Goal: Task Accomplishment & Management: Manage account settings

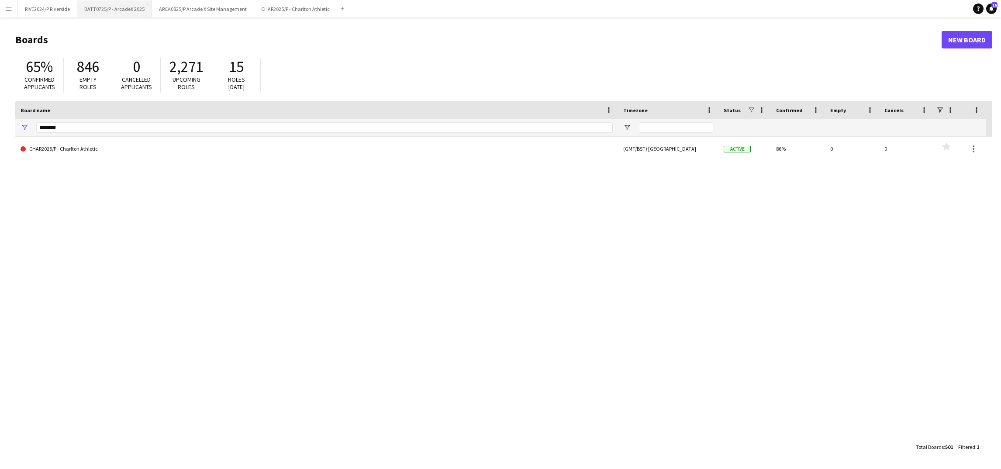
click at [129, 2] on button "BATT0725/P - ArcadeX 2025 Close" at bounding box center [114, 8] width 75 height 17
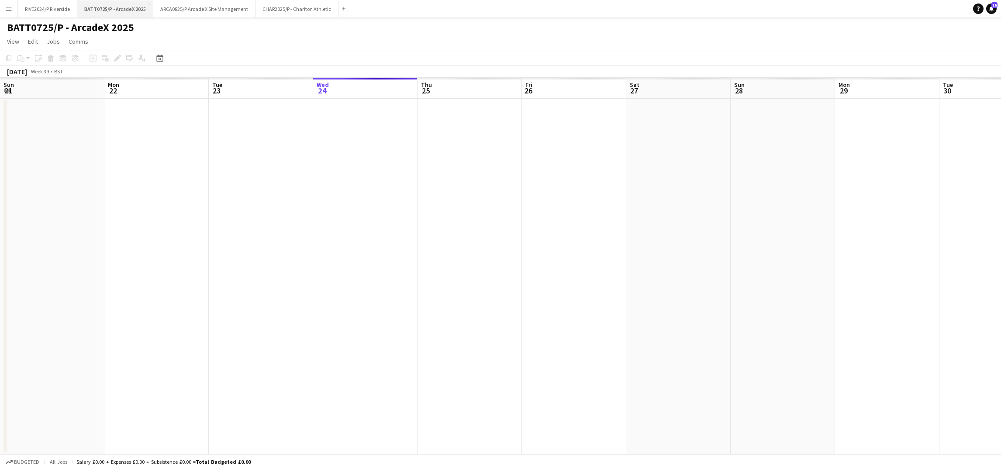
scroll to position [0, 208]
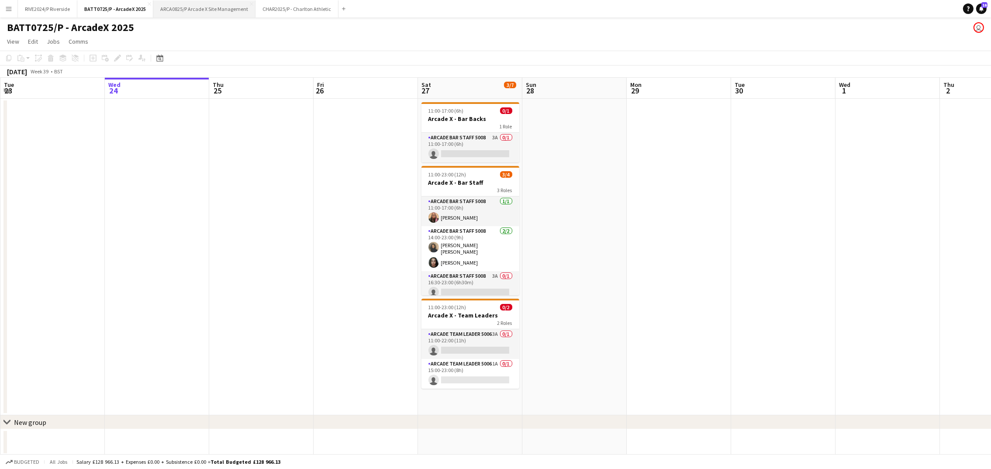
click at [197, 11] on button "ARCA0825/P Arcade X Site Management Close" at bounding box center [204, 8] width 102 height 17
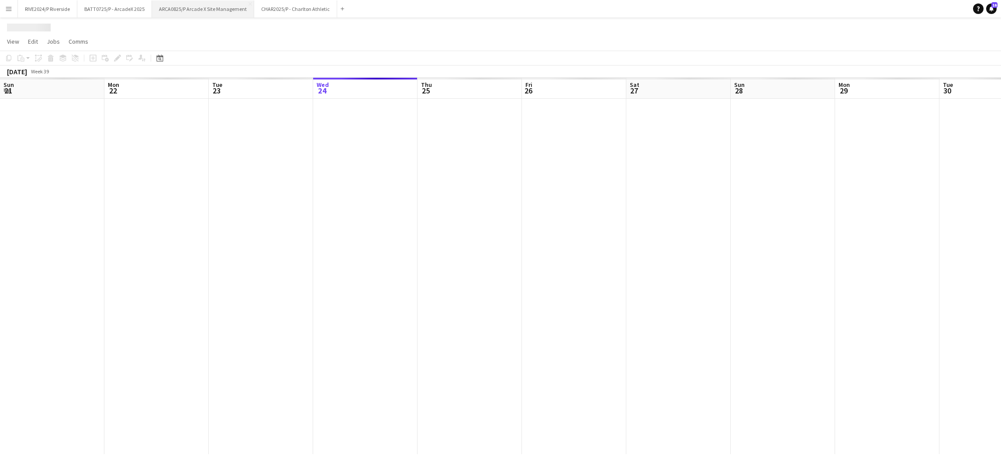
scroll to position [0, 208]
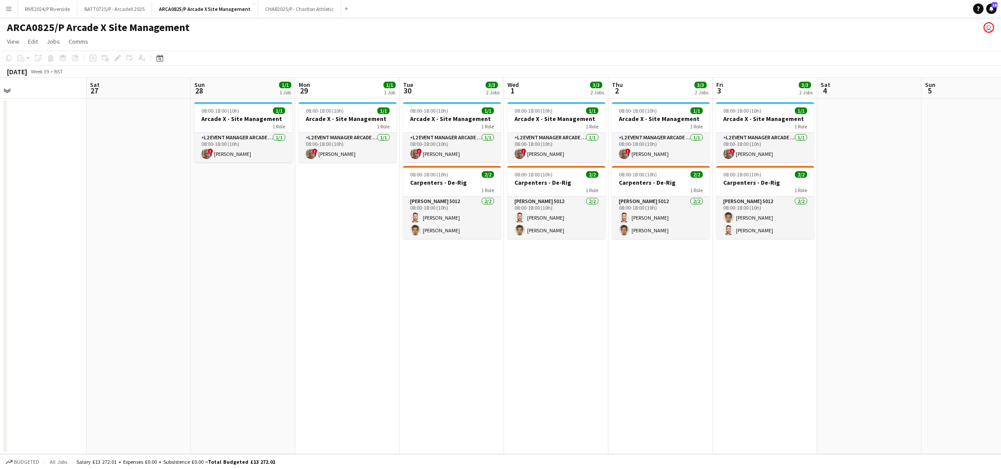
drag, startPoint x: 175, startPoint y: 226, endPoint x: 150, endPoint y: 228, distance: 24.6
click at [150, 228] on app-calendar-viewport "Tue 23 Wed 24 Thu 25 Fri 26 Sat 27 Sun 28 1/1 1 Job Mon 29 1/1 1 Job Tue 30 3/3…" at bounding box center [500, 266] width 1001 height 377
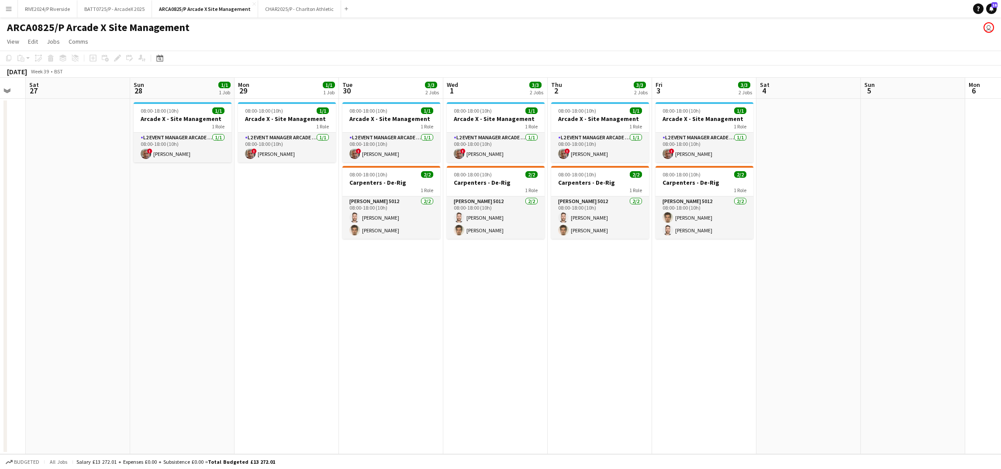
drag, startPoint x: 466, startPoint y: 267, endPoint x: 211, endPoint y: 264, distance: 255.1
click at [211, 264] on app-calendar-viewport "Tue 23 Wed 24 Thu 25 Fri 26 Sat 27 Sun 28 1/1 1 Job Mon 29 1/1 1 Job Tue 30 3/3…" at bounding box center [500, 266] width 1001 height 377
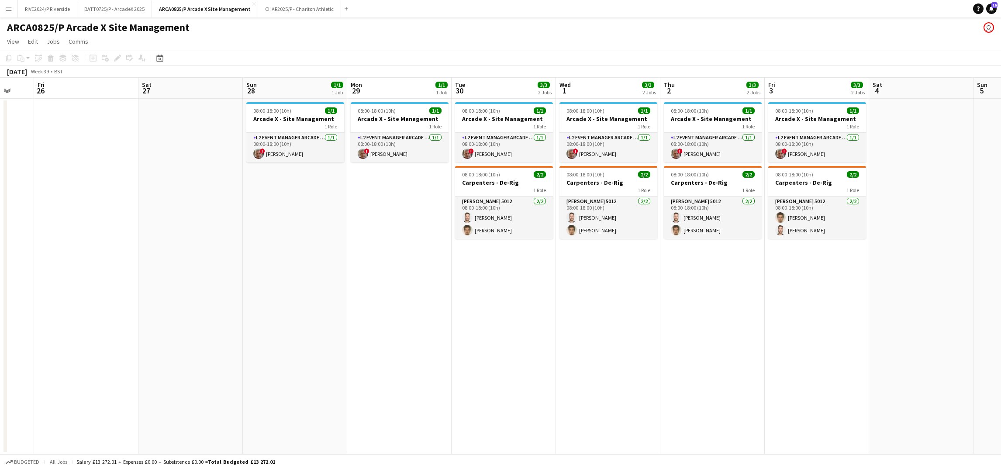
drag, startPoint x: 207, startPoint y: 263, endPoint x: 529, endPoint y: 287, distance: 322.4
click at [529, 287] on app-calendar-viewport "Wed 24 Thu 25 Fri 26 Sat 27 Sun 28 1/1 1 Job Mon 29 1/1 1 Job Tue 30 3/3 2 Jobs…" at bounding box center [500, 266] width 1001 height 377
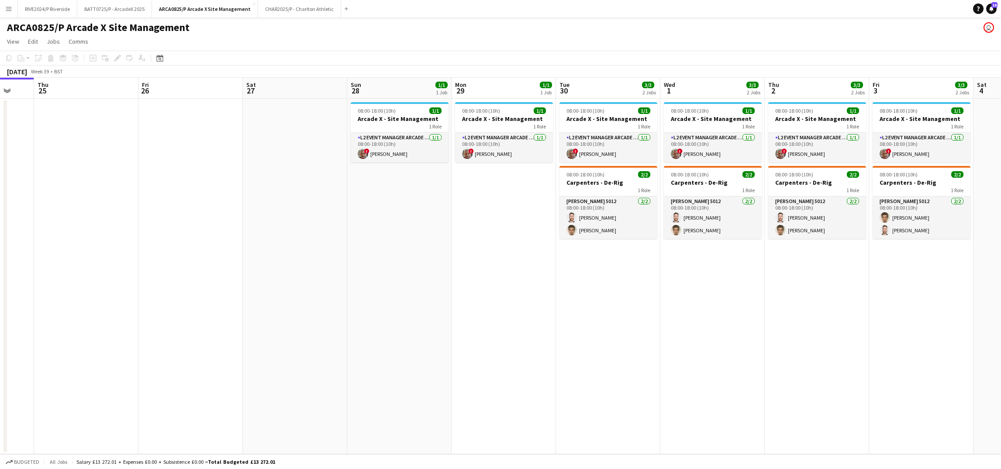
scroll to position [0, 231]
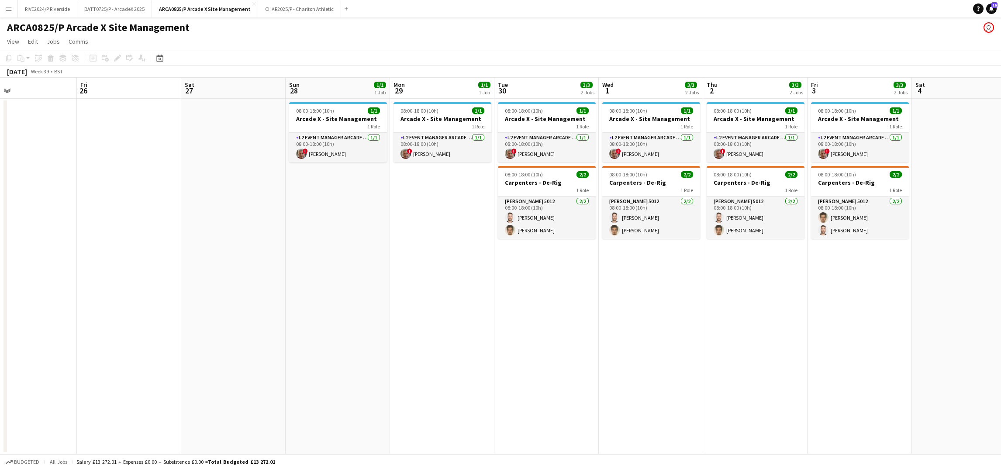
drag, startPoint x: 323, startPoint y: 248, endPoint x: 350, endPoint y: 235, distance: 29.5
click at [349, 239] on app-calendar-viewport "Tue 23 Wed 24 Thu 25 Fri 26 Sat 27 Sun 28 1/1 1 Job Mon 29 1/1 1 Job Tue 30 3/3…" at bounding box center [500, 266] width 1001 height 377
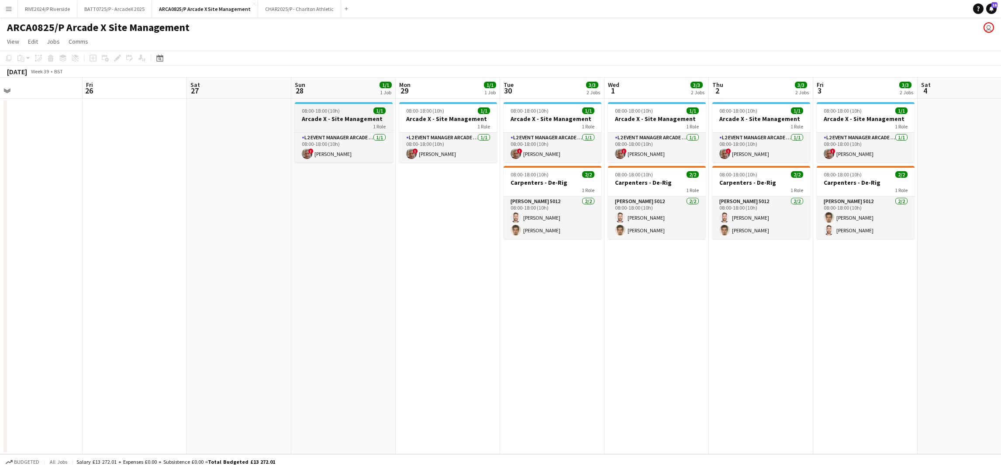
click at [312, 129] on div "1 Role" at bounding box center [344, 126] width 98 height 7
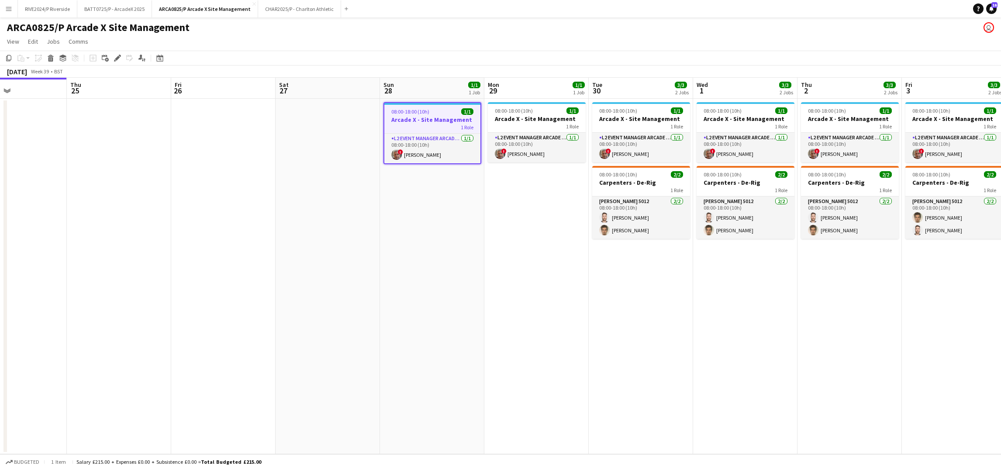
scroll to position [0, 227]
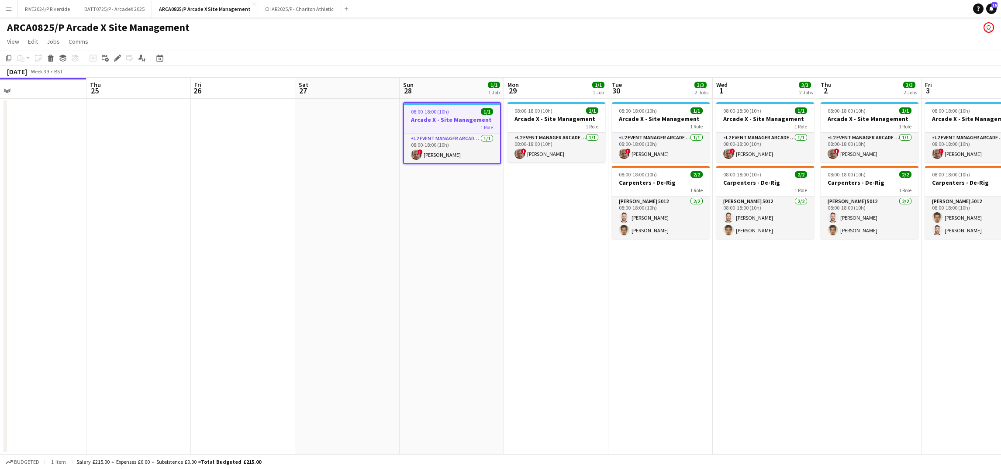
drag, startPoint x: 297, startPoint y: 218, endPoint x: 405, endPoint y: 211, distance: 108.6
click at [405, 211] on app-calendar-viewport "Mon 22 Tue 23 Wed 24 Thu 25 Fri 26 Sat 27 Sun 28 1/1 1 Job Mon 29 1/1 1 Job Tue…" at bounding box center [500, 266] width 1001 height 377
click at [467, 218] on app-date-cell "08:00-18:00 (10h) 1/1 Arcade X - Site Management 1 Role L2 Event Manager Arcade…" at bounding box center [452, 277] width 104 height 356
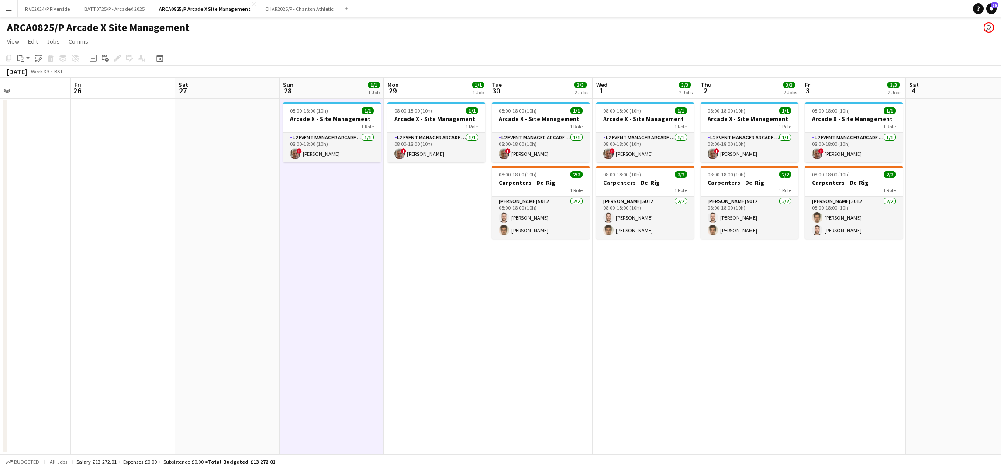
scroll to position [0, 303]
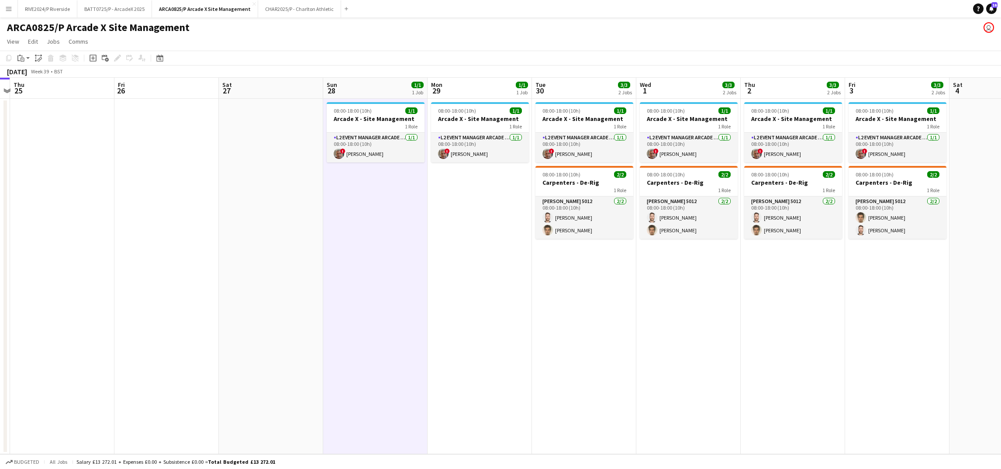
drag, startPoint x: 554, startPoint y: 337, endPoint x: 379, endPoint y: 332, distance: 174.8
click at [379, 332] on app-calendar-viewport "Mon 22 Tue 23 Wed 24 Thu 25 Fri 26 Sat 27 Sun 28 1/1 1 Job Mon 29 1/1 1 Job Tue…" at bounding box center [500, 266] width 1001 height 377
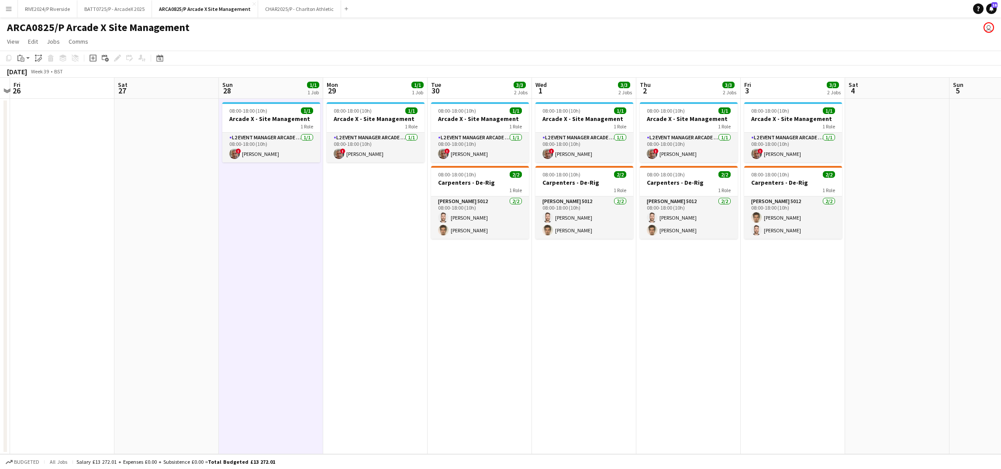
click at [373, 259] on app-date-cell "08:00-18:00 (10h) 1/1 Arcade X - Site Management 1 Role L2 Event Manager Arcade…" at bounding box center [375, 277] width 104 height 356
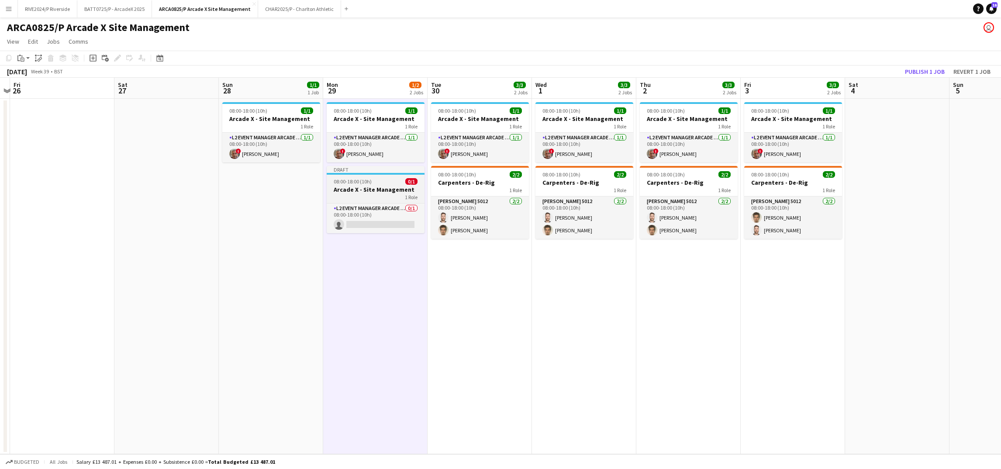
click at [392, 180] on div "08:00-18:00 (10h) 0/1" at bounding box center [376, 181] width 98 height 7
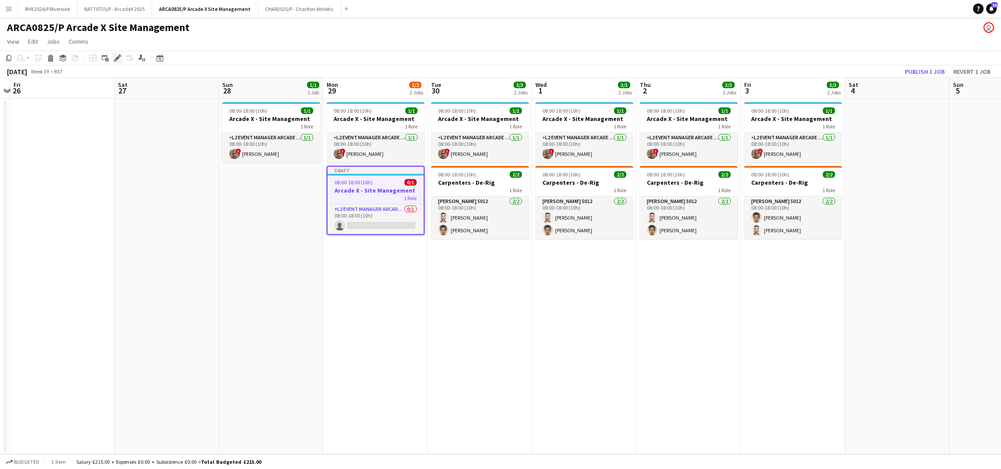
click at [116, 59] on icon at bounding box center [117, 58] width 5 height 5
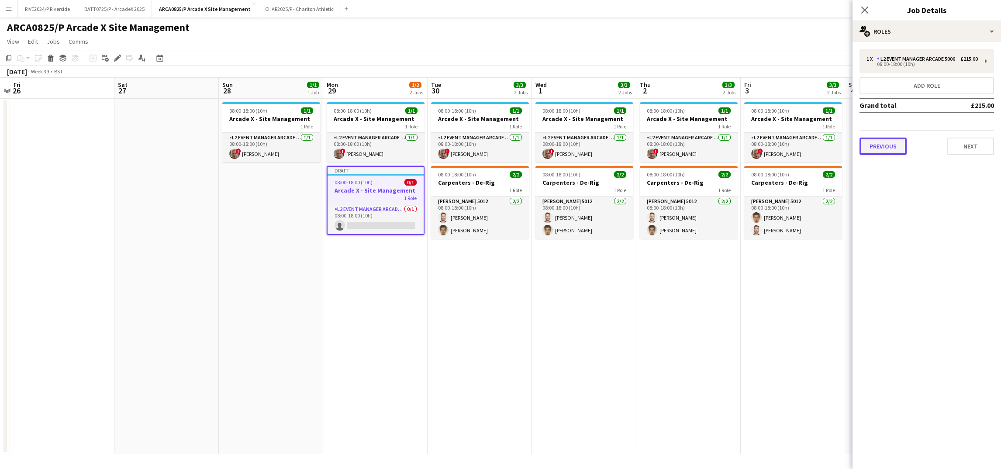
click at [871, 151] on button "Previous" at bounding box center [883, 146] width 47 height 17
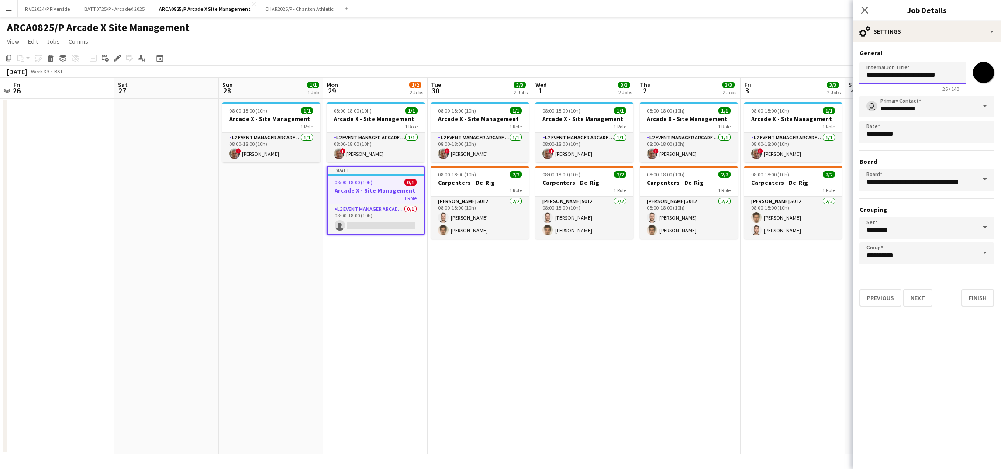
click at [948, 72] on input "**********" at bounding box center [913, 73] width 107 height 22
type input "**********"
click at [810, 291] on app-date-cell "08:00-18:00 (10h) 1/1 Arcade X - Site Management 1 Role L2 Event Manager Arcade…" at bounding box center [793, 277] width 104 height 356
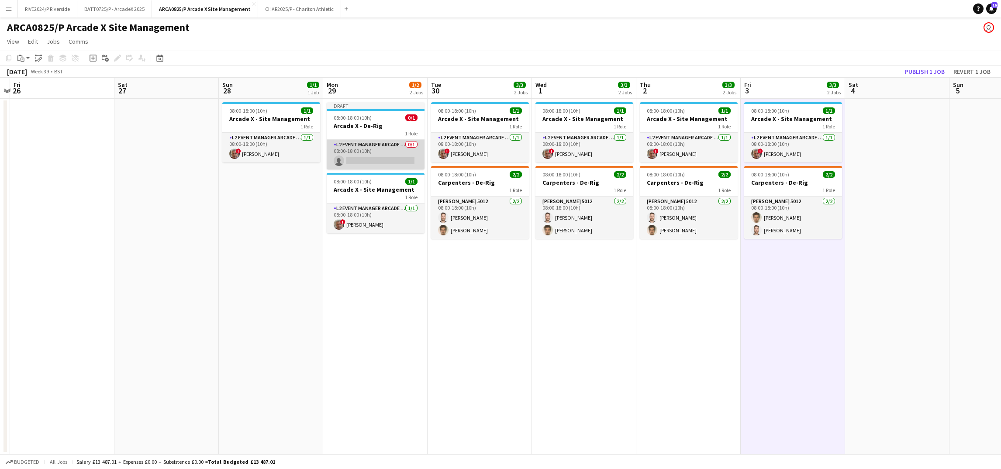
click at [342, 166] on app-card-role "L2 Event Manager Arcade 5006 0/1 08:00-18:00 (10h) single-neutral-actions" at bounding box center [376, 155] width 98 height 30
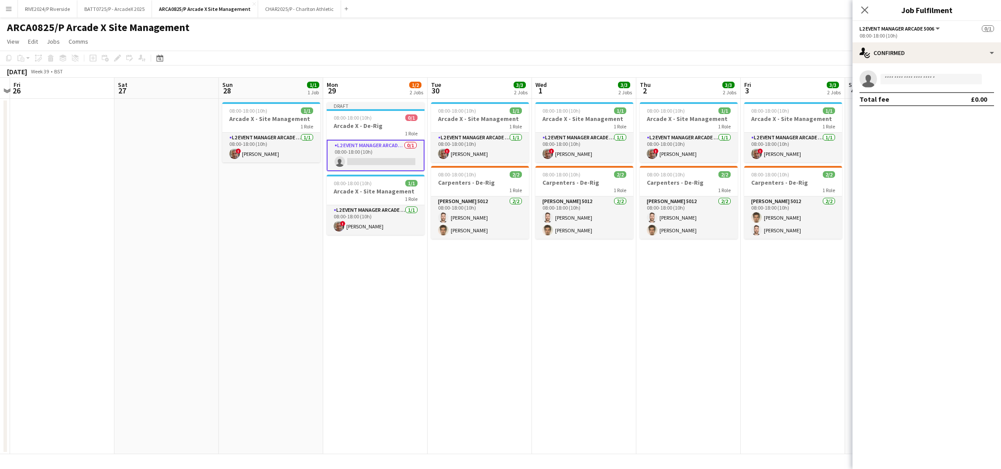
click at [958, 41] on app-options-switcher "L2 Event Manager Arcade 5006 All roles L2 Event Manager Arcade 5006 0/1 08:00-1…" at bounding box center [927, 31] width 149 height 21
click at [958, 48] on div "single-neutral-actions-check-2 Confirmed" at bounding box center [927, 52] width 149 height 21
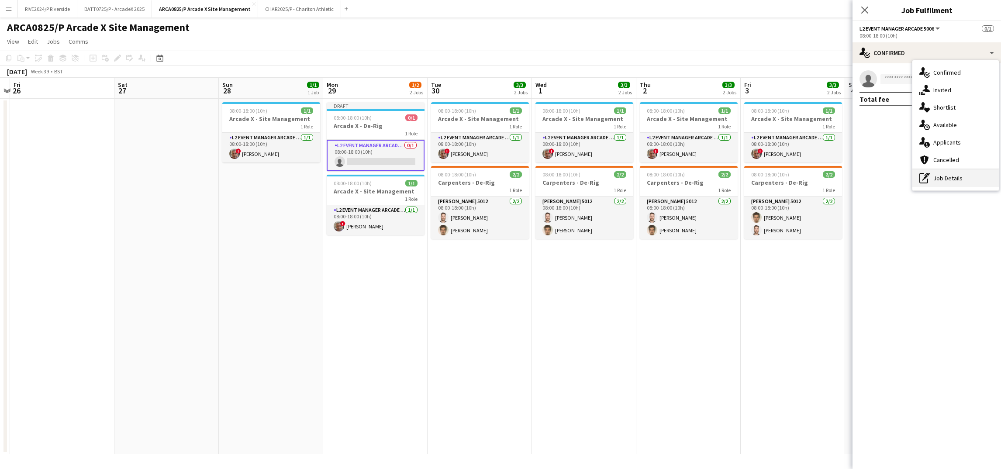
click at [948, 184] on div "pen-write Job Details" at bounding box center [956, 177] width 86 height 17
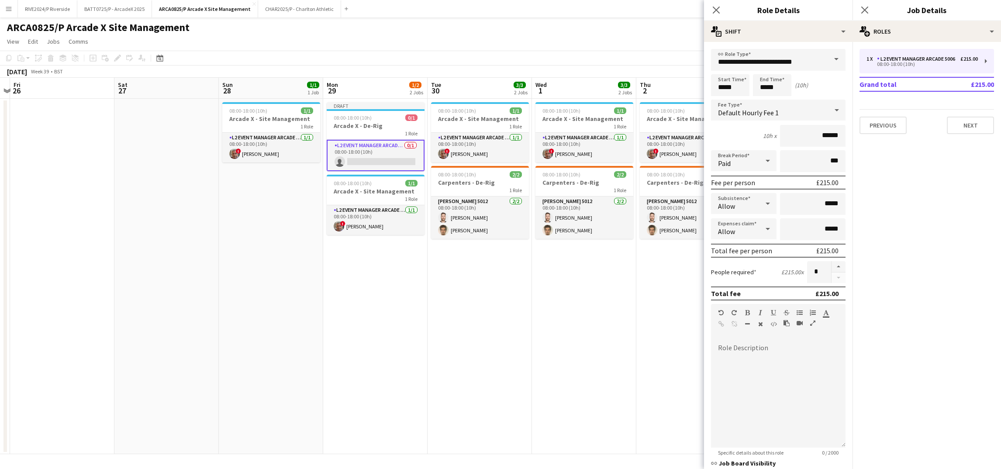
click at [827, 59] on span at bounding box center [836, 59] width 18 height 21
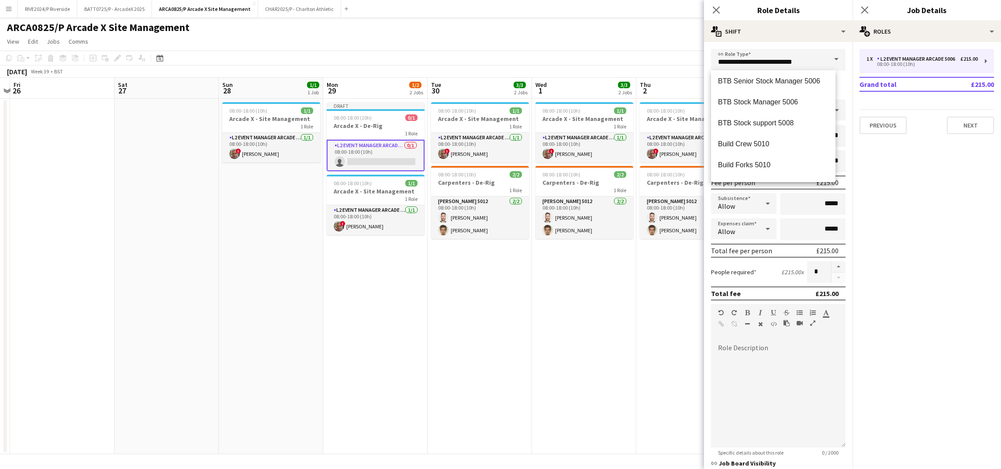
scroll to position [655, 0]
click at [770, 126] on mat-option "Build Crew 5010" at bounding box center [773, 121] width 124 height 21
type input "**********"
type input "******"
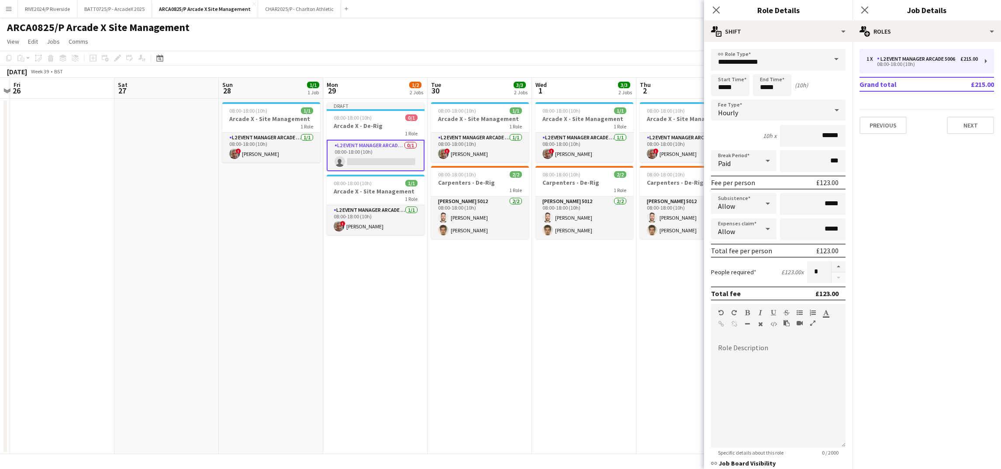
click at [522, 284] on app-date-cell "08:00-18:00 (10h) 1/1 Arcade X - Site Management 1 Role L2 Event Manager Arcade…" at bounding box center [480, 277] width 104 height 356
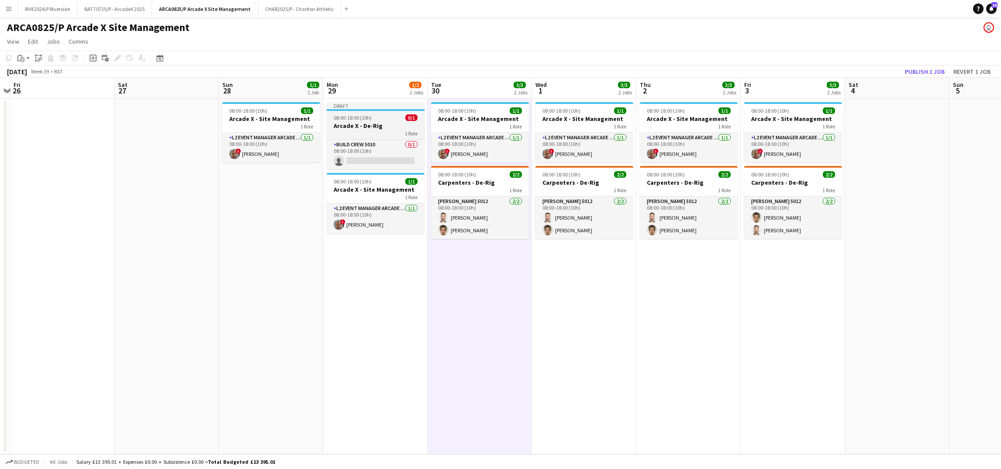
click at [378, 123] on h3 "Arcade X - De-Rig" at bounding box center [376, 126] width 98 height 8
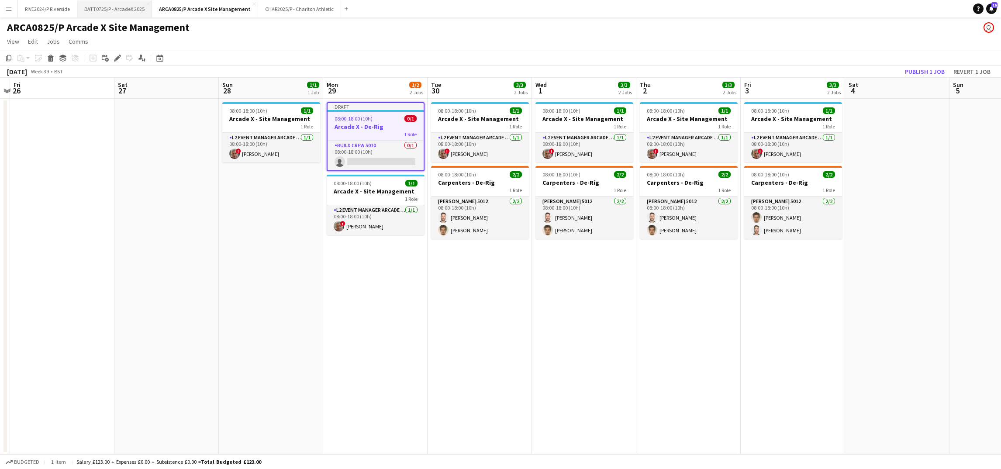
click at [116, 7] on button "BATT0725/P - ArcadeX 2025 Close" at bounding box center [114, 8] width 75 height 17
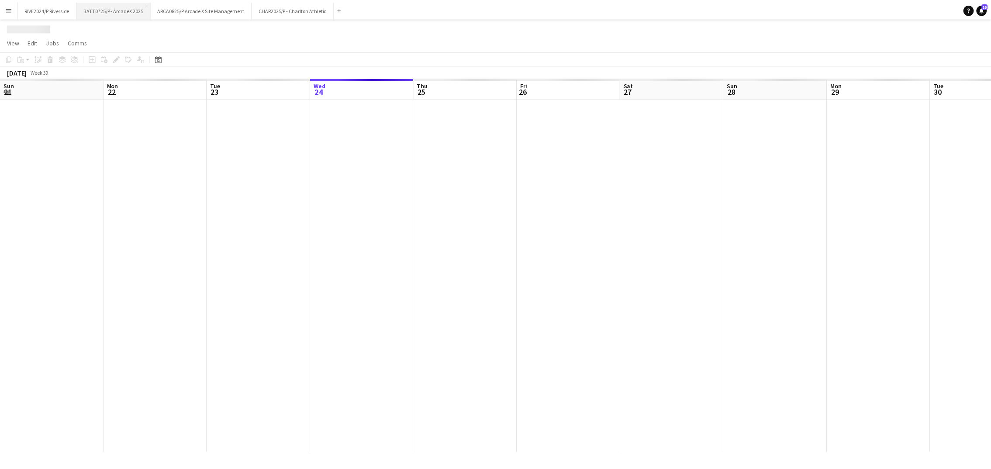
scroll to position [0, 208]
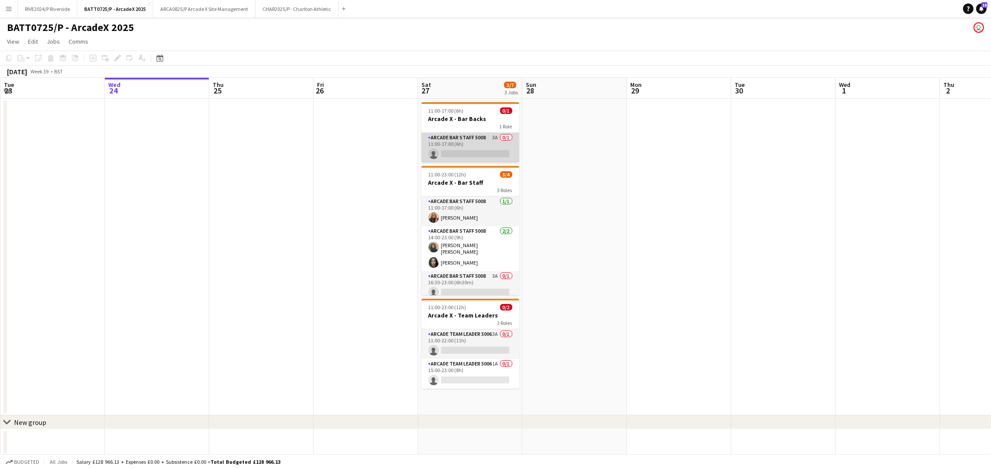
click at [449, 152] on app-card-role "Arcade Bar Staff 5008 3A 0/1 11:00-17:00 (6h) single-neutral-actions" at bounding box center [471, 148] width 98 height 30
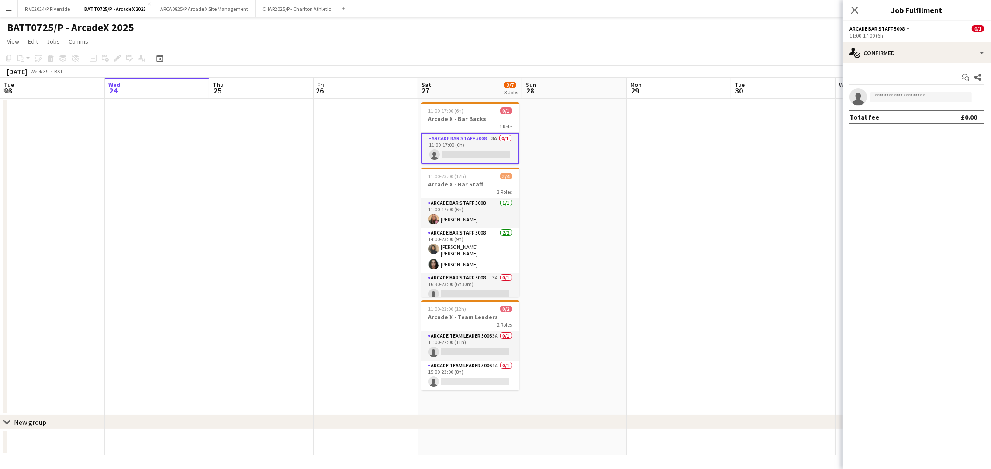
click at [365, 193] on app-date-cell at bounding box center [366, 257] width 104 height 317
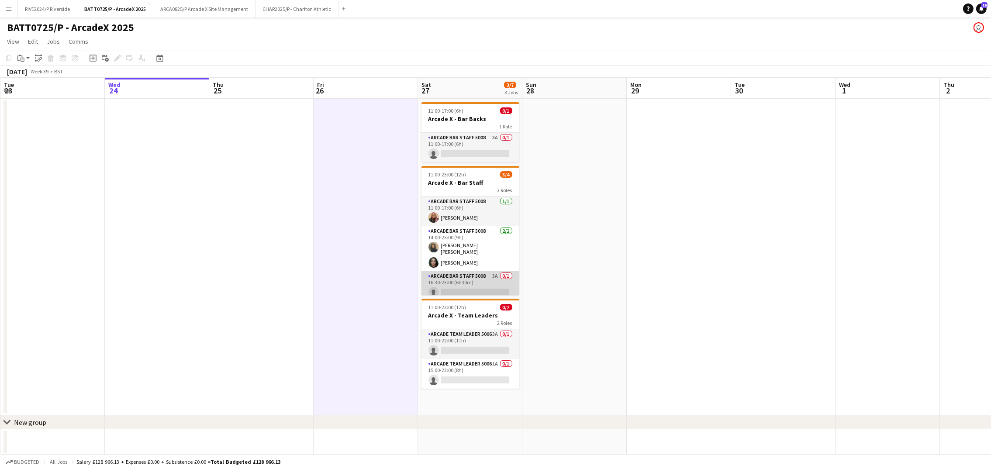
click at [481, 277] on app-card-role "Arcade Bar Staff 5008 3A 0/1 16:30-23:00 (6h30m) single-neutral-actions" at bounding box center [471, 286] width 98 height 30
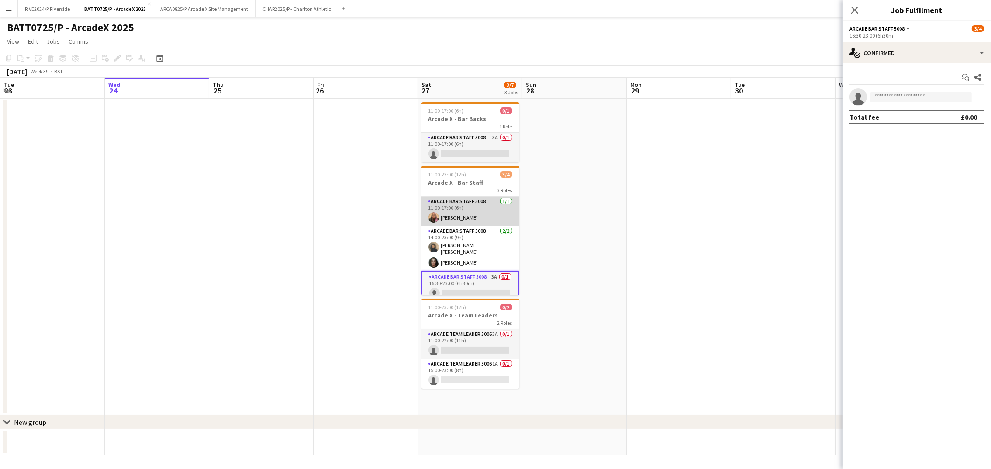
scroll to position [4, 0]
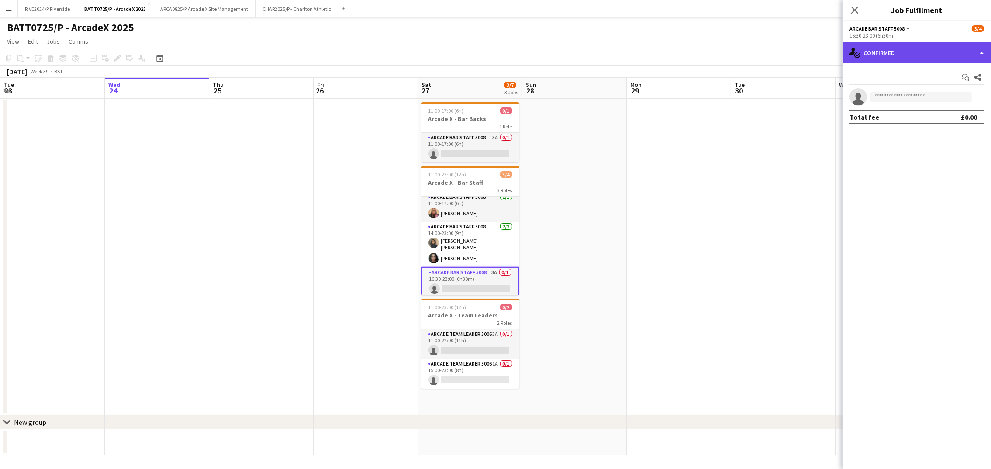
click at [941, 57] on div "single-neutral-actions-check-2 Confirmed" at bounding box center [917, 52] width 149 height 21
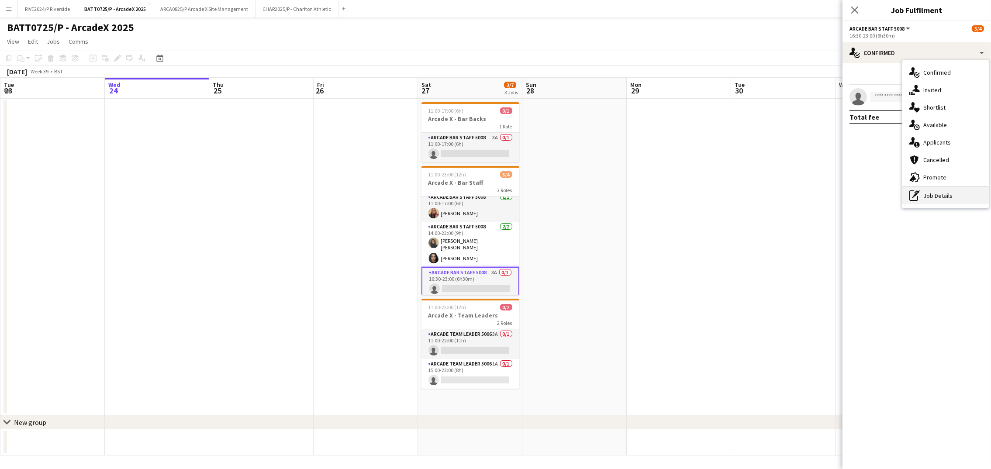
click at [947, 198] on div "pen-write Job Details" at bounding box center [946, 195] width 86 height 17
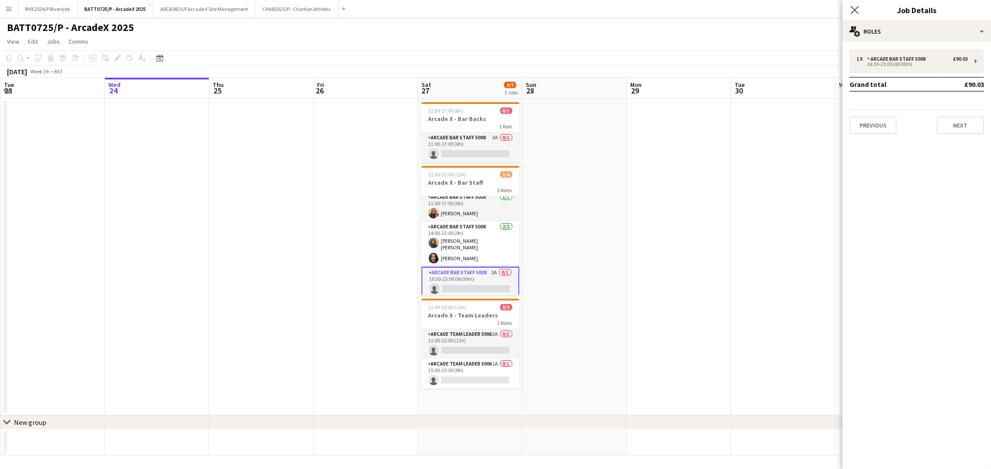
click at [860, 7] on div "Close pop-in" at bounding box center [855, 10] width 24 height 20
click at [860, 7] on app-icon "Close pop-in" at bounding box center [855, 10] width 13 height 13
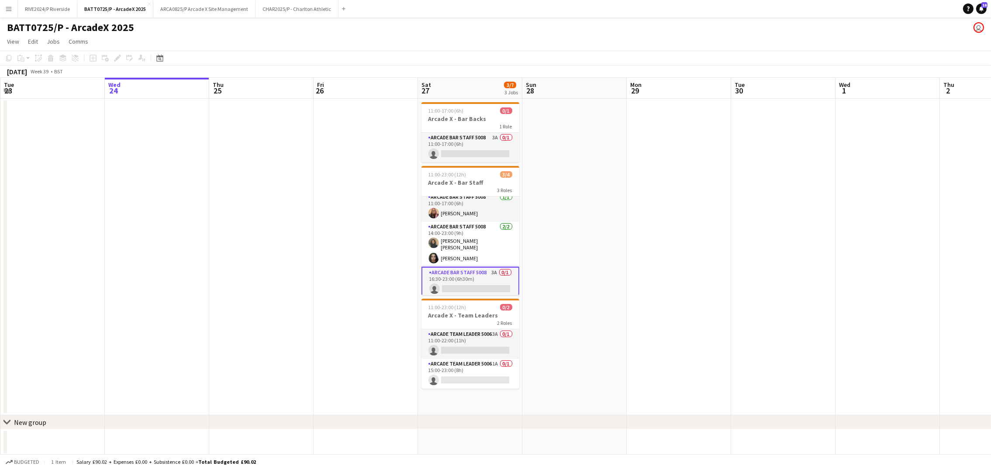
click at [432, 274] on app-card-role "Arcade Bar Staff 5008 3A 0/1 16:30-23:00 (6h30m) single-neutral-actions" at bounding box center [471, 282] width 98 height 31
click at [432, 275] on app-card-role "Arcade Bar Staff 5008 3A 0/1 16:30-23:00 (6h30m) single-neutral-actions" at bounding box center [471, 283] width 98 height 30
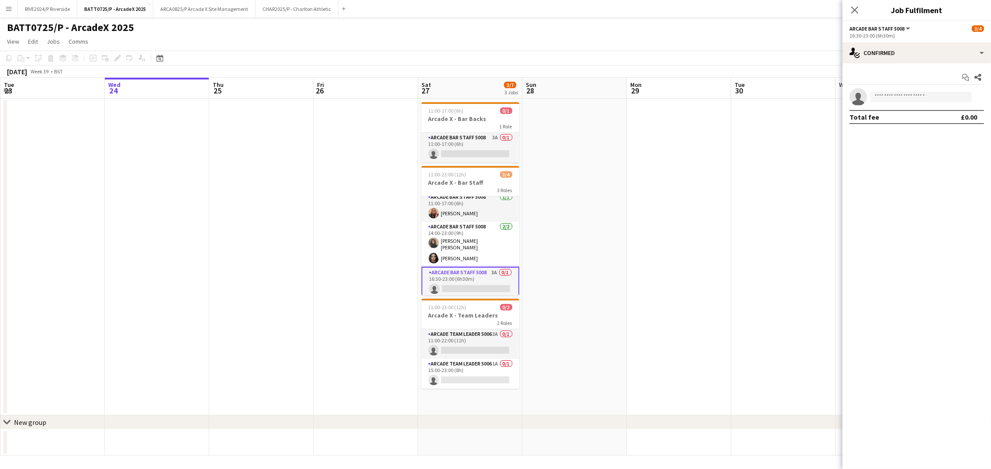
click at [912, 38] on div "16:30-23:00 (6h30m)" at bounding box center [917, 35] width 135 height 7
click at [911, 57] on div "single-neutral-actions-check-2 Confirmed" at bounding box center [917, 52] width 149 height 21
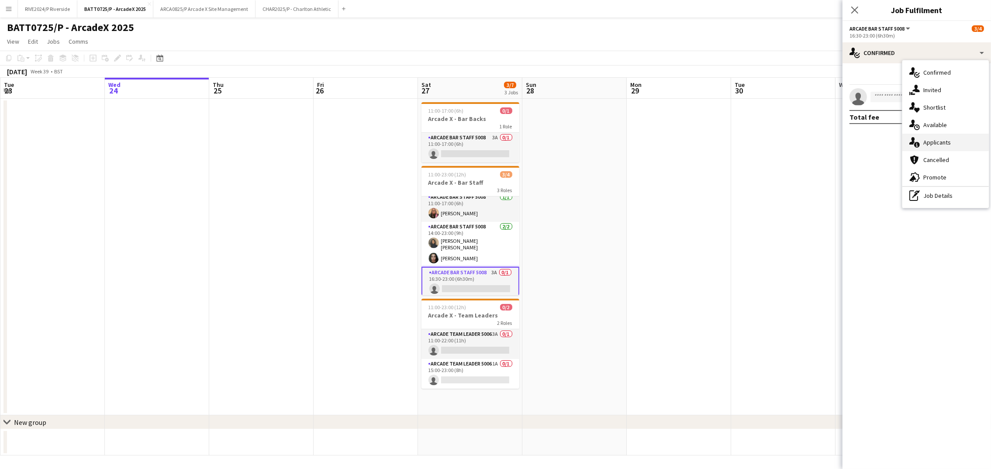
click at [941, 145] on span "Applicants" at bounding box center [937, 142] width 28 height 8
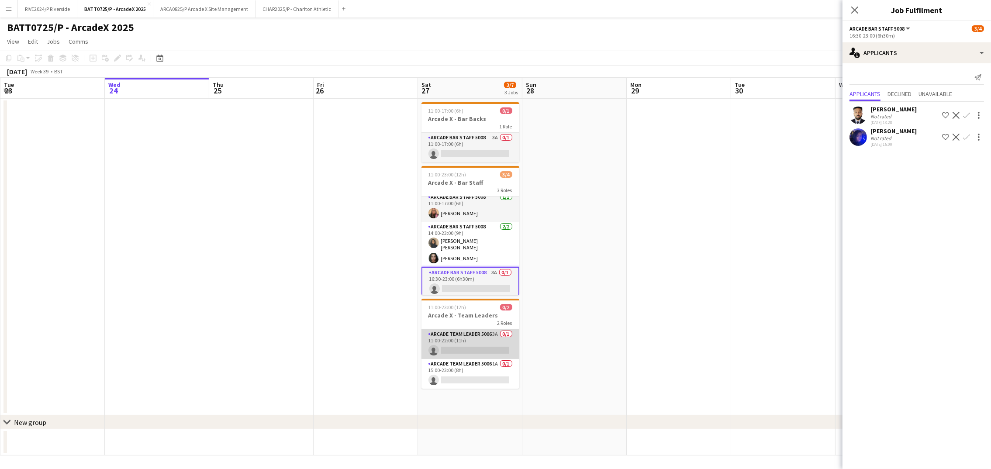
click at [472, 339] on app-card-role "Arcade Team Leader 5006 3A 0/1 11:00-22:00 (11h) single-neutral-actions" at bounding box center [471, 344] width 98 height 30
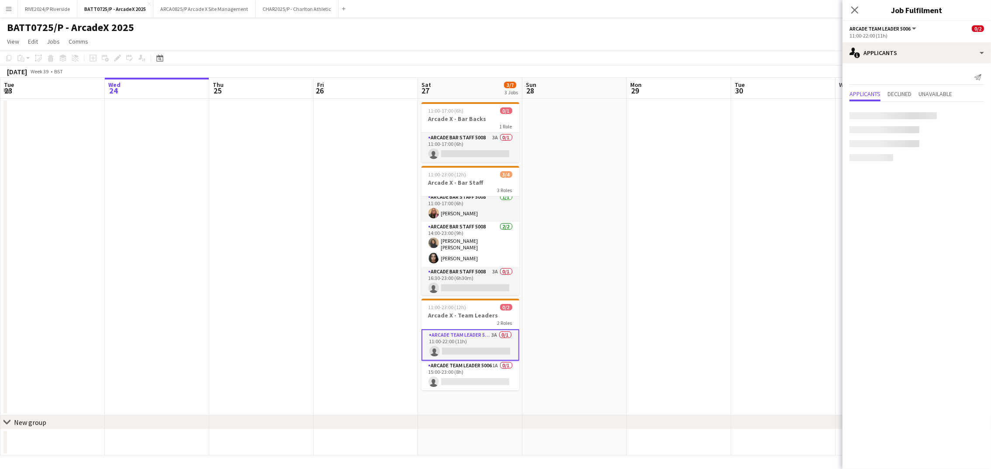
scroll to position [3, 0]
click at [463, 142] on app-card-role "Arcade Bar Staff 5008 3A 0/1 11:00-17:00 (6h) single-neutral-actions" at bounding box center [471, 148] width 98 height 30
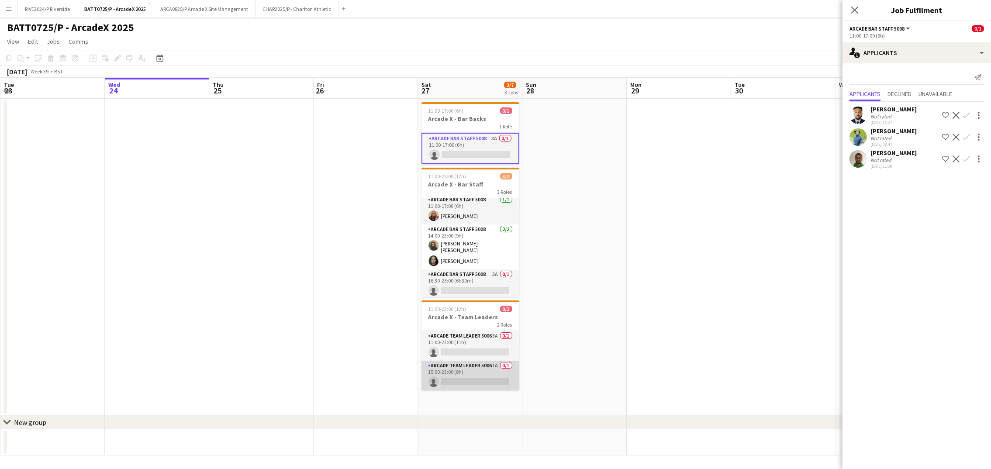
click at [484, 381] on app-card-role "Arcade Team Leader 5006 1A 0/1 15:00-23:00 (8h) single-neutral-actions" at bounding box center [471, 376] width 98 height 30
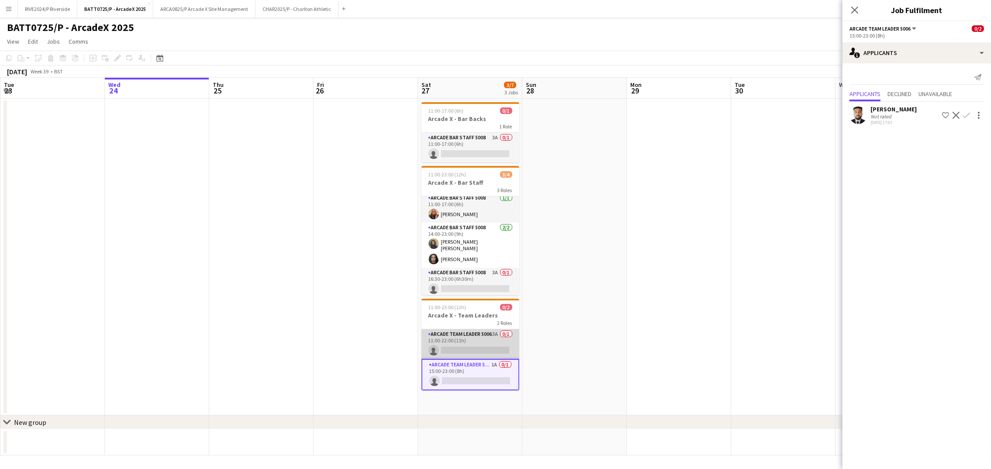
click at [512, 338] on app-card-role "Arcade Team Leader 5006 3A 0/1 11:00-22:00 (11h) single-neutral-actions" at bounding box center [471, 344] width 98 height 30
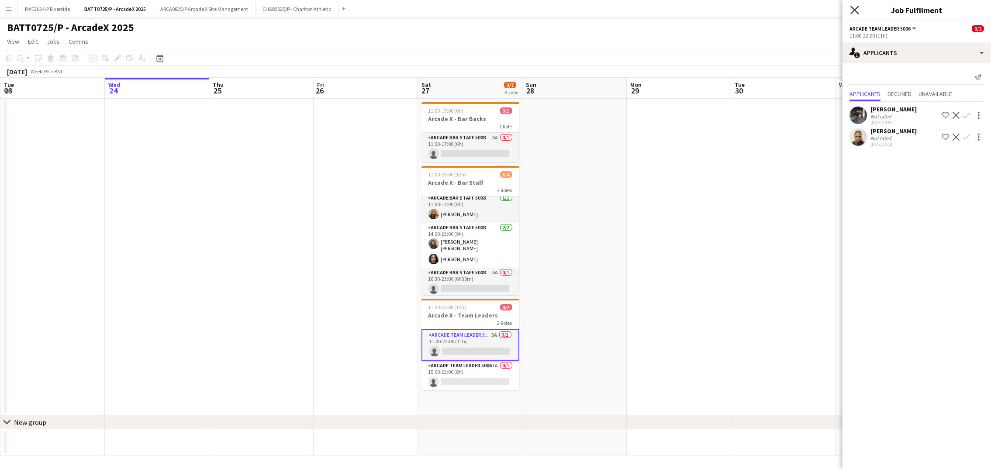
click at [851, 9] on icon "Close pop-in" at bounding box center [855, 10] width 8 height 8
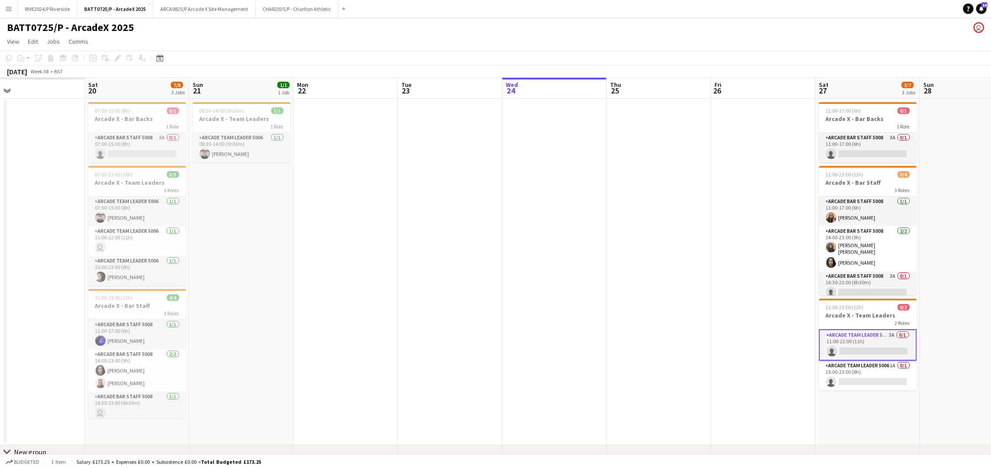
scroll to position [0, 208]
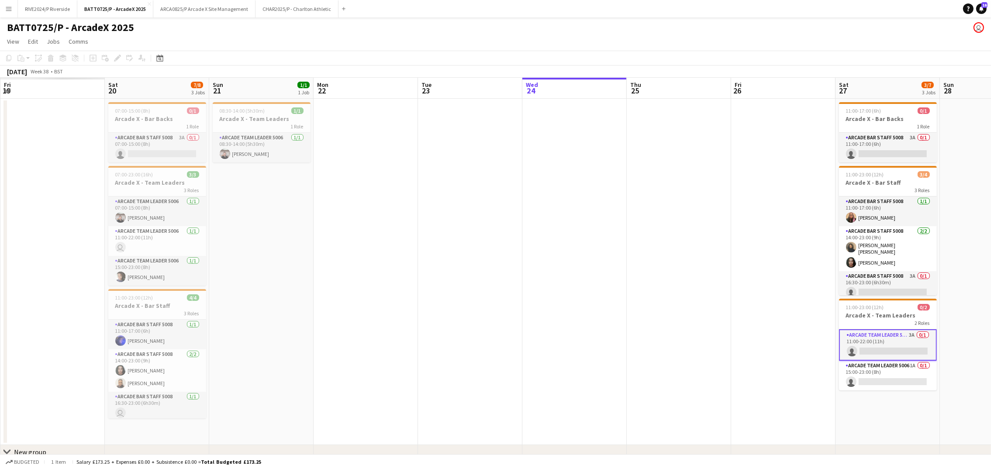
drag, startPoint x: 291, startPoint y: 120, endPoint x: 709, endPoint y: 140, distance: 418.1
click at [709, 140] on app-calendar-viewport "Wed 17 Thu 18 Fri 19 Sat 20 7/8 3 Jobs Sun 21 1/1 1 Job Mon 22 Tue 23 Wed 24 Th…" at bounding box center [495, 282] width 991 height 408
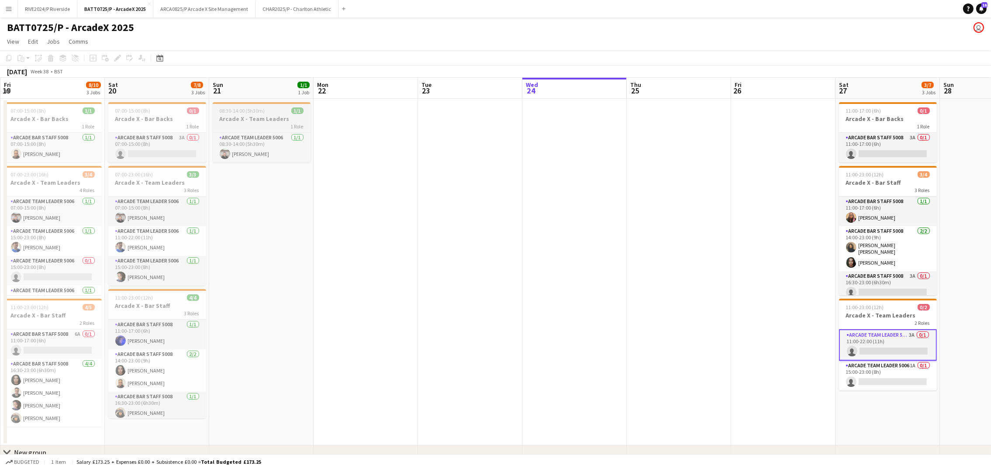
click at [261, 115] on h3 "Arcade X - Team Leaders" at bounding box center [262, 119] width 98 height 8
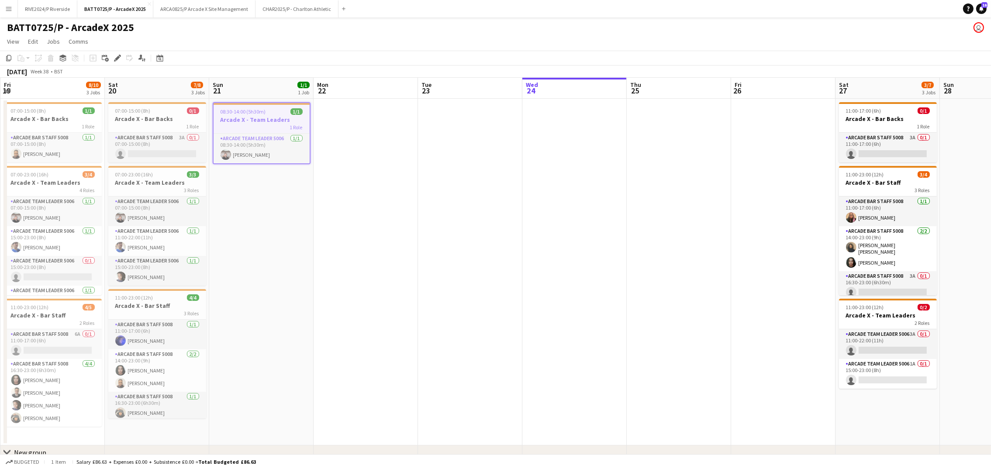
click at [766, 146] on app-date-cell at bounding box center [783, 272] width 104 height 347
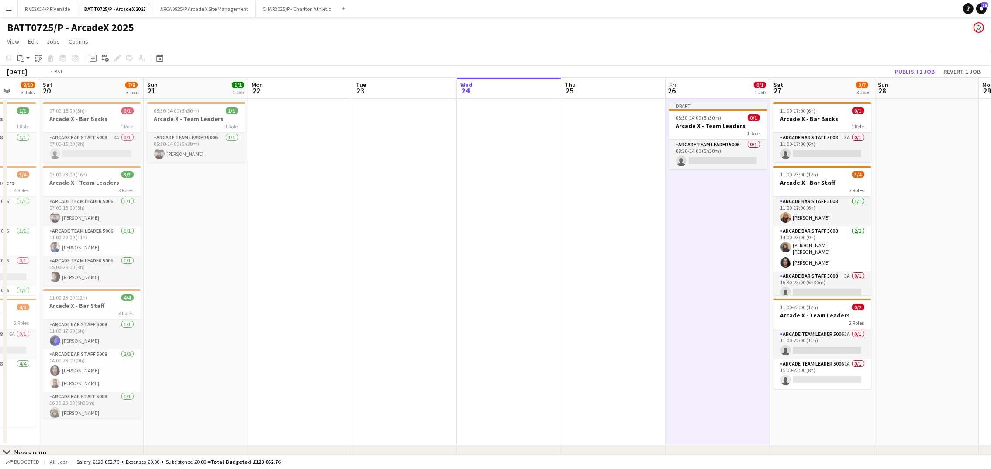
scroll to position [0, 342]
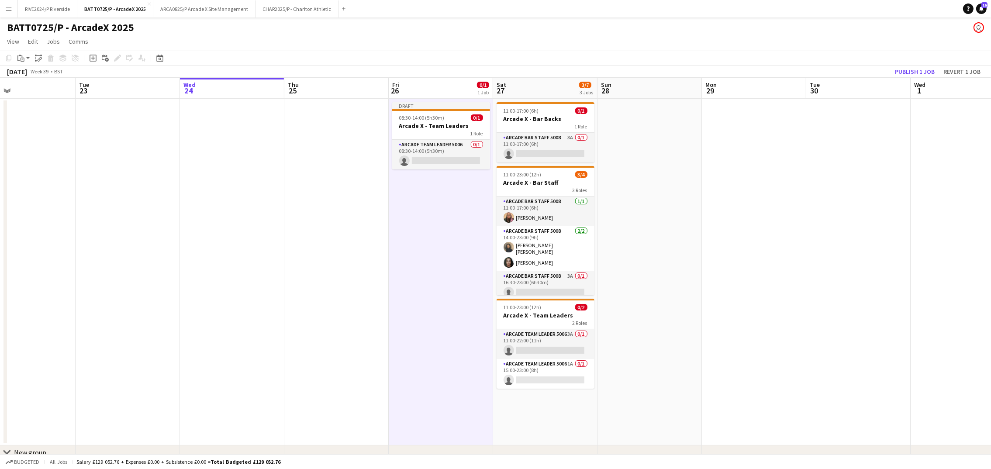
drag, startPoint x: 595, startPoint y: 203, endPoint x: 252, endPoint y: 190, distance: 342.7
click at [252, 190] on app-calendar-viewport "Fri 19 8/10 3 Jobs Sat 20 7/8 3 Jobs Sun 21 1/1 1 Job Mon 22 Tue 23 Wed 24 Thu …" at bounding box center [495, 282] width 991 height 408
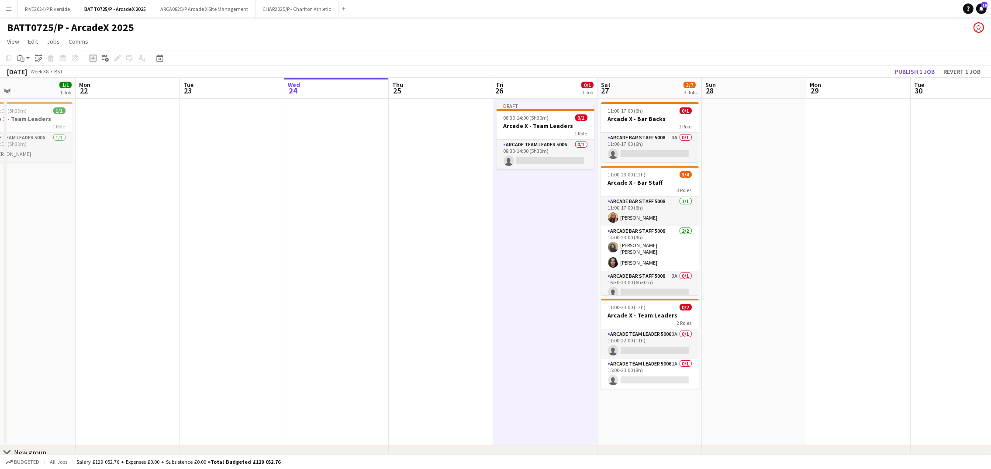
scroll to position [0, 217]
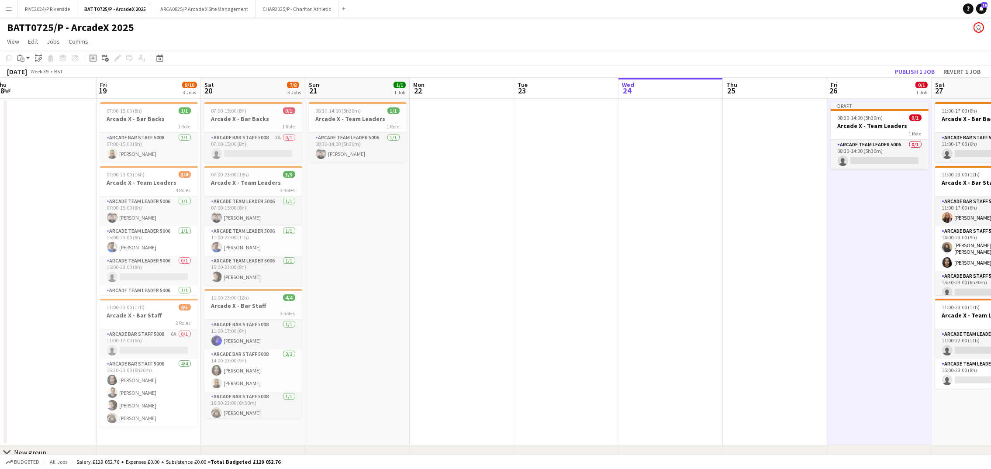
drag, startPoint x: 252, startPoint y: 187, endPoint x: 691, endPoint y: 177, distance: 438.7
click at [691, 177] on app-calendar-viewport "Tue 16 Wed 17 Thu 18 Fri 19 8/10 3 Jobs Sat 20 7/8 3 Jobs Sun 21 1/1 1 Job Mon …" at bounding box center [495, 282] width 991 height 408
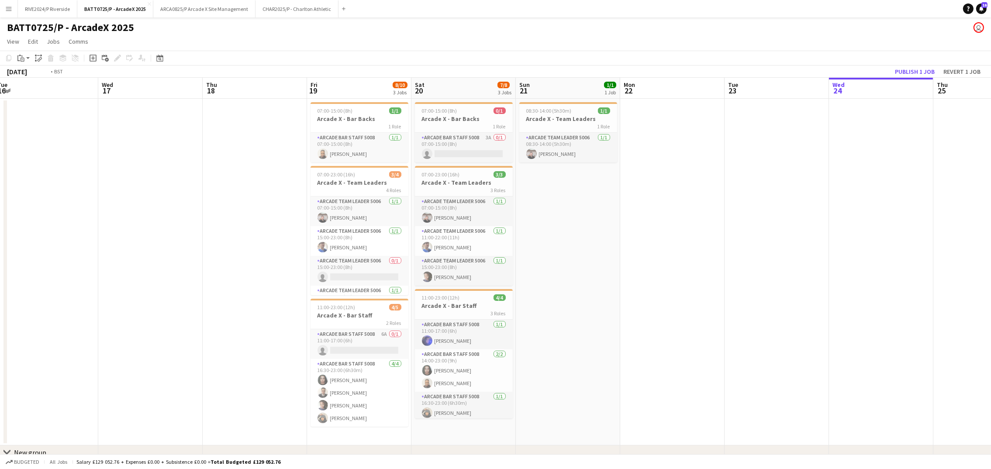
drag, startPoint x: 354, startPoint y: 246, endPoint x: 807, endPoint y: 254, distance: 452.6
click at [807, 254] on app-calendar-viewport "Tue 16 Wed 17 Thu 18 Fri 19 8/10 3 Jobs Sat 20 7/8 3 Jobs Sun 21 1/1 1 Job Mon …" at bounding box center [495, 282] width 991 height 408
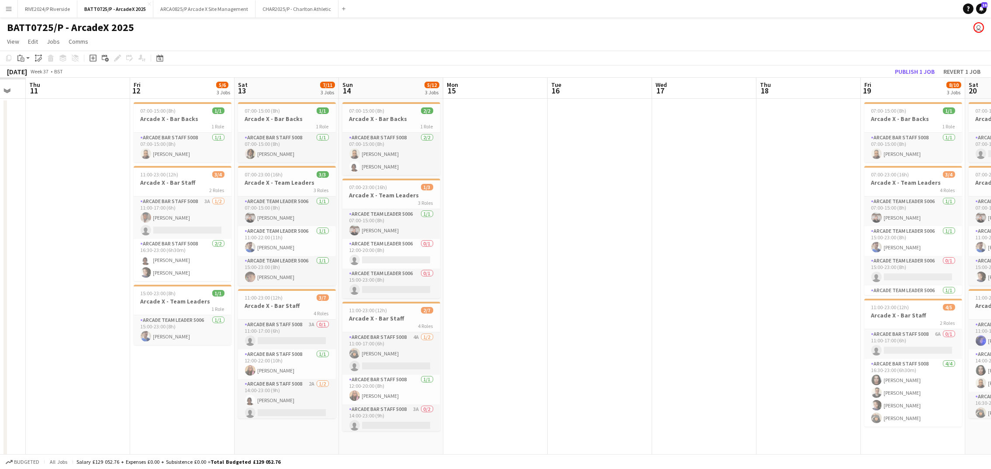
drag, startPoint x: 400, startPoint y: 246, endPoint x: 698, endPoint y: 243, distance: 298.4
click at [698, 243] on app-calendar-viewport "Mon 8 Tue 9 Wed 10 Thu 11 Fri 12 5/6 3 Jobs Sat 13 7/11 3 Jobs Sun 14 5/12 3 Jo…" at bounding box center [495, 288] width 991 height 420
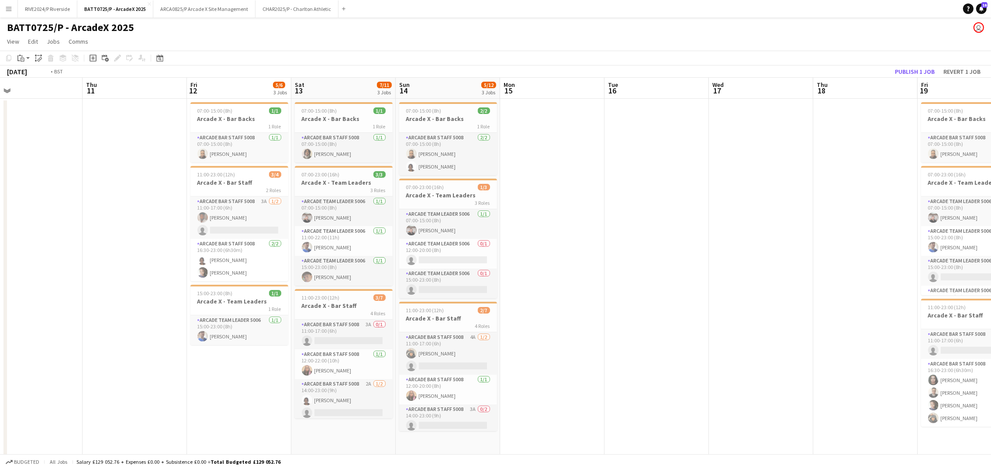
drag, startPoint x: 0, startPoint y: 260, endPoint x: 335, endPoint y: 280, distance: 335.2
click at [335, 280] on app-calendar-viewport "Mon 8 1/1 1 Job Tue 9 0/1 1 Job Wed 10 Thu 11 Fri 12 5/6 3 Jobs Sat 13 7/11 3 J…" at bounding box center [495, 288] width 991 height 420
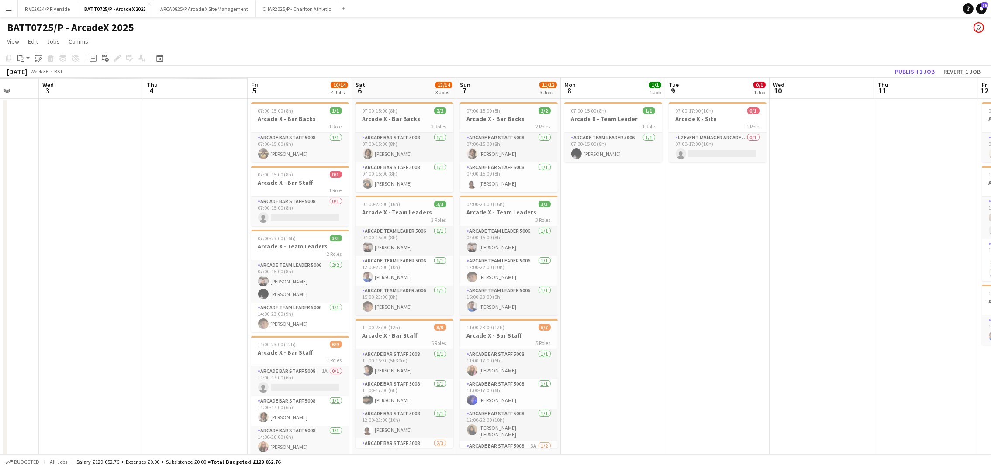
drag, startPoint x: 269, startPoint y: 280, endPoint x: 782, endPoint y: 284, distance: 513.7
click at [782, 284] on app-calendar-viewport "Mon 1 Tue 2 Wed 3 Thu 4 Fri 5 10/14 4 Jobs Sat 6 13/14 3 Jobs Sun 7 11/12 3 Job…" at bounding box center [495, 305] width 991 height 455
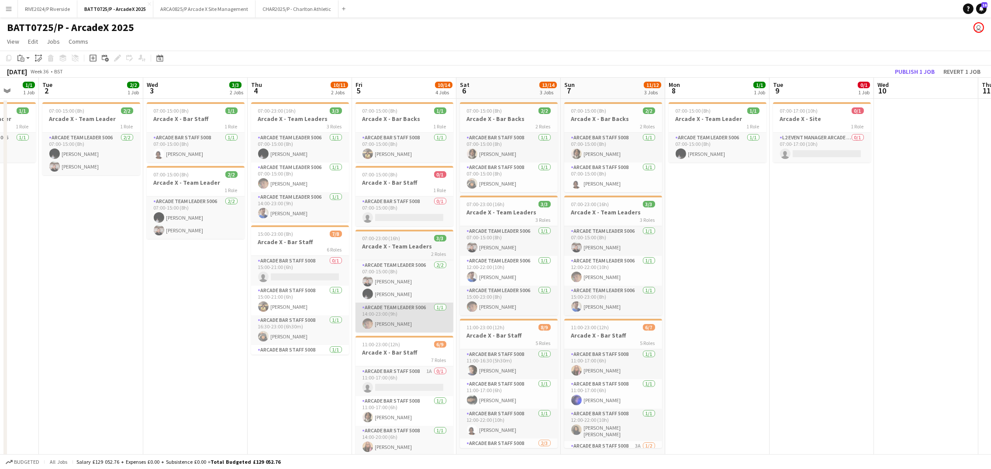
scroll to position [0, 274]
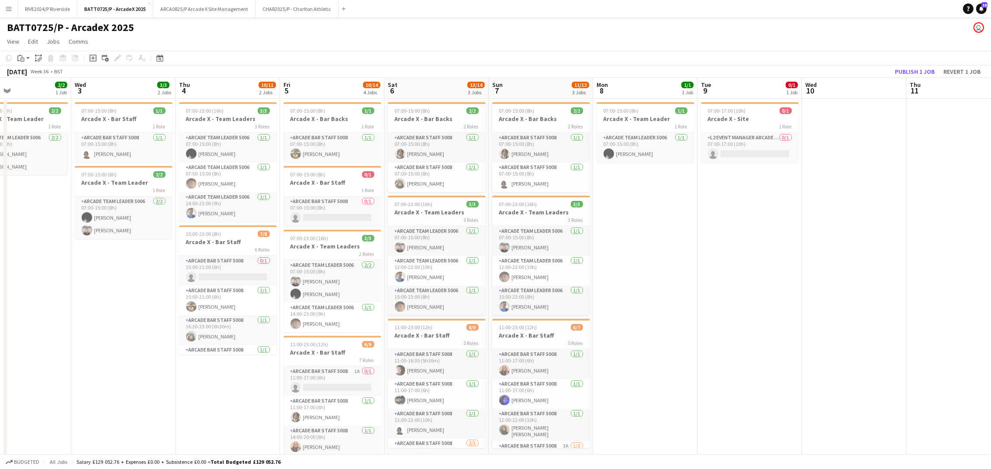
drag, startPoint x: 43, startPoint y: 345, endPoint x: 188, endPoint y: 354, distance: 144.9
click at [188, 354] on app-calendar-viewport "Sun 31 9/11 3 Jobs Mon 1 1/1 1 Job Tue 2 2/2 1 Job Wed 3 3/3 2 Jobs Thu 4 10/11…" at bounding box center [495, 305] width 991 height 455
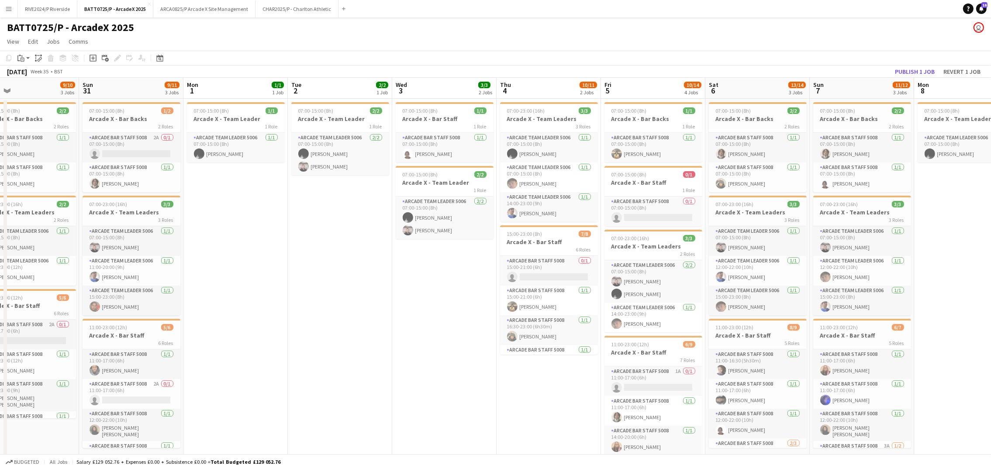
drag, startPoint x: 116, startPoint y: 347, endPoint x: 757, endPoint y: 325, distance: 641.2
click at [757, 325] on app-calendar-viewport "Thu 28 Fri 29 Sat 30 9/10 3 Jobs Sun 31 9/11 3 Jobs Mon 1 1/1 1 Job Tue 2 2/2 1…" at bounding box center [495, 305] width 991 height 455
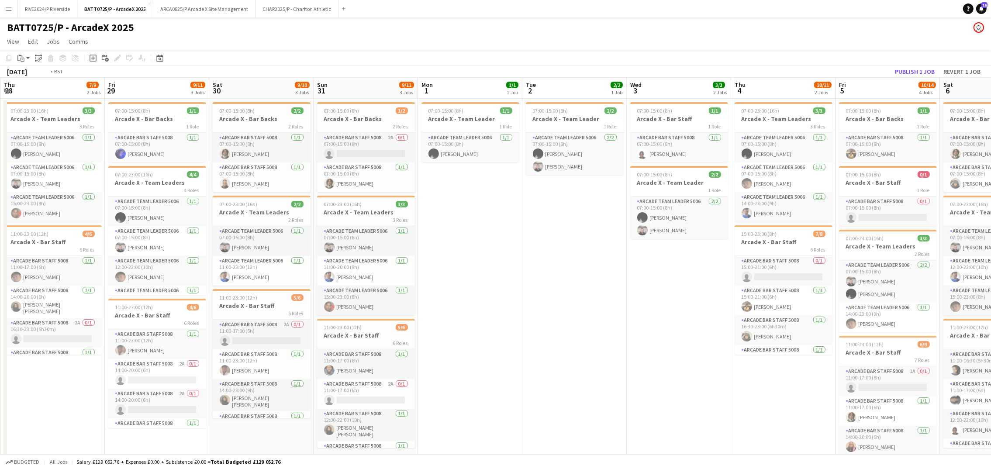
scroll to position [0, 272]
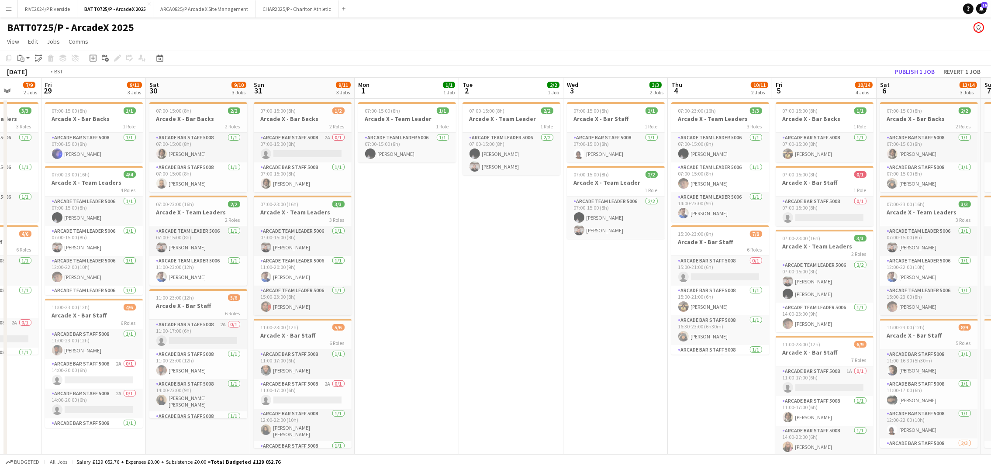
drag, startPoint x: 529, startPoint y: 306, endPoint x: 883, endPoint y: 333, distance: 355.3
click at [883, 333] on app-calendar-viewport "Tue 26 7/8 2 Jobs Wed 27 7/9 2 Jobs Thu 28 7/9 2 Jobs Fri 29 9/11 3 Jobs Sat 30…" at bounding box center [495, 305] width 991 height 455
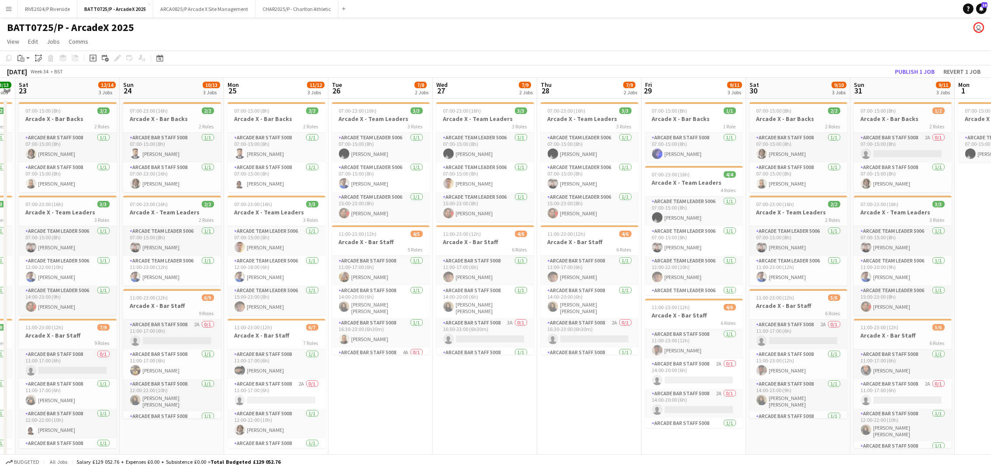
click at [450, 413] on app-calendar-viewport "Thu 21 9/9 2 Jobs Fri 22 13/13 4 Jobs Sat 23 12/14 3 Jobs Sun 24 10/13 3 Jobs M…" at bounding box center [495, 318] width 991 height 481
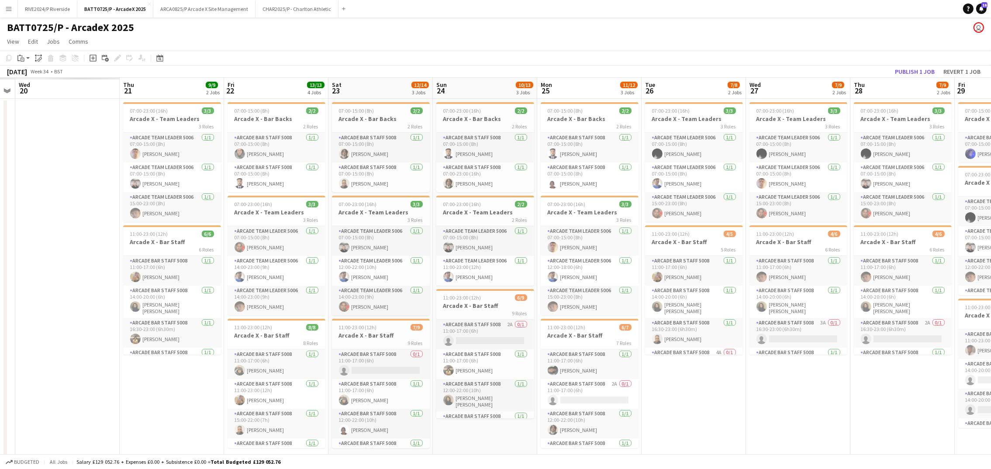
scroll to position [0, 235]
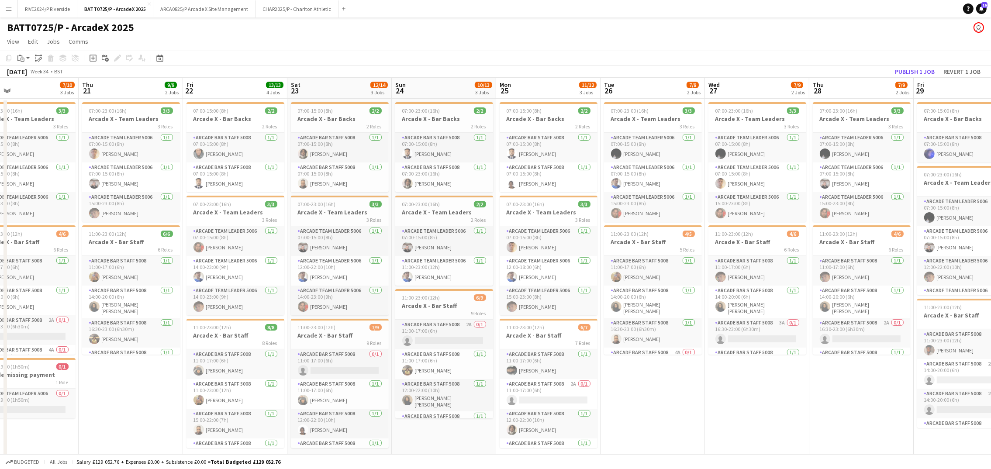
drag, startPoint x: 450, startPoint y: 413, endPoint x: 723, endPoint y: 407, distance: 272.2
click at [723, 407] on app-calendar-viewport "Mon 18 1/1 1 Job Tue 19 8/8 2 Jobs Wed 20 7/10 3 Jobs Thu 21 9/9 2 Jobs Fri 22 …" at bounding box center [495, 318] width 991 height 481
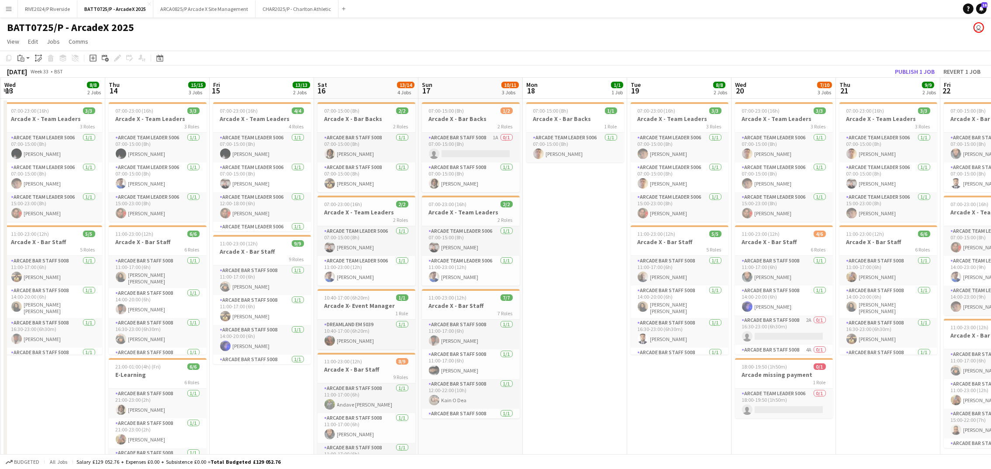
drag, startPoint x: 124, startPoint y: 409, endPoint x: 882, endPoint y: 365, distance: 758.8
click at [882, 365] on app-calendar-viewport "Mon 11 1/1 1 Job Tue 12 8/8 3 Jobs Wed 13 8/8 2 Jobs Thu 14 15/15 3 Jobs Fri 15…" at bounding box center [495, 331] width 991 height 506
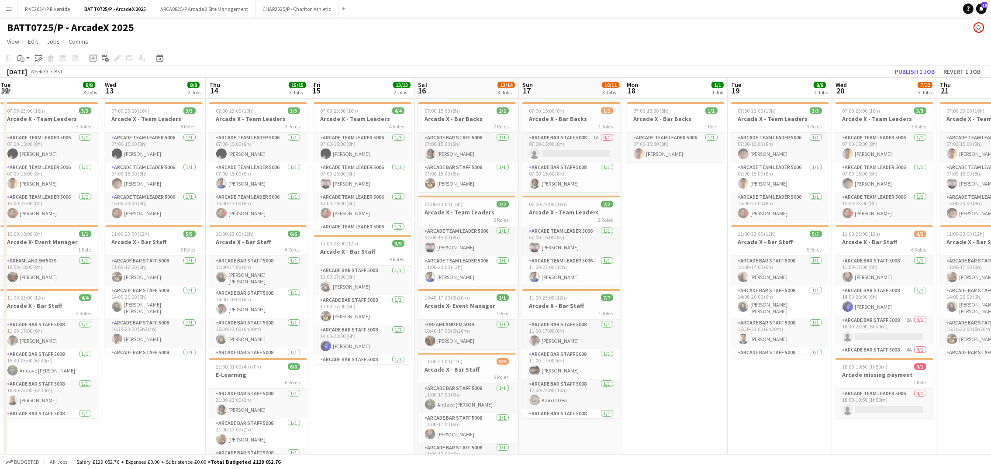
scroll to position [0, 175]
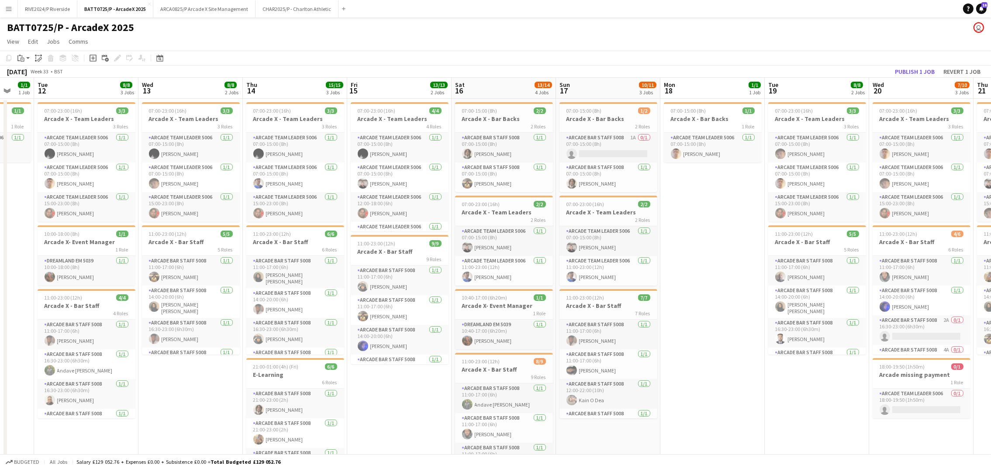
drag, startPoint x: 685, startPoint y: 374, endPoint x: 822, endPoint y: 376, distance: 137.6
click at [822, 376] on app-calendar-viewport "Sun 10 9/10 3 Jobs Mon 11 1/1 1 Job Tue 12 8/8 3 Jobs Wed 13 8/8 2 Jobs Thu 14 …" at bounding box center [495, 331] width 991 height 506
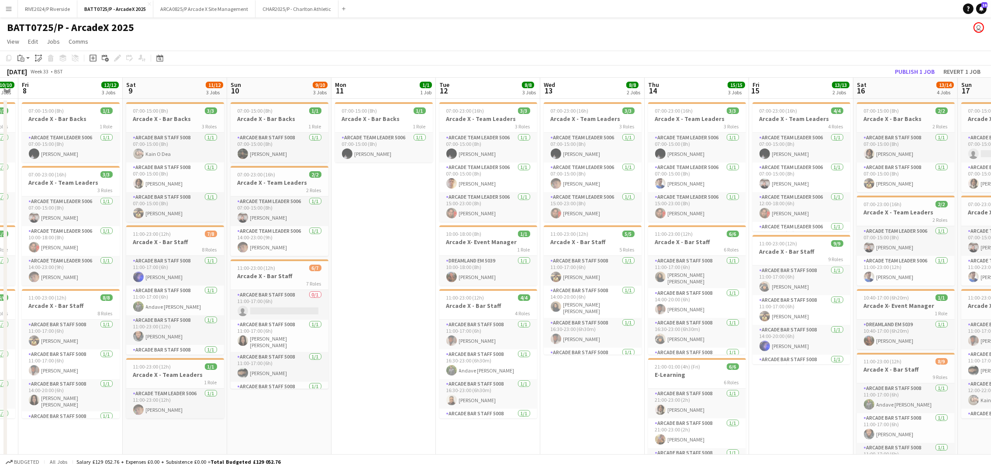
scroll to position [0, 190]
drag, startPoint x: 414, startPoint y: 398, endPoint x: 816, endPoint y: 392, distance: 402.4
click at [816, 392] on app-calendar-viewport "Wed 6 9/9 2 Jobs Thu 7 10/10 3 Jobs Fri 8 12/12 3 Jobs Sat 9 11/12 3 Jobs Sun 1…" at bounding box center [495, 331] width 991 height 506
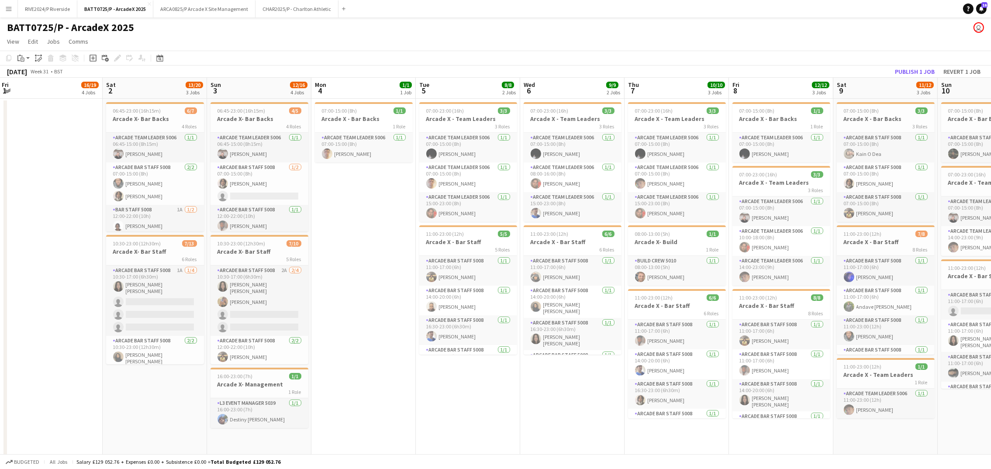
scroll to position [0, 276]
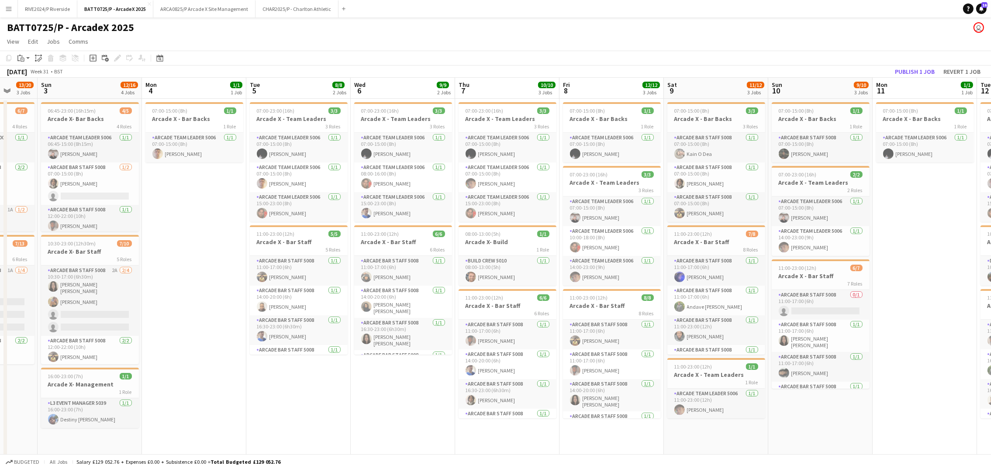
drag, startPoint x: 366, startPoint y: 397, endPoint x: 906, endPoint y: 359, distance: 542.2
click at [906, 359] on app-calendar-viewport "Thu 31 8/13 5 Jobs Fri 1 16/19 4 Jobs Sat 2 13/20 3 Jobs Sun 3 12/16 4 Jobs Mon…" at bounding box center [495, 331] width 991 height 506
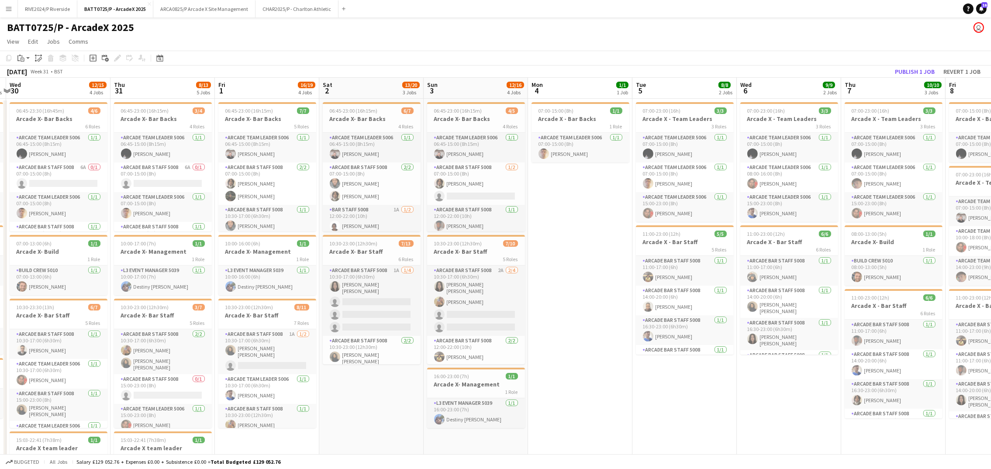
scroll to position [0, 202]
drag, startPoint x: 281, startPoint y: 391, endPoint x: 1003, endPoint y: 277, distance: 730.5
click at [991, 277] on html "Menu Boards Boards Boards All jobs Status Workforce Workforce My Workforce Recr…" at bounding box center [495, 299] width 991 height 599
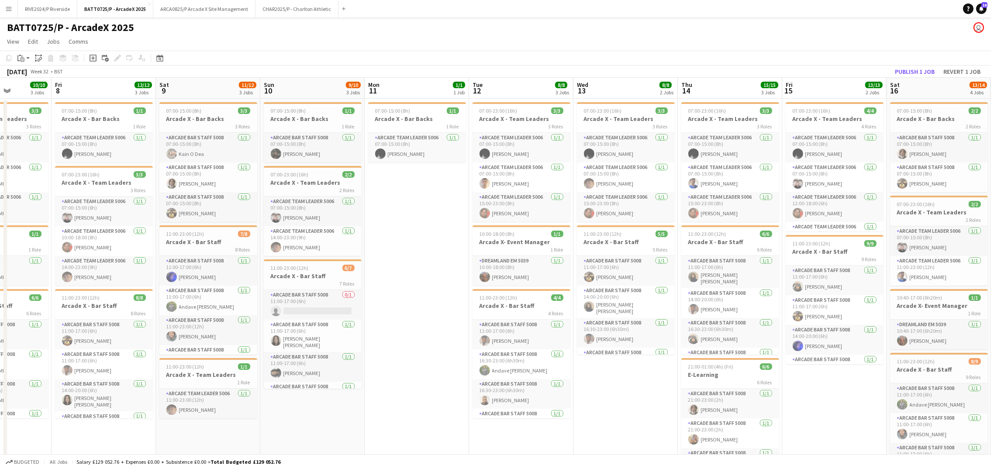
drag, startPoint x: 690, startPoint y: 397, endPoint x: -3, endPoint y: 390, distance: 692.4
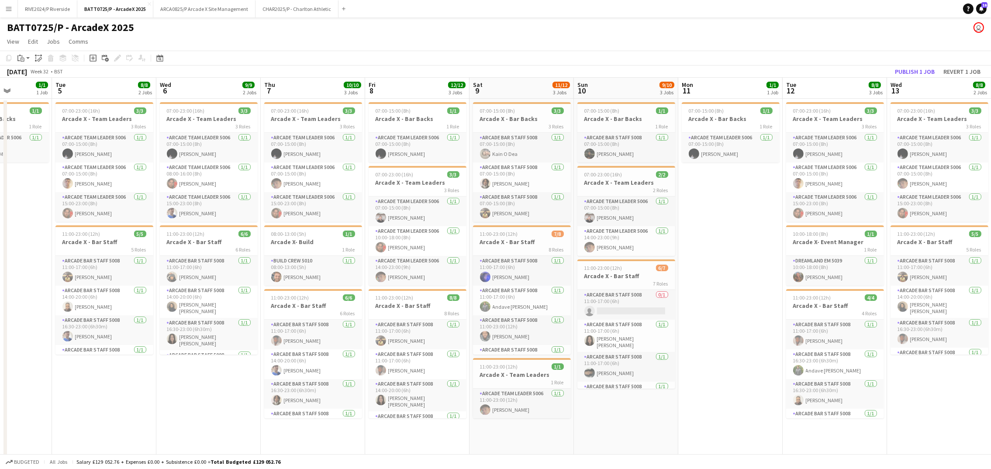
click at [0, 390] on html "Menu Boards Boards Boards All jobs Status Workforce Workforce My Workforce Recr…" at bounding box center [495, 299] width 991 height 599
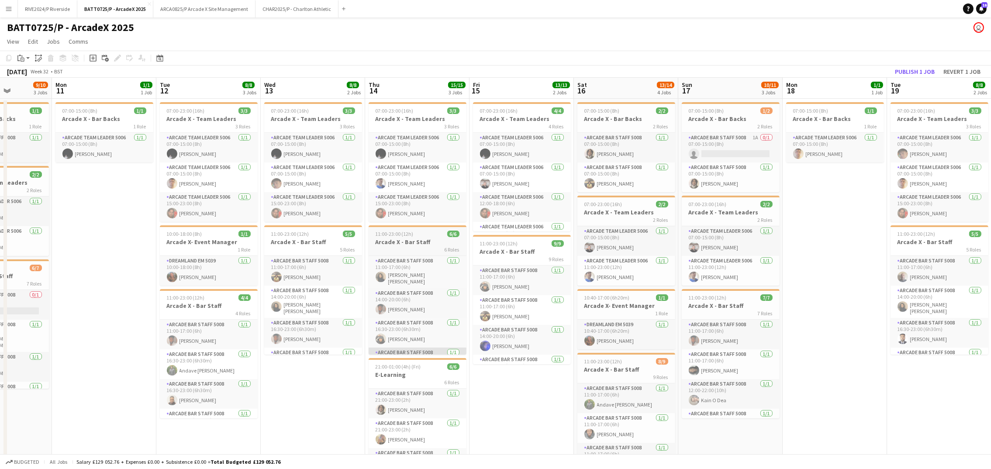
scroll to position [0, 294]
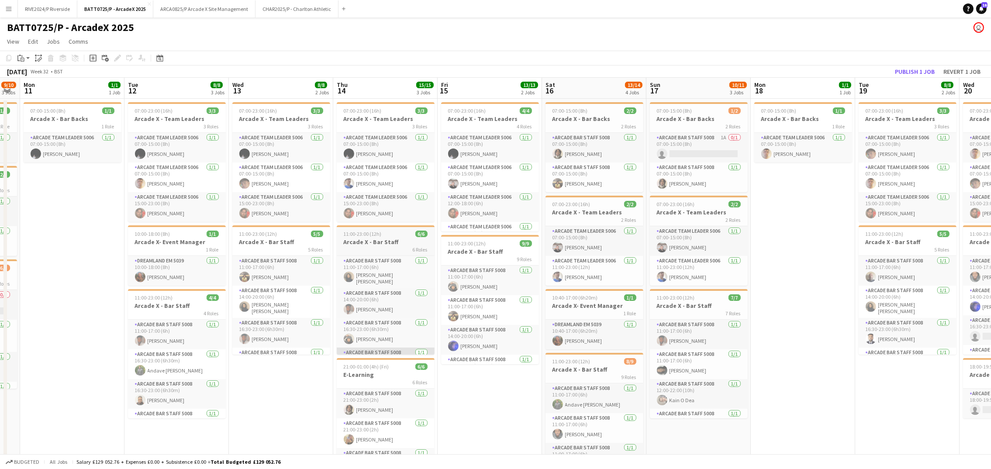
drag, startPoint x: 738, startPoint y: 329, endPoint x: 384, endPoint y: 352, distance: 355.5
click at [80, 389] on app-calendar-viewport "Fri 8 12/12 3 Jobs Sat 9 11/12 3 Jobs Sun 10 9/10 3 Jobs Mon 11 1/1 1 Job Tue 1…" at bounding box center [495, 331] width 991 height 506
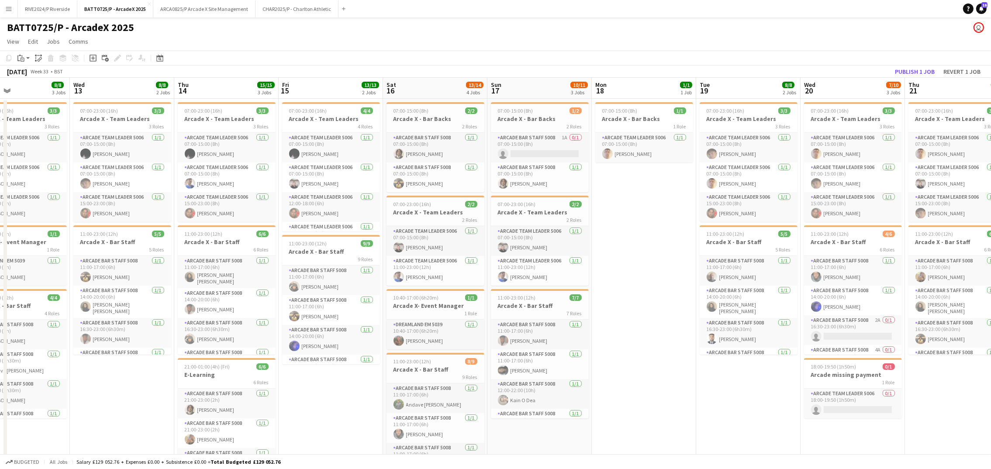
drag, startPoint x: 960, startPoint y: 405, endPoint x: 554, endPoint y: 446, distance: 407.5
click at [649, 443] on app-calendar-viewport "Sat 9 11/12 3 Jobs Sun 10 9/10 3 Jobs Mon 11 1/1 1 Job Tue 12 8/8 3 Jobs Wed 13…" at bounding box center [495, 331] width 991 height 506
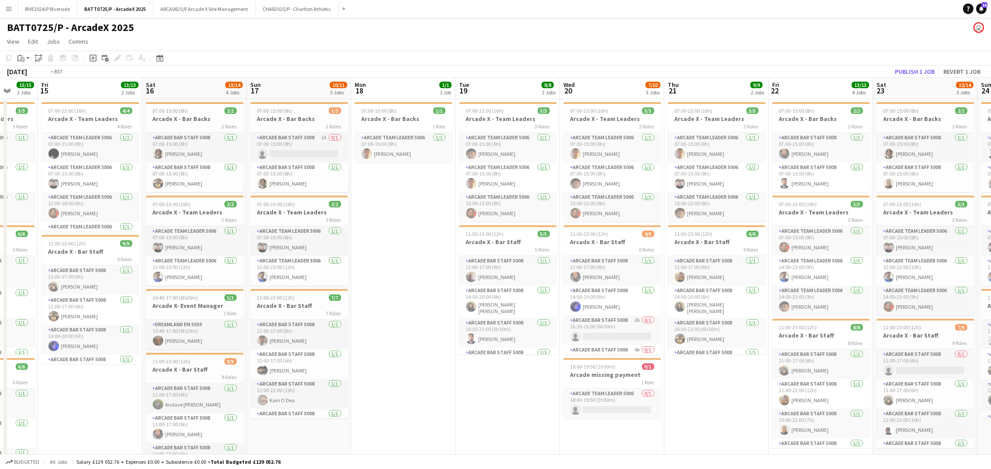
drag, startPoint x: 694, startPoint y: 423, endPoint x: 37, endPoint y: 444, distance: 657.3
click at [37, 444] on app-calendar-viewport "Mon 11 1/1 1 Job Tue 12 8/8 3 Jobs Wed 13 8/8 2 Jobs Thu 14 15/15 3 Jobs Fri 15…" at bounding box center [495, 331] width 991 height 506
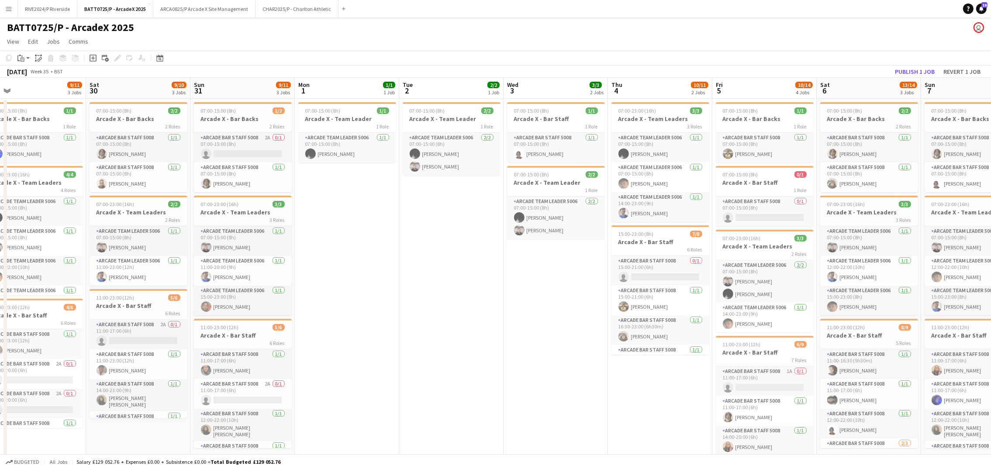
drag, startPoint x: 933, startPoint y: 432, endPoint x: -3, endPoint y: 447, distance: 935.4
click at [0, 447] on html "Menu Boards Boards Boards All jobs Status Workforce Workforce My Workforce Recr…" at bounding box center [495, 299] width 991 height 599
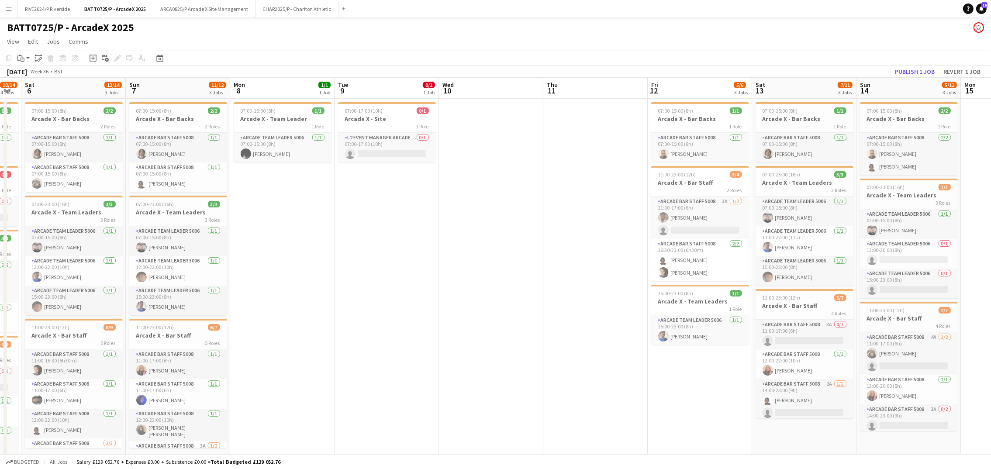
drag, startPoint x: 267, startPoint y: 408, endPoint x: 30, endPoint y: 410, distance: 236.8
click at [30, 410] on app-calendar-viewport "Tue 2 2/2 1 Job Wed 3 3/3 2 Jobs Thu 4 10/11 2 Jobs Fri 5 10/14 4 Jobs Sat 6 13…" at bounding box center [495, 331] width 991 height 506
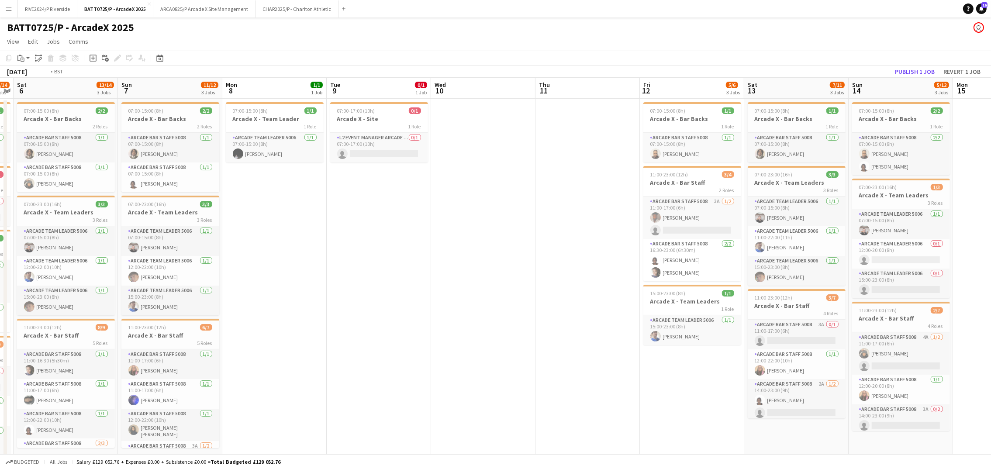
scroll to position [0, 353]
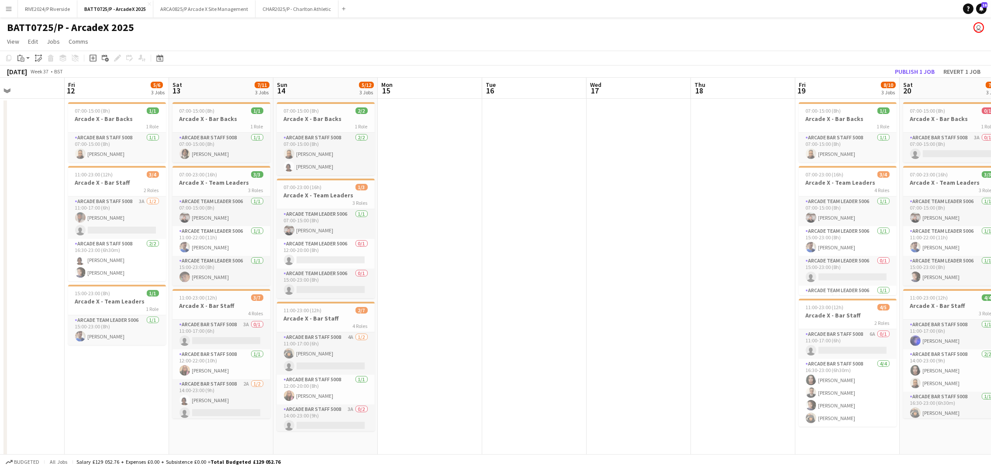
drag, startPoint x: 592, startPoint y: 391, endPoint x: -3, endPoint y: 399, distance: 594.6
click at [0, 399] on html "Menu Boards Boards Boards All jobs Status Workforce Workforce My Workforce Recr…" at bounding box center [495, 299] width 991 height 599
click at [103, 395] on app-date-cell "07:00-15:00 (8h) 1/1 Arcade X - Bar Backs 1 Role Arcade Bar Staff 5008 [DATE] 0…" at bounding box center [117, 308] width 104 height 419
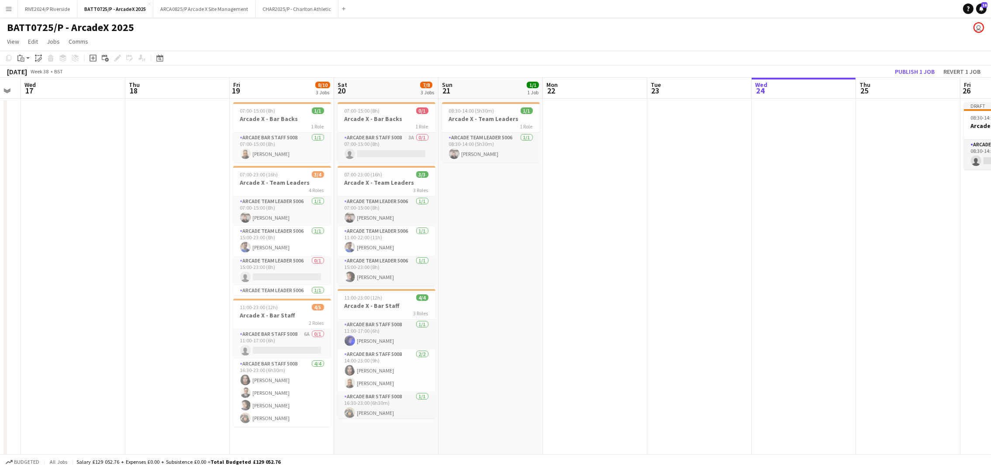
scroll to position [0, 219]
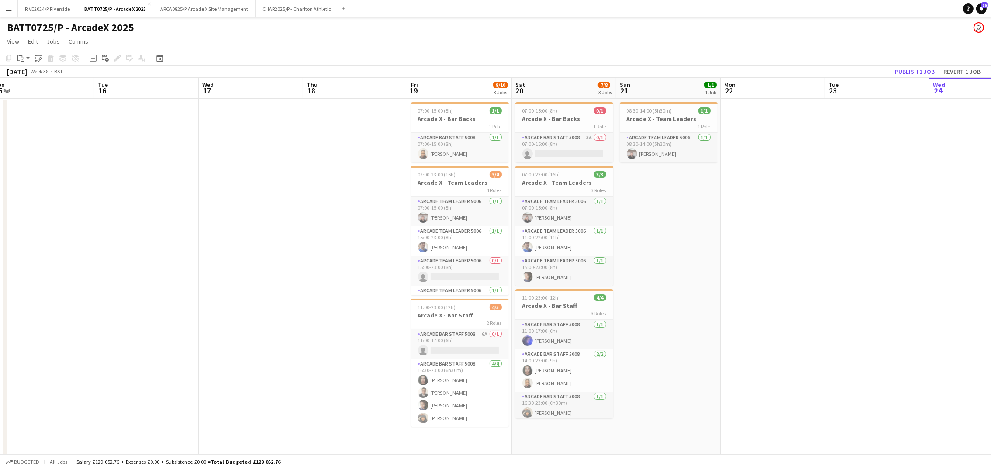
drag, startPoint x: 594, startPoint y: 341, endPoint x: -3, endPoint y: 331, distance: 596.4
click at [0, 331] on html "Menu Boards Boards Boards All jobs Status Workforce Workforce My Workforce Recr…" at bounding box center [495, 299] width 991 height 599
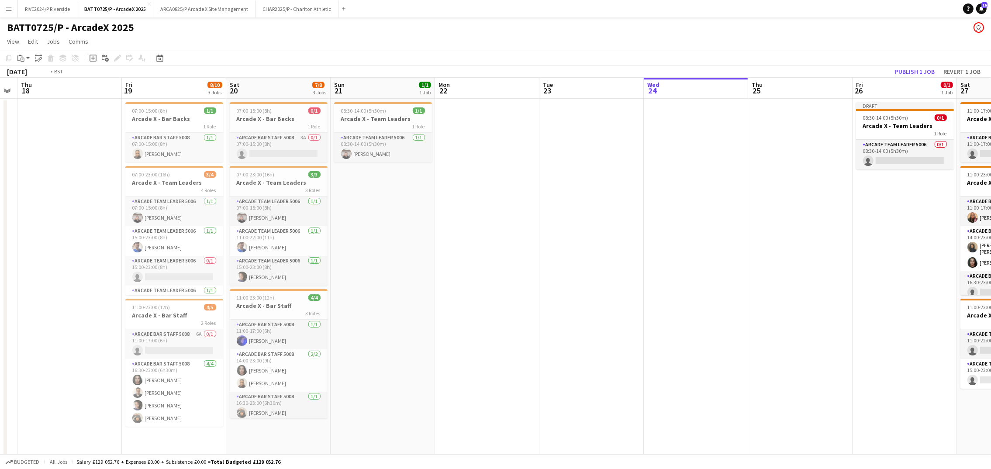
drag, startPoint x: 583, startPoint y: 318, endPoint x: 38, endPoint y: 351, distance: 546.2
click at [38, 351] on app-calendar-viewport "Mon 15 Tue 16 Wed 17 Thu 18 Fri 19 8/10 3 Jobs Sat 20 7/8 3 Jobs Sun 21 1/1 1 J…" at bounding box center [495, 331] width 991 height 506
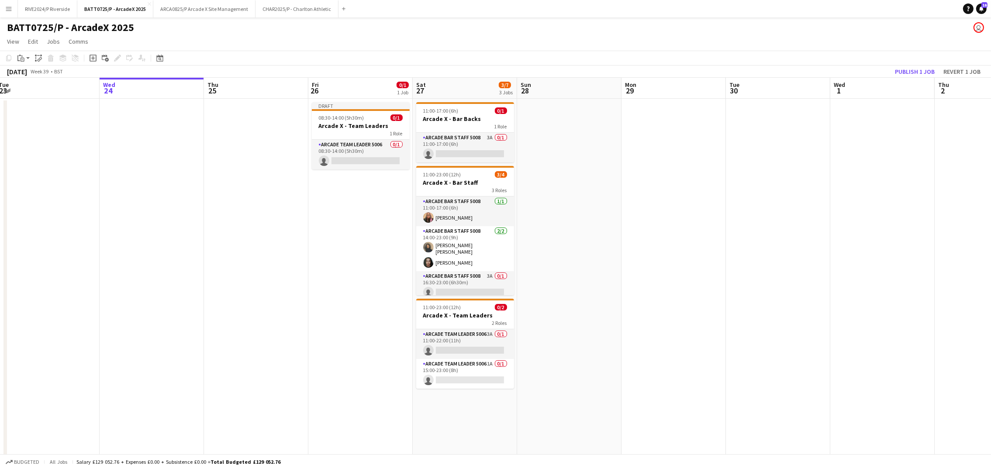
drag, startPoint x: 698, startPoint y: 297, endPoint x: 700, endPoint y: 345, distance: 47.7
click at [700, 345] on app-date-cell at bounding box center [674, 308] width 104 height 419
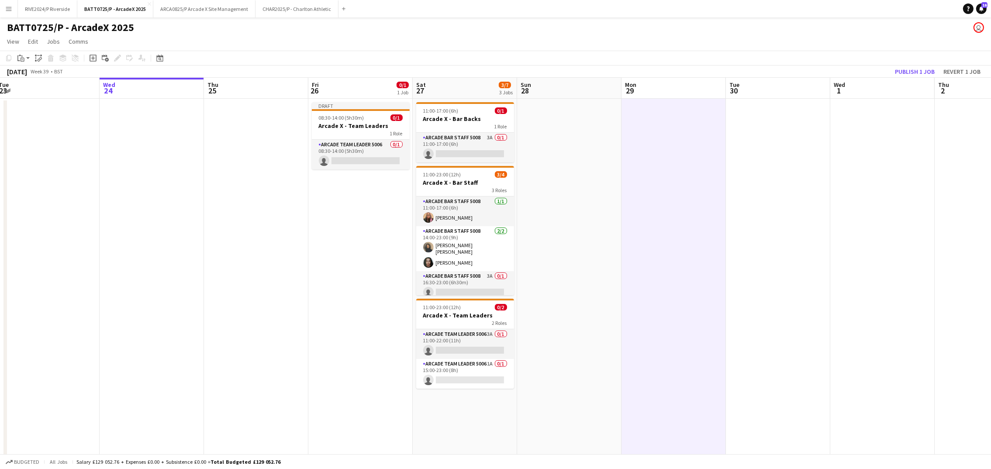
scroll to position [0, 317]
click at [345, 153] on app-card-role "Arcade Team Leader 5006 0/1 08:30-14:00 (5h30m) single-neutral-actions" at bounding box center [362, 155] width 98 height 30
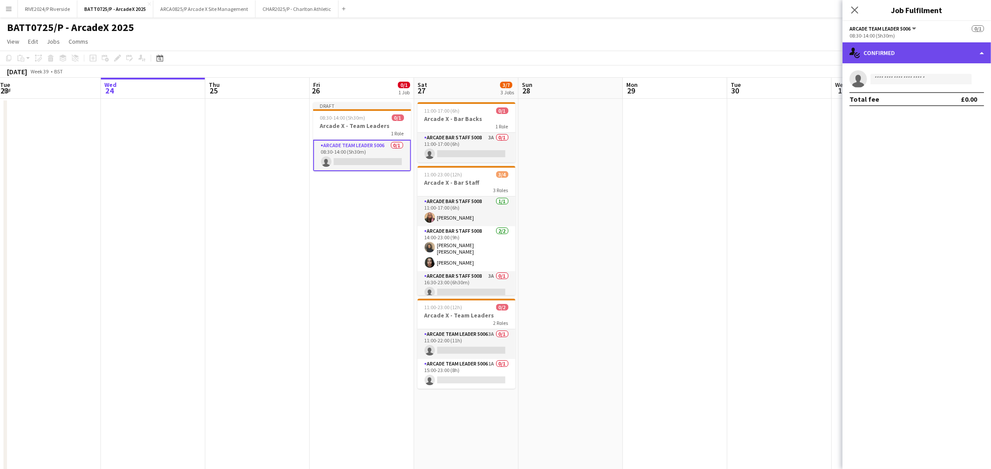
click at [924, 45] on div "single-neutral-actions-check-2 Confirmed" at bounding box center [917, 52] width 149 height 21
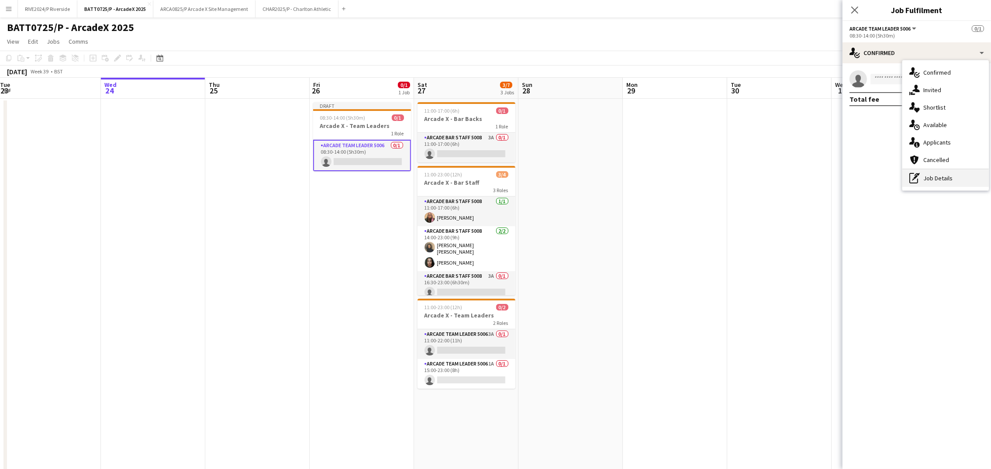
click at [949, 177] on div "pen-write Job Details" at bounding box center [946, 177] width 86 height 17
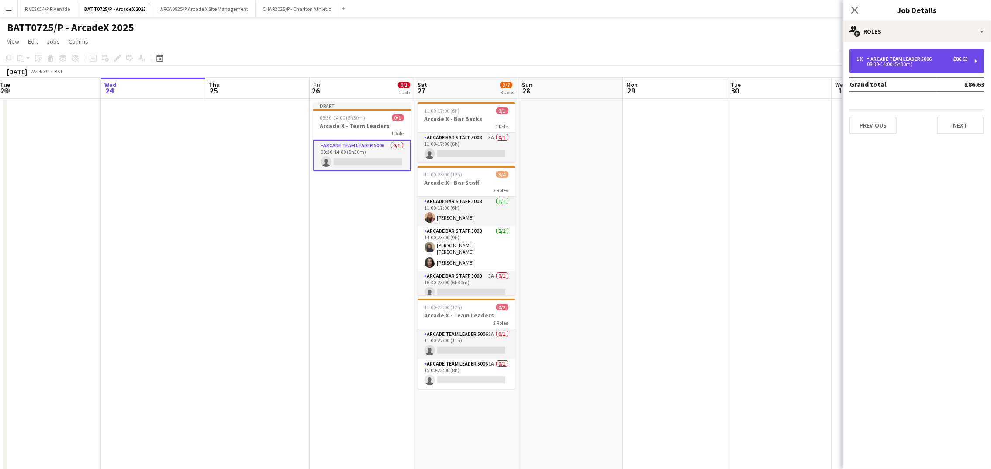
click at [899, 54] on div "1 x Arcade Team Leader 5006 £86.63 08:30-14:00 (5h30m)" at bounding box center [917, 61] width 135 height 24
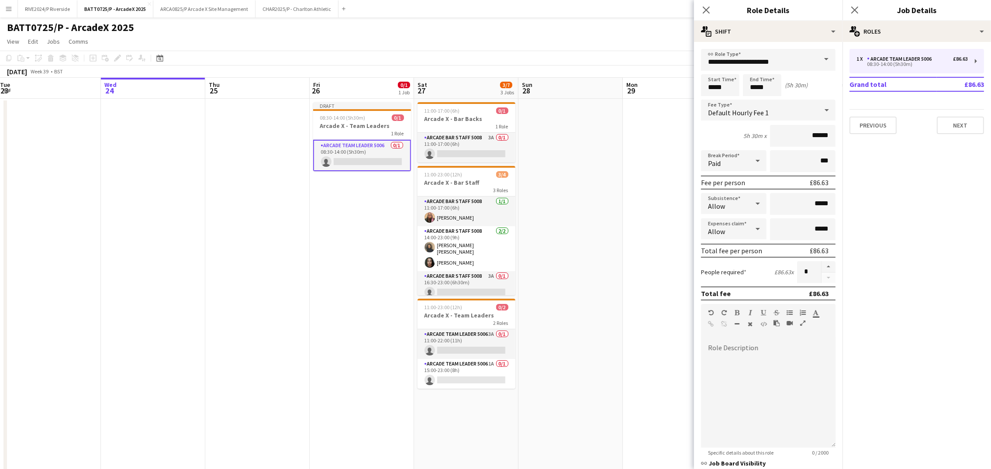
click at [817, 54] on span at bounding box center [826, 59] width 18 height 21
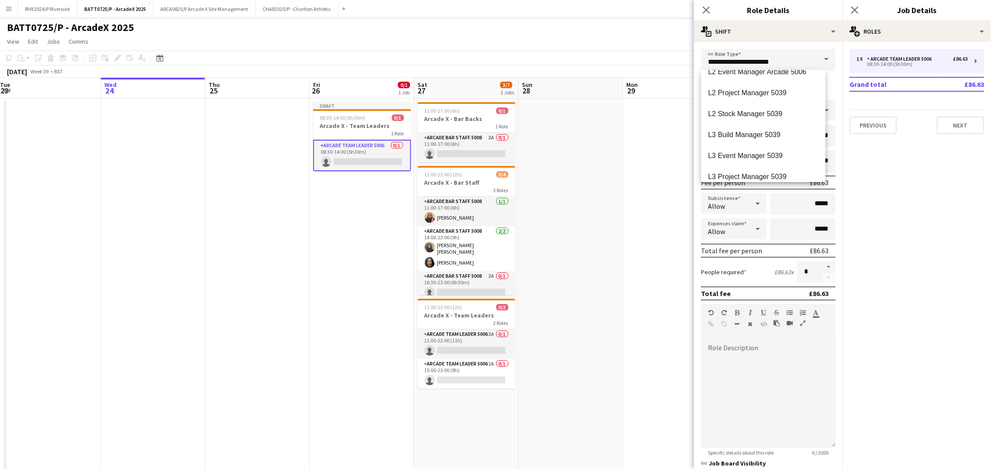
scroll to position [1441, 0]
click at [751, 93] on mat-option "L3 Event Manager 5039" at bounding box center [763, 90] width 124 height 21
type input "**********"
type input "******"
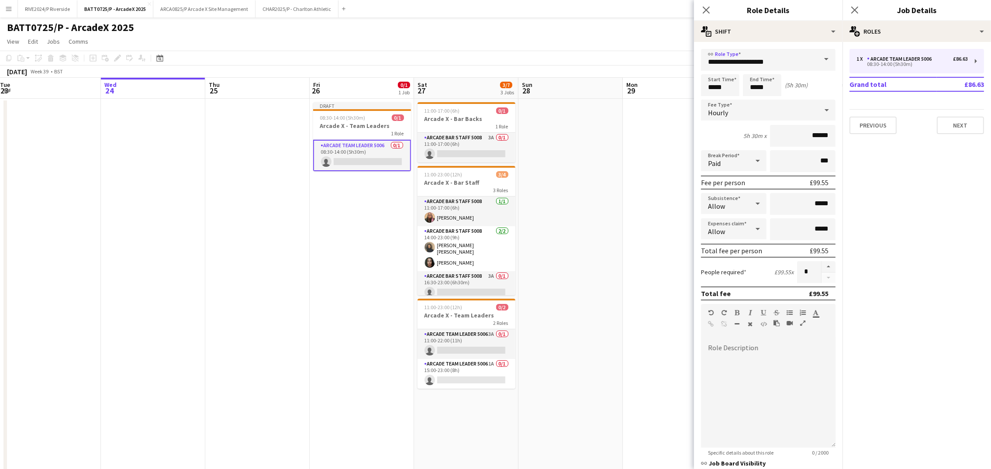
click at [957, 200] on mat-expansion-panel "pencil3 General details 1 x Arcade Team Leader 5006 £86.63 08:30-14:00 (5h30m) …" at bounding box center [917, 255] width 149 height 427
click at [817, 53] on span at bounding box center [826, 59] width 18 height 21
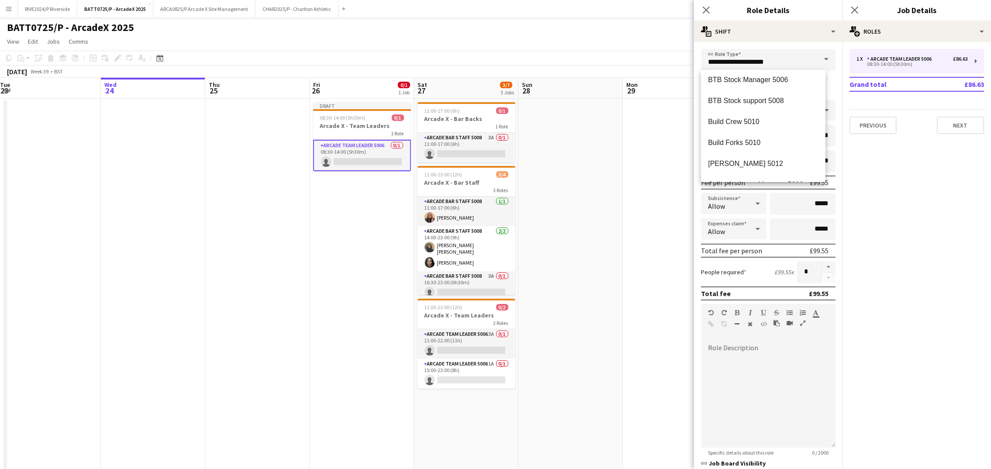
scroll to position [786, 0]
click at [748, 119] on span "Dreamland EM 5039" at bounding box center [763, 116] width 111 height 8
type input "**********"
type input "******"
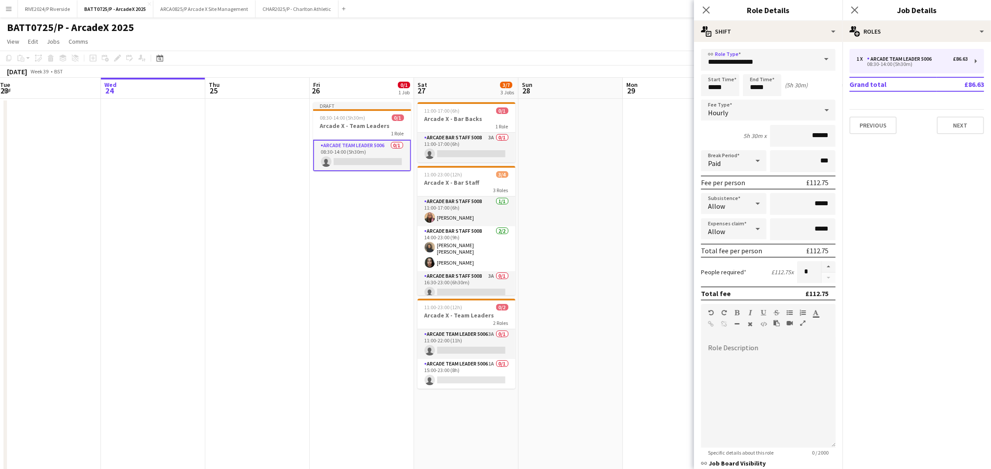
click at [901, 210] on mat-expansion-panel "pencil3 General details 1 x Arcade Team Leader 5006 £86.63 08:30-14:00 (5h30m) …" at bounding box center [917, 255] width 149 height 427
click at [705, 9] on icon at bounding box center [706, 10] width 8 height 8
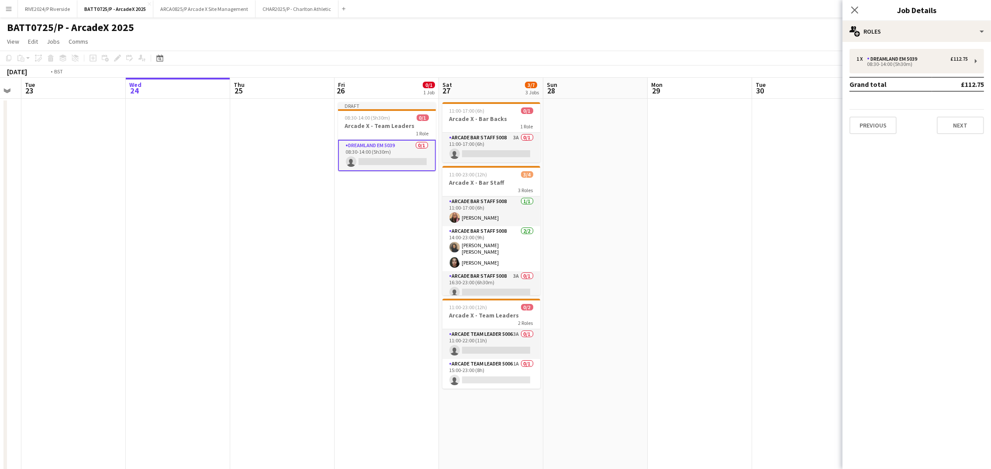
drag, startPoint x: 603, startPoint y: 288, endPoint x: 852, endPoint y: 288, distance: 249.0
click at [852, 288] on body "Menu Boards Boards Boards All jobs Status Workforce Workforce My Workforce Recr…" at bounding box center [495, 299] width 991 height 599
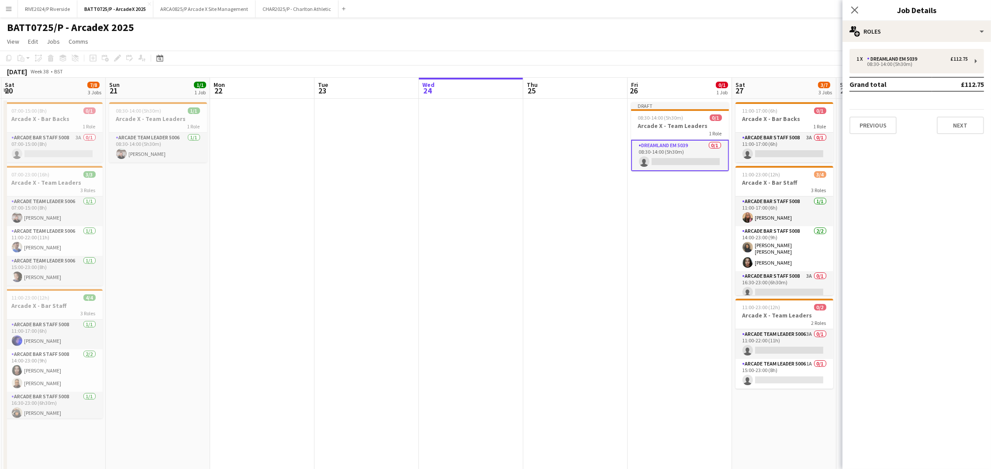
scroll to position [0, 201]
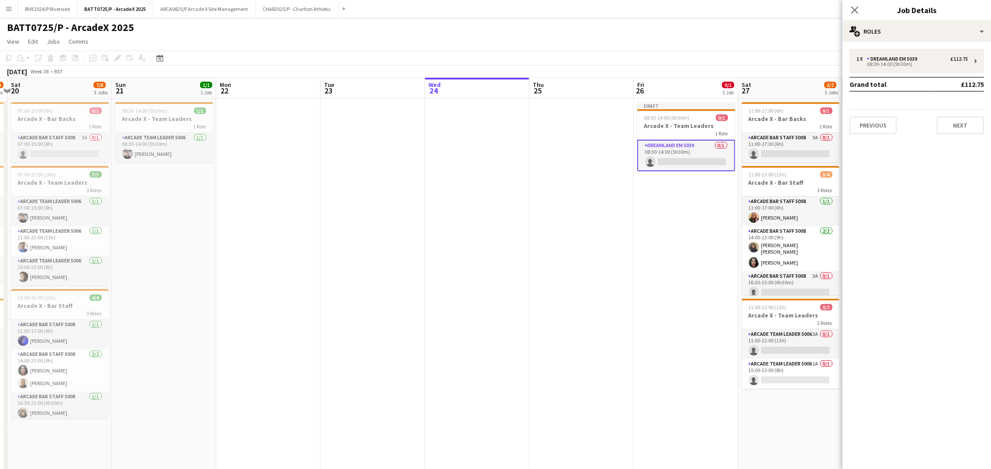
drag, startPoint x: 425, startPoint y: 324, endPoint x: 515, endPoint y: 323, distance: 90.0
click at [515, 323] on app-calendar-viewport "Thu 18 Fri 19 8/10 3 Jobs Sat 20 7/8 3 Jobs Sun 21 1/1 1 Job Mon 22 Tue 23 Wed …" at bounding box center [495, 331] width 991 height 506
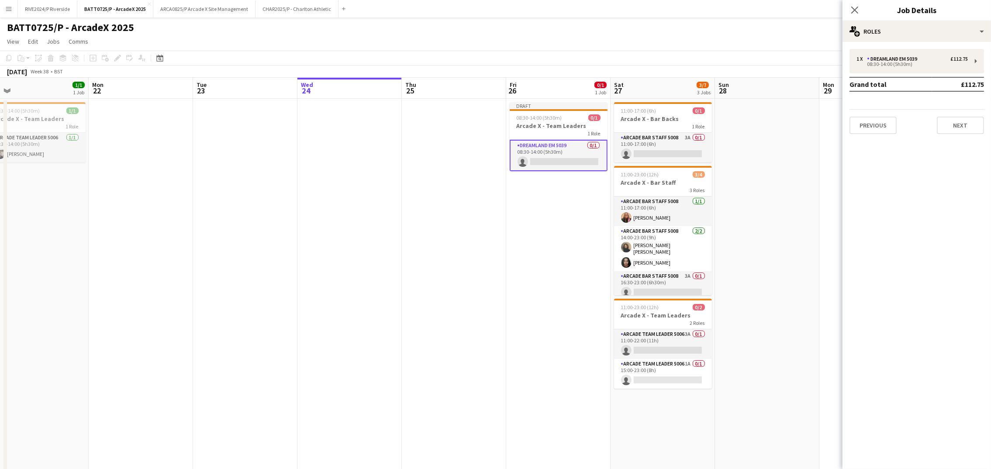
scroll to position [0, 332]
drag, startPoint x: 691, startPoint y: 305, endPoint x: 560, endPoint y: 306, distance: 130.6
click at [560, 306] on app-calendar-viewport "Thu 18 Fri 19 8/10 3 Jobs Sat 20 7/8 3 Jobs Sun 21 1/1 1 Job Mon 22 Tue 23 Wed …" at bounding box center [495, 331] width 991 height 506
click at [559, 235] on app-date-cell "Draft 08:30-14:00 (5h30m) 0/1 Arcade X - Team Leaders 1 Role Dreamland EM 5039 …" at bounding box center [555, 308] width 104 height 419
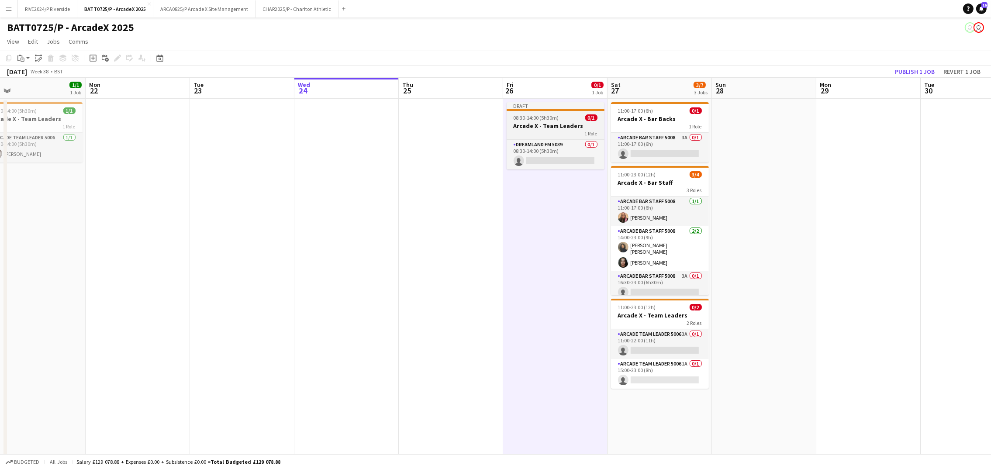
click at [526, 102] on div "Draft" at bounding box center [556, 105] width 98 height 7
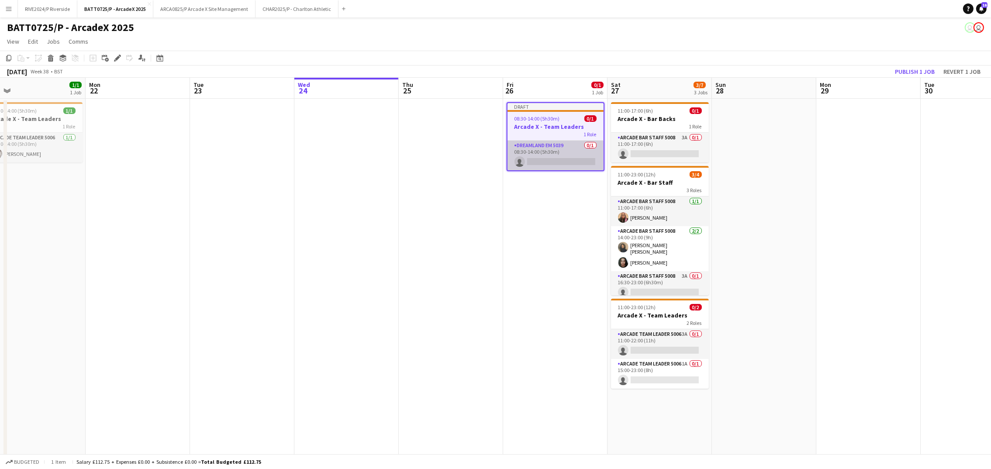
click at [551, 159] on app-card-role "Dreamland EM 5039 0/1 08:30-14:00 (5h30m) single-neutral-actions" at bounding box center [556, 156] width 96 height 30
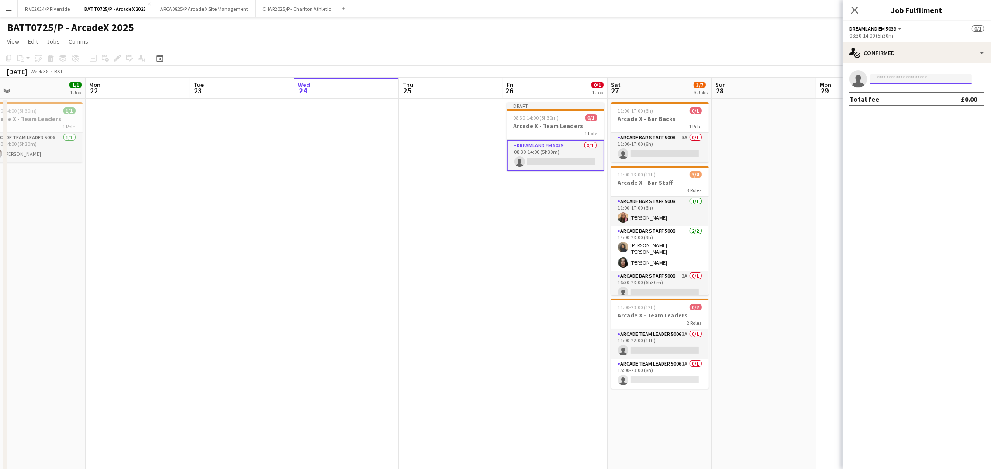
click at [878, 76] on input at bounding box center [921, 79] width 101 height 10
type input "****"
click at [903, 90] on span "[PERSON_NAME]" at bounding box center [903, 91] width 50 height 7
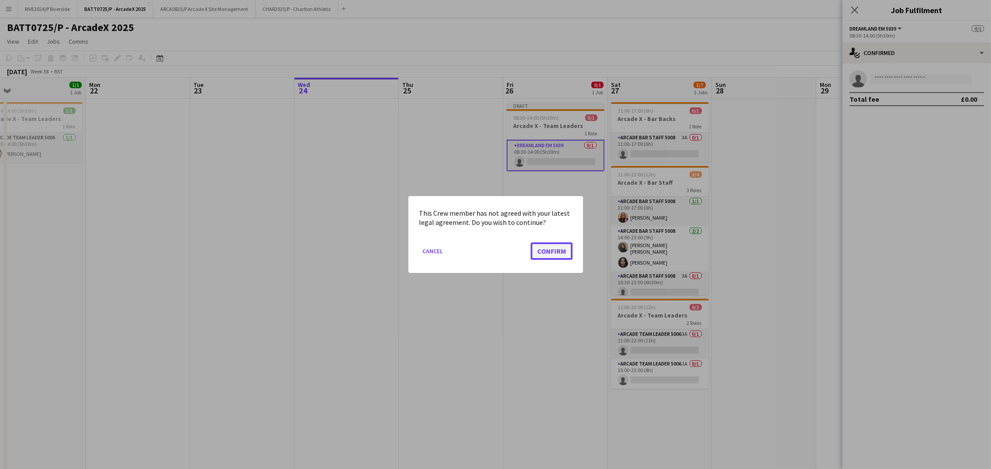
click at [550, 245] on button "Confirm" at bounding box center [552, 250] width 42 height 17
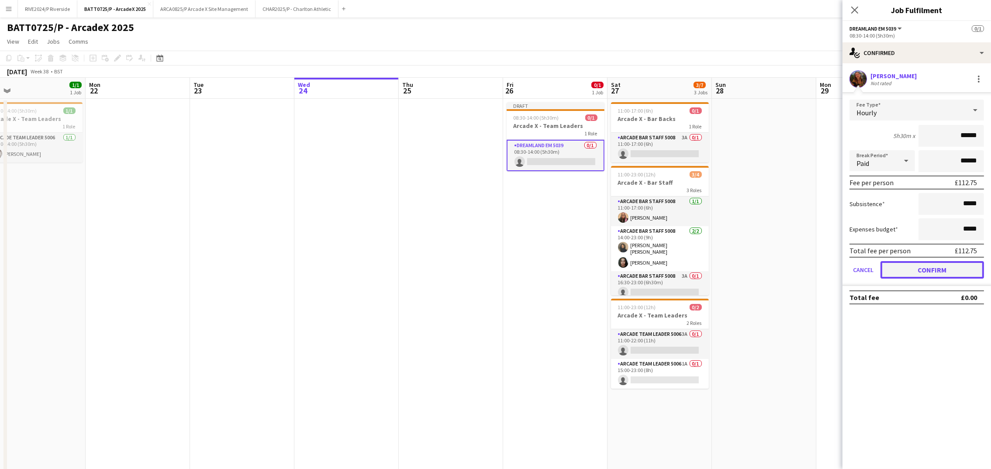
click at [947, 268] on button "Confirm" at bounding box center [933, 269] width 104 height 17
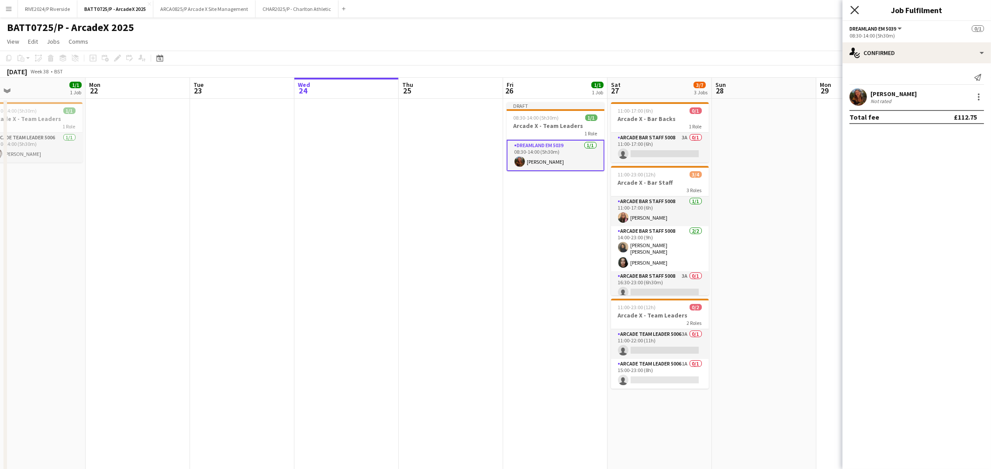
click at [853, 6] on icon "Close pop-in" at bounding box center [855, 10] width 8 height 8
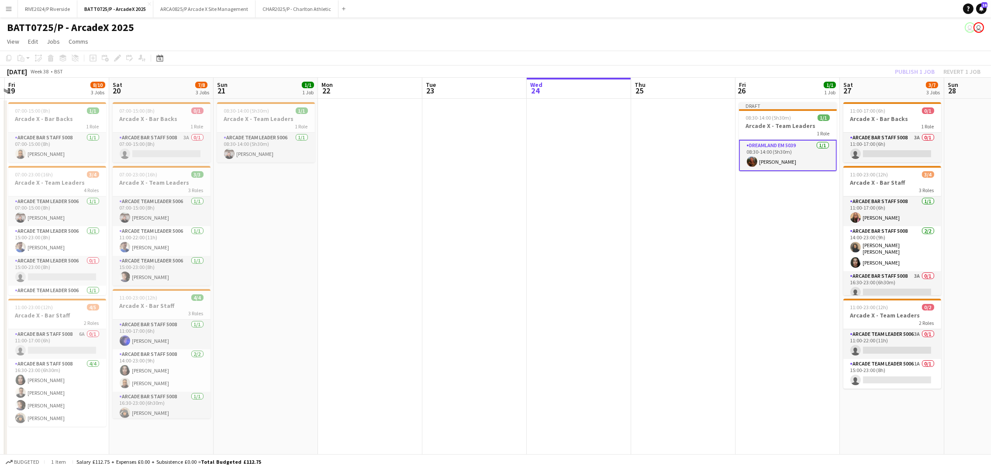
drag, startPoint x: 481, startPoint y: 266, endPoint x: 714, endPoint y: 281, distance: 233.3
click at [714, 281] on app-calendar-viewport "Wed 17 Thu 18 Fri 19 8/10 3 Jobs Sat 20 7/8 3 Jobs Sun 21 1/1 1 Job Mon 22 Tue …" at bounding box center [495, 331] width 991 height 506
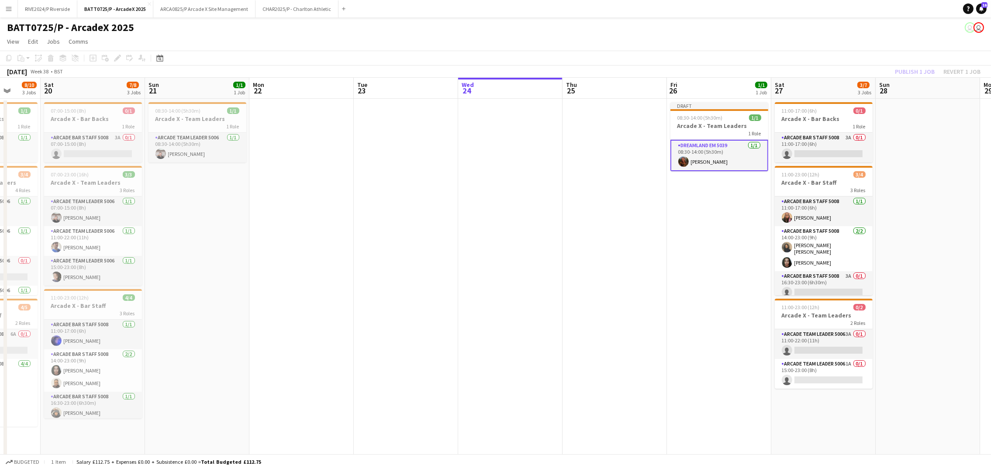
scroll to position [0, 393]
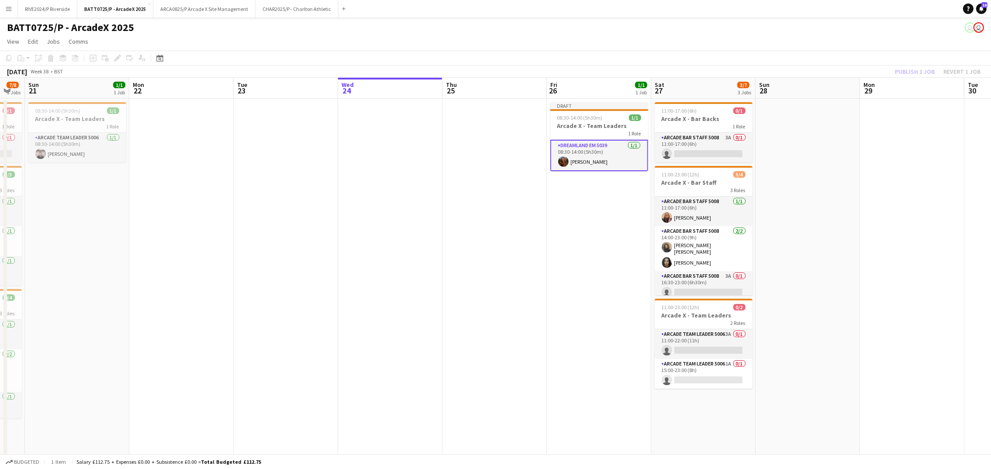
drag, startPoint x: 734, startPoint y: 216, endPoint x: 553, endPoint y: 213, distance: 180.9
click at [553, 213] on app-calendar-viewport "Wed 17 Thu 18 Fri 19 8/10 3 Jobs Sat 20 7/8 3 Jobs Sun 21 1/1 1 Job Mon 22 Tue …" at bounding box center [495, 331] width 991 height 506
click at [578, 120] on span "08:30-14:00 (5h30m)" at bounding box center [579, 117] width 45 height 7
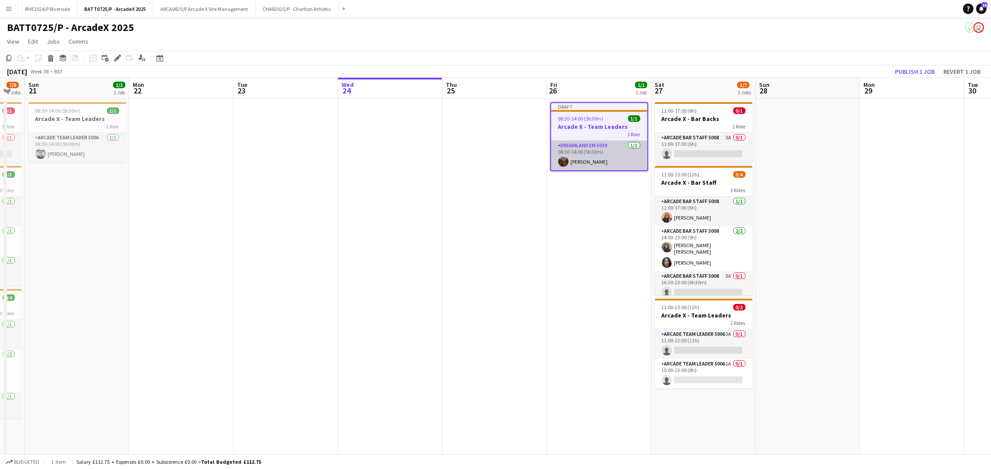
click at [591, 149] on app-card-role "Dreamland EM 5039 [DATE] 08:30-14:00 (5h30m) [PERSON_NAME]" at bounding box center [599, 156] width 96 height 30
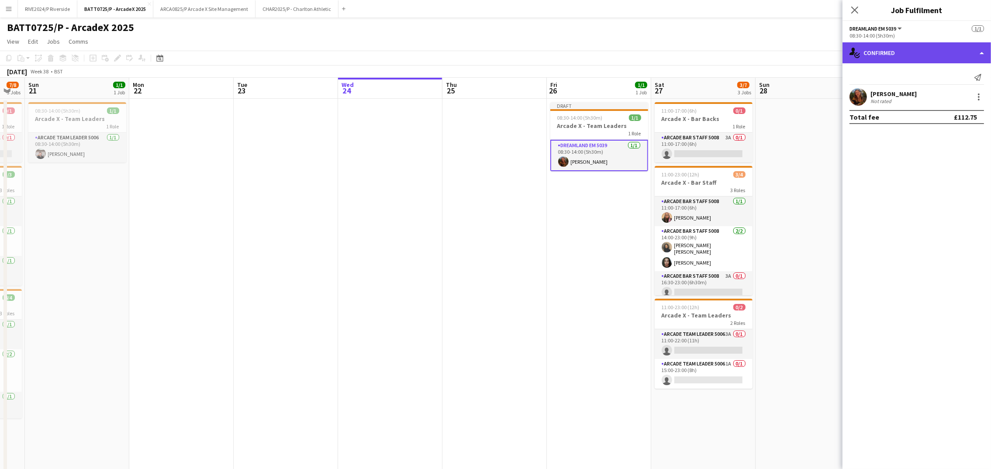
click at [931, 60] on div "single-neutral-actions-check-2 Confirmed" at bounding box center [917, 52] width 149 height 21
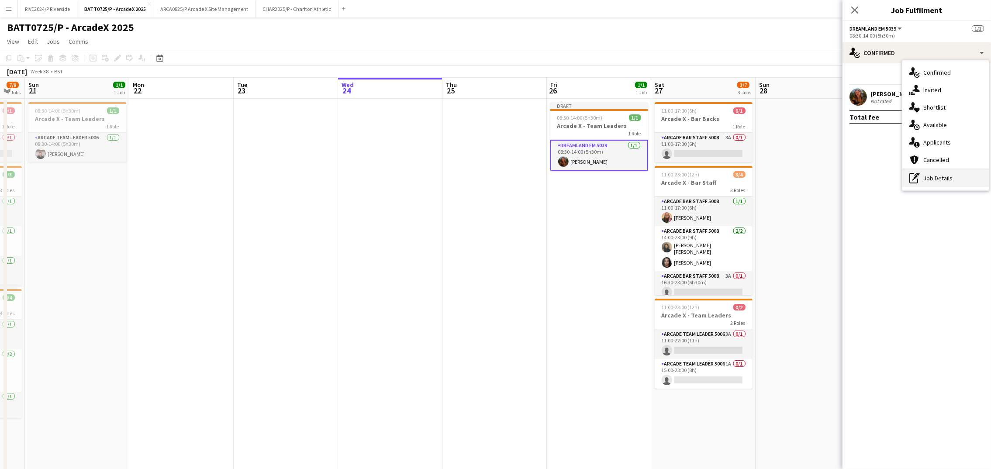
click at [968, 180] on div "pen-write Job Details" at bounding box center [946, 177] width 86 height 17
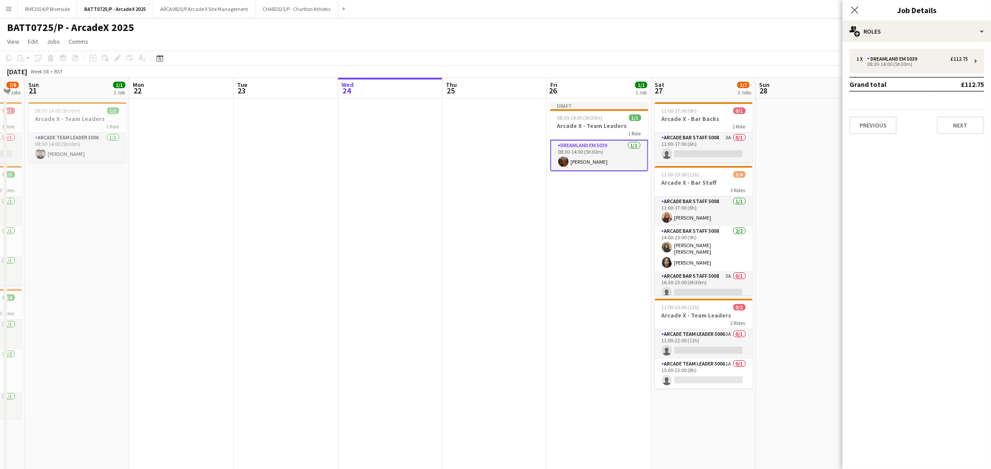
click at [927, 77] on table "Grand total £112.75" at bounding box center [917, 84] width 135 height 15
click at [922, 65] on div "08:30-14:00 (5h30m)" at bounding box center [912, 64] width 111 height 4
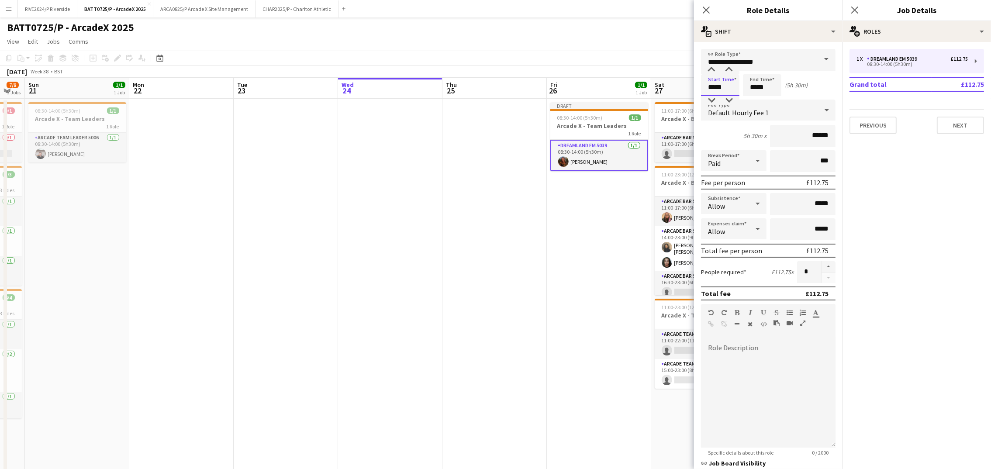
click at [730, 80] on input "*****" at bounding box center [720, 85] width 38 height 22
type input "*****"
click at [575, 305] on app-date-cell "Draft 08:30-14:00 (5h30m) 1/1 Arcade X - Team Leaders 1 Role Dreamland EM 5039 …" at bounding box center [599, 308] width 104 height 419
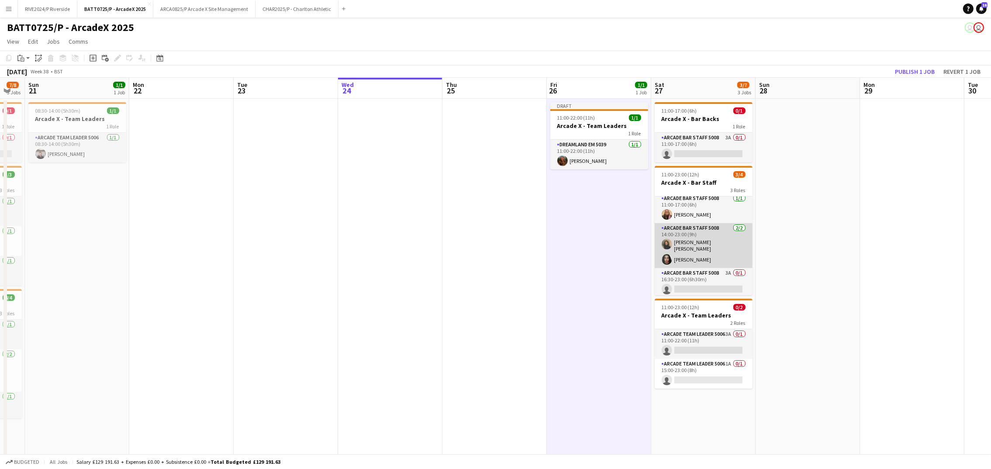
scroll to position [3, 0]
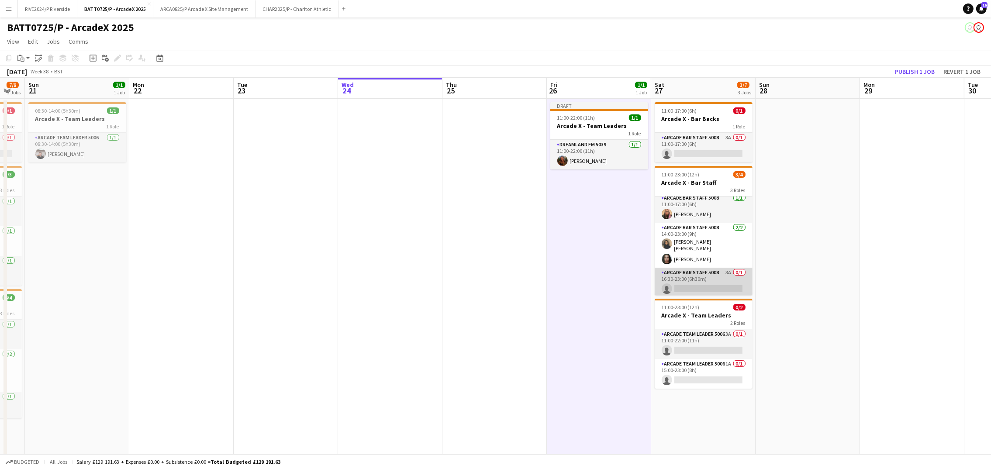
click at [683, 284] on app-card-role "Arcade Bar Staff 5008 3A 0/1 16:30-23:00 (6h30m) single-neutral-actions" at bounding box center [704, 283] width 98 height 30
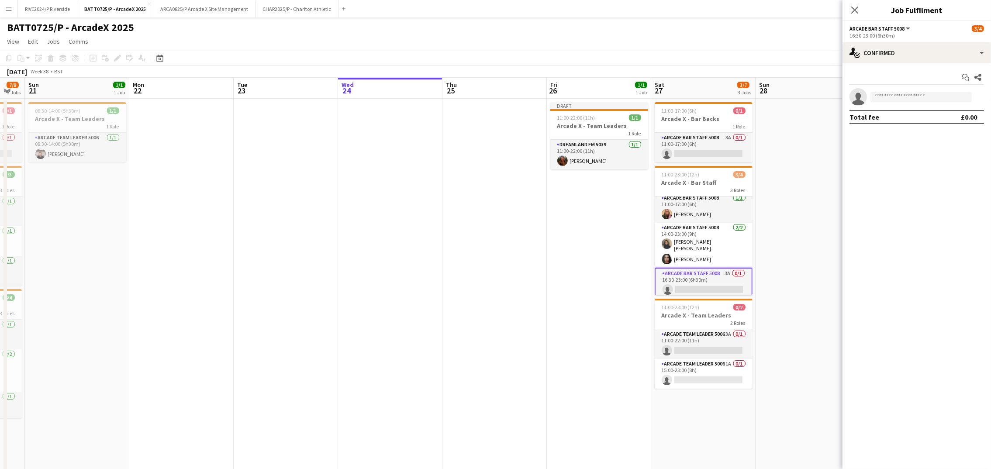
click at [819, 185] on app-date-cell at bounding box center [808, 308] width 104 height 419
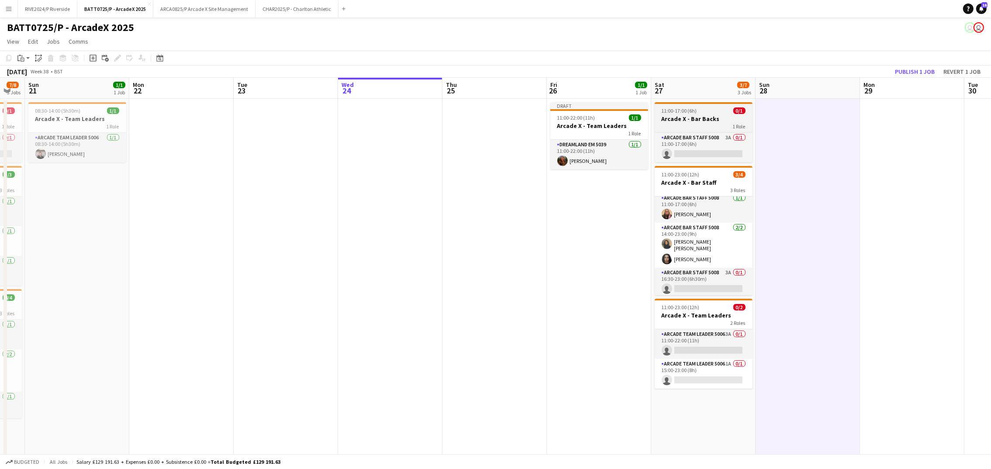
scroll to position [0, 394]
click at [677, 124] on div "1 Role" at bounding box center [703, 126] width 98 height 7
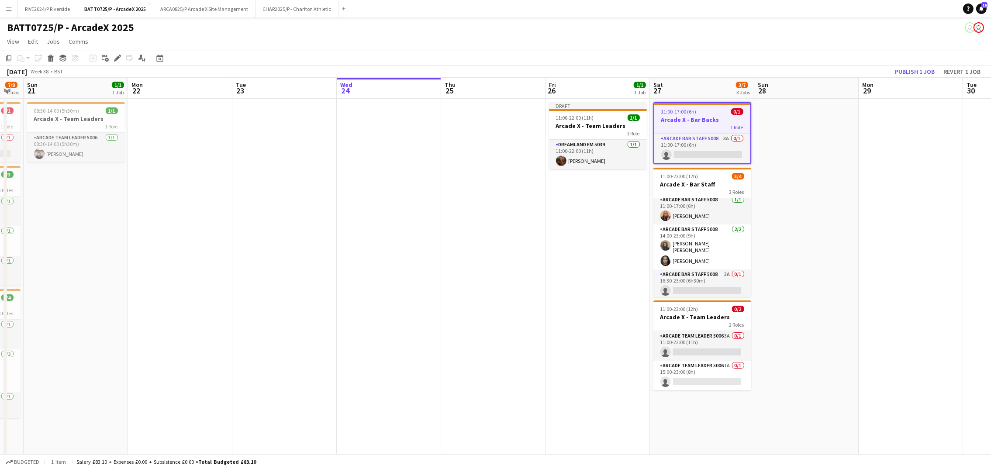
click at [909, 301] on app-date-cell at bounding box center [911, 308] width 104 height 419
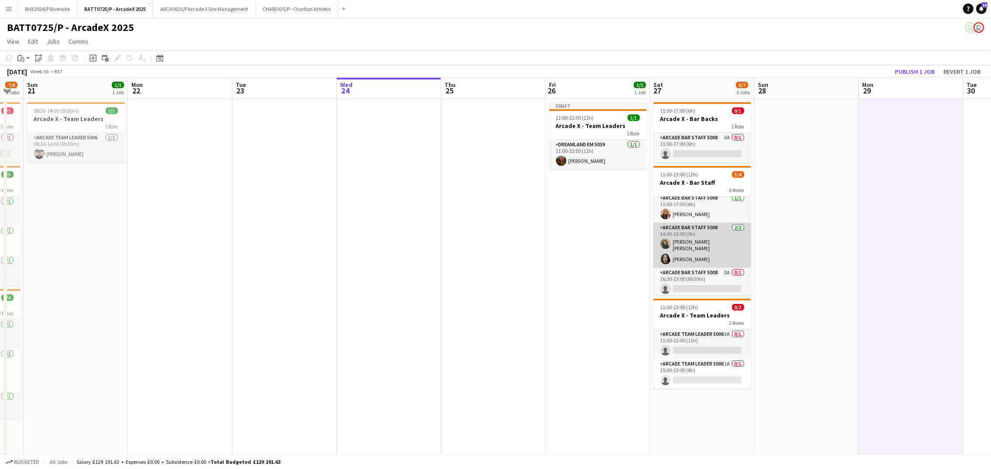
scroll to position [0, 0]
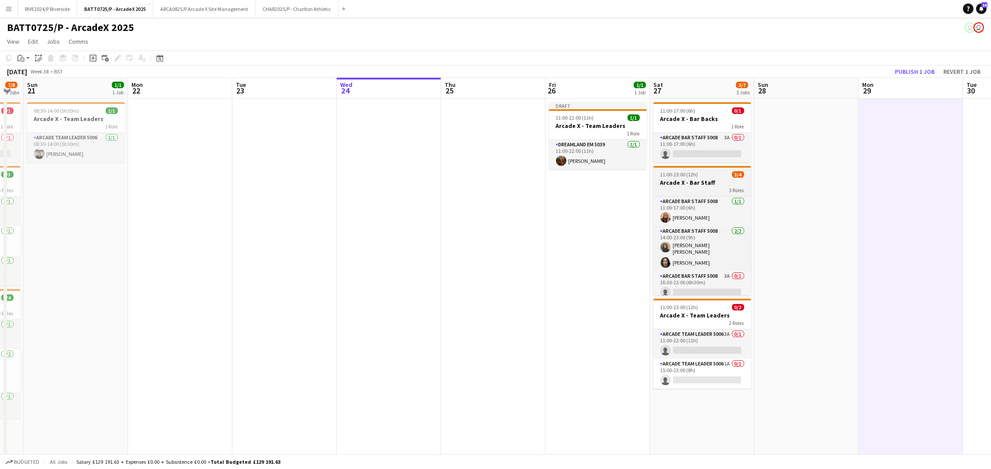
click at [688, 192] on div "3 Roles" at bounding box center [703, 190] width 98 height 7
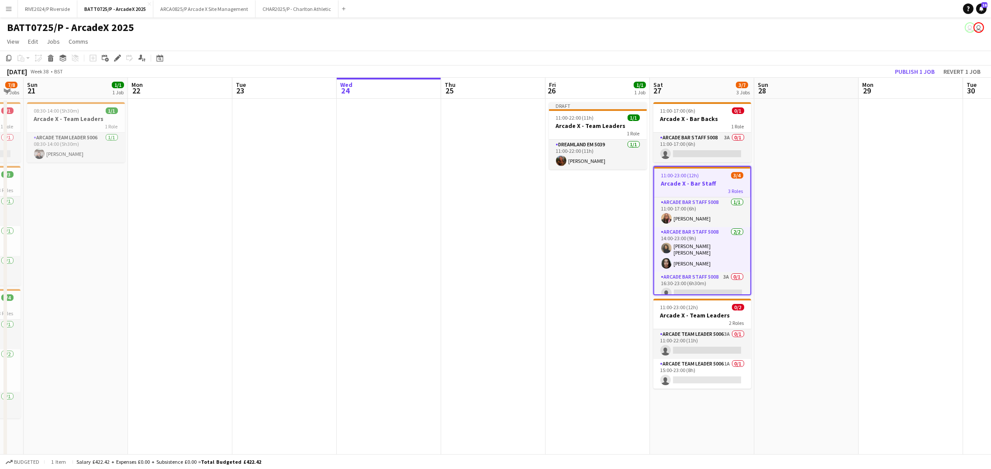
click at [631, 206] on app-date-cell "Draft 11:00-22:00 (11h) 1/1 Arcade X - Team Leaders 1 Role Dreamland EM 5039 [D…" at bounding box center [598, 308] width 104 height 419
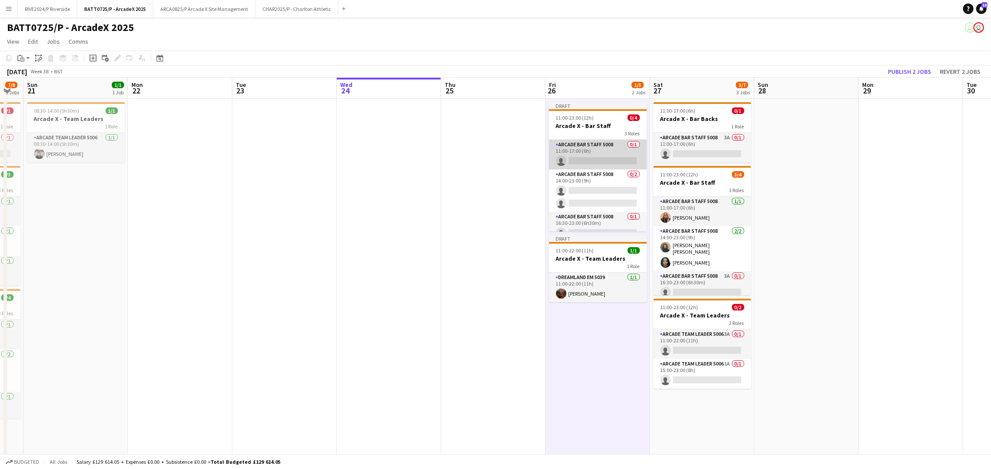
click at [570, 159] on app-card-role "Arcade Bar Staff 5008 0/1 11:00-17:00 (6h) single-neutral-actions" at bounding box center [598, 155] width 98 height 30
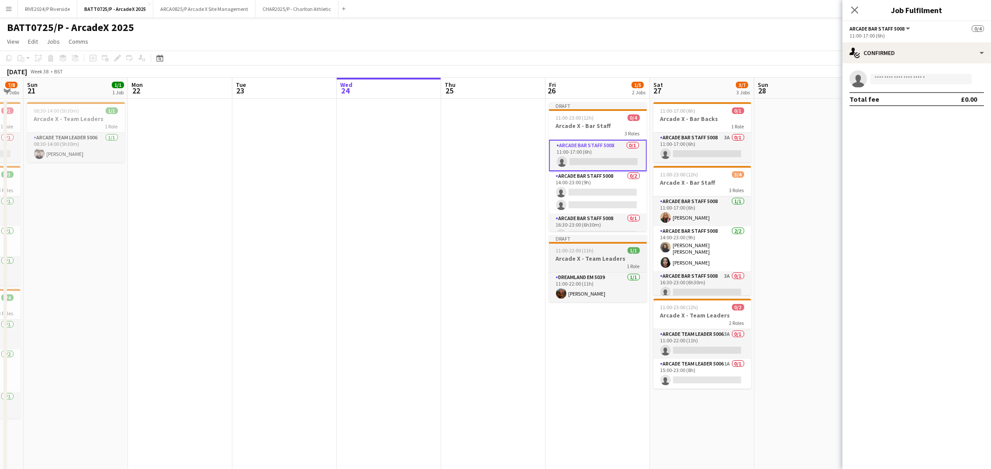
click at [575, 263] on div "1 Role" at bounding box center [598, 266] width 98 height 7
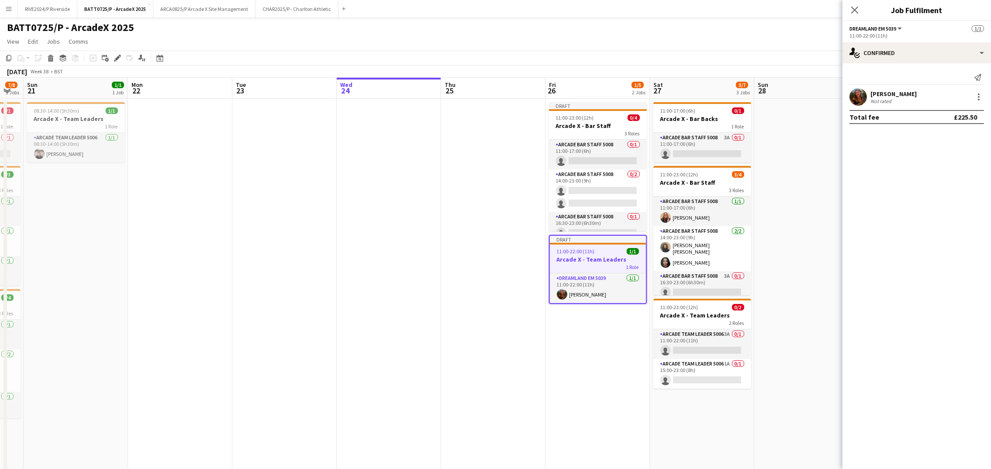
click at [761, 138] on app-date-cell at bounding box center [806, 308] width 104 height 419
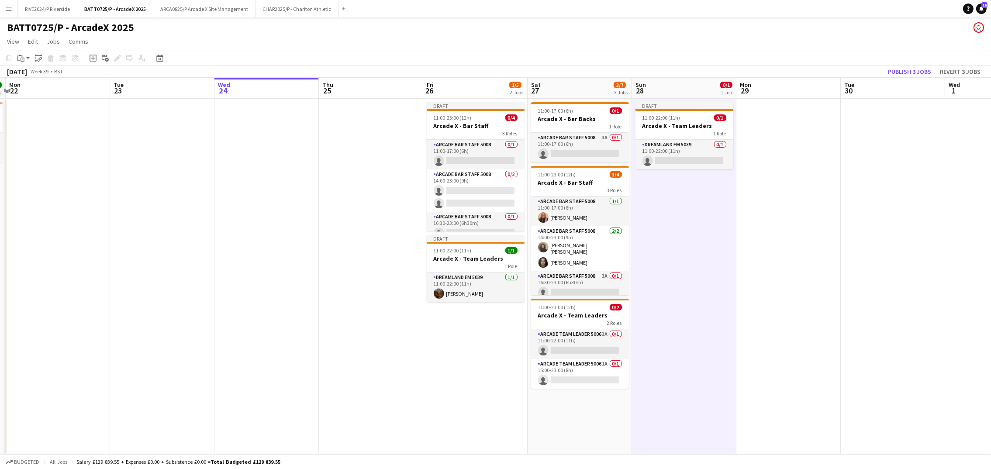
drag, startPoint x: 394, startPoint y: 289, endPoint x: 250, endPoint y: 300, distance: 145.0
click at [250, 300] on app-calendar-viewport "Fri 19 8/10 3 Jobs Sat 20 7/8 3 Jobs Sun 21 1/1 1 Job Mon 22 Tue 23 Wed 24 Thu …" at bounding box center [495, 331] width 991 height 506
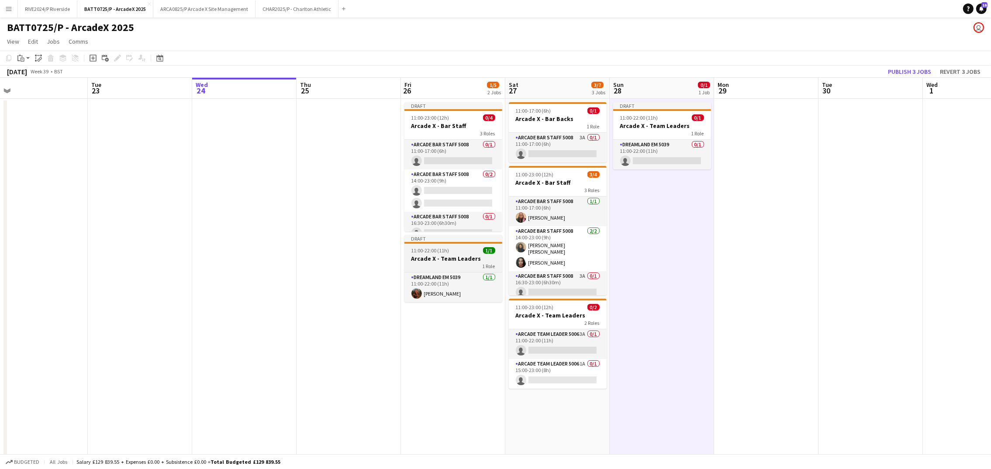
click at [466, 260] on h3 "Arcade X - Team Leaders" at bounding box center [454, 259] width 98 height 8
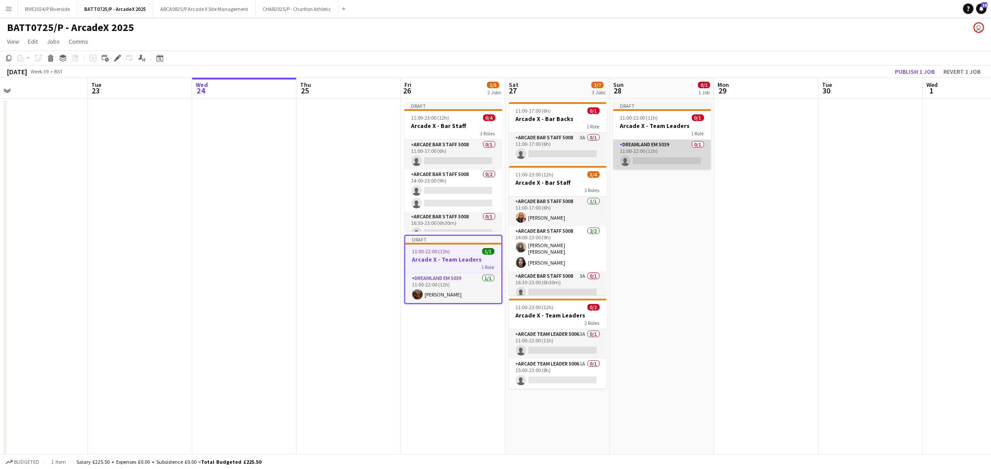
click at [647, 147] on app-card-role "Dreamland EM 5039 0/1 11:00-22:00 (11h) single-neutral-actions" at bounding box center [662, 155] width 98 height 30
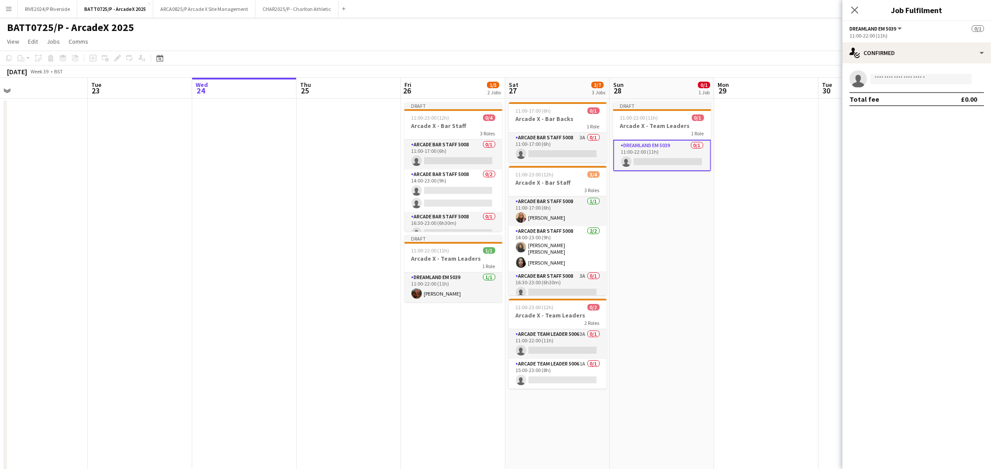
click at [924, 72] on app-invite-slot "single-neutral-actions" at bounding box center [917, 78] width 149 height 17
click at [930, 82] on input at bounding box center [921, 79] width 101 height 10
type input "****"
click at [906, 104] on span "[PHONE_NUMBER]" at bounding box center [921, 105] width 87 height 7
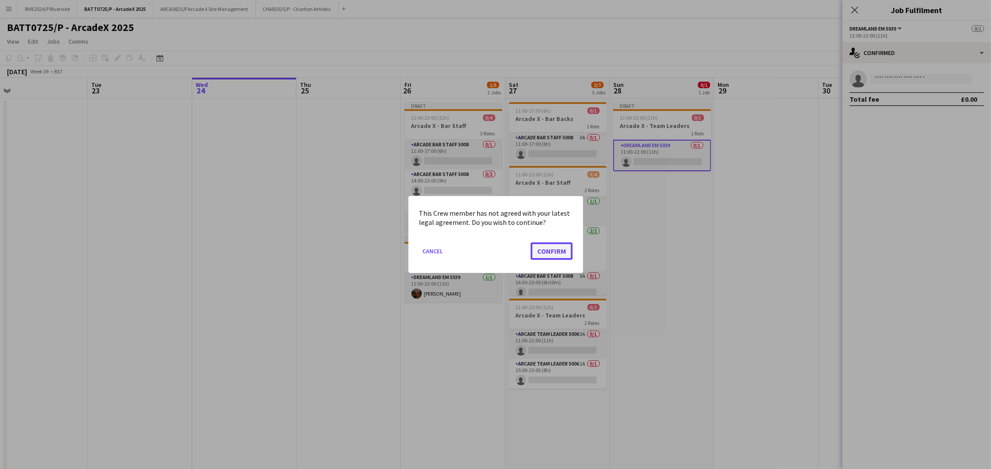
click at [557, 245] on button "Confirm" at bounding box center [552, 250] width 42 height 17
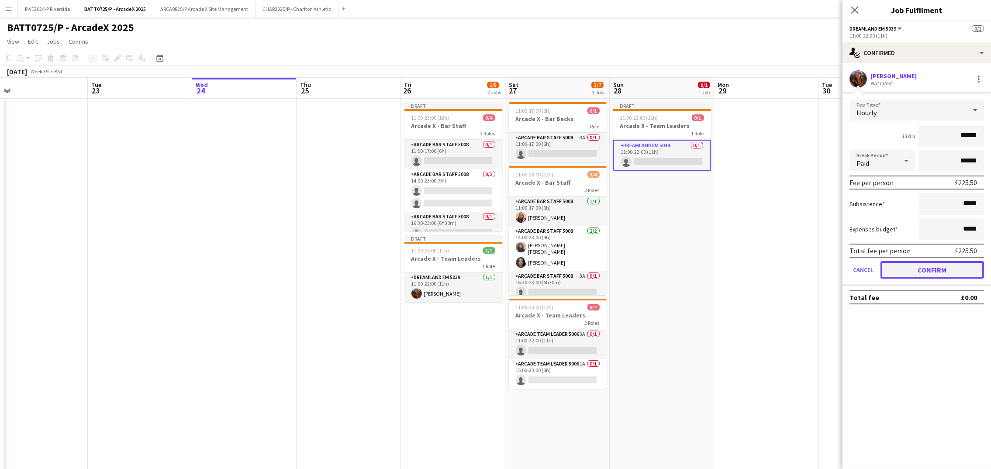
click at [948, 274] on button "Confirm" at bounding box center [933, 269] width 104 height 17
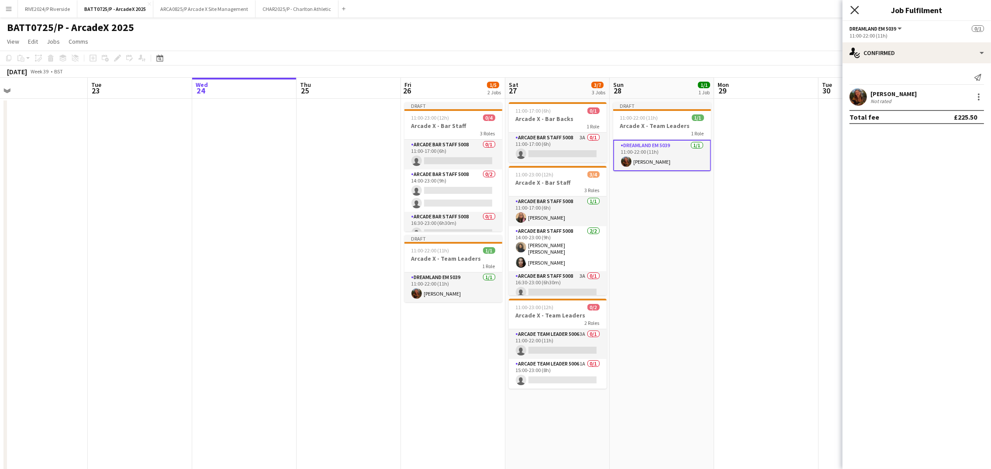
click at [851, 10] on icon "Close pop-in" at bounding box center [855, 10] width 8 height 8
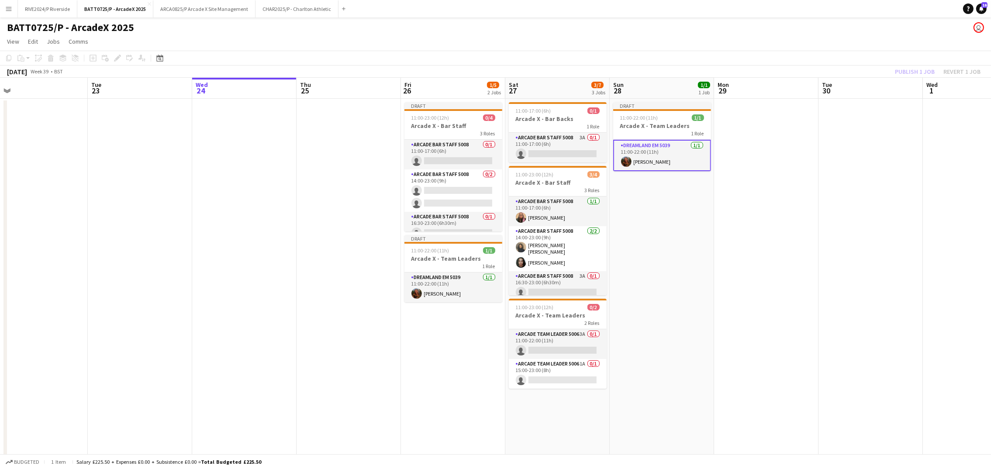
click at [770, 282] on app-date-cell at bounding box center [766, 308] width 104 height 419
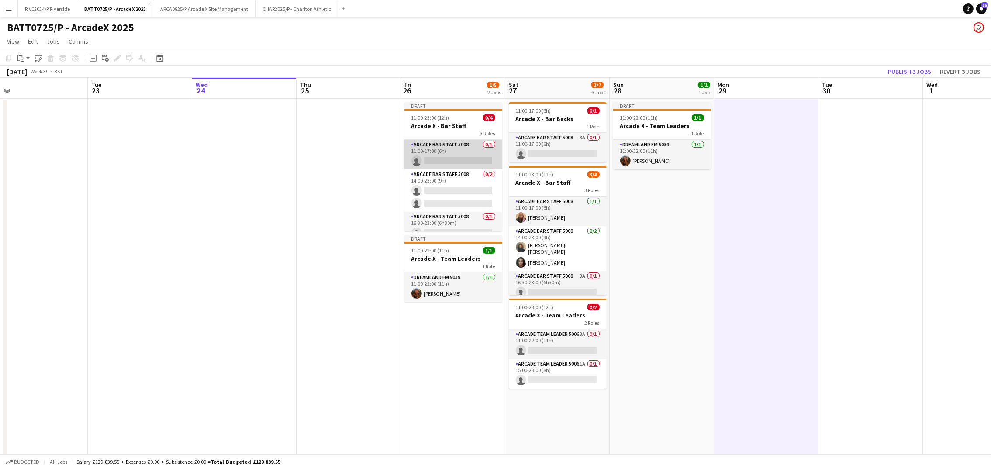
click at [437, 159] on app-card-role "Arcade Bar Staff 5008 0/1 11:00-17:00 (6h) single-neutral-actions" at bounding box center [454, 155] width 98 height 30
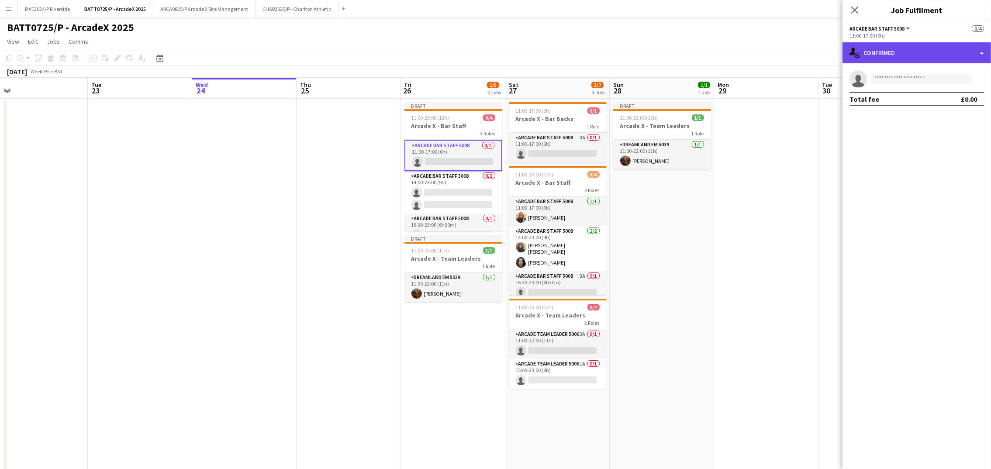
click at [877, 48] on div "single-neutral-actions-check-2 Confirmed" at bounding box center [917, 52] width 149 height 21
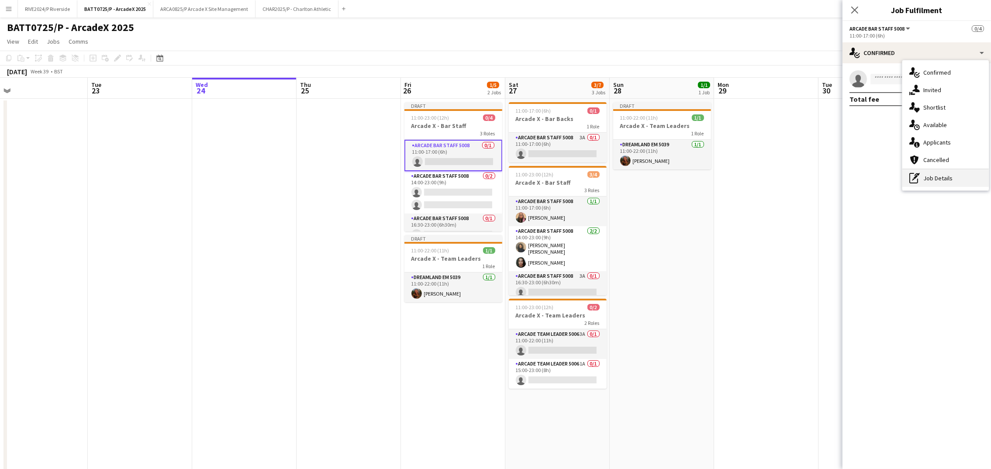
click at [962, 180] on div "pen-write Job Details" at bounding box center [946, 177] width 86 height 17
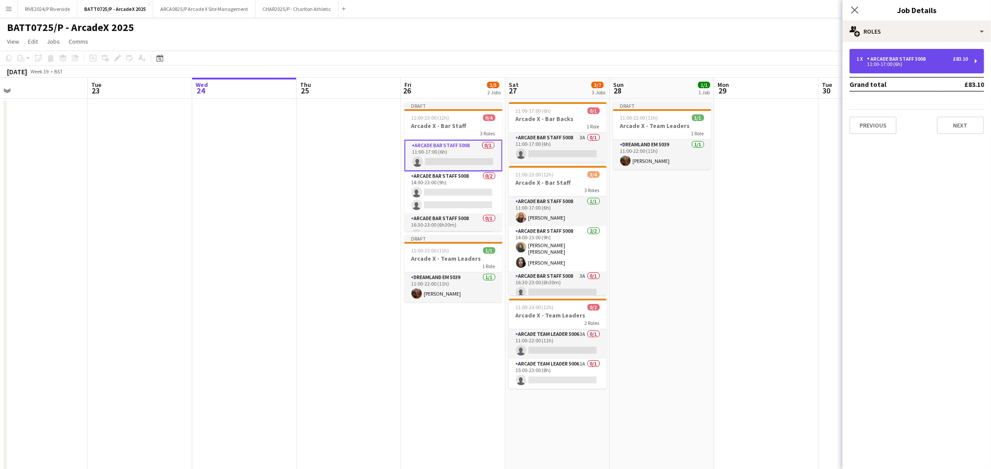
click at [906, 65] on div "11:00-17:00 (6h)" at bounding box center [912, 64] width 111 height 4
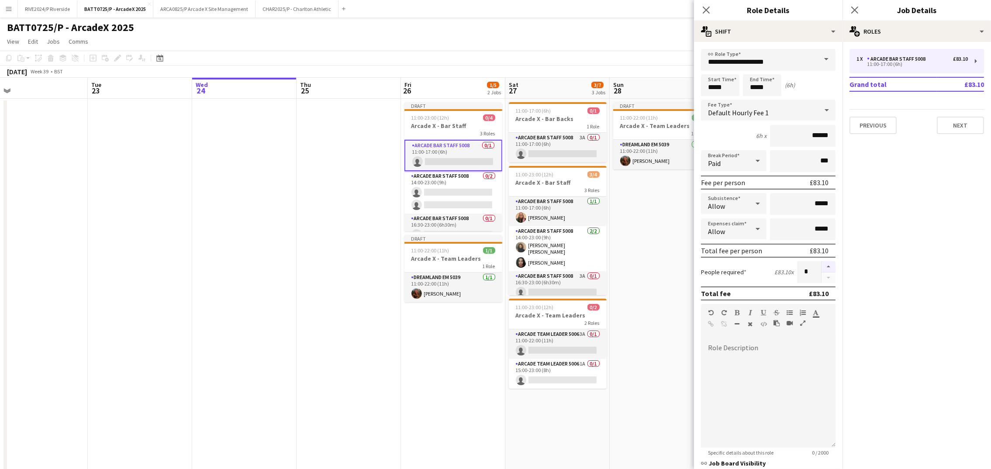
click at [823, 264] on button "button" at bounding box center [829, 266] width 14 height 11
type input "*"
click at [753, 86] on input "*****" at bounding box center [762, 85] width 38 height 22
type input "*****"
click at [668, 221] on app-date-cell "Draft 11:00-22:00 (11h) 1/1 Arcade X - Team Leaders 1 Role Dreamland EM 5039 [D…" at bounding box center [662, 308] width 104 height 419
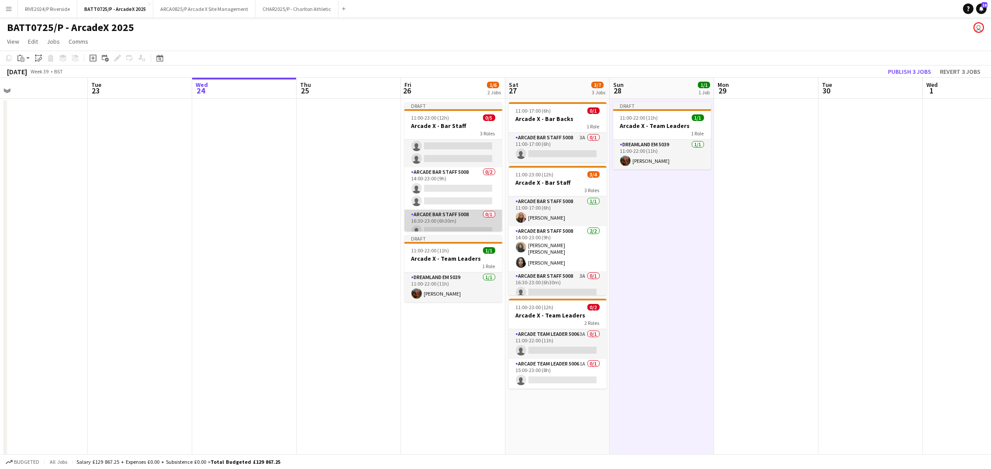
scroll to position [23, 0]
click at [452, 217] on app-card-role "Arcade Bar Staff 5008 0/1 16:30-23:00 (6h30m) single-neutral-actions" at bounding box center [454, 217] width 98 height 30
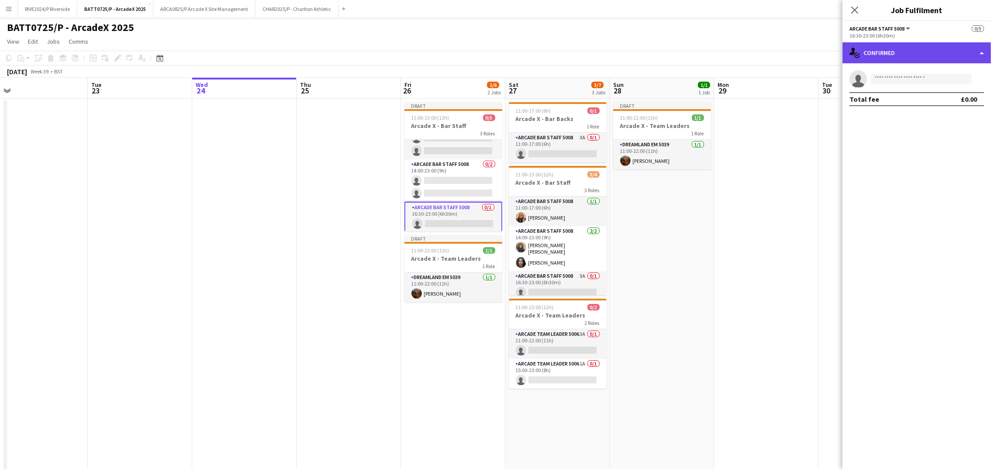
click at [914, 54] on div "single-neutral-actions-check-2 Confirmed" at bounding box center [917, 52] width 149 height 21
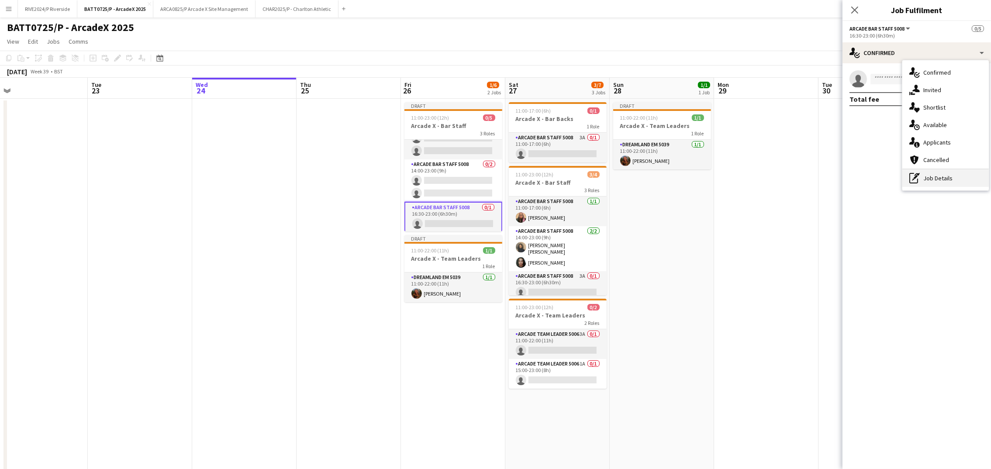
click at [964, 180] on div "pen-write Job Details" at bounding box center [946, 177] width 86 height 17
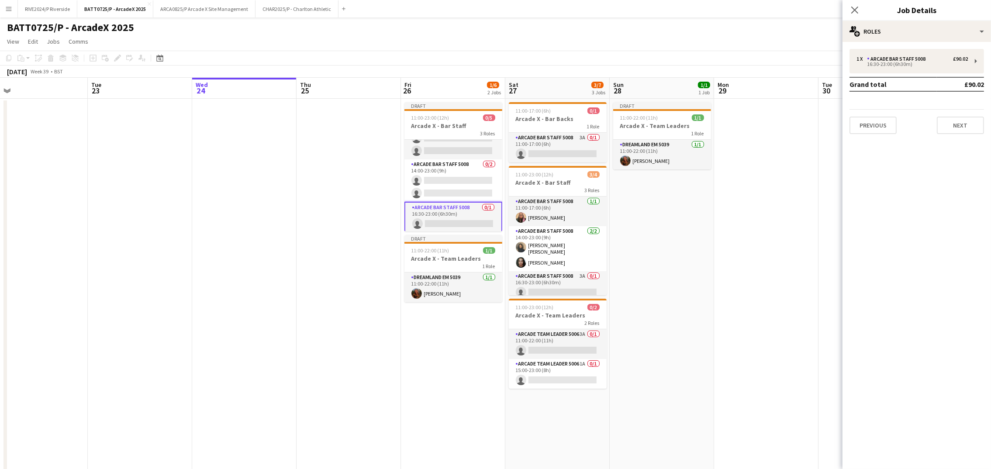
click at [898, 76] on div "1 x Arcade Bar Staff 5008 £90.02 16:30-23:00 (6h30m) Grand total £90.02 Previou…" at bounding box center [917, 91] width 149 height 85
click at [879, 57] on div "Arcade Bar Staff 5008" at bounding box center [898, 59] width 62 height 6
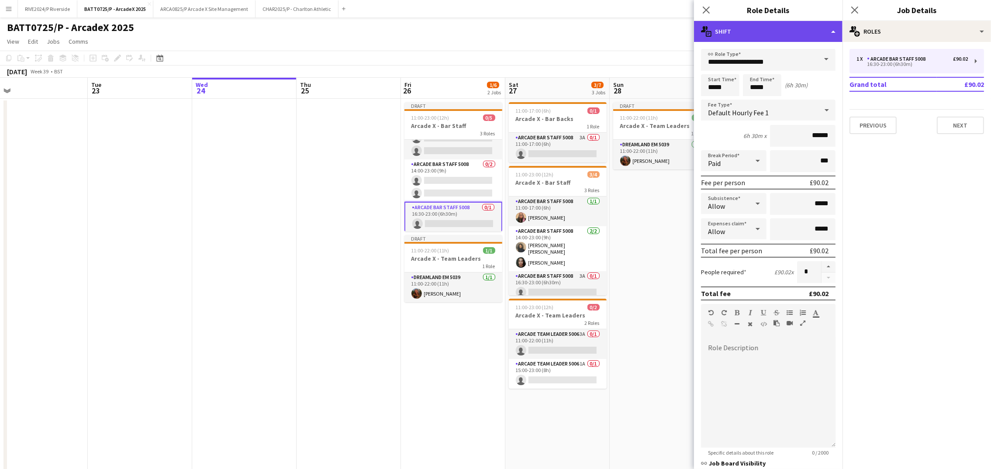
click at [765, 36] on div "multiple-actions-text Shift" at bounding box center [768, 31] width 149 height 21
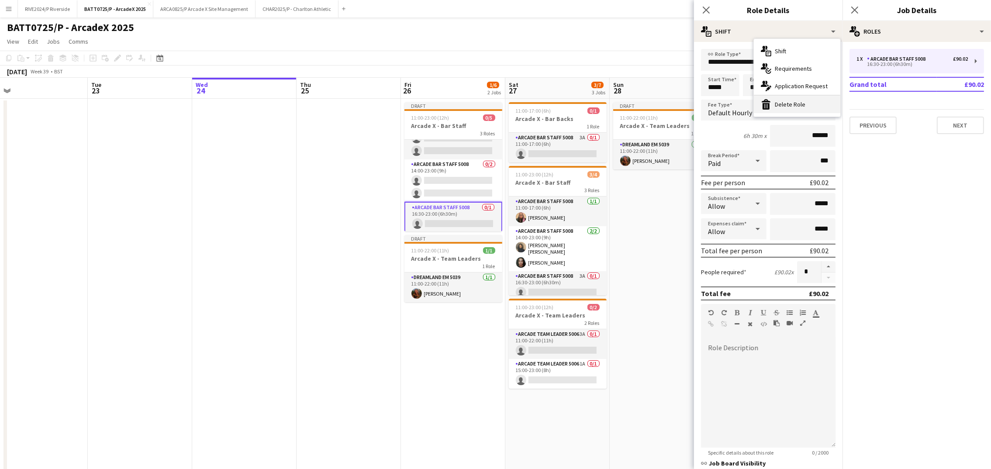
click at [793, 103] on div "bin-2 Delete Role" at bounding box center [797, 104] width 86 height 17
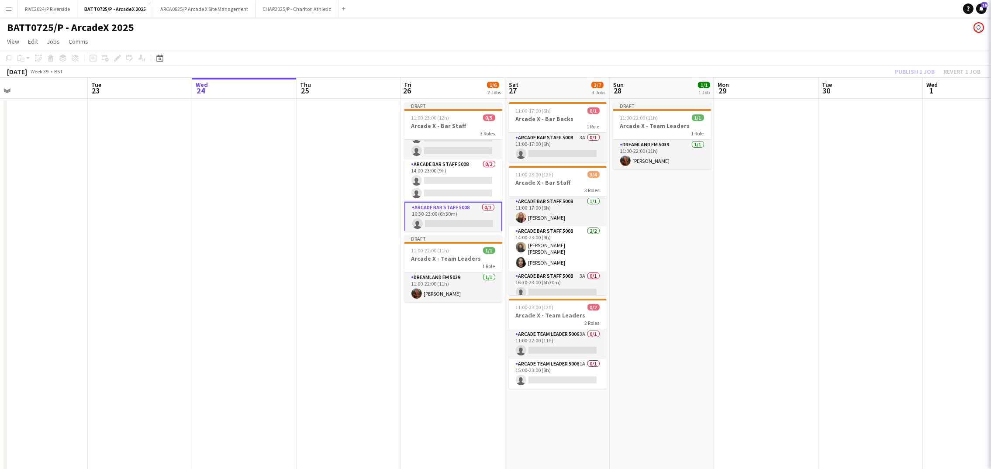
scroll to position [0, 0]
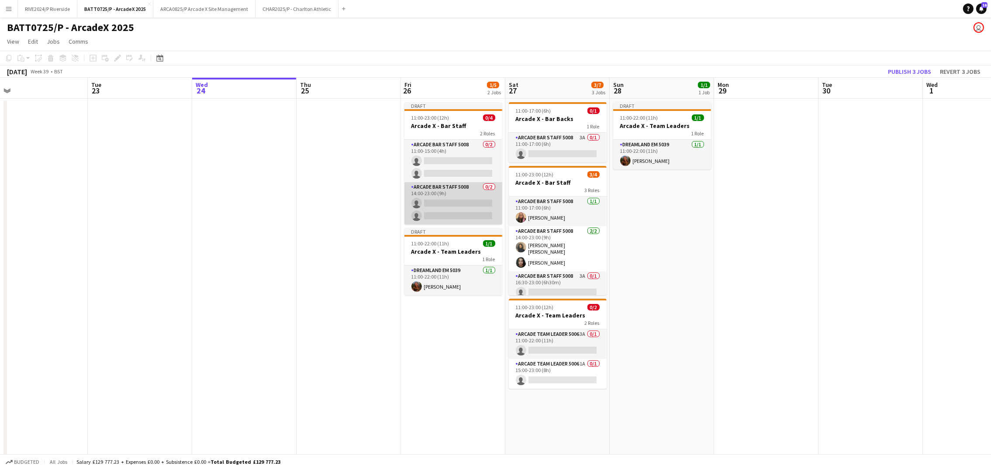
click at [436, 210] on app-card-role "Arcade Bar Staff 5008 0/2 14:00-23:00 (9h) single-neutral-actions single-neutra…" at bounding box center [454, 203] width 98 height 42
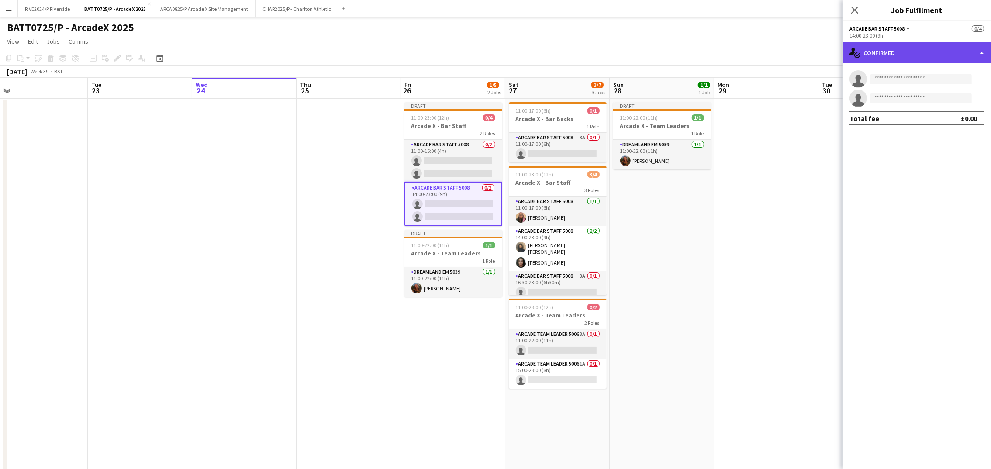
click at [875, 55] on div "single-neutral-actions-check-2 Confirmed" at bounding box center [917, 52] width 149 height 21
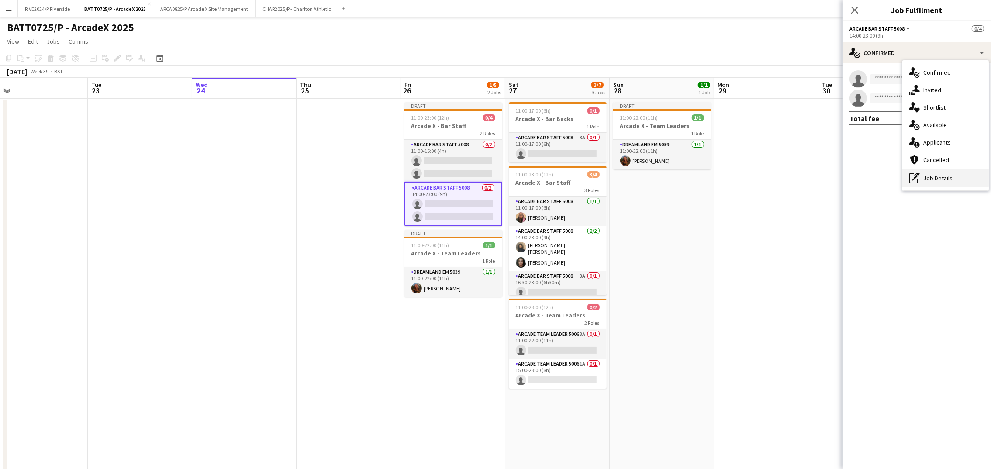
click at [928, 183] on div "pen-write Job Details" at bounding box center [946, 177] width 86 height 17
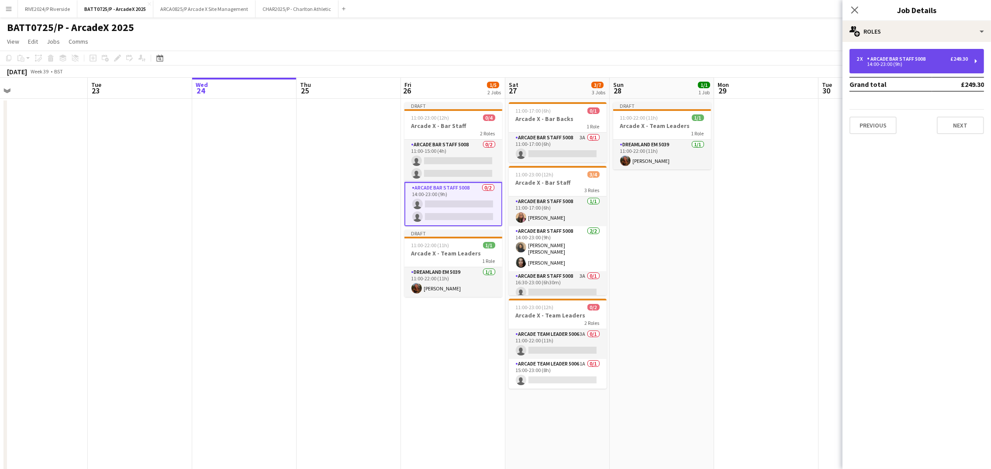
click at [887, 70] on div "2 x Arcade Bar Staff 5008 £249.30 14:00-23:00 (9h)" at bounding box center [917, 61] width 135 height 24
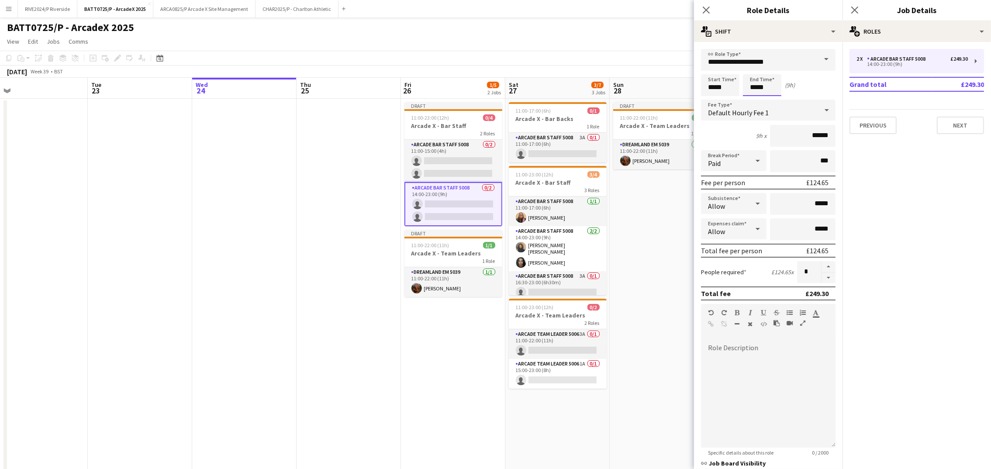
click at [775, 80] on input "*****" at bounding box center [762, 85] width 38 height 22
type input "*****"
click at [750, 96] on div at bounding box center [753, 100] width 17 height 9
click at [680, 267] on app-date-cell "Draft 11:00-22:00 (11h) 1/1 Arcade X - Team Leaders 1 Role Dreamland EM 5039 [D…" at bounding box center [662, 308] width 104 height 419
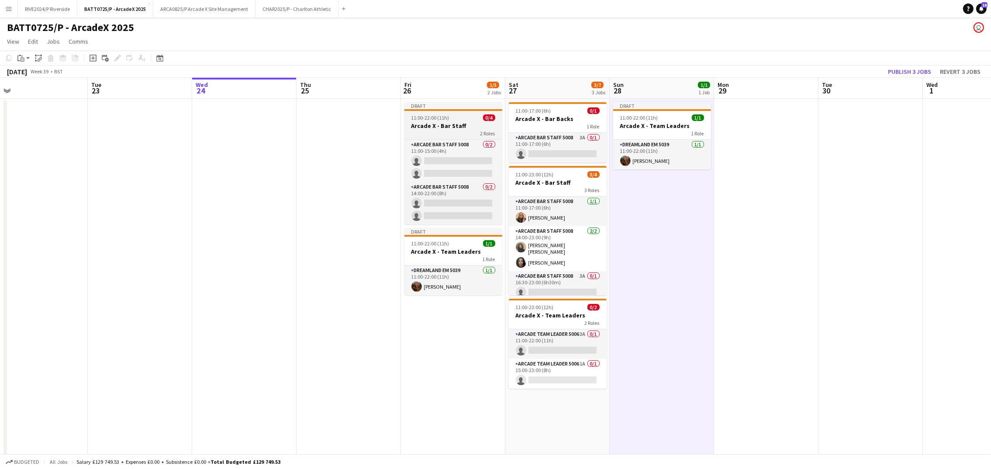
click at [455, 135] on div "2 Roles" at bounding box center [454, 133] width 98 height 7
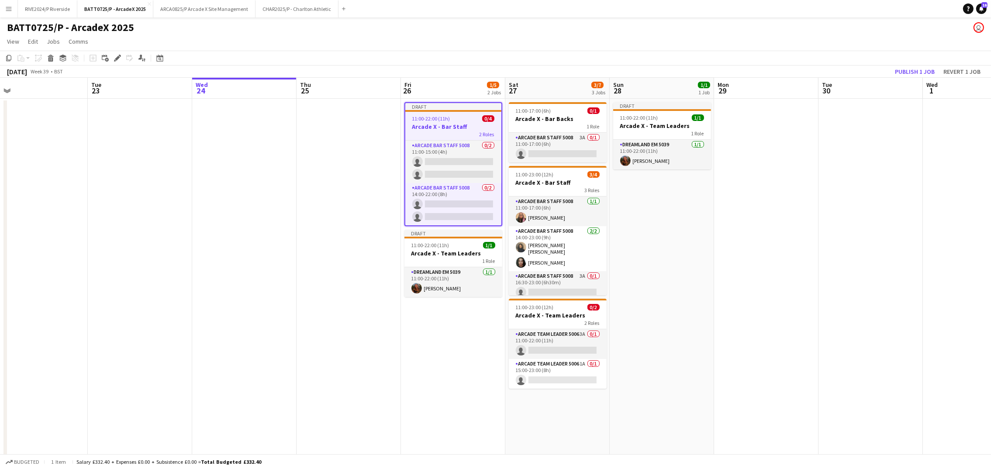
click at [654, 202] on app-date-cell "Draft 11:00-22:00 (11h) 1/1 Arcade X - Team Leaders 1 Role Dreamland EM 5039 [D…" at bounding box center [662, 308] width 104 height 419
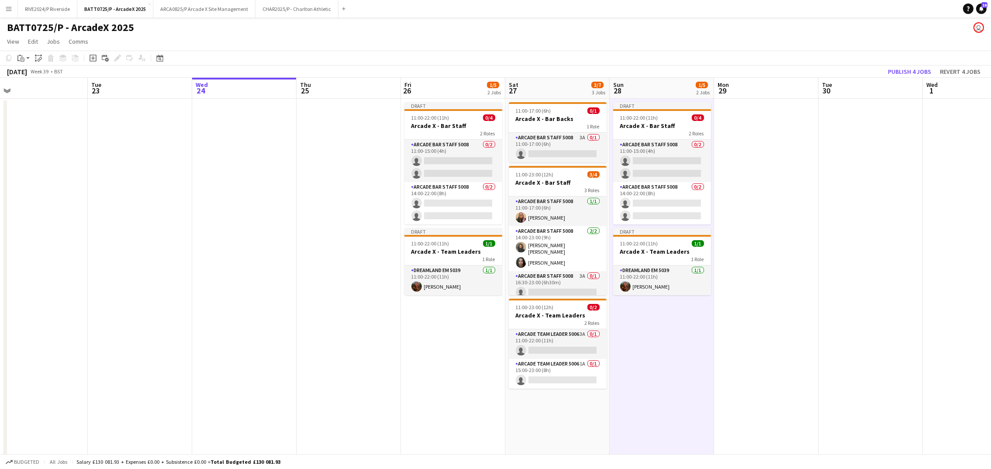
click at [788, 237] on app-date-cell at bounding box center [766, 308] width 104 height 419
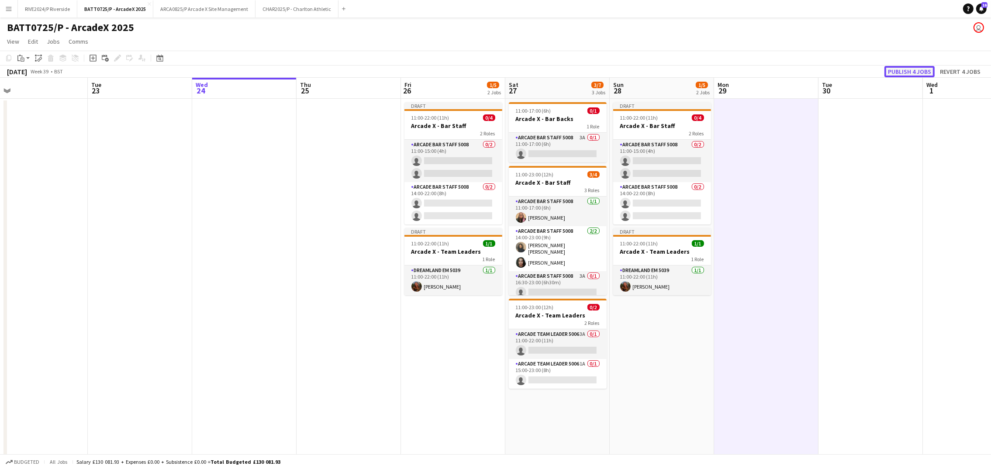
click at [914, 69] on button "Publish 4 jobs" at bounding box center [910, 71] width 50 height 11
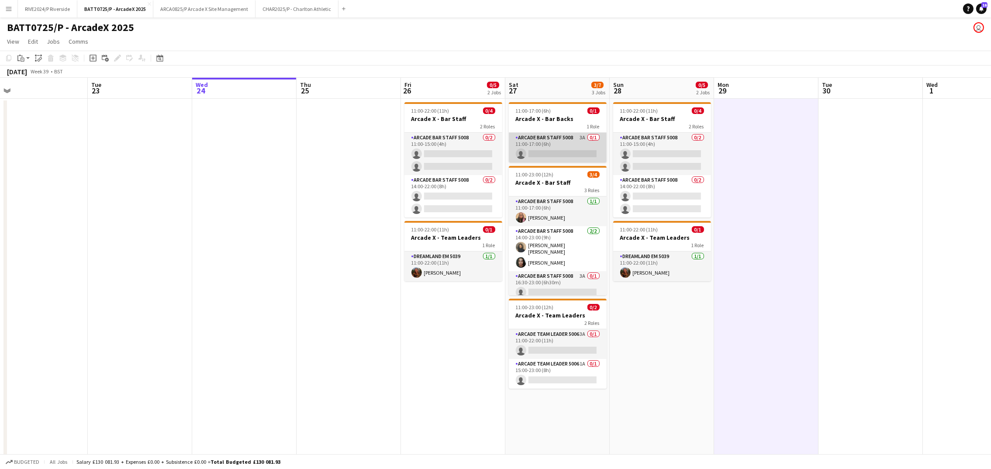
click at [541, 159] on app-card-role "Arcade Bar Staff 5008 3A 0/1 11:00-17:00 (6h) single-neutral-actions" at bounding box center [558, 148] width 98 height 30
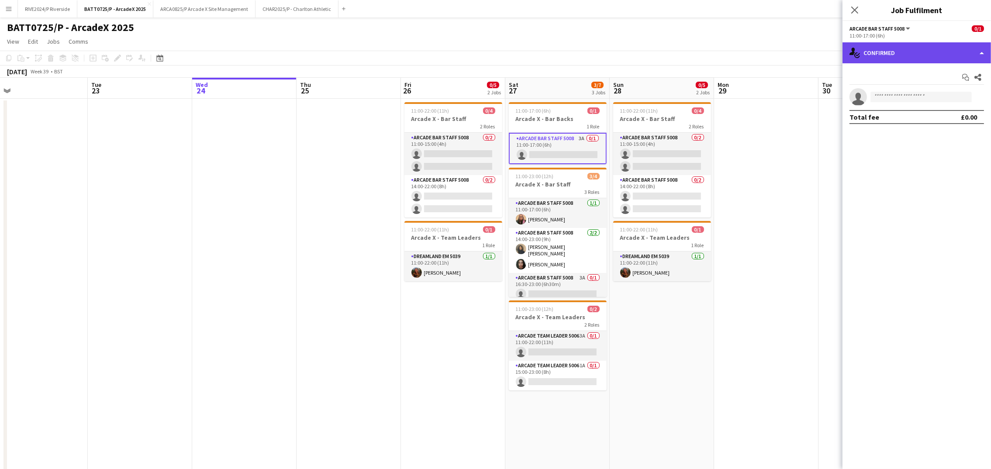
click at [884, 56] on div "single-neutral-actions-check-2 Confirmed" at bounding box center [917, 52] width 149 height 21
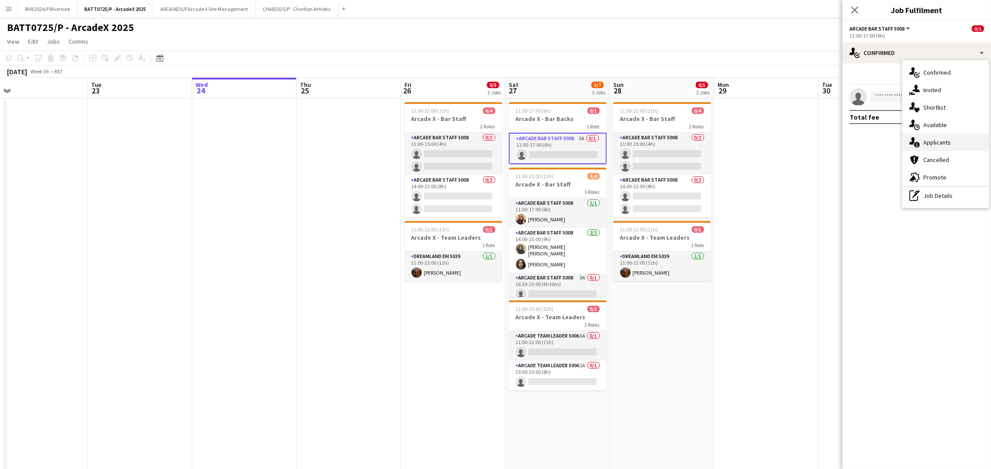
click at [945, 135] on div "single-neutral-actions-information Applicants" at bounding box center [946, 142] width 86 height 17
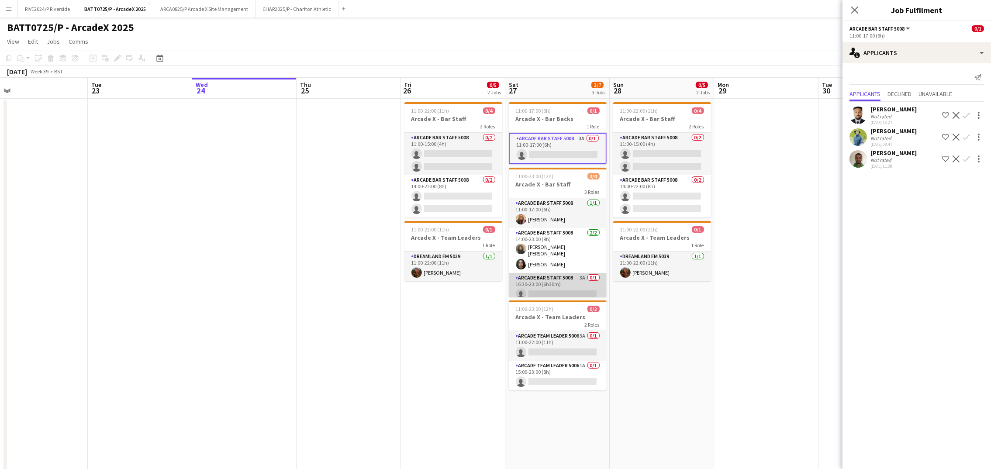
click at [565, 276] on app-card-role "Arcade Bar Staff 5008 3A 0/1 16:30-23:00 (6h30m) single-neutral-actions" at bounding box center [558, 288] width 98 height 30
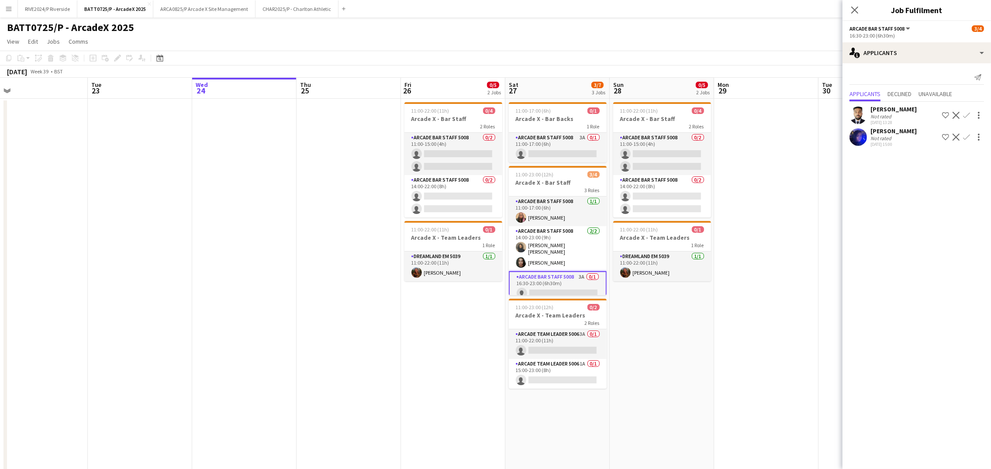
scroll to position [4, 0]
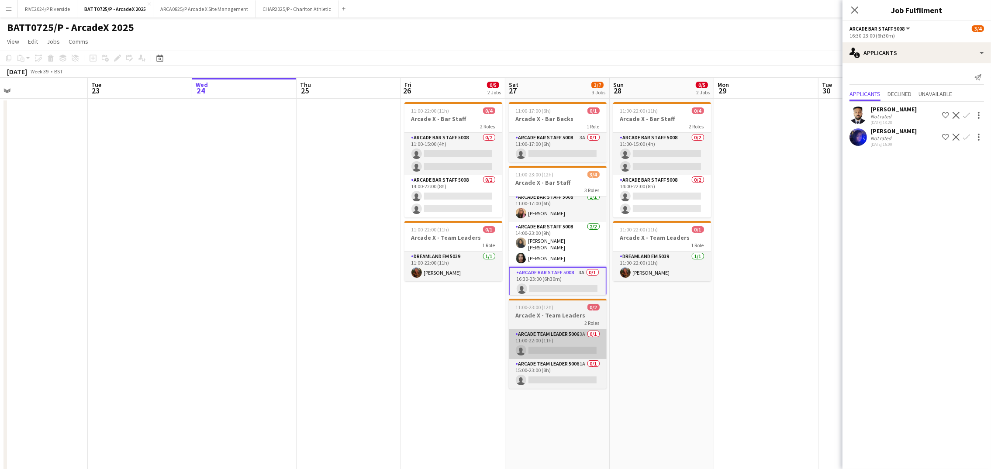
click at [563, 340] on app-card-role "Arcade Team Leader 5006 3A 0/1 11:00-22:00 (11h) single-neutral-actions" at bounding box center [558, 344] width 98 height 30
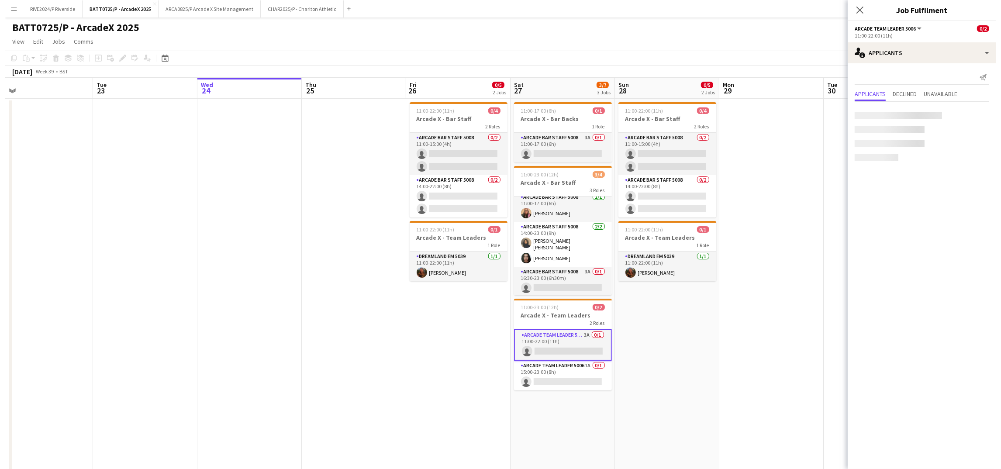
scroll to position [3, 0]
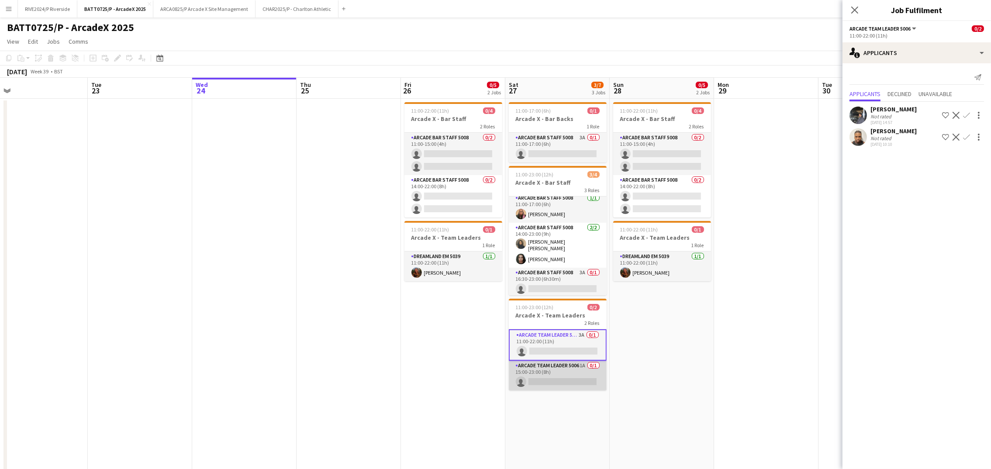
click at [562, 390] on app-card-role "Arcade Team Leader 5006 1A 0/1 15:00-23:00 (8h) single-neutral-actions" at bounding box center [558, 376] width 98 height 30
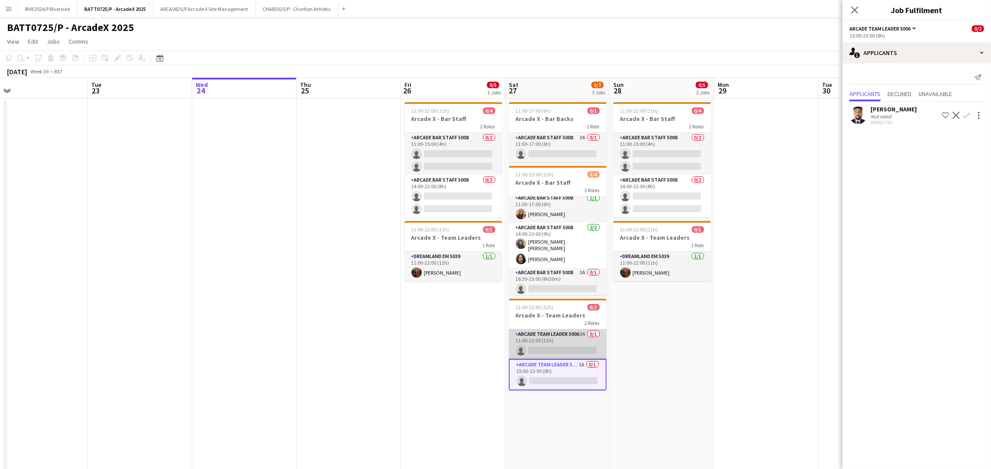
click at [562, 352] on app-card-role "Arcade Team Leader 5006 3A 0/1 11:00-22:00 (11h) single-neutral-actions" at bounding box center [558, 344] width 98 height 30
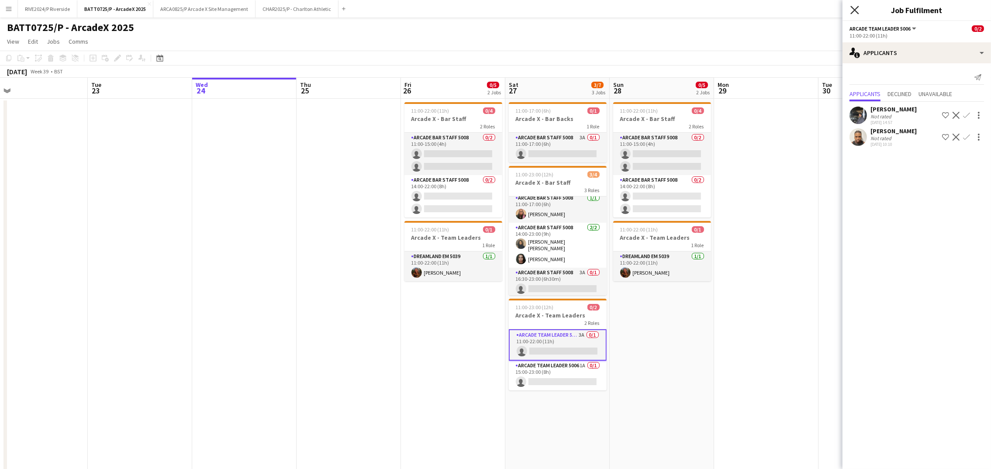
click at [855, 8] on icon "Close pop-in" at bounding box center [855, 10] width 8 height 8
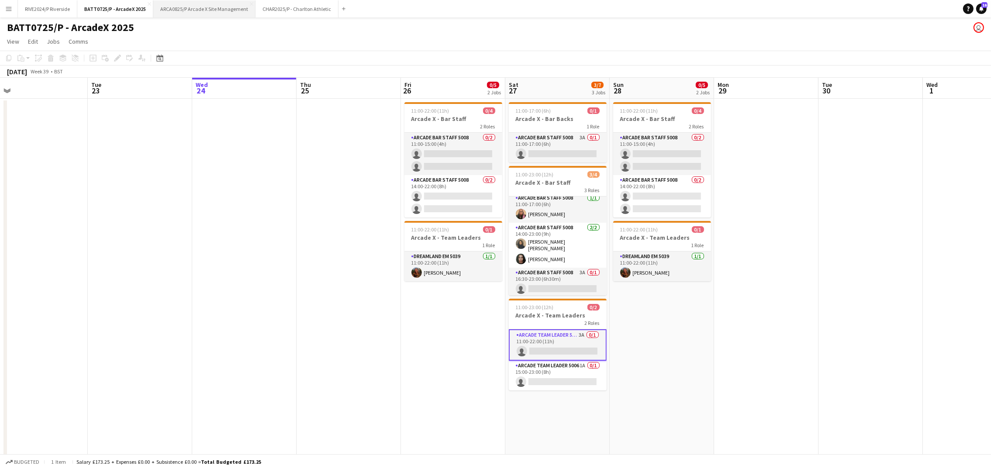
click at [219, 0] on button "ARCA0825/P Arcade X Site Management Close" at bounding box center [204, 8] width 102 height 17
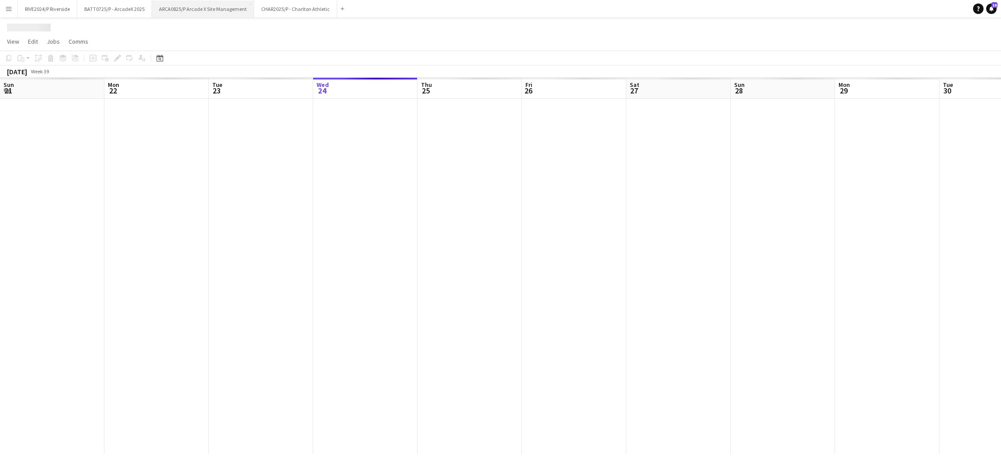
scroll to position [0, 208]
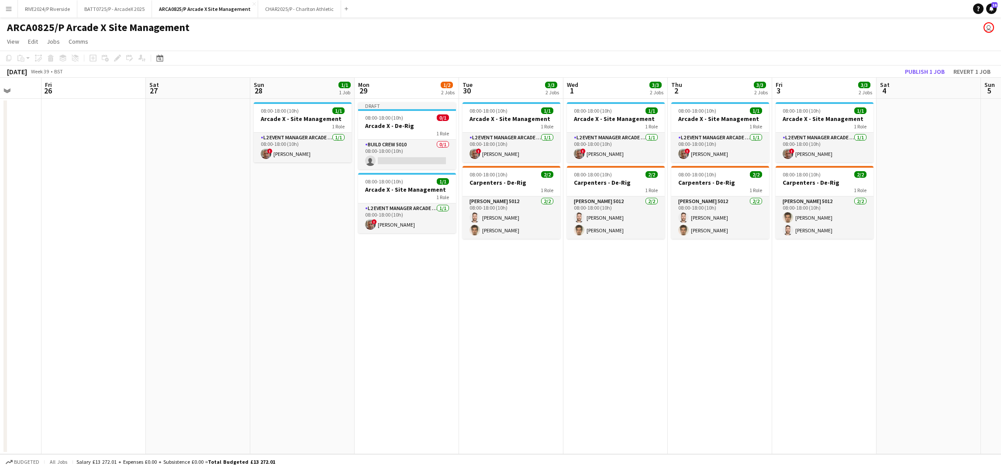
drag, startPoint x: 478, startPoint y: 209, endPoint x: 206, endPoint y: 235, distance: 273.5
click at [206, 235] on app-calendar-viewport "Tue 23 Wed 24 Thu 25 Fri 26 Sat 27 Sun 28 1/1 1 Job Mon 29 1/2 2 Jobs Tue 30 3/…" at bounding box center [500, 266] width 1001 height 377
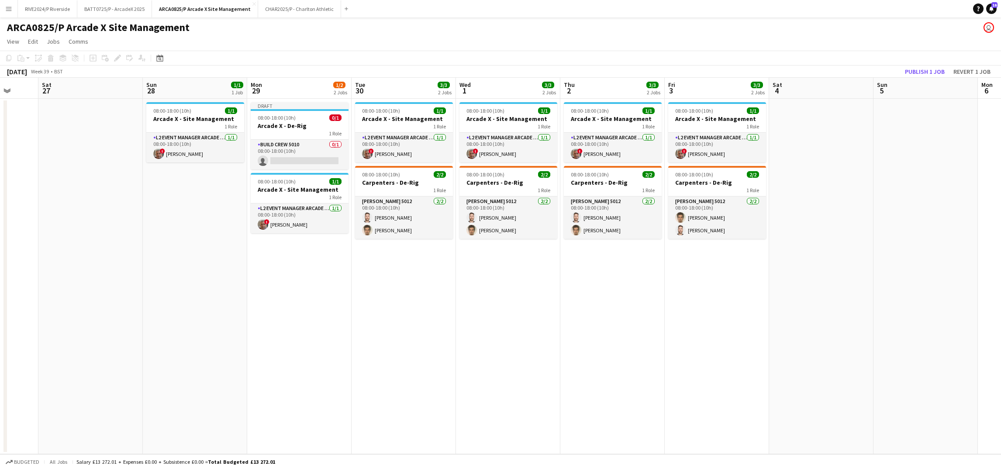
drag, startPoint x: 298, startPoint y: 276, endPoint x: 190, endPoint y: 272, distance: 108.0
click at [190, 272] on app-calendar-viewport "Tue 23 Wed 24 Thu 25 Fri 26 Sat 27 Sun 28 1/1 1 Job Mon 29 1/2 2 Jobs Tue 30 3/…" at bounding box center [500, 266] width 1001 height 377
click at [286, 121] on app-job-card "Draft 08:00-18:00 (10h) 0/1 Arcade X - De-Rig 1 Role Build Crew 5010 0/1 08:00-…" at bounding box center [299, 135] width 98 height 67
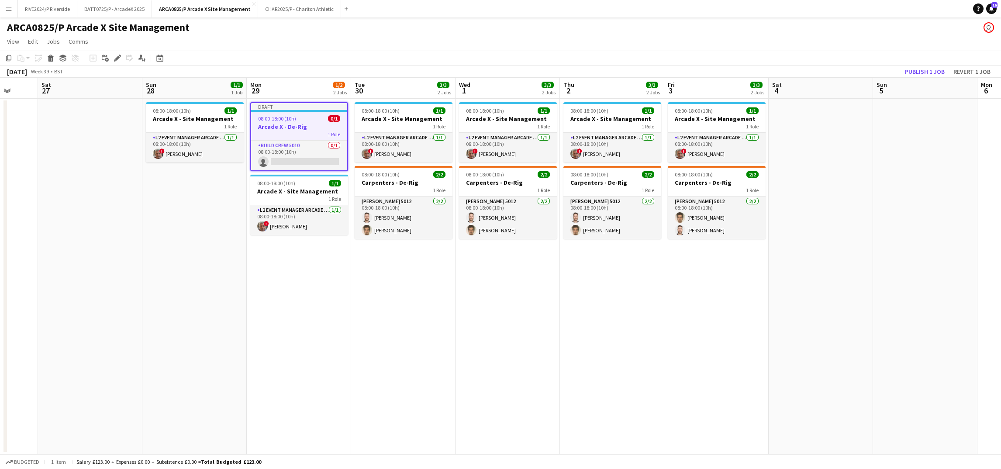
click at [398, 298] on app-date-cell "08:00-18:00 (10h) 1/1 Arcade X - Site Management 1 Role L2 Event Manager Arcade…" at bounding box center [403, 277] width 104 height 356
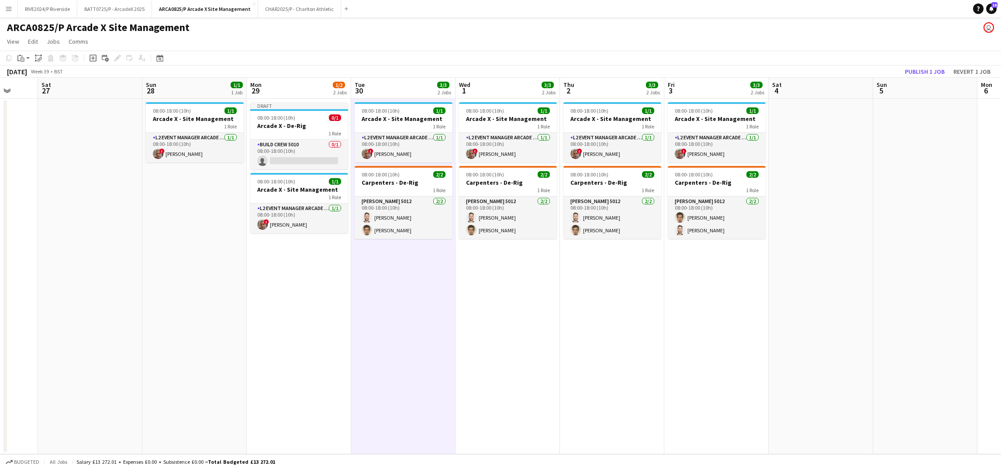
click at [502, 299] on app-date-cell "08:00-18:00 (10h) 1/1 Arcade X - Site Management 1 Role L2 Event Manager Arcade…" at bounding box center [508, 277] width 104 height 356
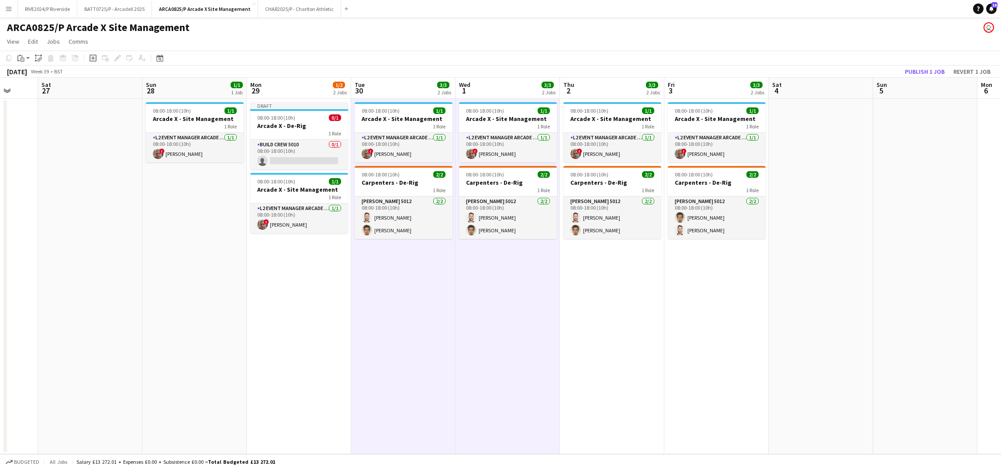
click at [627, 294] on app-date-cell "08:00-18:00 (10h) 1/1 Arcade X - Site Management 1 Role L2 Event Manager Arcade…" at bounding box center [612, 277] width 104 height 356
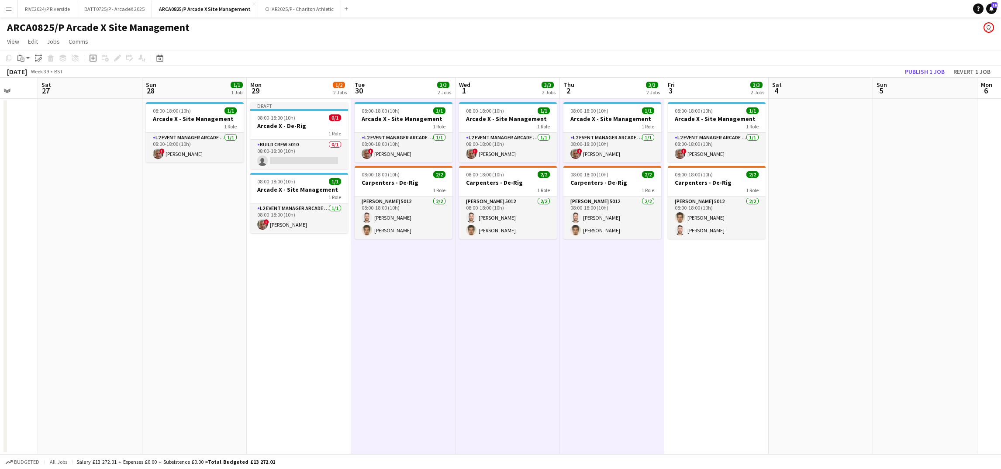
click at [754, 277] on app-date-cell "08:00-18:00 (10h) 1/1 Arcade X - Site Management 1 Role L2 Event Manager Arcade…" at bounding box center [716, 277] width 104 height 356
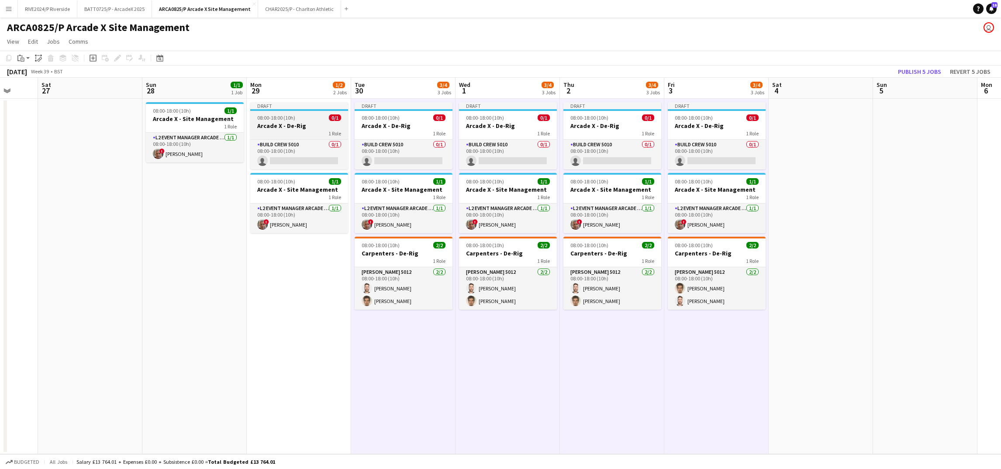
click at [305, 135] on div "1 Role" at bounding box center [299, 133] width 98 height 7
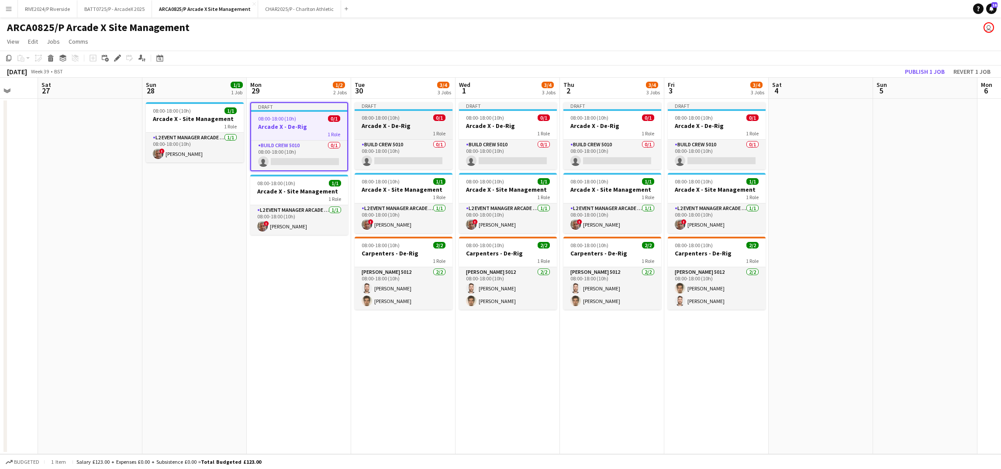
click at [391, 119] on span "08:00-18:00 (10h)" at bounding box center [381, 117] width 38 height 7
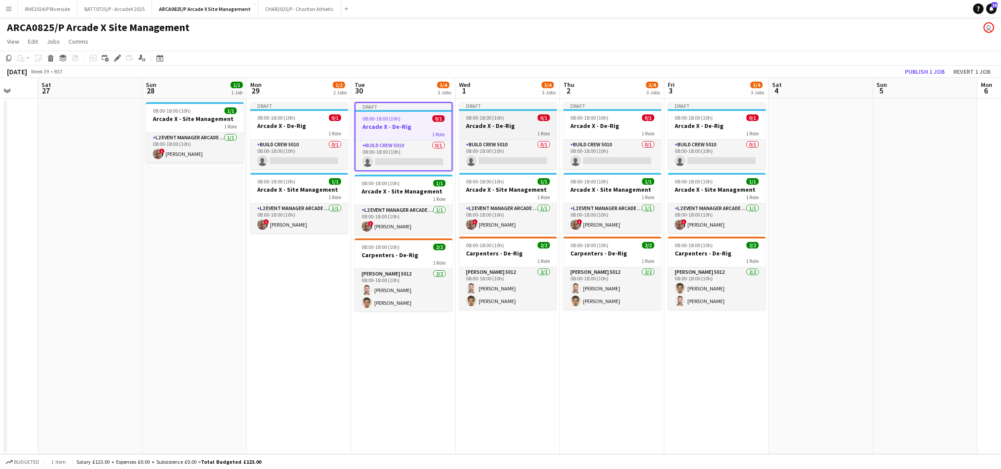
click at [481, 117] on span "08:00-18:00 (10h)" at bounding box center [485, 117] width 38 height 7
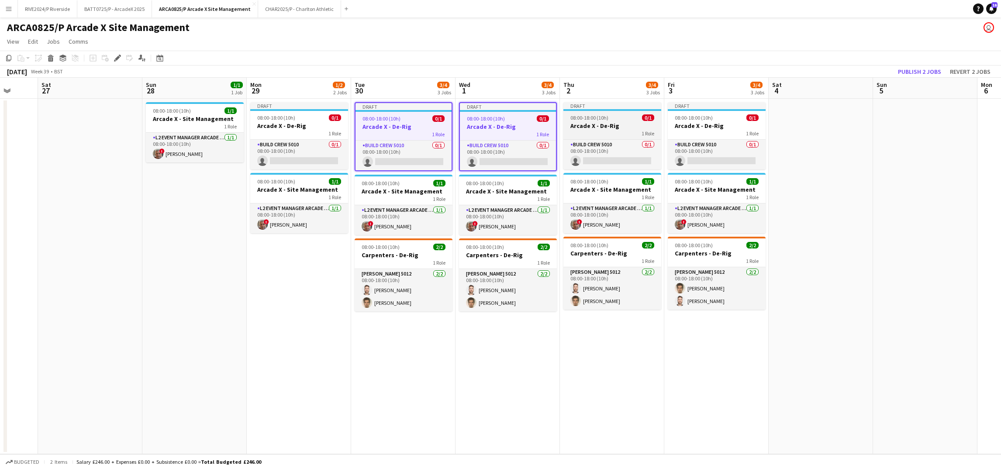
click at [578, 124] on h3 "Arcade X - De-Rig" at bounding box center [613, 126] width 98 height 8
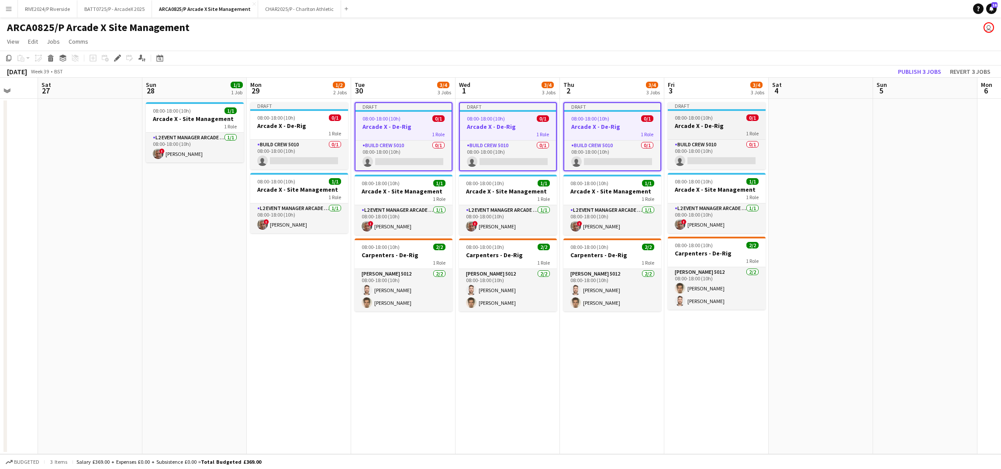
click at [708, 125] on h3 "Arcade X - De-Rig" at bounding box center [717, 126] width 98 height 8
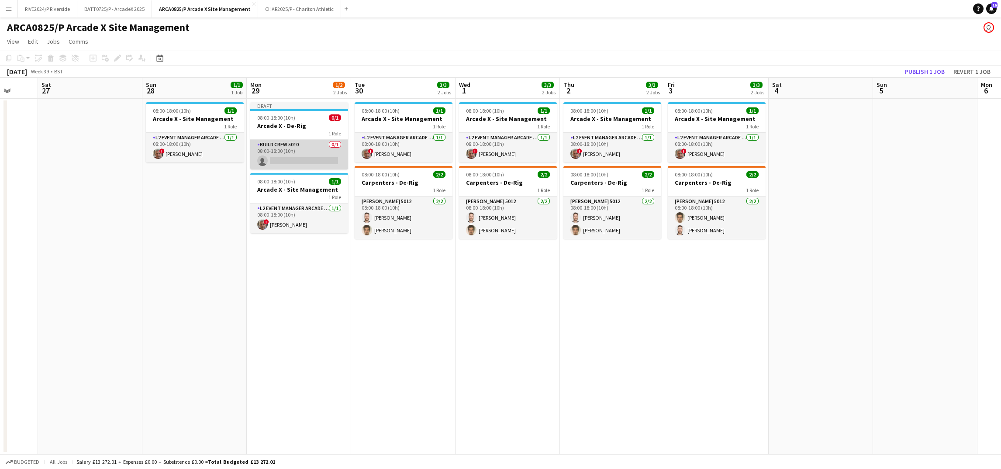
click at [305, 143] on app-card-role "Build Crew 5010 0/1 08:00-18:00 (10h) single-neutral-actions" at bounding box center [299, 155] width 98 height 30
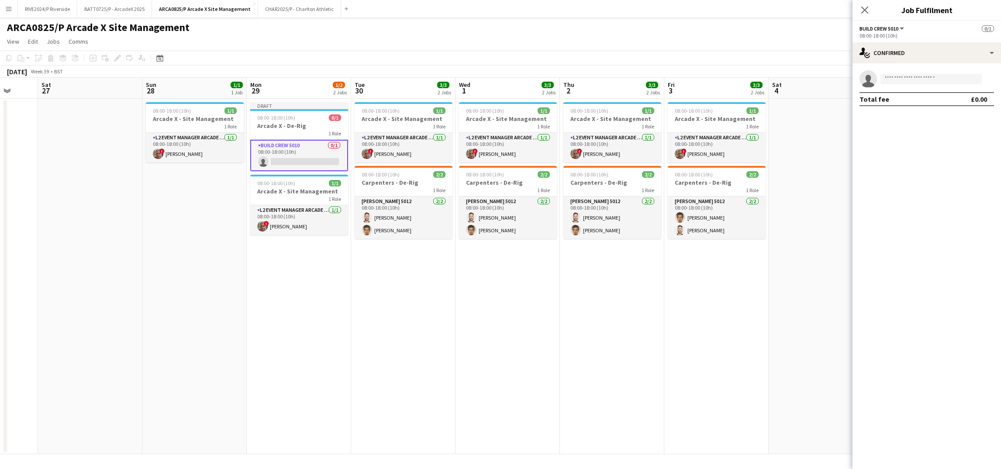
drag, startPoint x: 939, startPoint y: 38, endPoint x: 941, endPoint y: 43, distance: 5.1
click at [939, 38] on div "08:00-18:00 (10h)" at bounding box center [927, 35] width 135 height 7
click at [941, 43] on div "single-neutral-actions-check-2 Confirmed" at bounding box center [927, 52] width 149 height 21
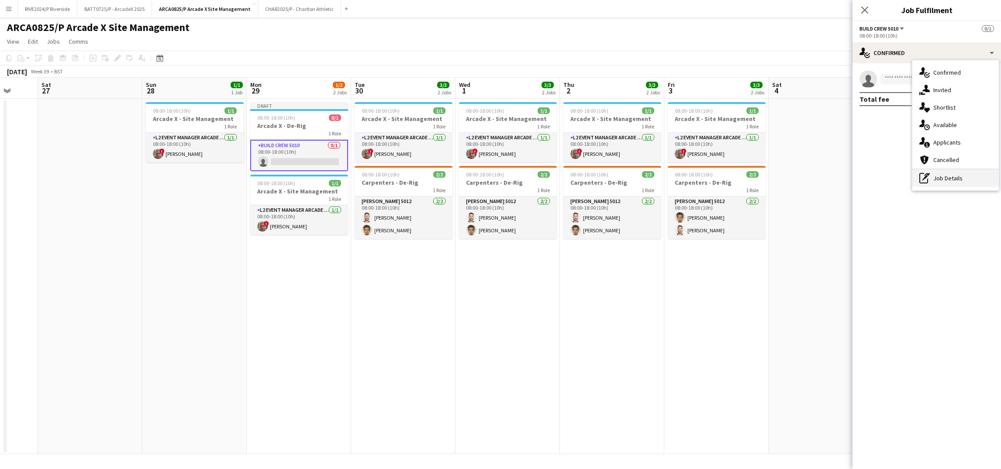
click at [970, 179] on div "pen-write Job Details" at bounding box center [956, 177] width 86 height 17
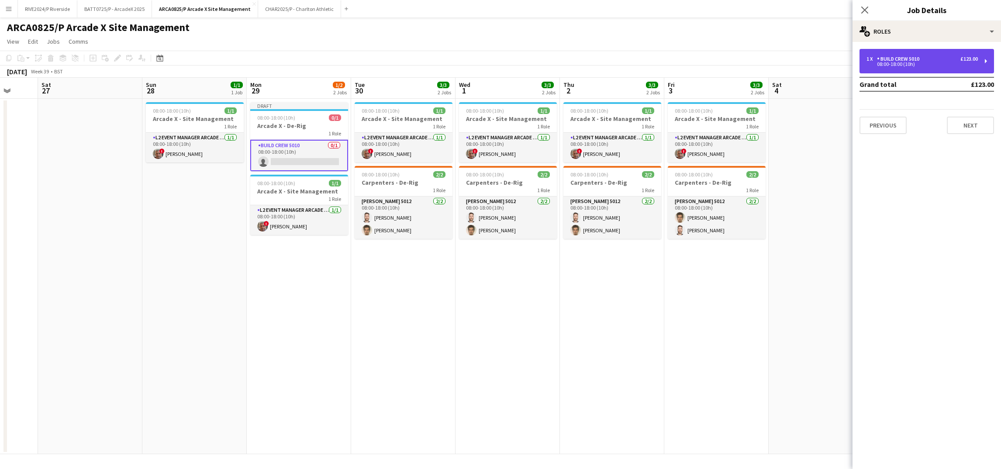
click at [943, 55] on div "1 x Build Crew 5010 £123.00 08:00-18:00 (10h)" at bounding box center [927, 61] width 135 height 24
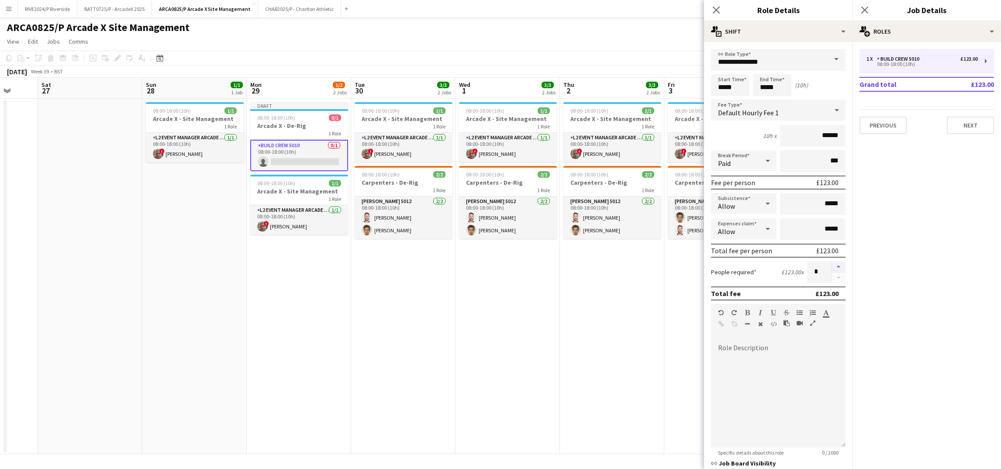
click at [832, 264] on button "button" at bounding box center [839, 266] width 14 height 11
type input "*"
click at [719, 9] on icon at bounding box center [716, 10] width 8 height 8
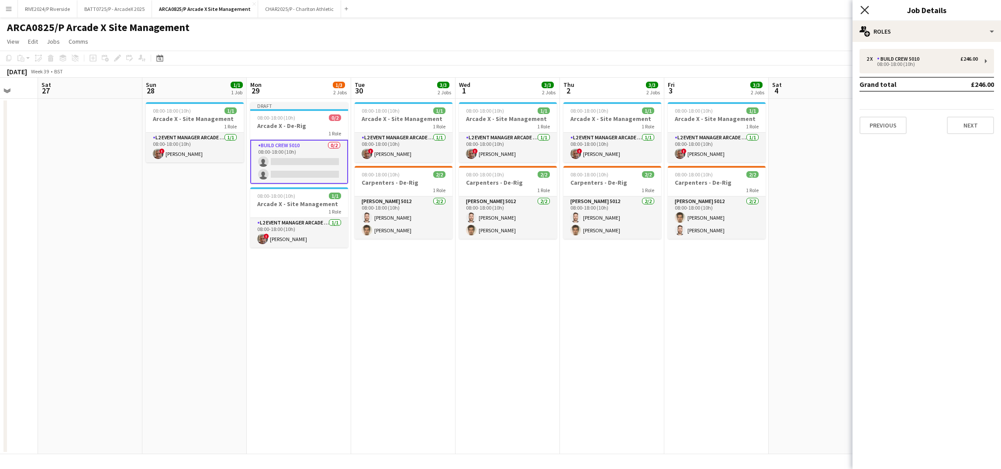
click at [865, 9] on icon "Close pop-in" at bounding box center [865, 10] width 8 height 8
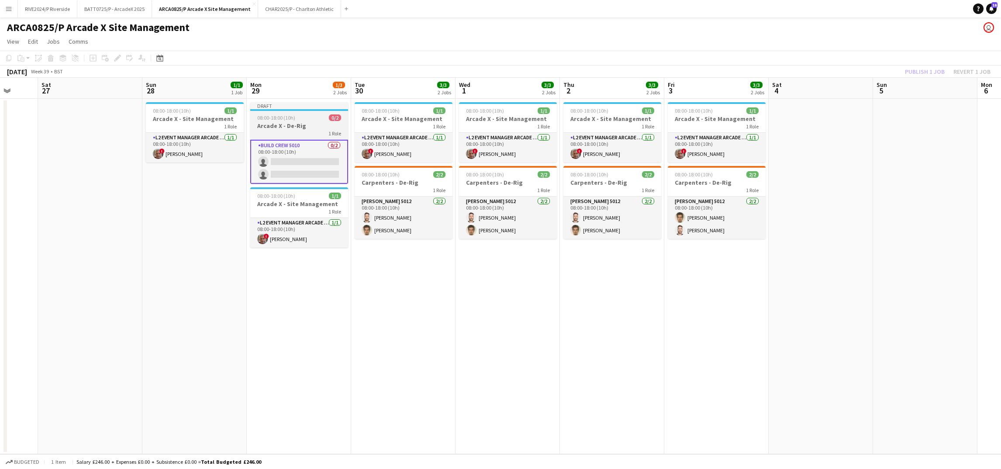
click at [301, 122] on h3 "Arcade X - De-Rig" at bounding box center [299, 126] width 98 height 8
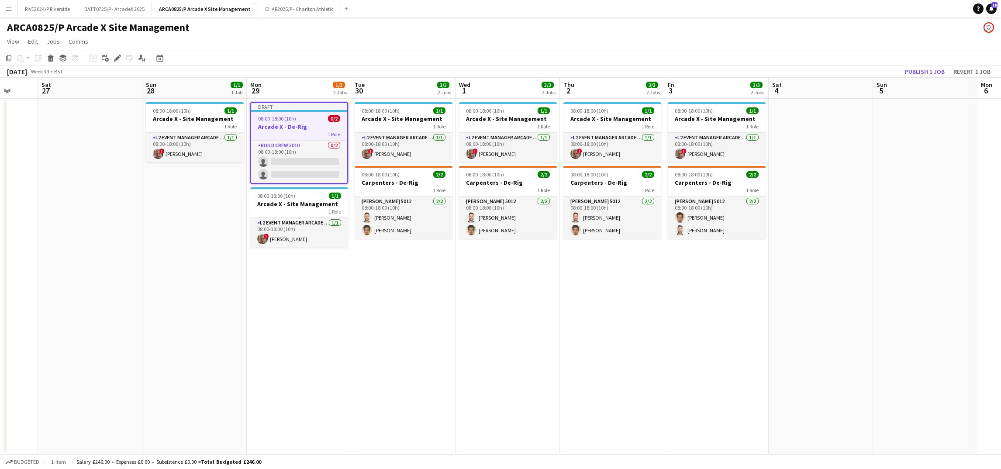
click at [406, 262] on app-date-cell "08:00-18:00 (10h) 1/1 Arcade X - Site Management 1 Role L2 Event Manager Arcade…" at bounding box center [403, 277] width 104 height 356
click at [429, 266] on app-date-cell "08:00-18:00 (10h) 1/1 Arcade X - Site Management 1 Role L2 Event Manager Arcade…" at bounding box center [403, 277] width 104 height 356
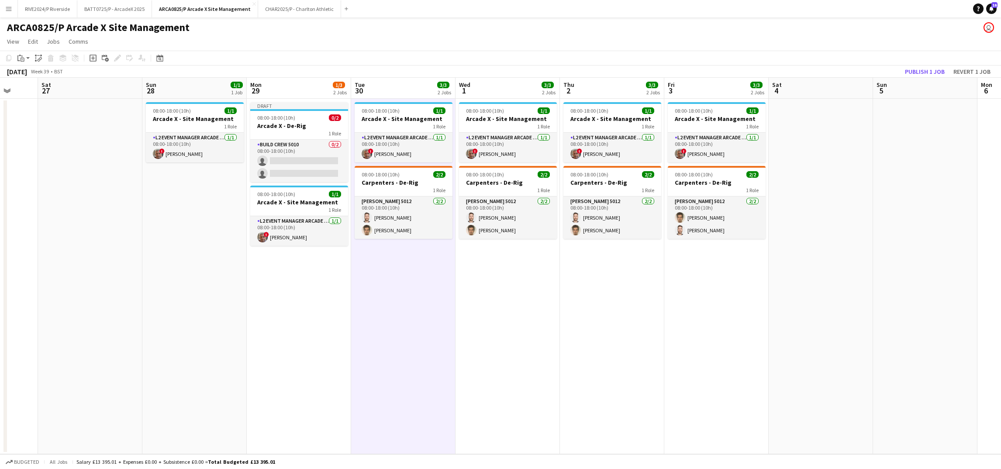
click at [495, 266] on app-date-cell "08:00-18:00 (10h) 1/1 Arcade X - Site Management 1 Role L2 Event Manager Arcade…" at bounding box center [508, 277] width 104 height 356
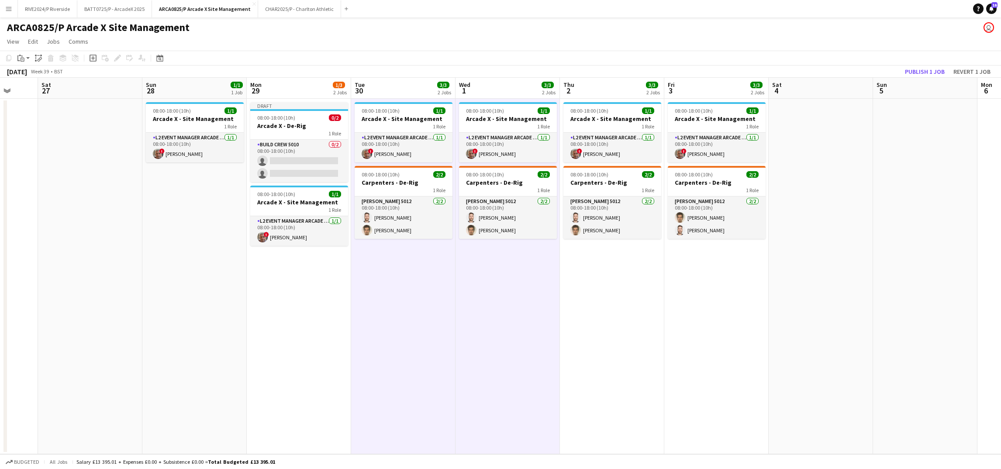
click at [630, 266] on app-date-cell "08:00-18:00 (10h) 1/1 Arcade X - Site Management 1 Role L2 Event Manager Arcade…" at bounding box center [612, 277] width 104 height 356
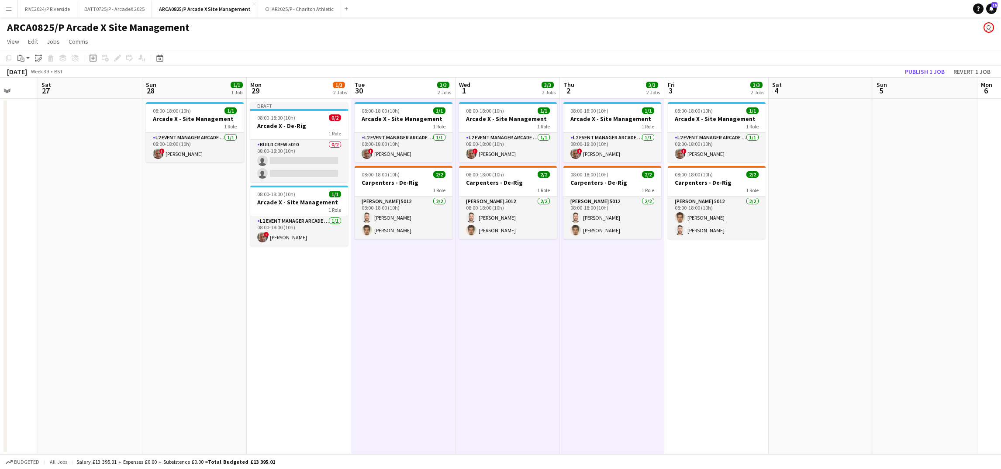
click at [727, 273] on app-date-cell "08:00-18:00 (10h) 1/1 Arcade X - Site Management 1 Role L2 Event Manager Arcade…" at bounding box center [716, 277] width 104 height 356
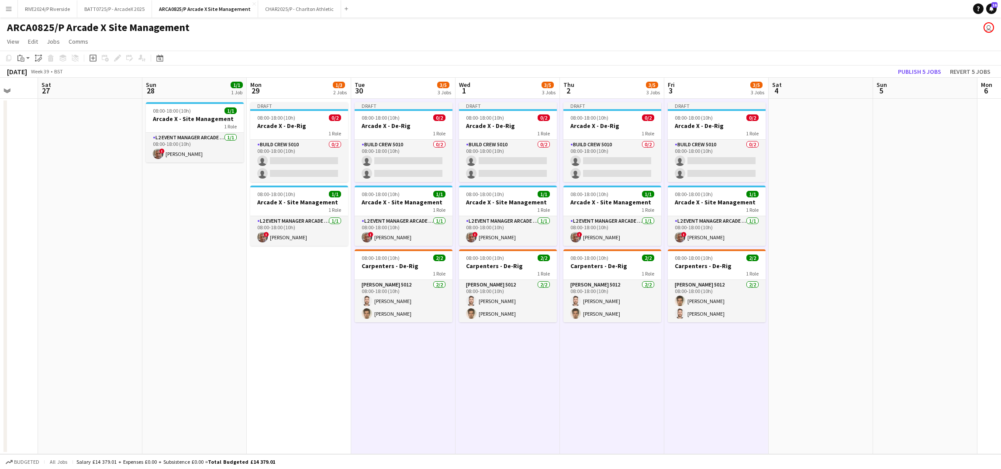
click at [798, 171] on app-date-cell at bounding box center [821, 277] width 104 height 356
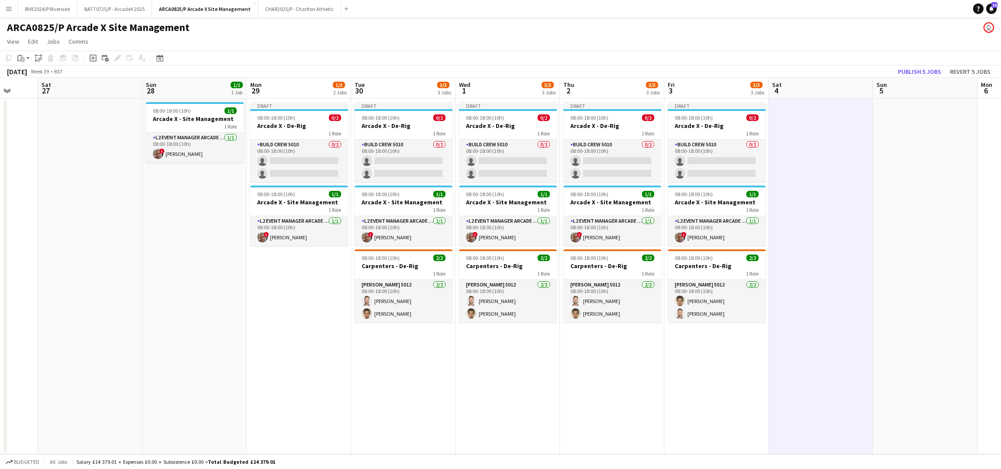
click at [916, 77] on div "[DATE] Week 39 • BST Publish 5 jobs Revert 5 jobs" at bounding box center [500, 72] width 1001 height 12
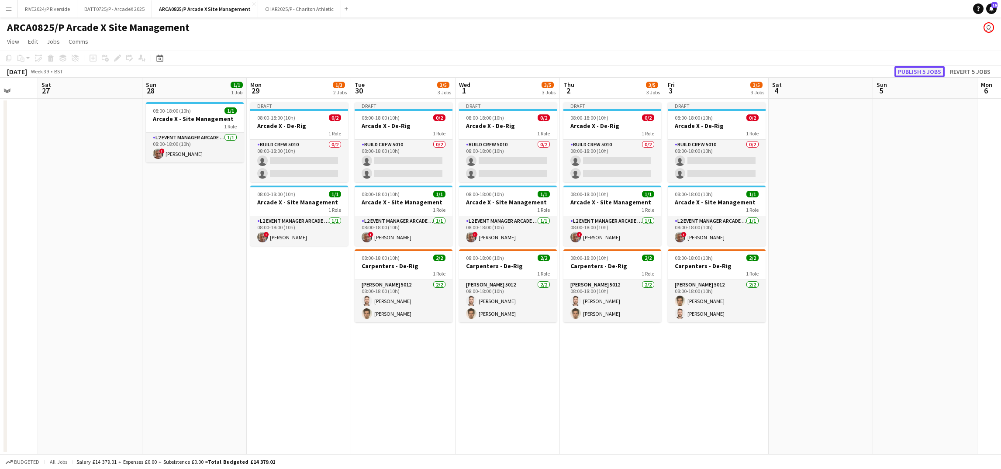
click at [918, 68] on button "Publish 5 jobs" at bounding box center [920, 71] width 50 height 11
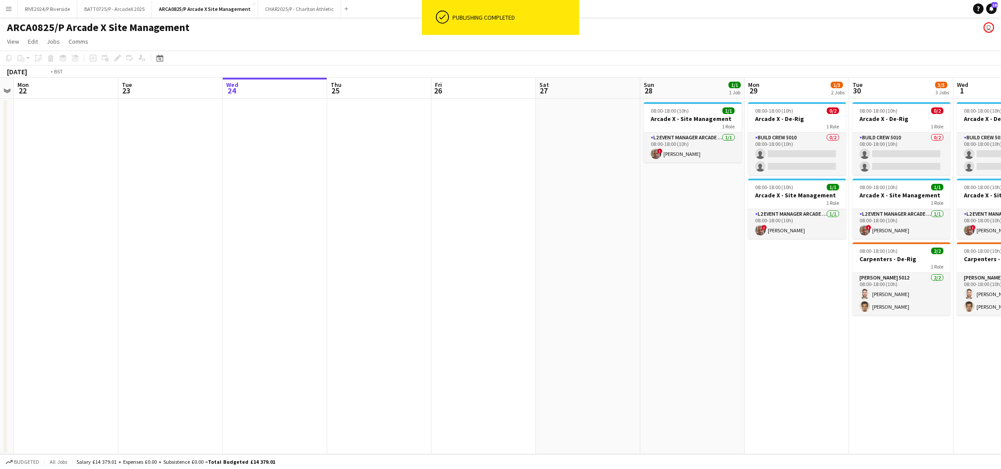
drag, startPoint x: 145, startPoint y: 310, endPoint x: 730, endPoint y: 303, distance: 585.4
click at [786, 306] on app-calendar-viewport "Sat 20 Sun 21 Mon 22 Tue 23 Wed 24 Thu 25 Fri 26 Sat 27 Sun 28 1/1 1 Job Mon 29…" at bounding box center [500, 266] width 1001 height 377
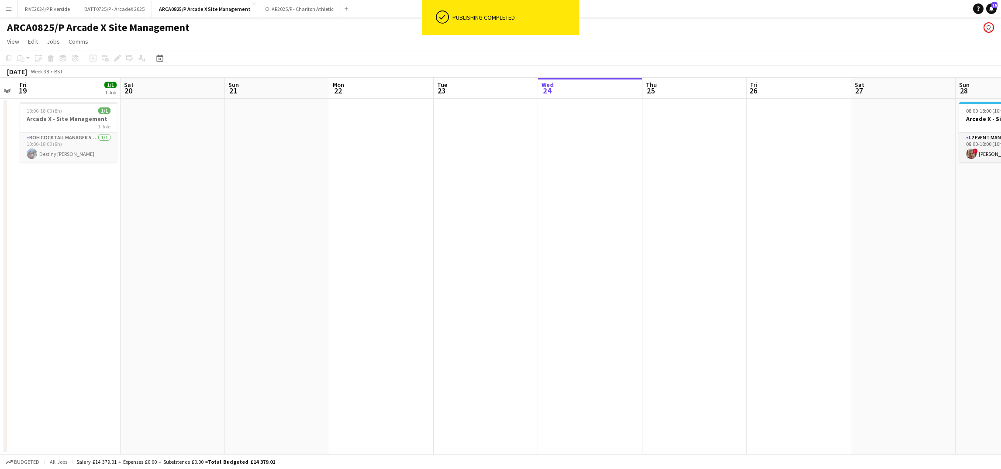
scroll to position [0, 242]
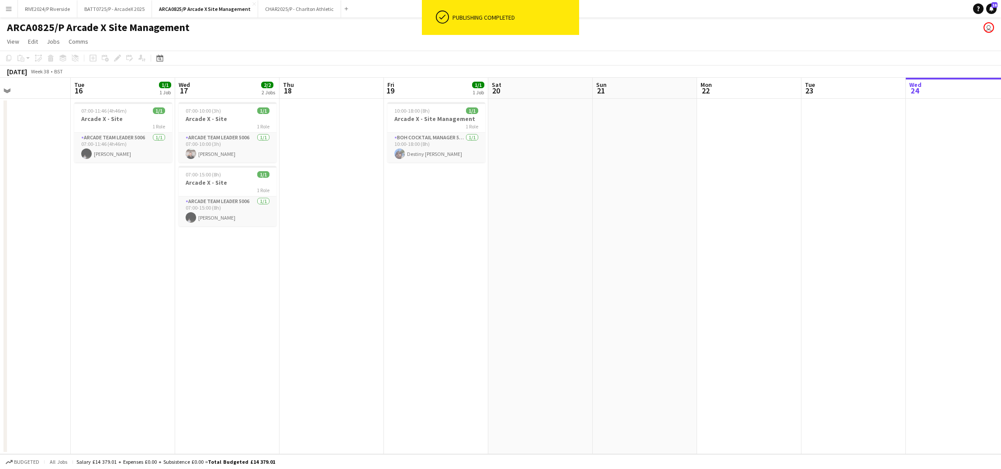
drag, startPoint x: 479, startPoint y: 297, endPoint x: 859, endPoint y: 297, distance: 380.1
click at [859, 297] on app-calendar-viewport "Sat 13 Sun 14 Mon 15 Tue 16 1/1 1 Job Wed 17 2/2 2 Jobs Thu 18 Fri 19 1/1 1 Job…" at bounding box center [500, 266] width 1001 height 377
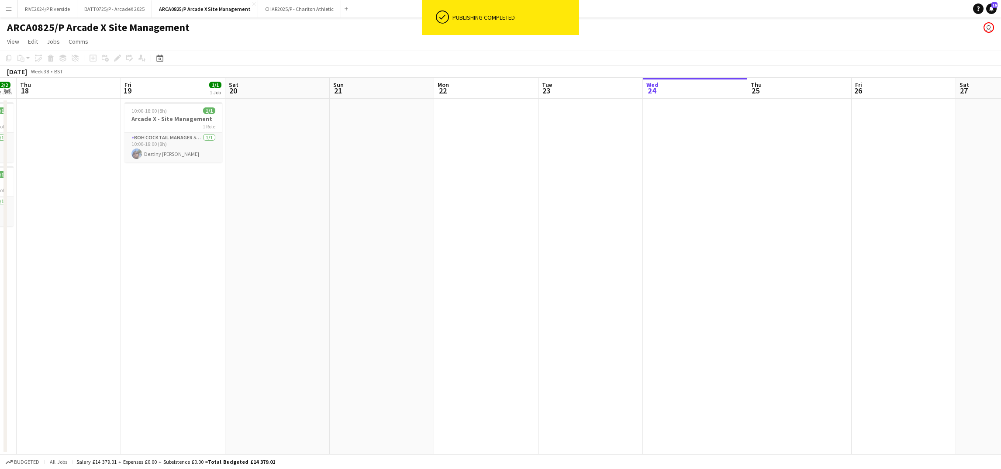
drag, startPoint x: 895, startPoint y: 277, endPoint x: 277, endPoint y: 281, distance: 617.3
click at [277, 281] on app-calendar-viewport "Mon 15 Tue 16 1/1 1 Job Wed 17 2/2 2 Jobs Thu 18 Fri 19 1/1 1 Job Sat 20 Sun 21…" at bounding box center [500, 266] width 1001 height 377
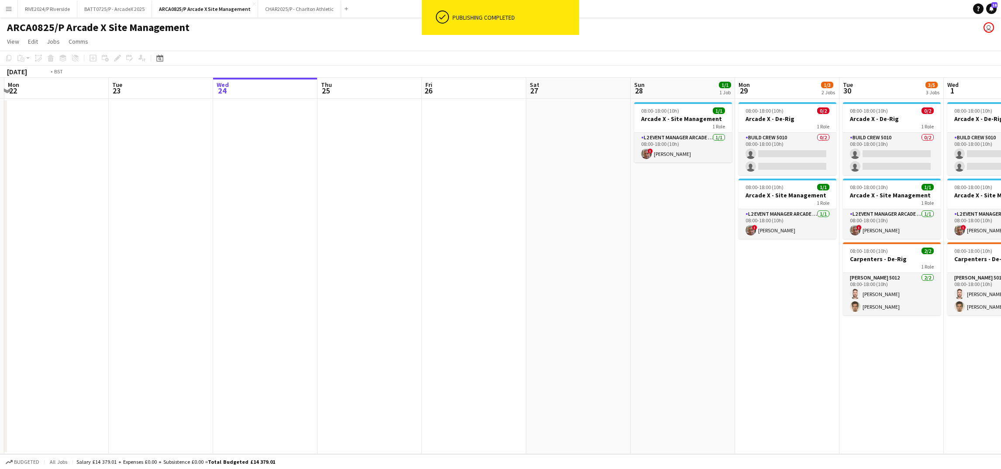
drag, startPoint x: 570, startPoint y: 265, endPoint x: 59, endPoint y: 283, distance: 511.4
click at [59, 283] on app-calendar-viewport "Fri 19 1/1 1 Job Sat 20 Sun 21 Mon 22 Tue 23 Wed 24 Thu 25 Fri 26 Sat 27 Sun 28…" at bounding box center [500, 266] width 1001 height 377
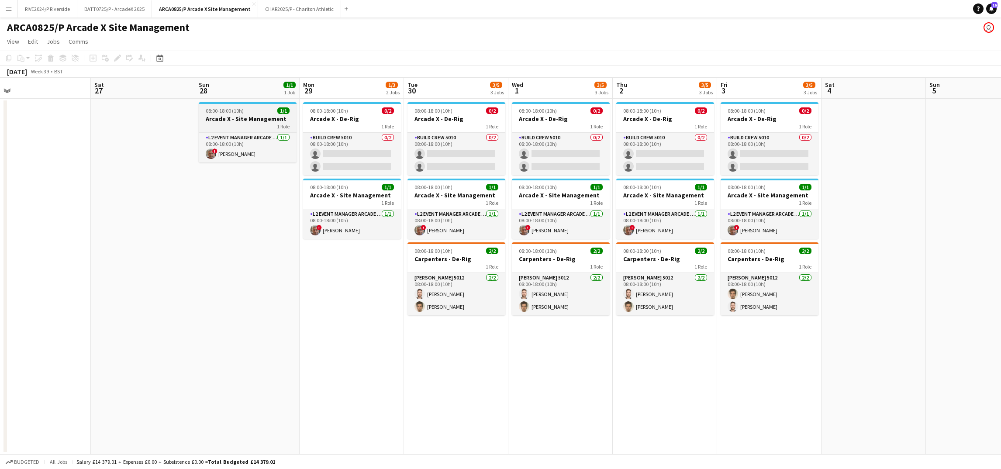
click at [232, 124] on div "1 Role" at bounding box center [248, 126] width 98 height 7
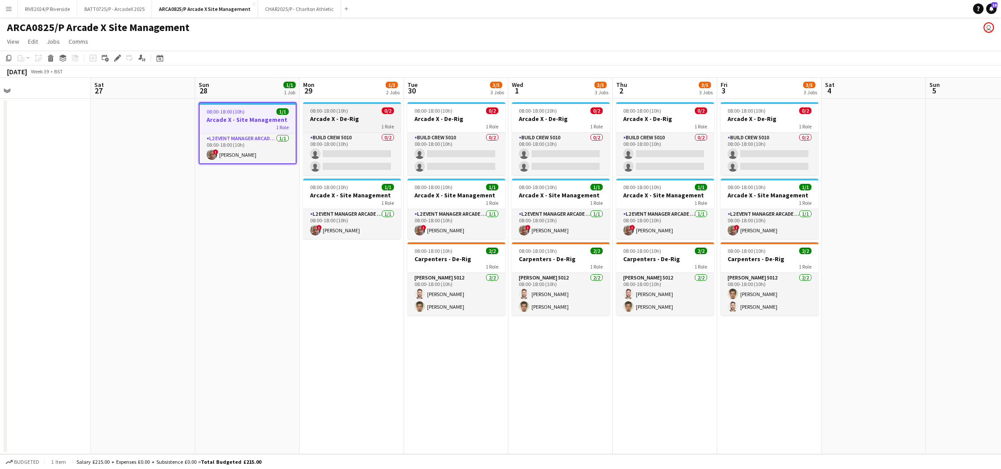
click at [367, 119] on h3 "Arcade X - De-Rig" at bounding box center [352, 119] width 98 height 8
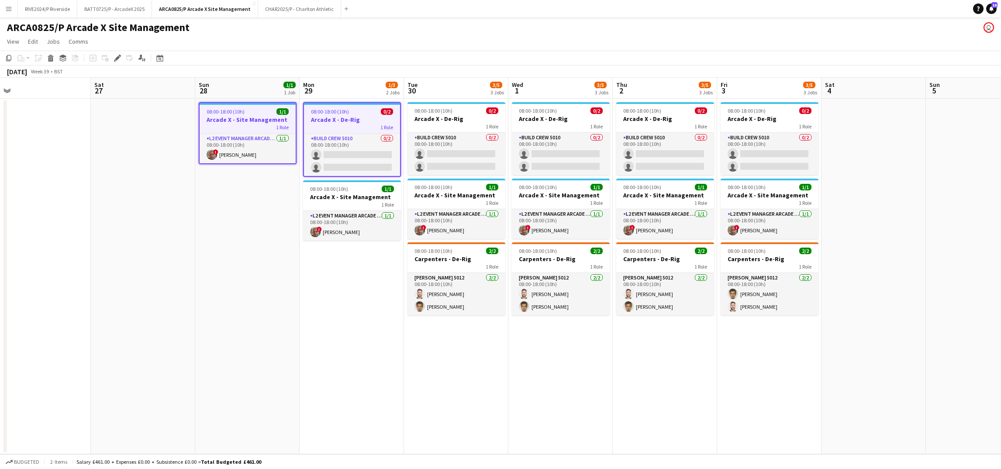
click at [255, 366] on app-date-cell "08:00-18:00 (10h) 1/1 Arcade X - Site Management 1 Role L2 Event Manager Arcade…" at bounding box center [247, 277] width 104 height 356
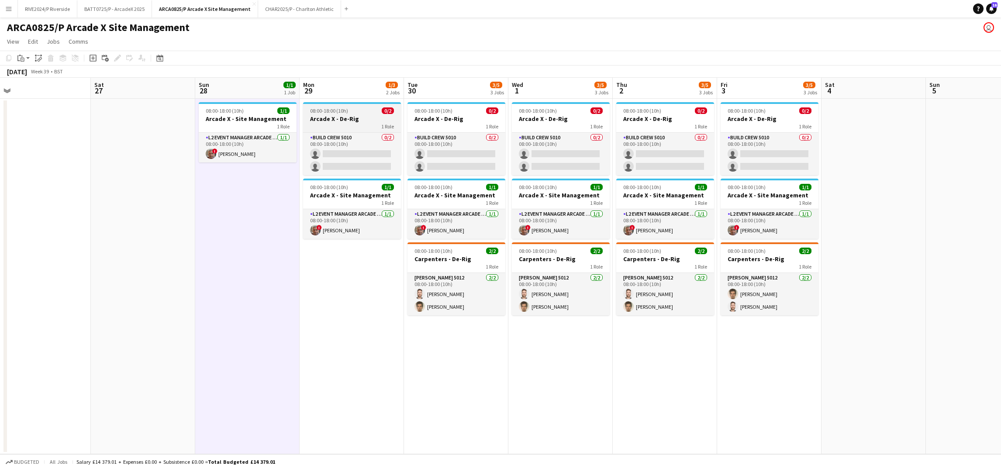
click at [347, 126] on div "1 Role" at bounding box center [352, 126] width 98 height 7
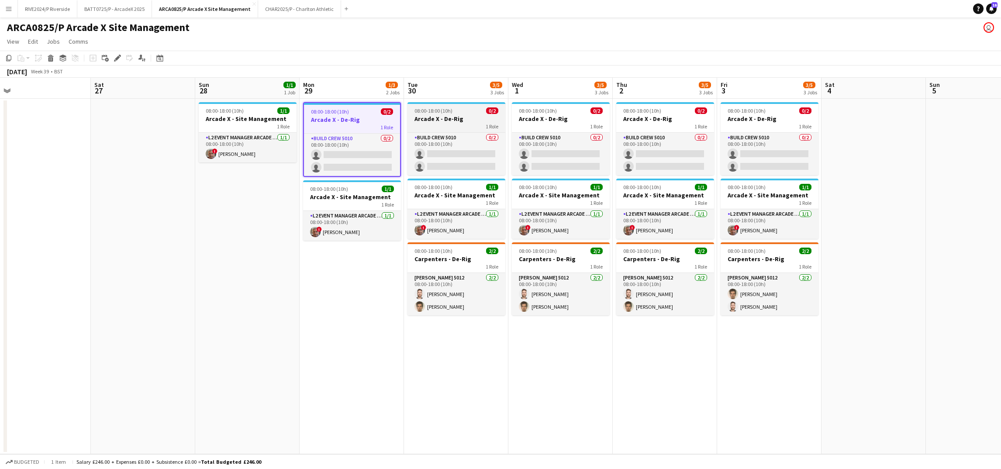
click at [466, 124] on div "1 Role" at bounding box center [457, 126] width 98 height 7
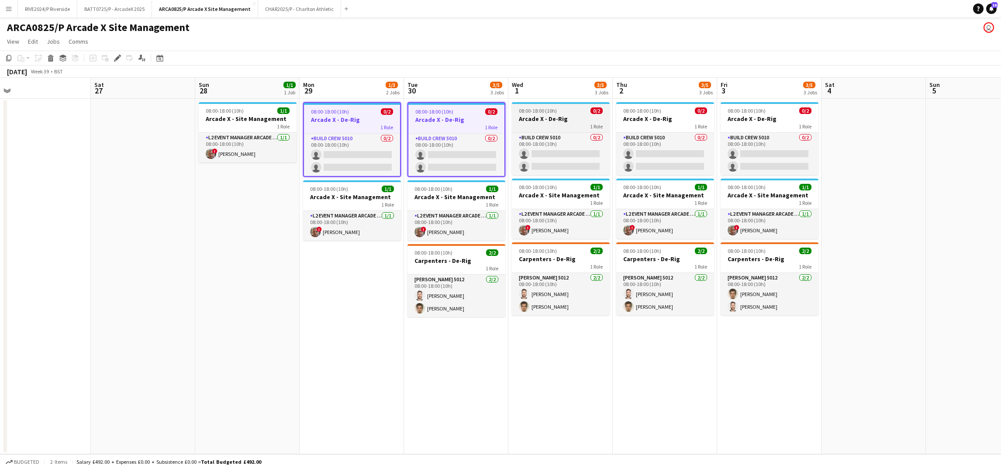
click at [542, 124] on div "1 Role" at bounding box center [561, 126] width 98 height 7
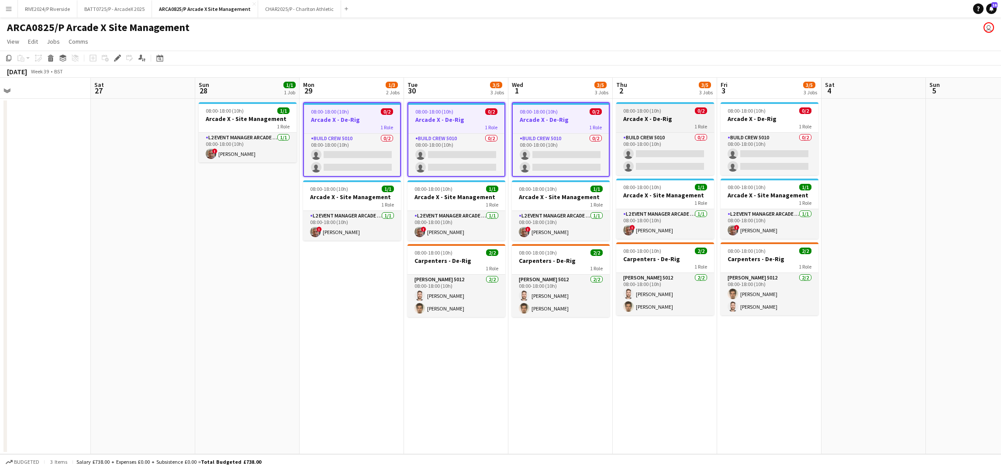
click at [712, 111] on div "08:00-18:00 (10h) 0/2" at bounding box center [665, 110] width 98 height 7
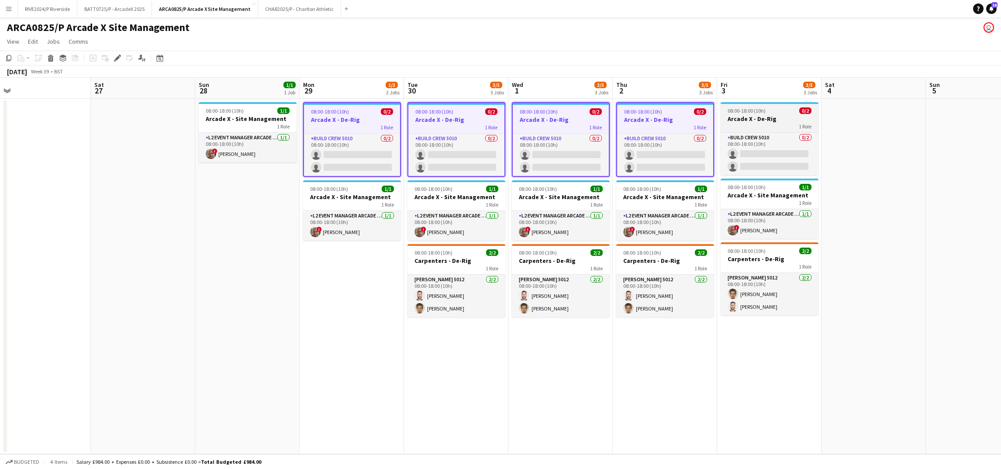
click at [740, 111] on span "08:00-18:00 (10h)" at bounding box center [747, 110] width 38 height 7
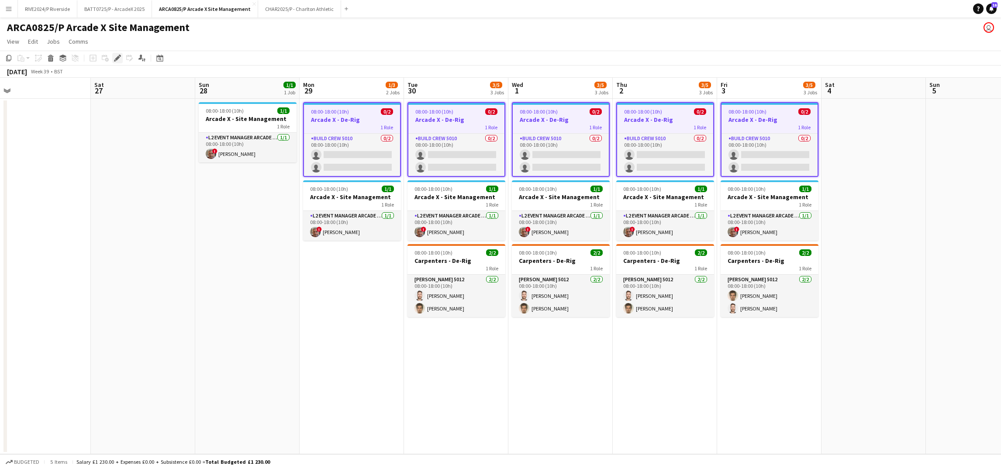
drag, startPoint x: 744, startPoint y: 114, endPoint x: 117, endPoint y: 57, distance: 629.4
click at [117, 57] on icon "Edit" at bounding box center [117, 58] width 7 height 7
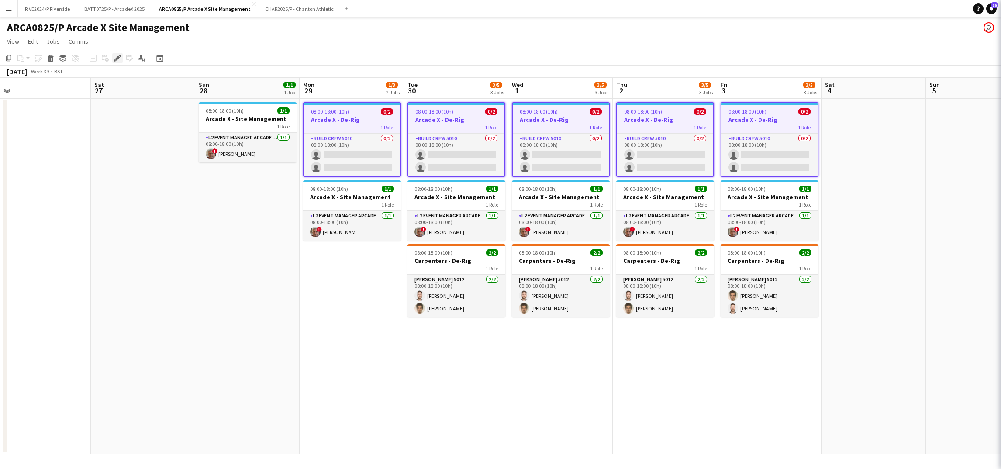
click at [117, 57] on icon at bounding box center [117, 58] width 5 height 5
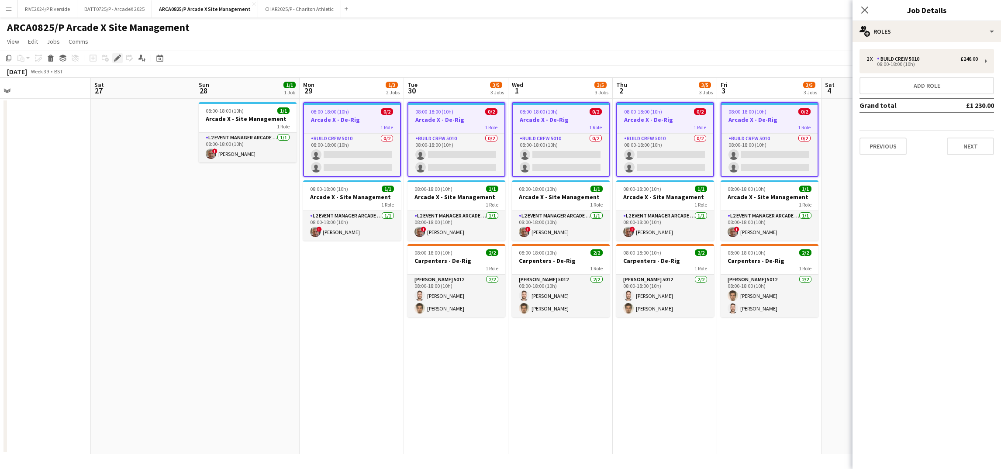
click at [117, 57] on icon at bounding box center [117, 58] width 5 height 5
click at [890, 65] on div "08:00-18:00 (10h)" at bounding box center [922, 64] width 111 height 4
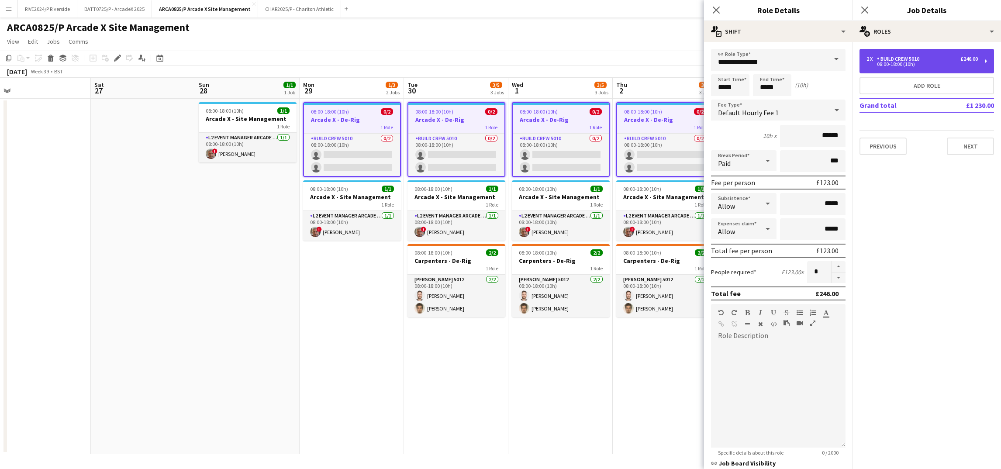
click at [890, 65] on div "08:00-18:00 (10h)" at bounding box center [922, 64] width 111 height 4
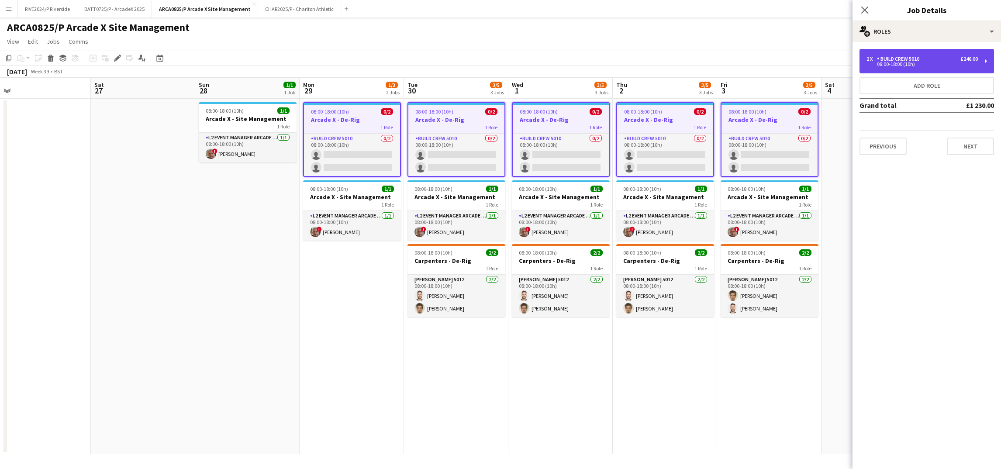
click at [890, 65] on div "08:00-18:00 (10h)" at bounding box center [922, 64] width 111 height 4
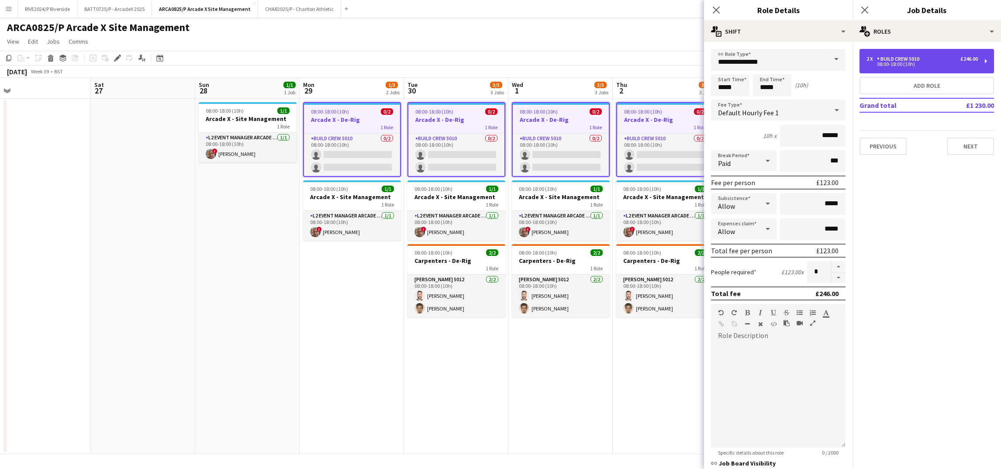
click at [890, 65] on div "08:00-18:00 (10h)" at bounding box center [922, 64] width 111 height 4
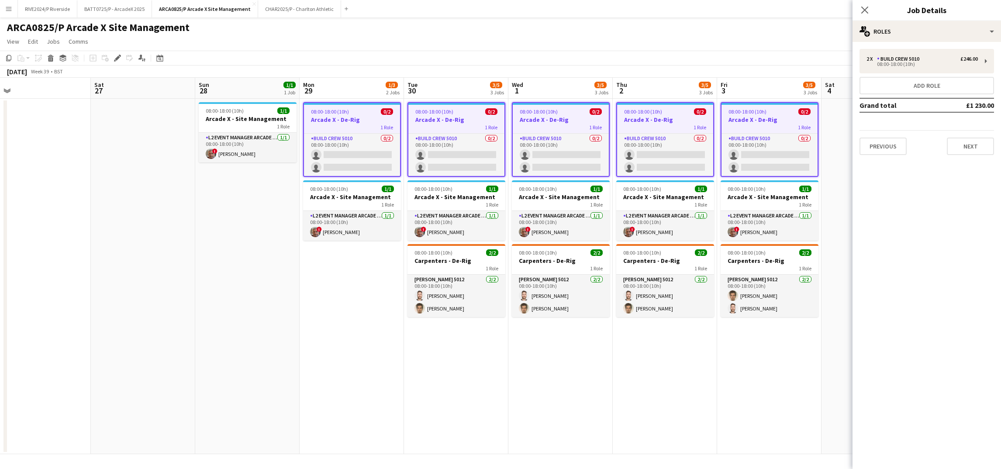
click at [879, 156] on div "2 x Build Crew 5010 £246.00 08:00-18:00 (10h) Add role Grand total £1 230.00 Pr…" at bounding box center [927, 102] width 149 height 120
click at [879, 149] on button "Previous" at bounding box center [883, 146] width 47 height 17
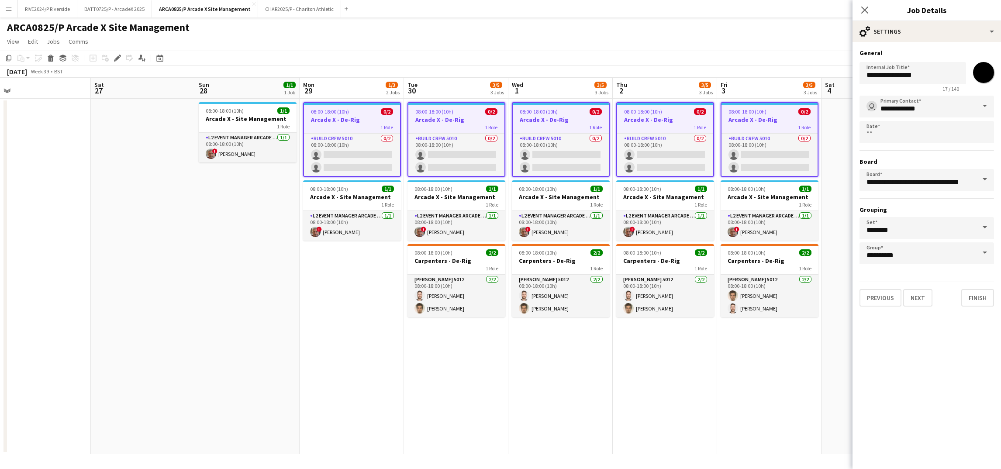
click at [983, 73] on input "*******" at bounding box center [983, 72] width 31 height 31
type input "*******"
click at [795, 39] on app-page-menu "View Day view expanded Day view collapsed Month view Date picker Jump to [DATE]…" at bounding box center [500, 42] width 1001 height 17
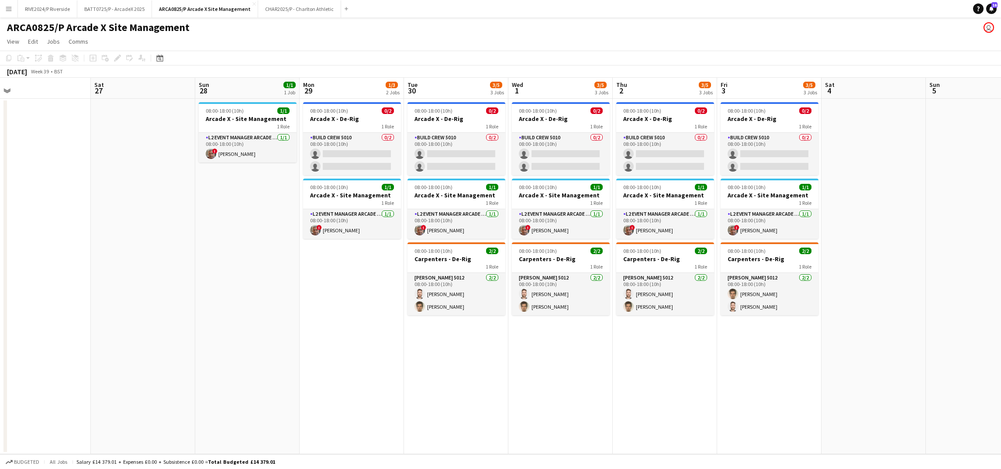
click at [1001, 224] on html "Menu Boards Boards Boards All jobs Status Workforce Workforce My Workforce Recr…" at bounding box center [500, 234] width 1001 height 469
click at [73, 397] on app-date-cell at bounding box center [38, 277] width 104 height 356
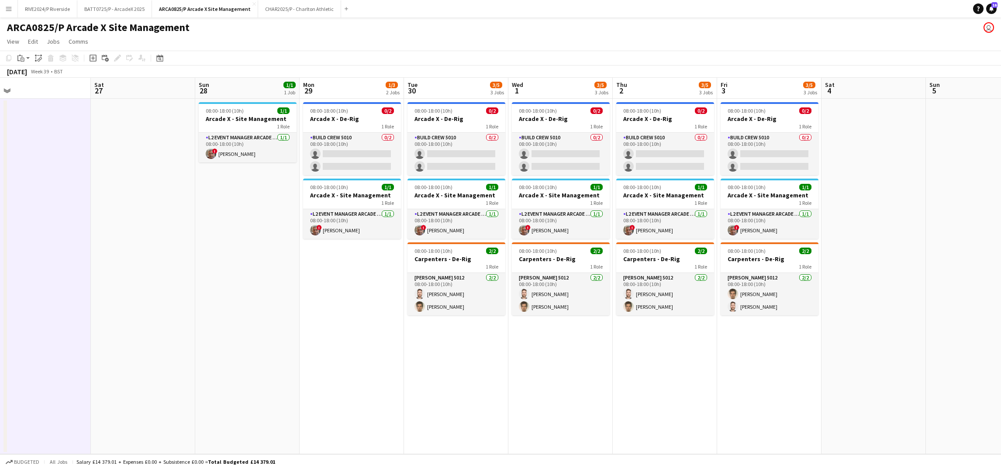
scroll to position [0, 239]
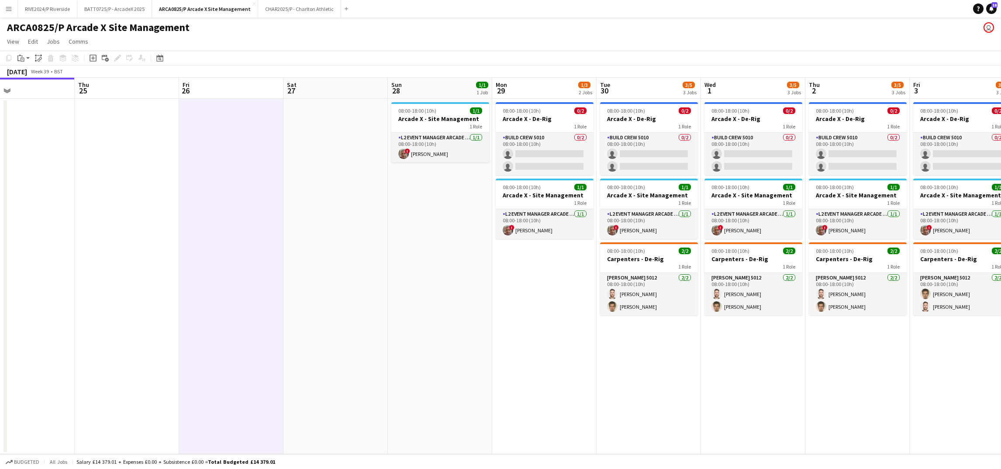
drag, startPoint x: 295, startPoint y: 247, endPoint x: 488, endPoint y: 277, distance: 195.4
click at [488, 277] on app-calendar-viewport "Mon 22 Tue 23 Wed 24 Thu 25 Fri 26 Sat 27 Sun 28 1/1 1 Job Mon 29 1/3 2 Jobs Tu…" at bounding box center [500, 266] width 1001 height 377
click at [127, 12] on button "BATT0725/P - ArcadeX 2025 Close" at bounding box center [114, 8] width 75 height 17
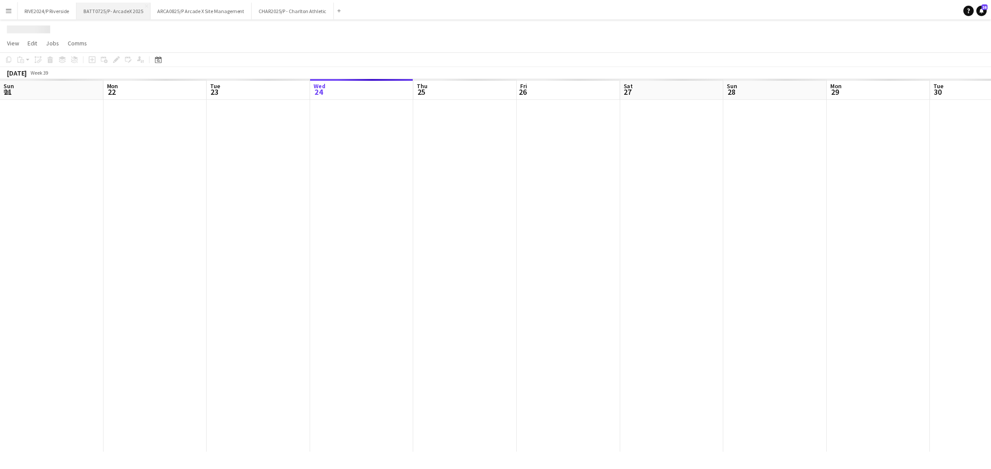
scroll to position [0, 208]
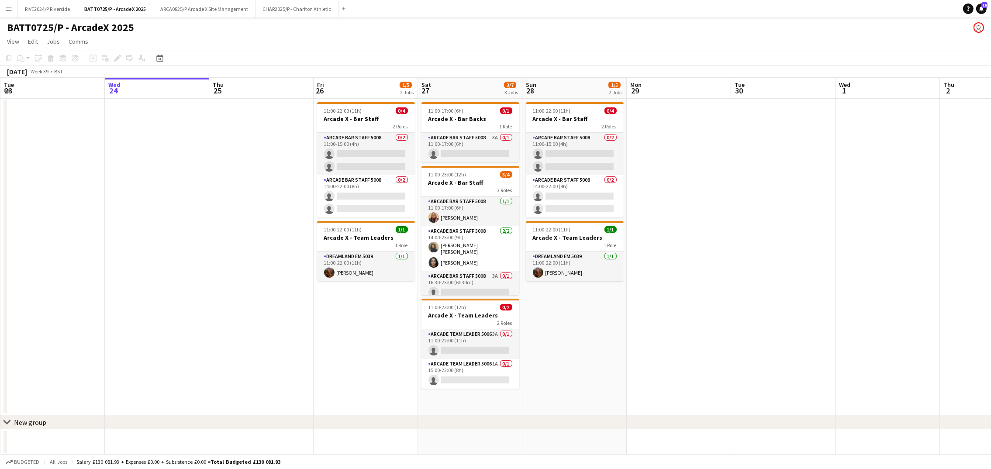
click at [685, 216] on app-date-cell at bounding box center [679, 257] width 104 height 317
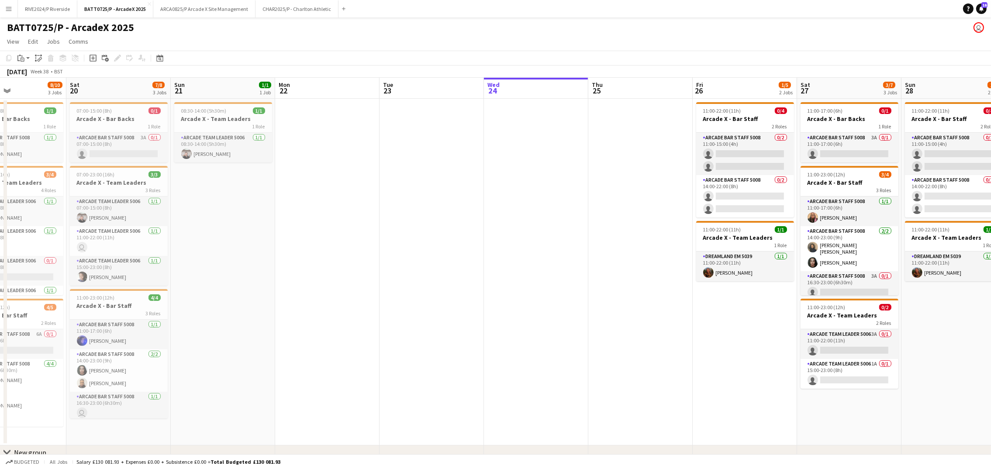
drag, startPoint x: 33, startPoint y: 301, endPoint x: 438, endPoint y: 311, distance: 405.1
click at [438, 311] on app-calendar-viewport "Wed 17 Thu 18 Fri 19 8/10 3 Jobs Sat 20 7/8 3 Jobs Sun 21 1/1 1 Job Mon 22 Tue …" at bounding box center [495, 282] width 991 height 408
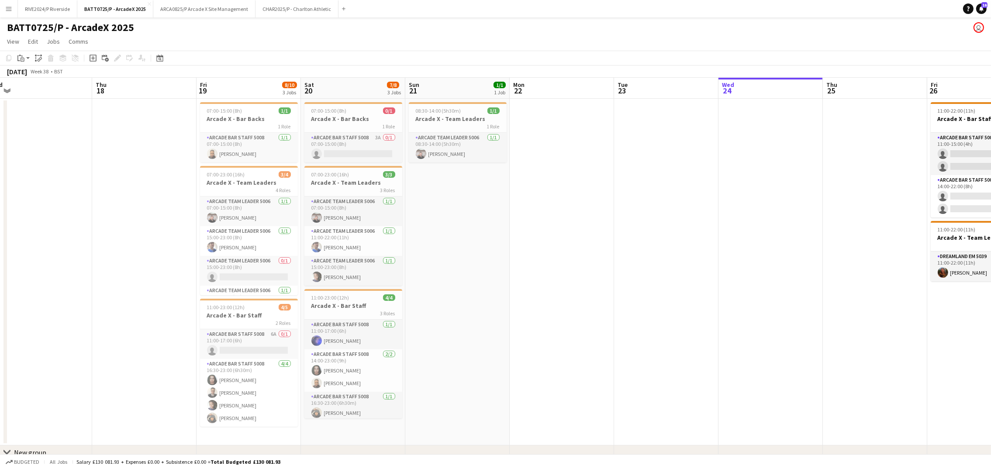
scroll to position [0, 220]
click at [667, 311] on app-calendar-viewport "Mon 15 Tue 16 Wed 17 Thu 18 Fri 19 8/10 3 Jobs Sat 20 7/8 3 Jobs Sun 21 1/1 1 J…" at bounding box center [495, 282] width 991 height 408
click at [424, 143] on app-card-role "Arcade Team Leader 5006 [DATE] 08:30-14:00 (5h30m) [PERSON_NAME]" at bounding box center [459, 148] width 98 height 30
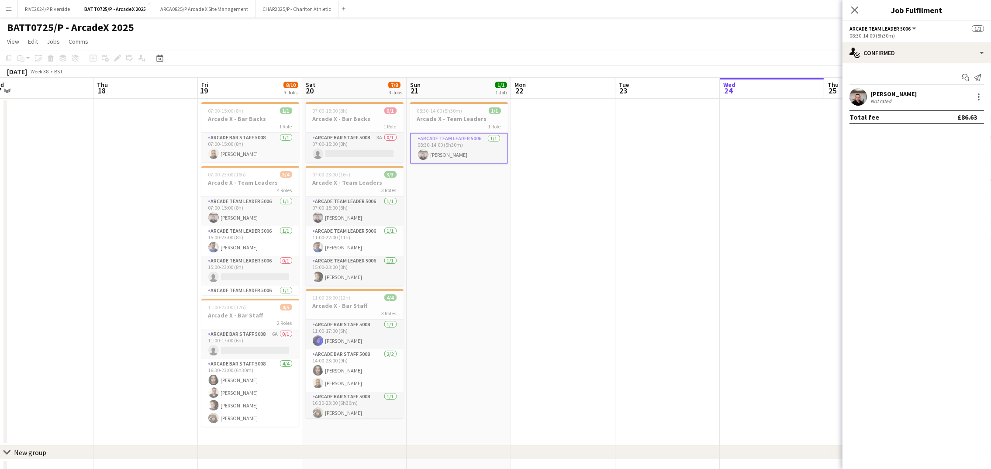
click at [848, 102] on div "[PERSON_NAME] Not rated" at bounding box center [917, 96] width 149 height 17
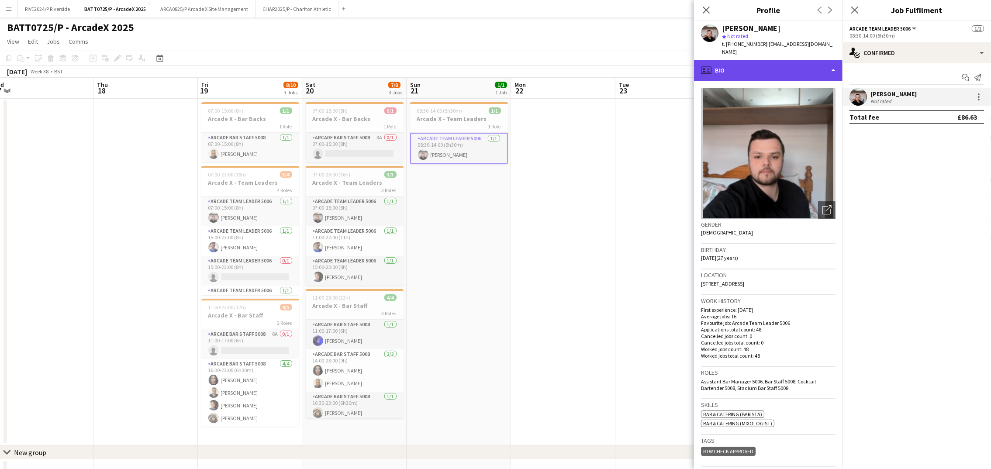
click at [750, 60] on div "profile Bio" at bounding box center [768, 70] width 149 height 21
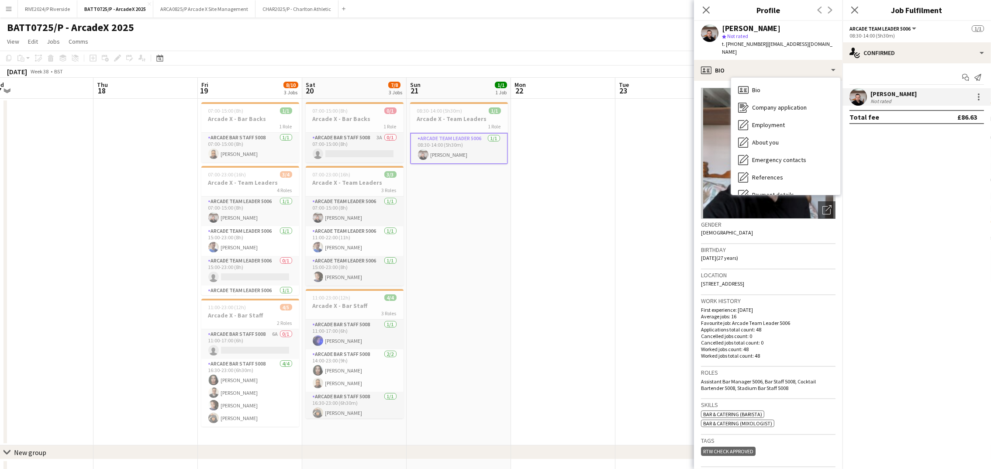
drag, startPoint x: 967, startPoint y: 0, endPoint x: 740, endPoint y: 37, distance: 230.2
click at [740, 37] on span "Not rated" at bounding box center [737, 36] width 21 height 7
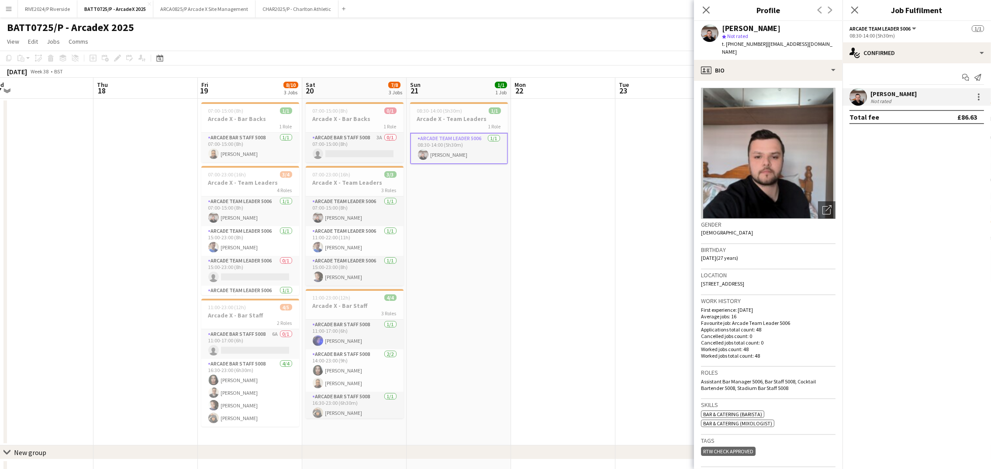
click at [739, 44] on span "t. [PHONE_NUMBER]" at bounding box center [744, 44] width 45 height 7
drag, startPoint x: 739, startPoint y: 44, endPoint x: 703, endPoint y: 110, distance: 75.1
click at [703, 110] on img at bounding box center [768, 153] width 135 height 131
click at [636, 172] on app-date-cell at bounding box center [668, 272] width 104 height 347
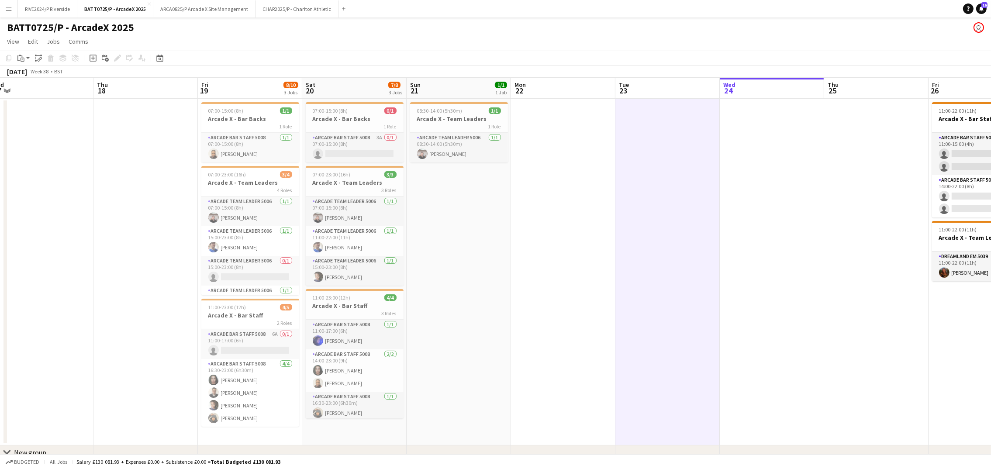
click at [812, 248] on app-date-cell at bounding box center [772, 272] width 104 height 347
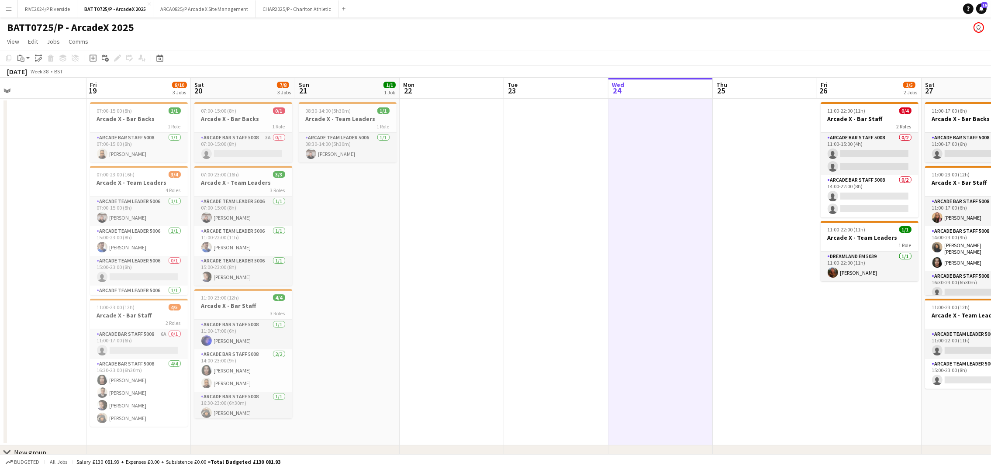
drag, startPoint x: 753, startPoint y: 366, endPoint x: 617, endPoint y: 390, distance: 137.9
click at [617, 390] on app-calendar-viewport "Mon 15 Tue 16 Wed 17 Thu 18 Fri 19 8/10 3 Jobs Sat 20 7/8 3 Jobs Sun 21 1/1 1 J…" at bounding box center [495, 282] width 991 height 408
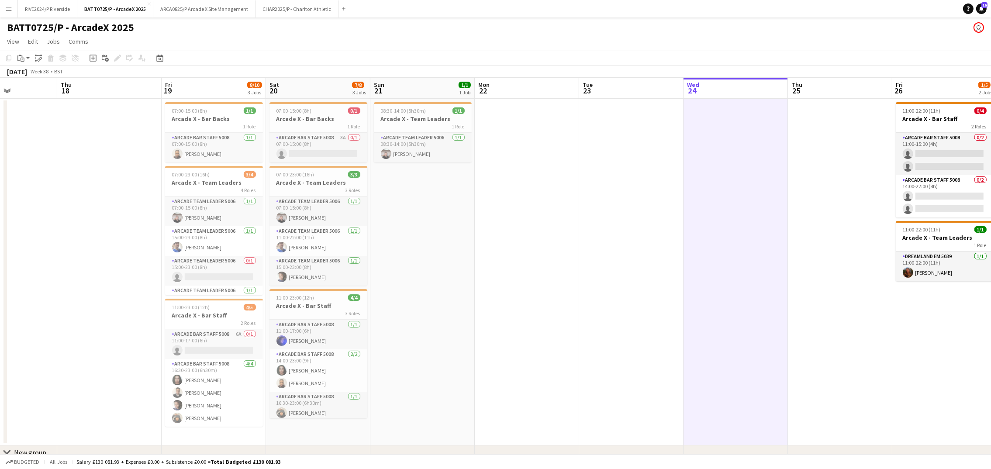
drag, startPoint x: 609, startPoint y: 227, endPoint x: 630, endPoint y: 227, distance: 21.4
click at [630, 227] on app-calendar-viewport "Sun 14 Mon 15 Tue 16 Wed 17 Thu 18 Fri 19 8/10 3 Jobs Sat 20 7/8 3 Jobs Sun 21 …" at bounding box center [495, 282] width 991 height 408
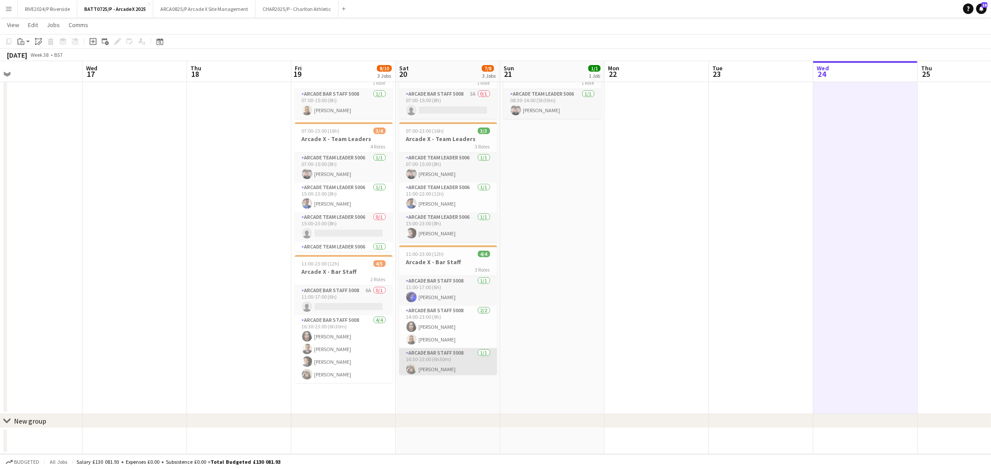
scroll to position [6, 0]
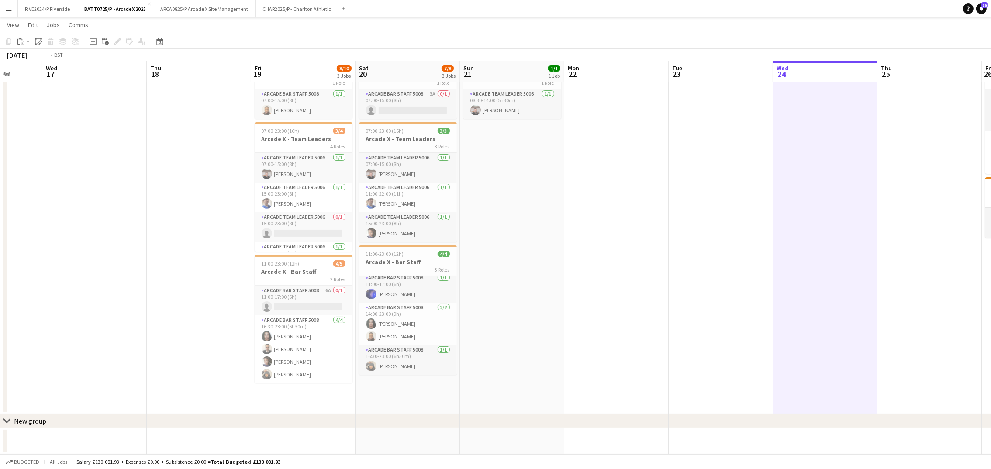
drag, startPoint x: 86, startPoint y: 343, endPoint x: 378, endPoint y: 390, distance: 296.0
click at [367, 390] on app-calendar-viewport "Sun 14 5/12 3 Jobs Mon 15 Tue 16 Wed 17 Thu 18 Fri 19 8/10 3 Jobs Sat 20 7/8 3 …" at bounding box center [495, 222] width 991 height 463
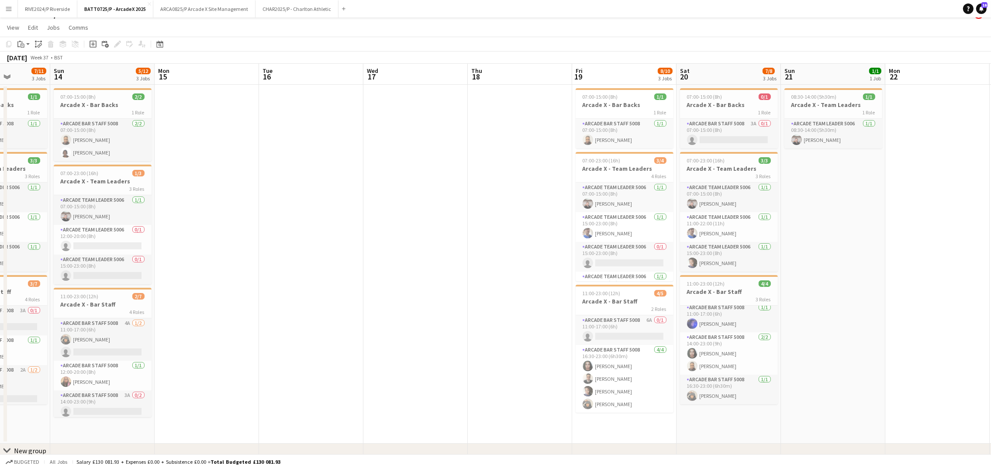
scroll to position [0, 0]
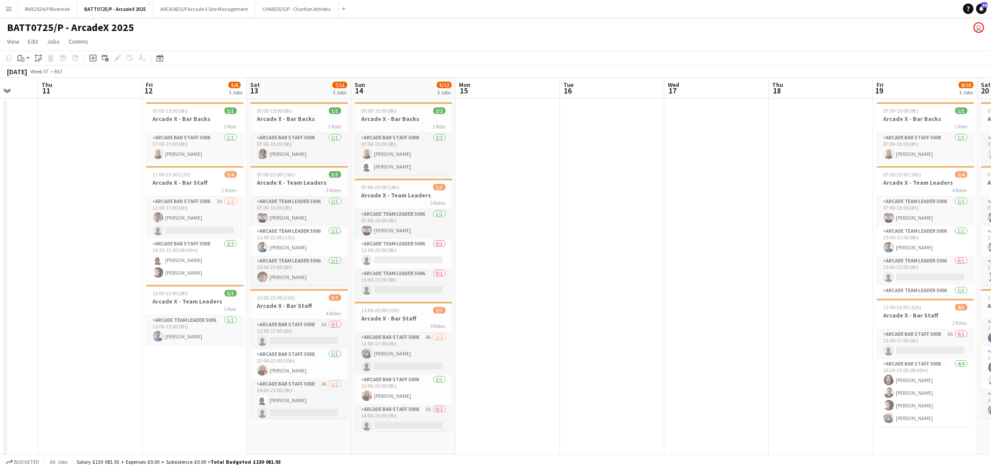
drag, startPoint x: 243, startPoint y: 317, endPoint x: 596, endPoint y: 344, distance: 354.0
click at [596, 344] on app-calendar-viewport "Mon 8 Tue 9 0/1 1 Job Wed 10 Thu 11 Fri 12 5/6 3 Jobs Sat 13 7/11 3 Jobs Sun 14…" at bounding box center [495, 288] width 991 height 420
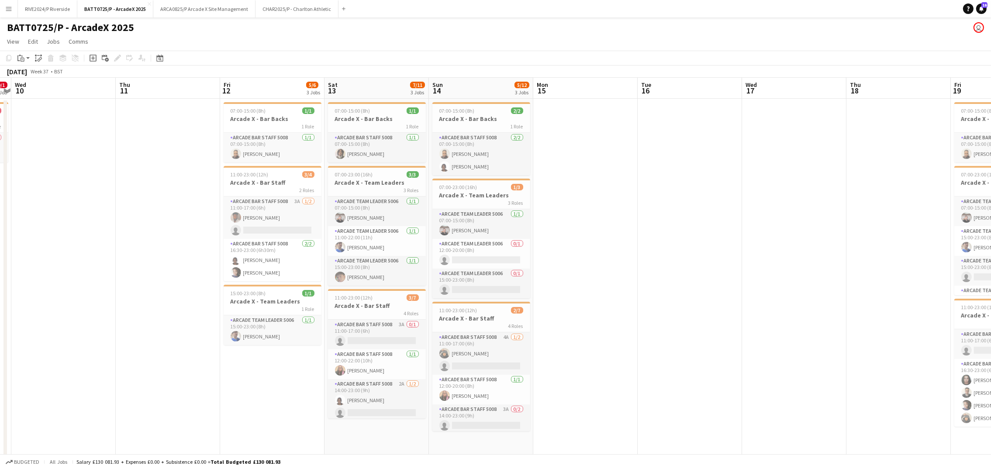
drag, startPoint x: 566, startPoint y: 363, endPoint x: 699, endPoint y: 371, distance: 133.0
click at [699, 371] on app-calendar-viewport "Mon 8 1/1 1 Job Tue 9 0/1 1 Job Wed 10 Thu 11 Fri 12 5/6 3 Jobs Sat 13 7/11 3 J…" at bounding box center [495, 288] width 991 height 420
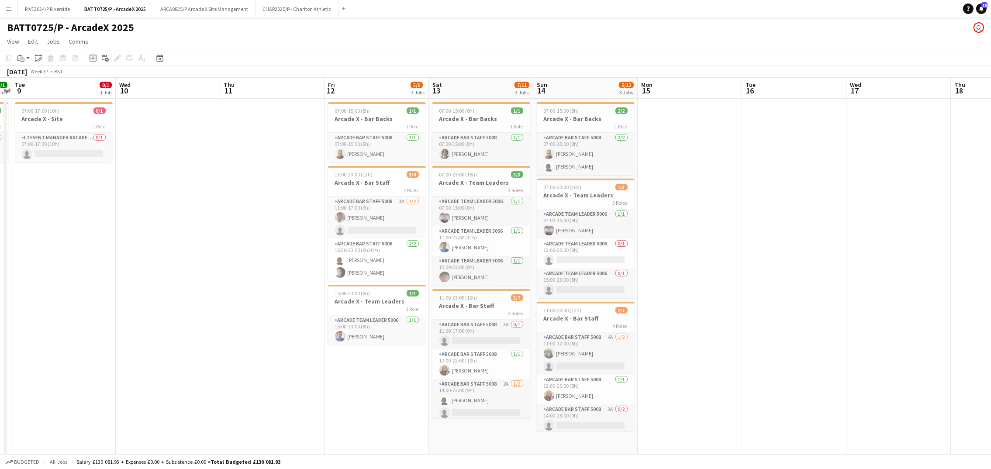
scroll to position [0, 196]
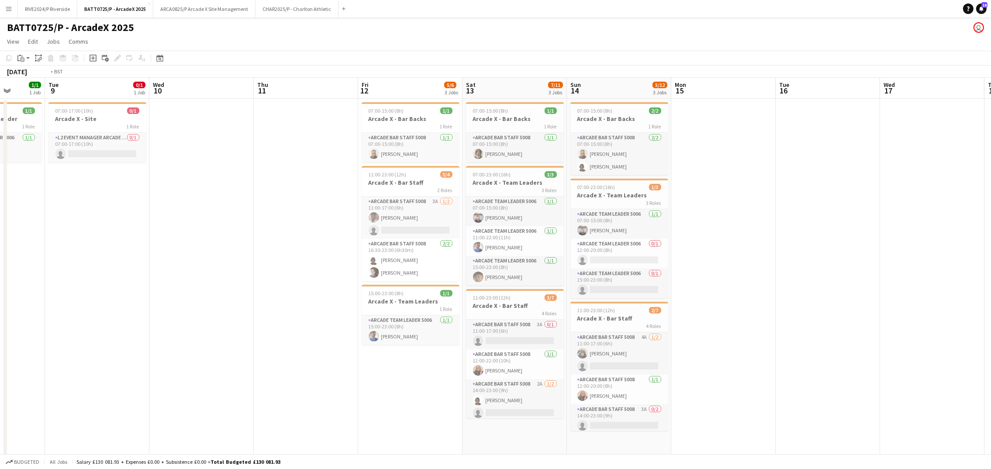
drag, startPoint x: 303, startPoint y: 304, endPoint x: 365, endPoint y: 323, distance: 64.4
click at [365, 323] on app-calendar-viewport "Sat 6 13/14 3 Jobs Sun 7 11/12 3 Jobs Mon 8 1/1 1 Job Tue 9 0/1 1 Job Wed 10 Th…" at bounding box center [495, 296] width 991 height 437
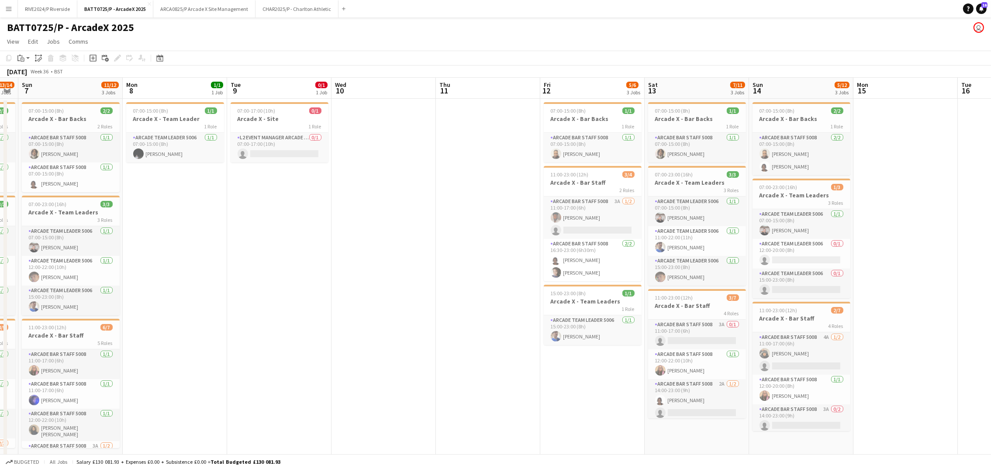
drag, startPoint x: 281, startPoint y: 318, endPoint x: 553, endPoint y: 324, distance: 271.3
click at [553, 324] on app-calendar-viewport "Fri 5 10/14 4 Jobs Sat 6 13/14 3 Jobs Sun 7 11/12 3 Jobs Mon 8 1/1 1 Job Tue 9 …" at bounding box center [495, 305] width 991 height 455
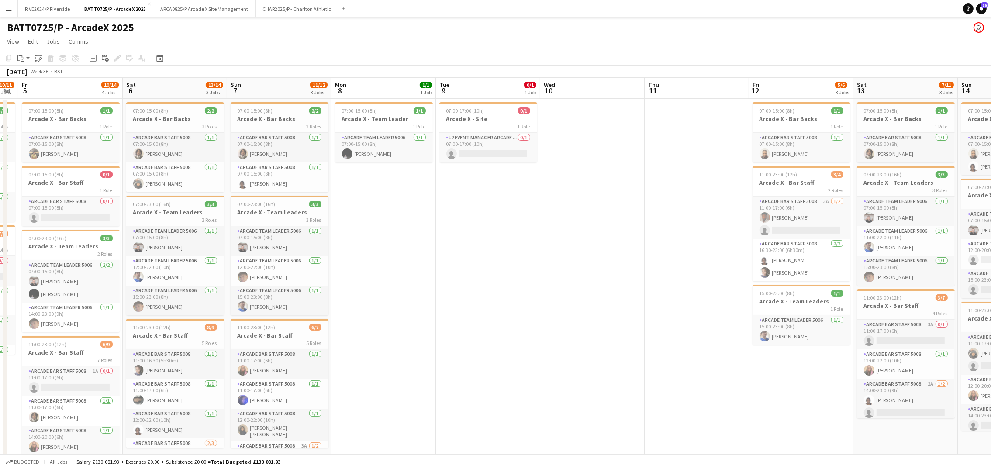
scroll to position [0, 177]
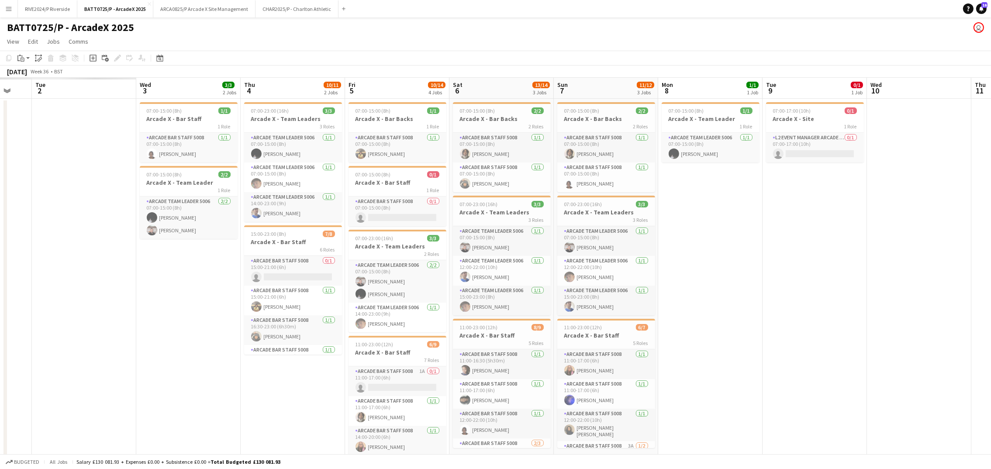
drag, startPoint x: 460, startPoint y: 324, endPoint x: 715, endPoint y: 329, distance: 254.3
click at [715, 329] on app-calendar-viewport "Sun 31 Mon 1 Tue 2 Wed 3 3/3 2 Jobs Thu 4 10/11 2 Jobs Fri 5 10/14 4 Jobs Sat 6…" at bounding box center [495, 305] width 991 height 455
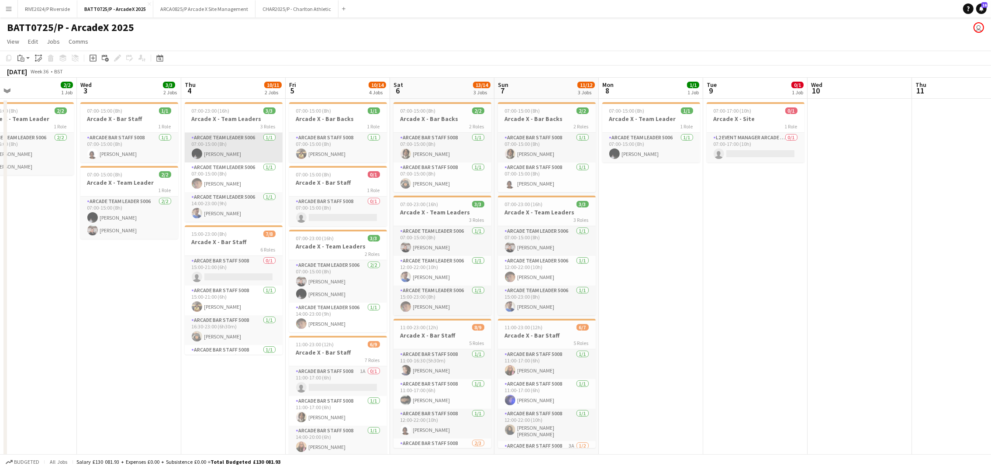
click at [227, 146] on app-card-role "Arcade Team Leader 5006 [DATE] 07:00-15:00 (8h) [PERSON_NAME]" at bounding box center [234, 148] width 98 height 30
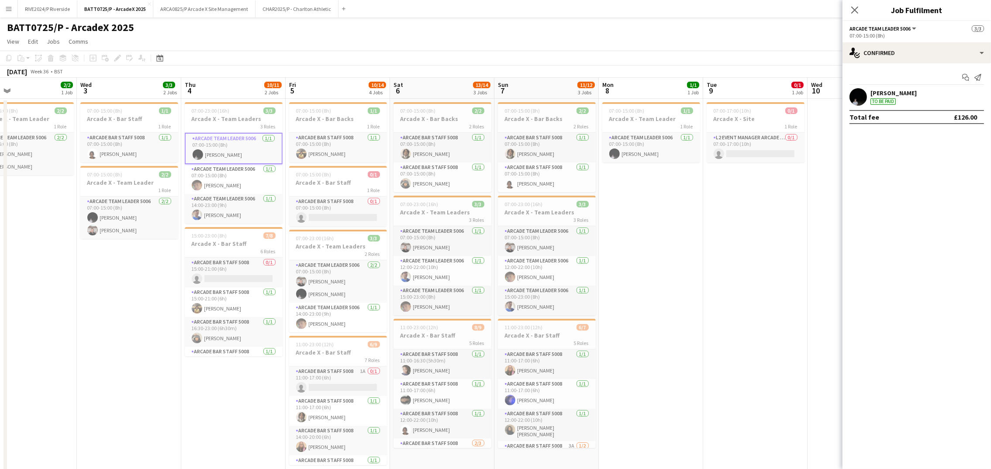
click at [861, 91] on app-user-avatar at bounding box center [858, 96] width 17 height 17
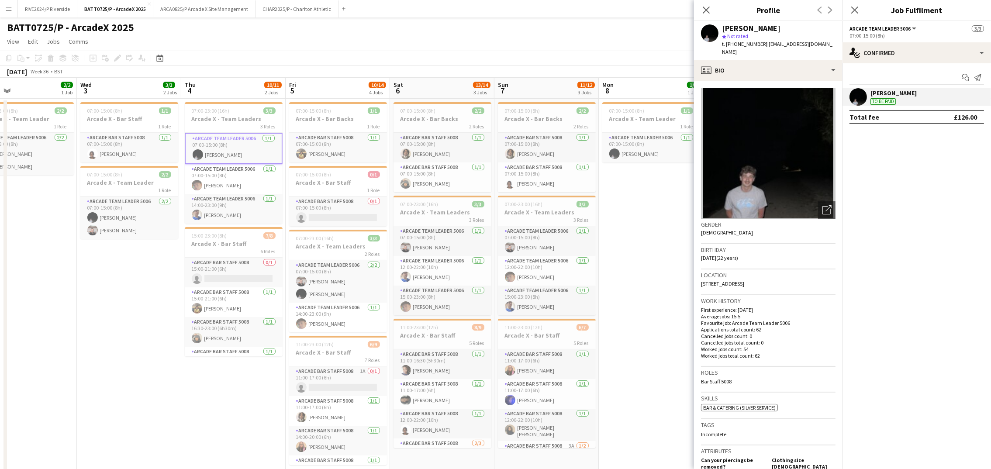
click at [629, 266] on app-date-cell "07:00-15:00 (8h) 1/1 Arcade X - Team Leader 1 Role Arcade Team Leader 5006 [DAT…" at bounding box center [651, 296] width 104 height 394
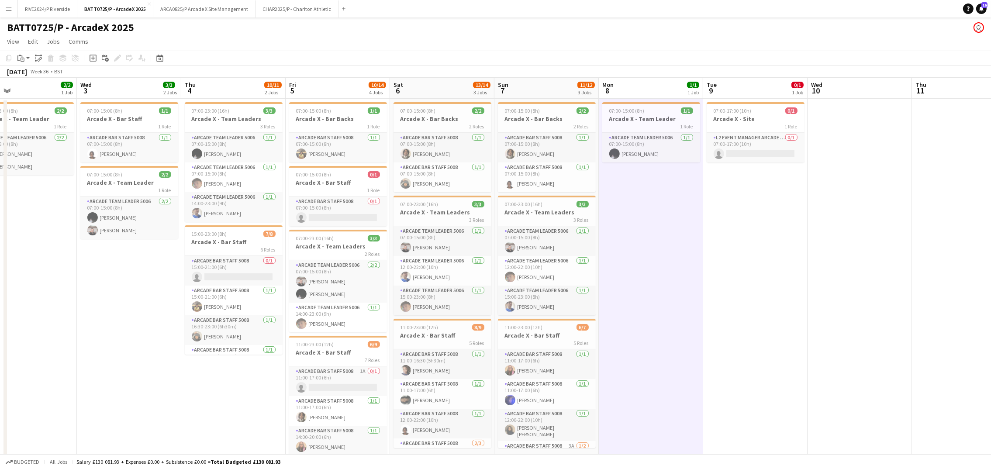
click at [821, 269] on app-date-cell at bounding box center [860, 296] width 104 height 394
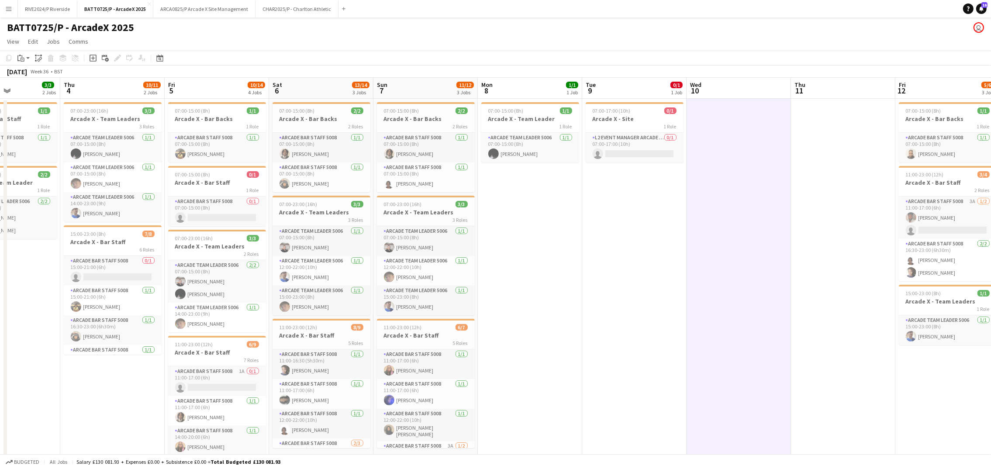
drag, startPoint x: 709, startPoint y: 308, endPoint x: 544, endPoint y: 342, distance: 168.4
click at [544, 342] on app-calendar-viewport "Sun 31 9/11 3 Jobs Mon 1 1/1 1 Job Tue 2 2/2 1 Job Wed 3 3/3 2 Jobs Thu 4 10/11…" at bounding box center [495, 305] width 991 height 455
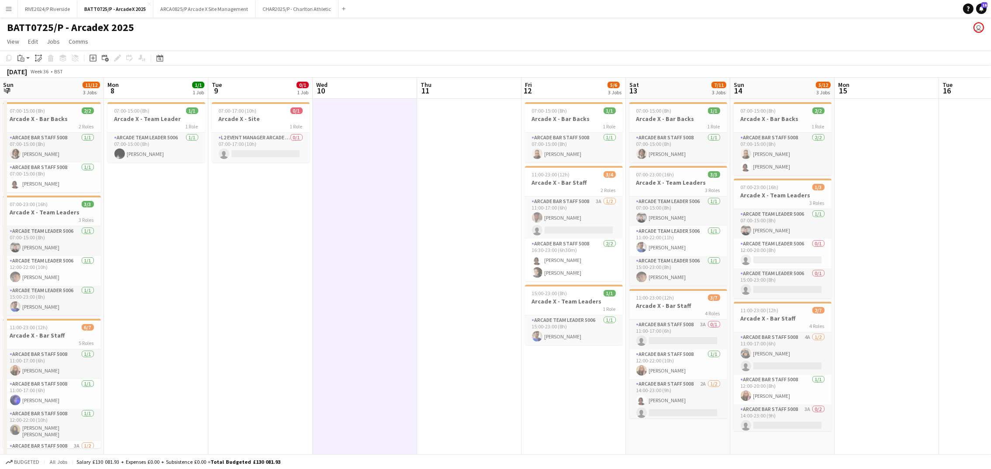
drag, startPoint x: 840, startPoint y: 357, endPoint x: 562, endPoint y: 389, distance: 279.7
click at [460, 408] on app-calendar-viewport "Thu 4 10/11 2 Jobs Fri 5 10/14 4 Jobs Sat 6 13/14 3 Jobs Sun 7 11/12 3 Jobs Mon…" at bounding box center [495, 305] width 991 height 455
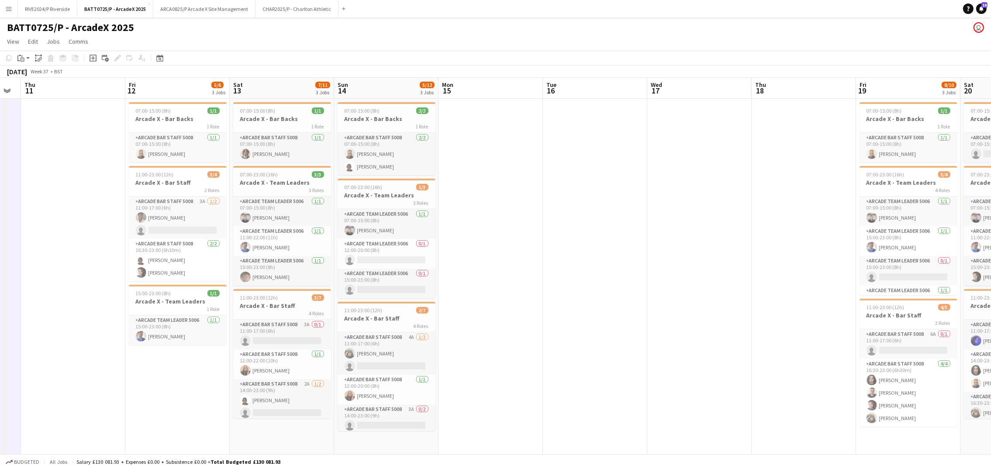
drag, startPoint x: 830, startPoint y: 293, endPoint x: 491, endPoint y: 384, distance: 350.5
click at [464, 395] on app-calendar-viewport "Sun 7 11/12 3 Jobs Mon 8 1/1 1 Job Tue 9 0/1 1 Job Wed 10 Thu 11 Fri 12 5/6 3 J…" at bounding box center [495, 305] width 991 height 455
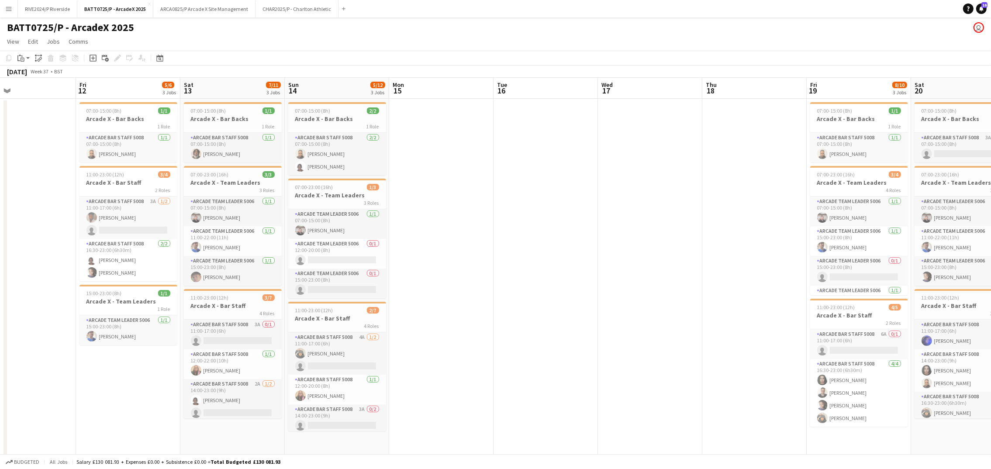
drag, startPoint x: 589, startPoint y: 365, endPoint x: 351, endPoint y: 367, distance: 238.1
click at [351, 367] on app-calendar-viewport "Mon 8 1/1 1 Job Tue 9 0/1 1 Job Wed 10 Thu 11 Fri 12 5/6 3 Jobs Sat 13 7/11 3 J…" at bounding box center [495, 305] width 991 height 455
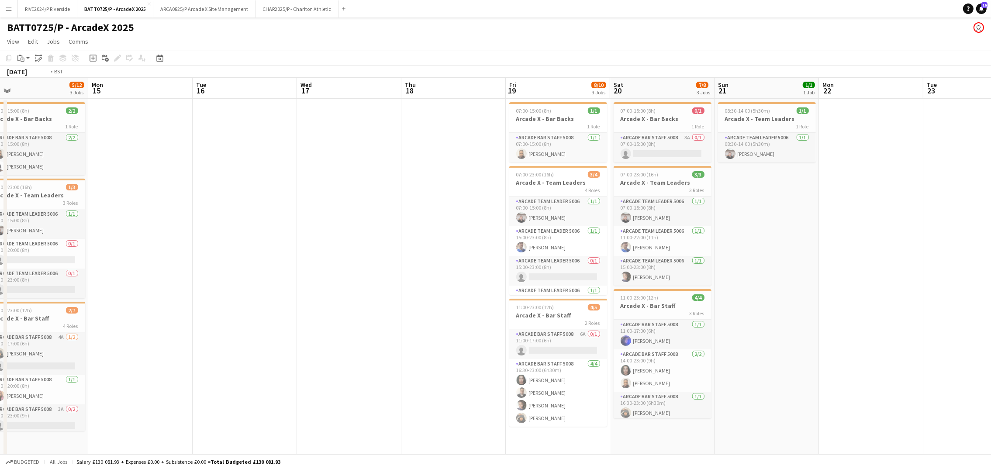
drag, startPoint x: 345, startPoint y: 380, endPoint x: 186, endPoint y: 402, distance: 160.9
click at [186, 402] on app-calendar-viewport "Wed 10 Thu 11 Fri 12 5/6 3 Jobs Sat 13 7/11 3 Jobs Sun 14 5/12 3 Jobs Mon 15 Tu…" at bounding box center [495, 305] width 991 height 455
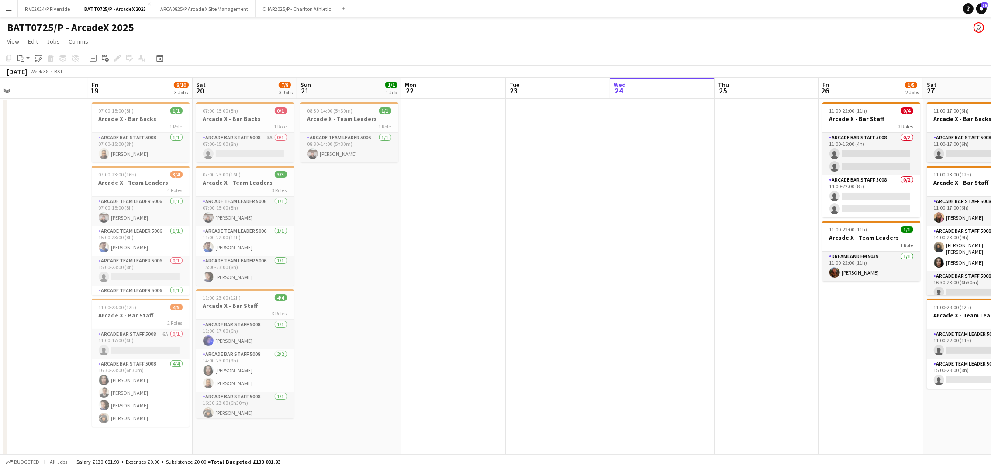
scroll to position [0, 266]
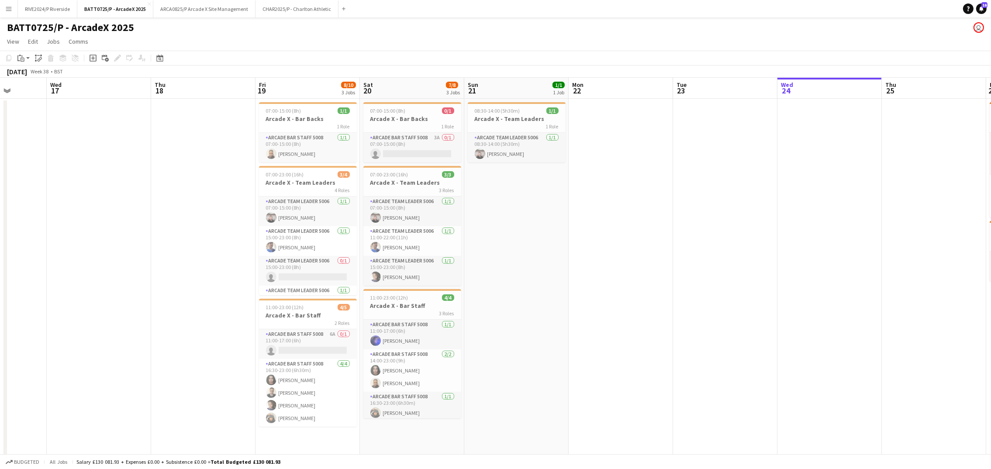
click at [578, 313] on app-date-cell at bounding box center [621, 296] width 104 height 394
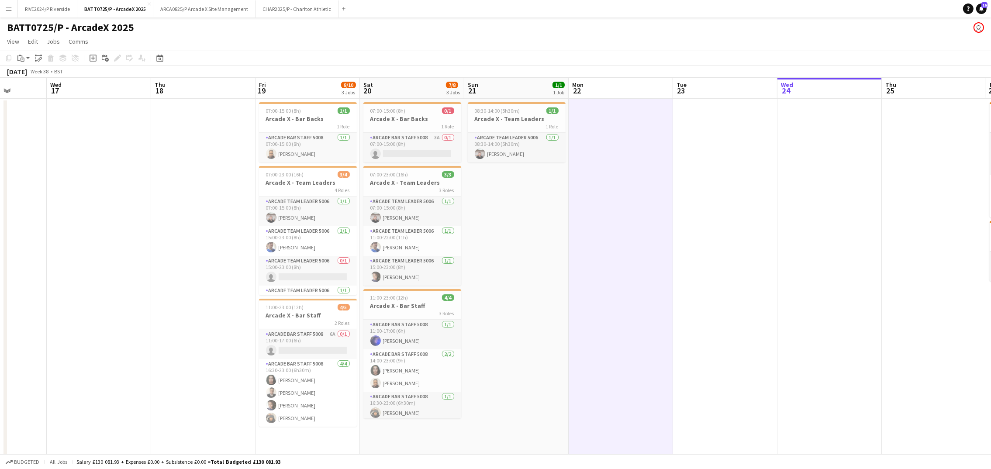
click at [964, 247] on app-date-cell at bounding box center [934, 296] width 104 height 394
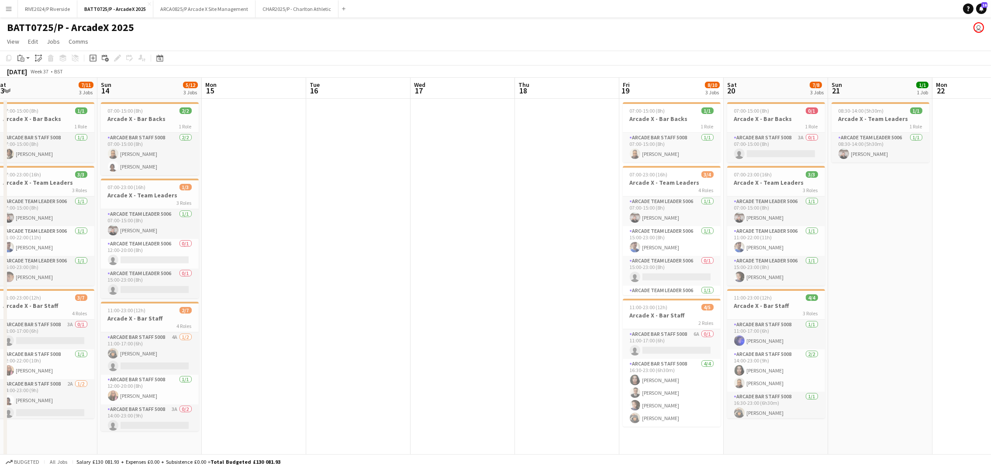
scroll to position [0, 292]
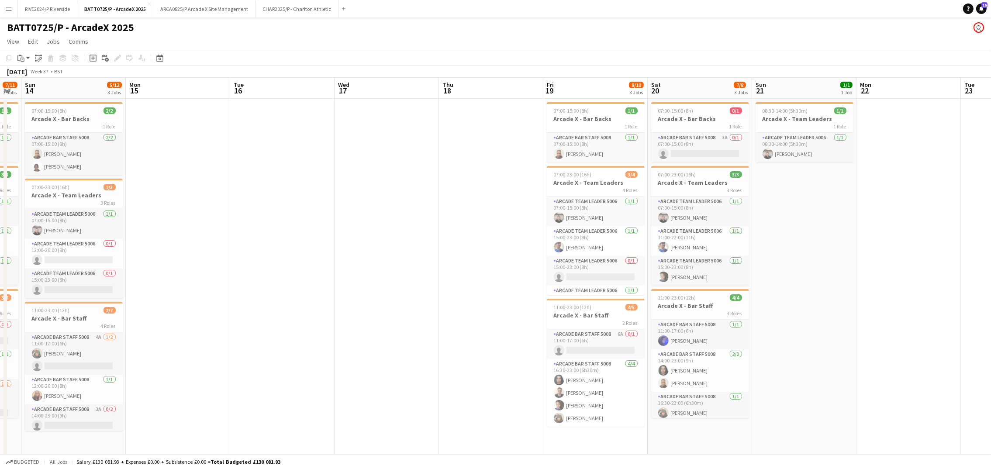
drag, startPoint x: 187, startPoint y: 227, endPoint x: 892, endPoint y: 260, distance: 706.3
click at [892, 260] on app-calendar-viewport "Thu 11 Fri 12 5/6 3 Jobs Sat 13 7/11 3 Jobs Sun 14 5/12 3 Jobs Mon 15 Tue 16 We…" at bounding box center [495, 305] width 991 height 455
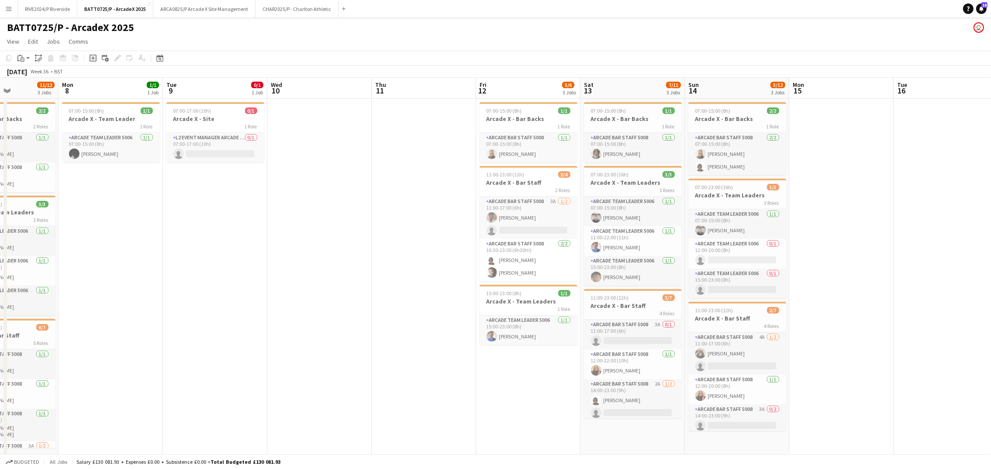
drag, startPoint x: 151, startPoint y: 306, endPoint x: 600, endPoint y: 334, distance: 449.5
click at [610, 334] on app-calendar-viewport "Fri 5 10/14 4 Jobs Sat 6 13/14 3 Jobs Sun 7 11/12 3 Jobs Mon 8 1/1 1 Job Tue 9 …" at bounding box center [495, 305] width 991 height 455
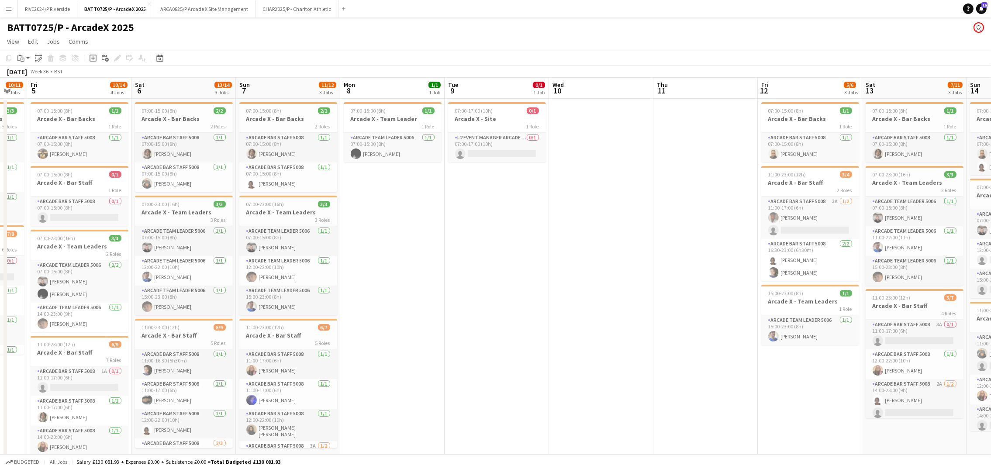
drag, startPoint x: 363, startPoint y: 282, endPoint x: 799, endPoint y: 270, distance: 436.1
click at [799, 270] on app-calendar-viewport "Wed 3 3/3 2 Jobs Thu 4 10/11 2 Jobs Fri 5 10/14 4 Jobs Sat 6 13/14 3 Jobs Sun 7…" at bounding box center [495, 305] width 991 height 455
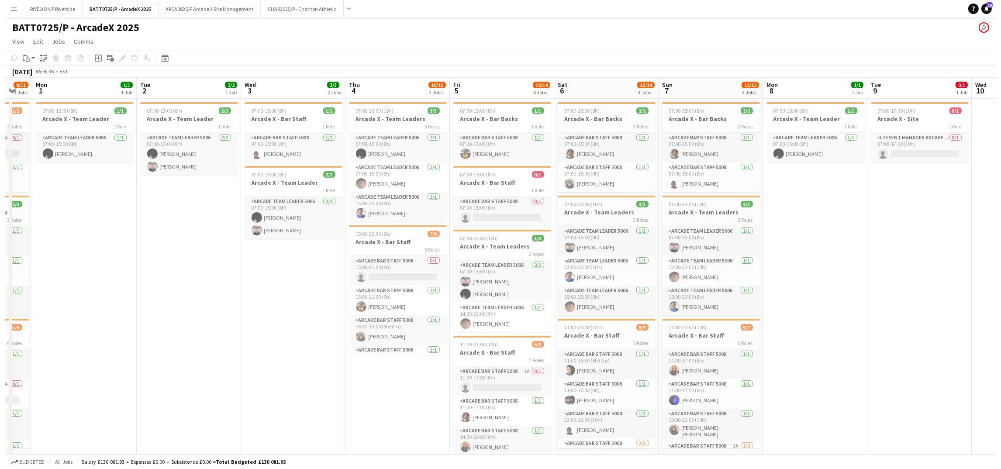
scroll to position [0, 232]
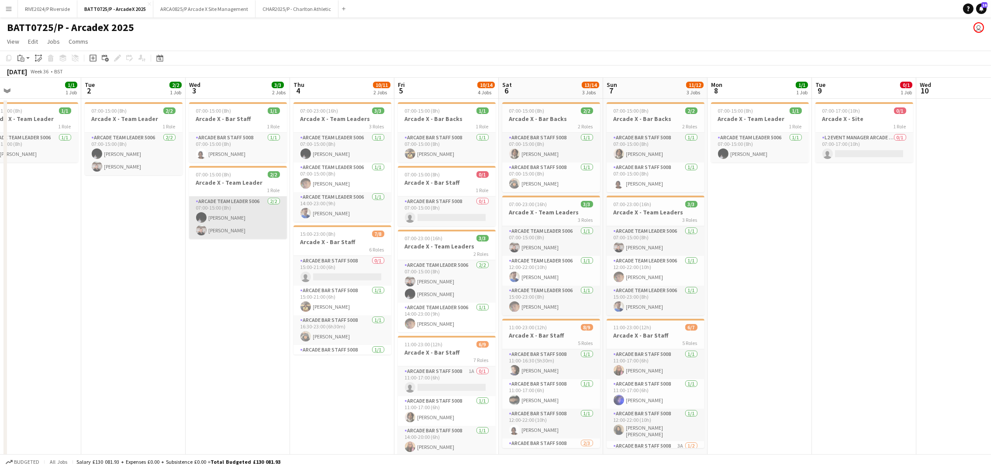
click at [239, 230] on app-card-role "Arcade Team Leader 5006 [DATE] 07:00-15:00 (8h) [PERSON_NAME] [PERSON_NAME]" at bounding box center [238, 218] width 98 height 42
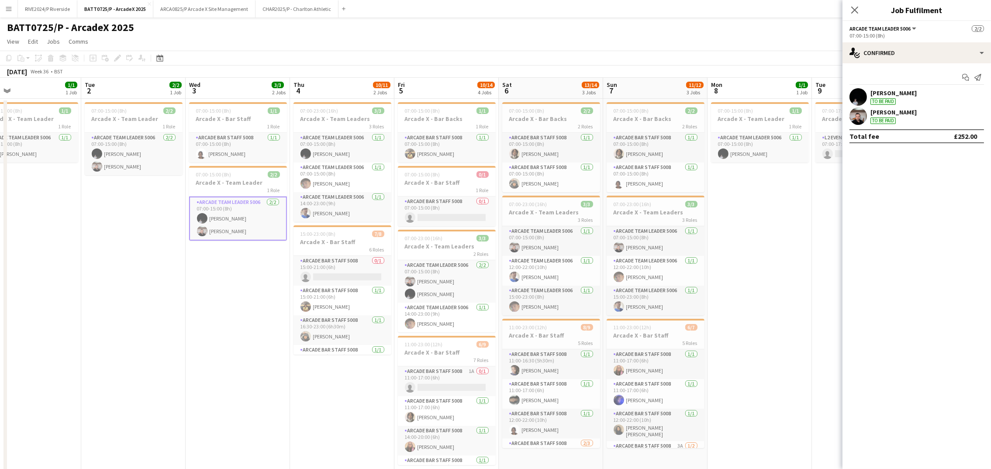
click at [896, 96] on div "[PERSON_NAME]" at bounding box center [894, 93] width 46 height 8
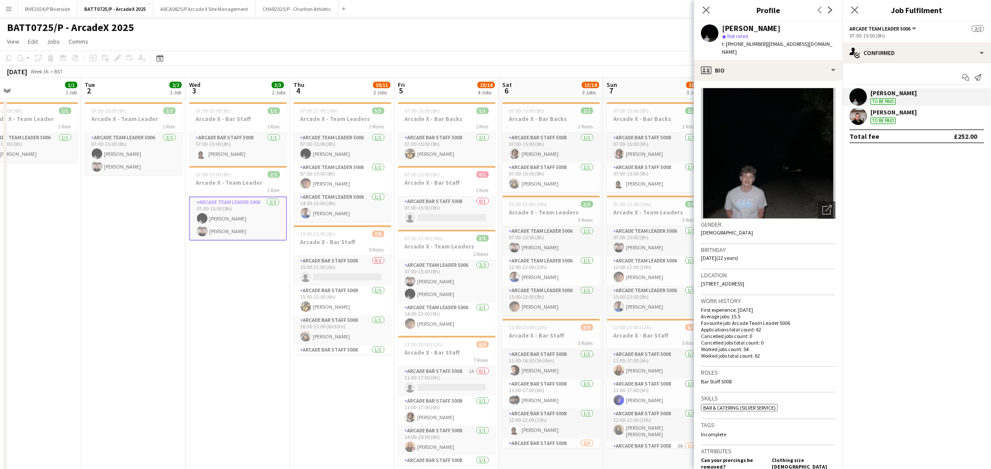
click at [787, 46] on span "| [EMAIL_ADDRESS][DOMAIN_NAME]" at bounding box center [777, 48] width 111 height 14
click at [764, 45] on span "| [EMAIL_ADDRESS][DOMAIN_NAME]" at bounding box center [777, 48] width 111 height 14
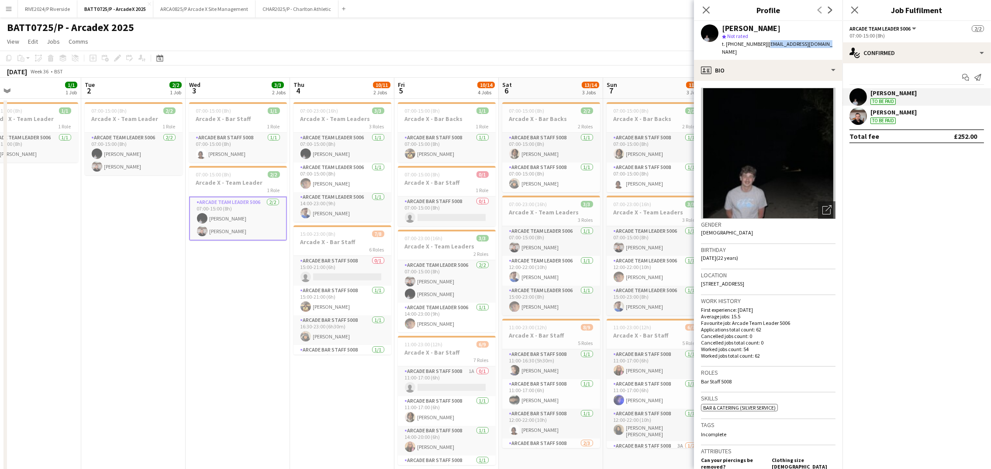
drag, startPoint x: 764, startPoint y: 46, endPoint x: 816, endPoint y: 43, distance: 52.5
click at [816, 43] on span "| [EMAIL_ADDRESS][DOMAIN_NAME]" at bounding box center [777, 48] width 111 height 14
click at [819, 43] on div "[PERSON_NAME] star Not rated t. [PHONE_NUMBER] | [EMAIL_ADDRESS][DOMAIN_NAME]" at bounding box center [768, 40] width 149 height 39
drag, startPoint x: 824, startPoint y: 47, endPoint x: 764, endPoint y: 48, distance: 60.3
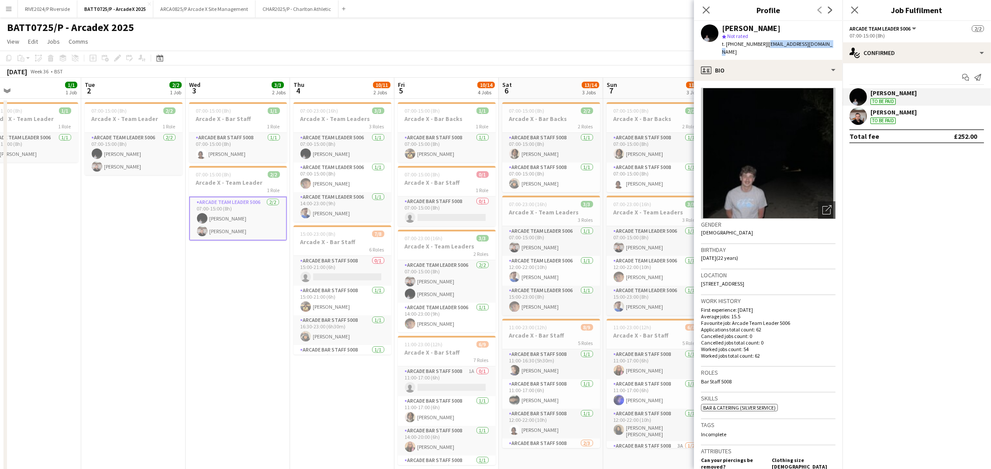
click at [764, 48] on div "[PERSON_NAME] star Not rated t. [PHONE_NUMBER] | [EMAIL_ADDRESS][DOMAIN_NAME]" at bounding box center [768, 40] width 149 height 39
copy span "[EMAIL_ADDRESS][DOMAIN_NAME]"
click at [856, 117] on app-user-avatar at bounding box center [858, 115] width 17 height 17
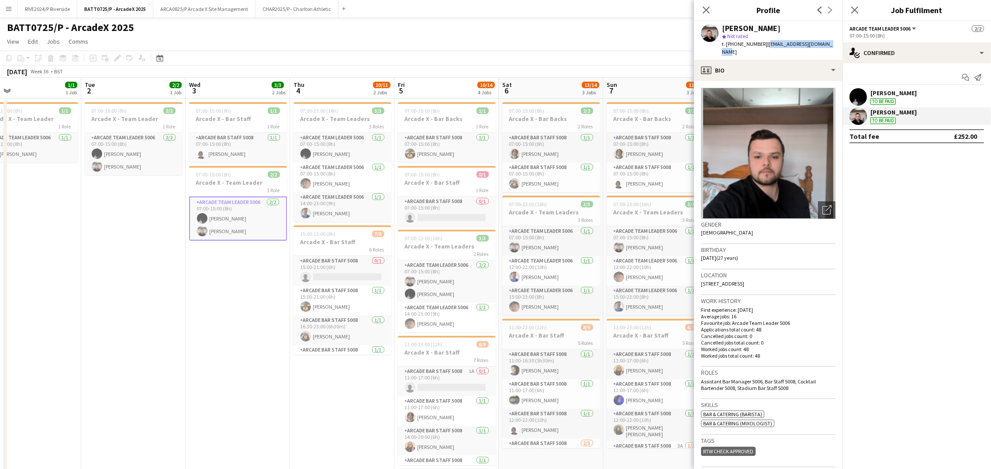
drag, startPoint x: 764, startPoint y: 43, endPoint x: 831, endPoint y: 43, distance: 66.8
click at [831, 43] on div "[PERSON_NAME] star Not rated t. [PHONE_NUMBER] | [EMAIL_ADDRESS][DOMAIN_NAME]" at bounding box center [768, 40] width 149 height 39
copy span "[EMAIL_ADDRESS][DOMAIN_NAME]"
click at [604, 45] on app-page-menu "View Day view expanded Day view collapsed Month view Date picker Jump to [DATE]…" at bounding box center [495, 42] width 991 height 17
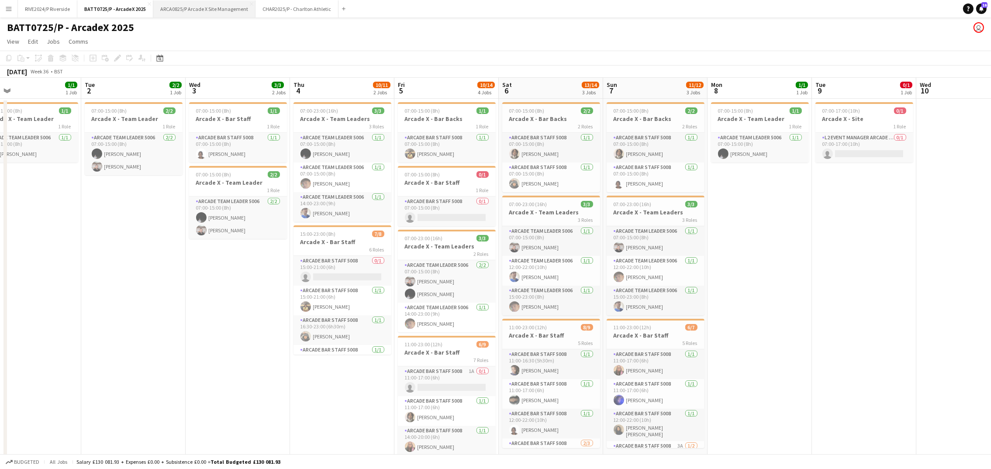
click at [227, 7] on button "ARCA0825/P Arcade X Site Management Close" at bounding box center [204, 8] width 102 height 17
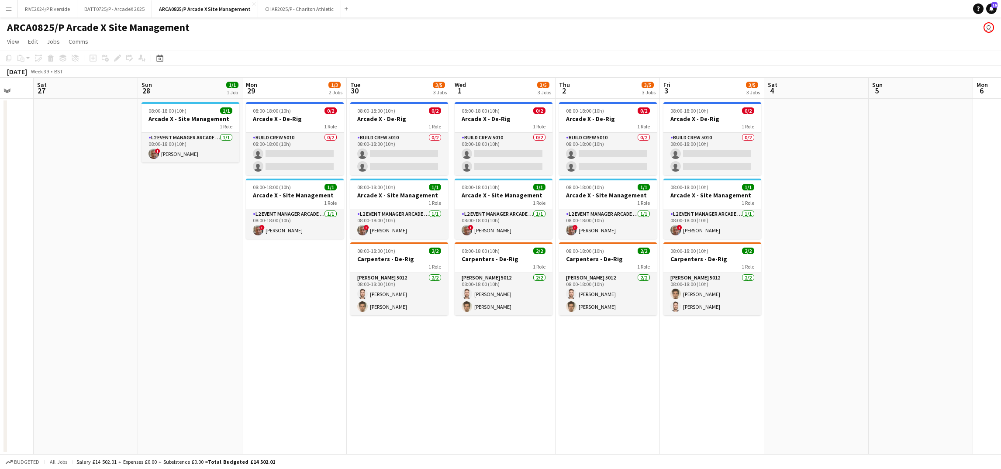
drag, startPoint x: 469, startPoint y: 198, endPoint x: 84, endPoint y: 206, distance: 384.5
click at [84, 206] on app-calendar-viewport "Tue 23 Wed 24 Thu 25 Fri 26 Sat 27 Sun 28 1/1 1 Job Mon 29 1/3 2 Jobs Tue 30 3/…" at bounding box center [500, 266] width 1001 height 377
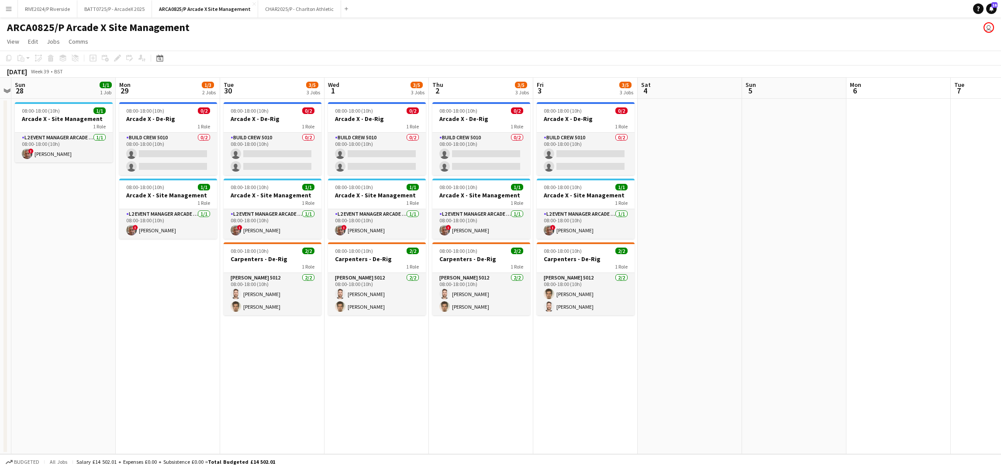
drag, startPoint x: 206, startPoint y: 251, endPoint x: 77, endPoint y: 266, distance: 130.3
click at [77, 266] on app-calendar-viewport "Thu 25 Fri 26 Sat 27 Sun 28 1/1 1 Job Mon 29 1/3 2 Jobs Tue 30 3/5 3 Jobs Wed 1…" at bounding box center [500, 266] width 1001 height 377
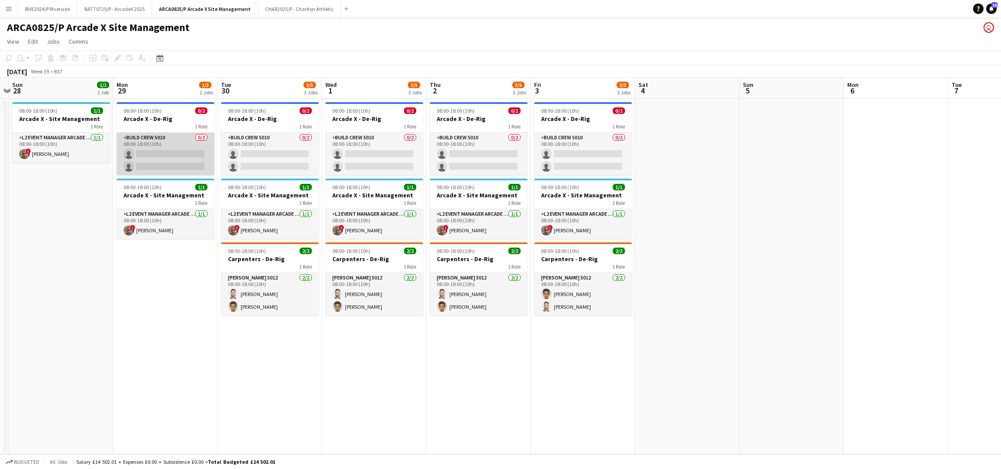
drag, startPoint x: 157, startPoint y: 163, endPoint x: 158, endPoint y: 150, distance: 13.1
click at [158, 150] on app-card-role "Build Crew 5010 0/2 08:00-18:00 (10h) single-neutral-actions single-neutral-act…" at bounding box center [166, 154] width 98 height 42
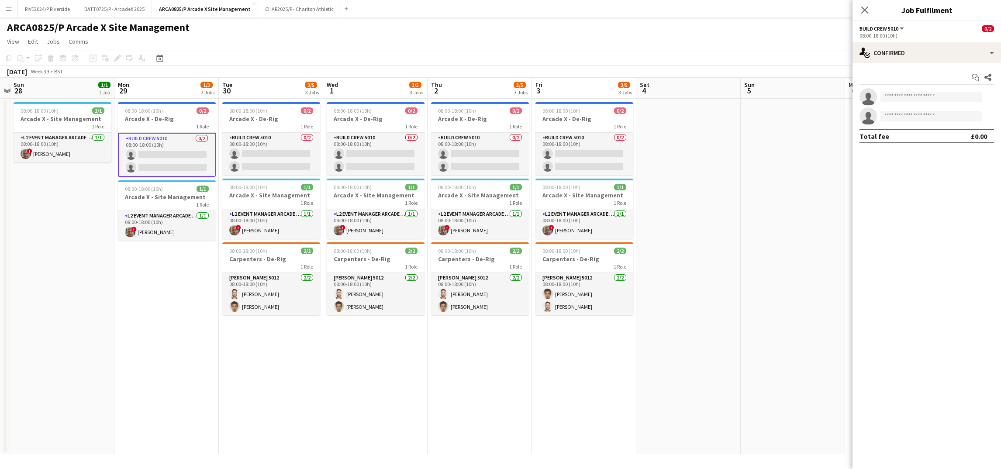
click at [104, 311] on app-date-cell "08:00-18:00 (10h) 1/1 Arcade X - Site Management 1 Role L2 Event Manager Arcade…" at bounding box center [62, 277] width 104 height 356
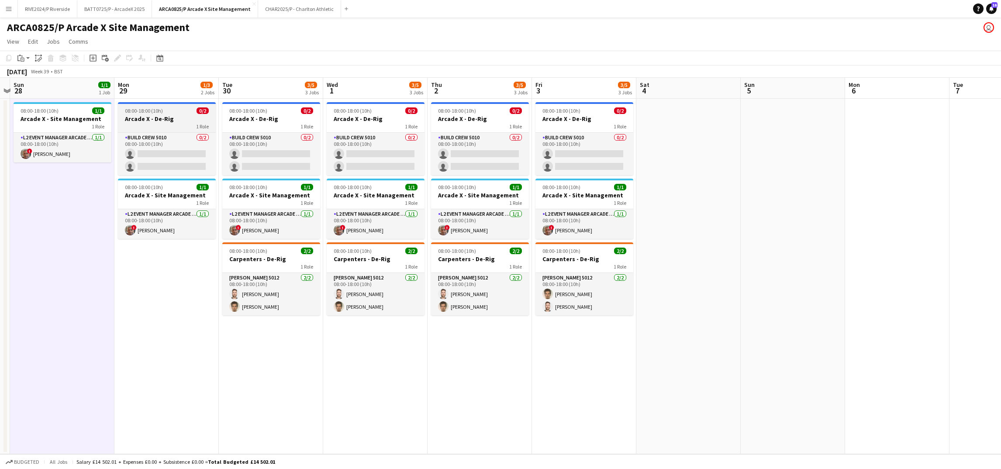
click at [163, 120] on h3 "Arcade X - De-Rig" at bounding box center [167, 119] width 98 height 8
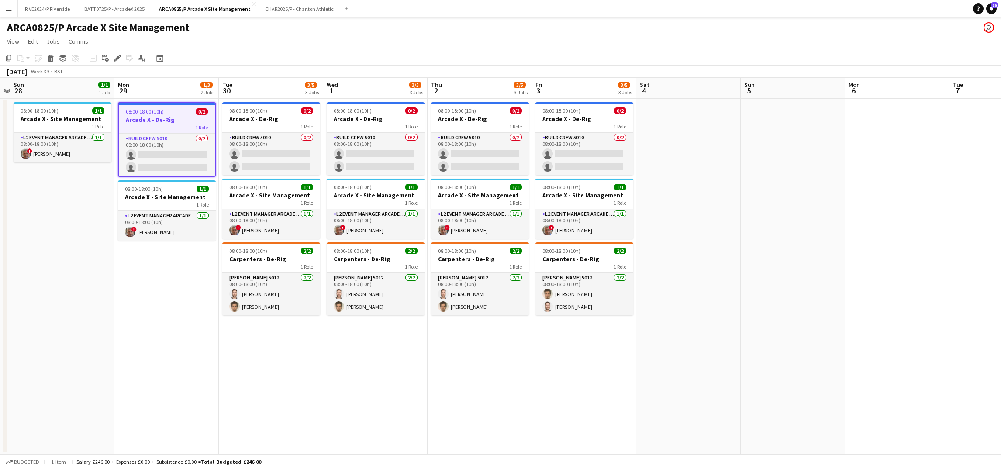
click at [156, 287] on app-date-cell "08:00-18:00 (10h) 0/2 Arcade X - De-Rig 1 Role Build Crew 5010 0/2 08:00-18:00 …" at bounding box center [166, 277] width 104 height 356
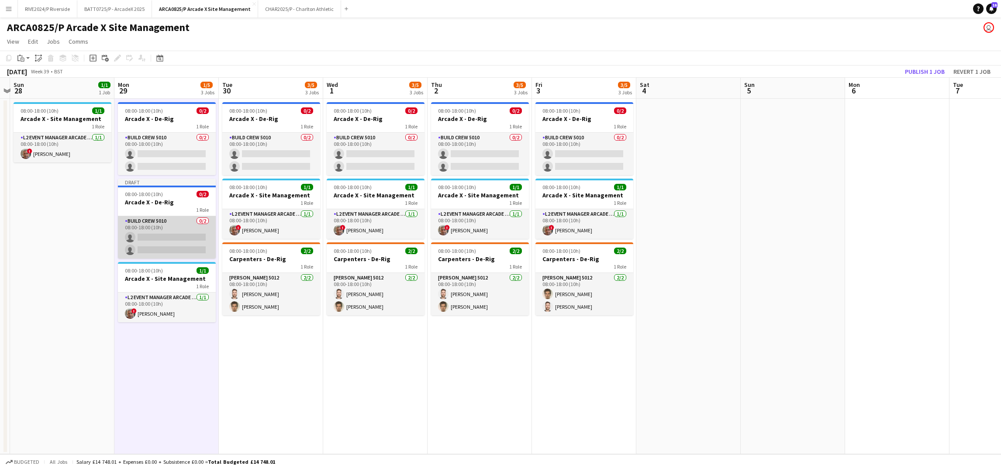
click at [182, 230] on app-card-role "Build Crew 5010 0/2 08:00-18:00 (10h) single-neutral-actions single-neutral-act…" at bounding box center [167, 237] width 98 height 42
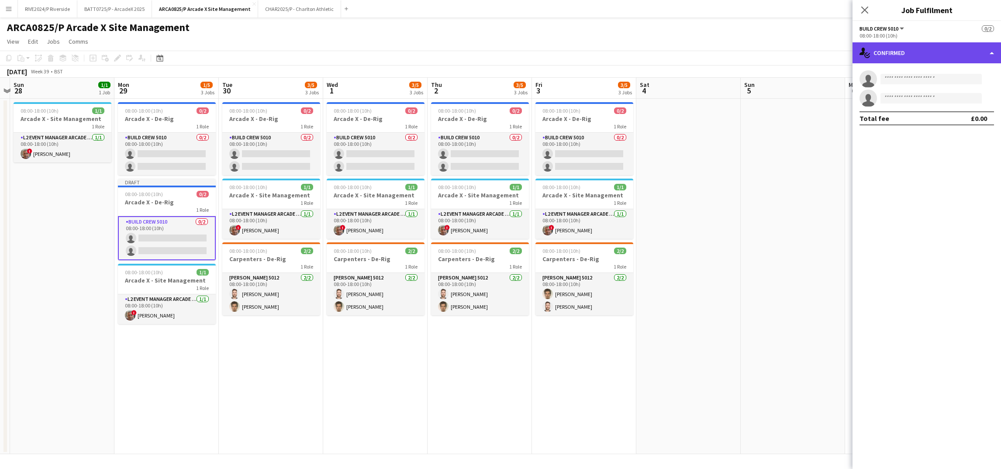
click at [961, 54] on div "single-neutral-actions-check-2 Confirmed" at bounding box center [927, 52] width 149 height 21
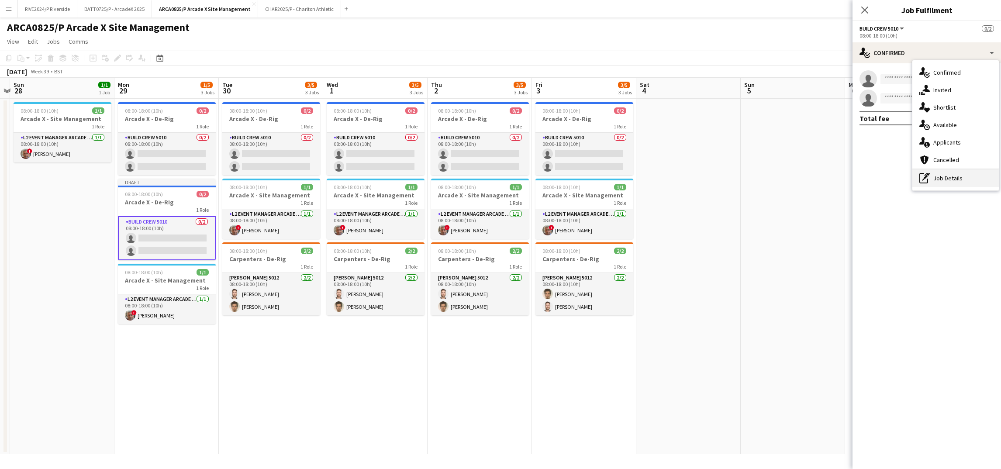
click at [937, 176] on div "pen-write Job Details" at bounding box center [956, 177] width 86 height 17
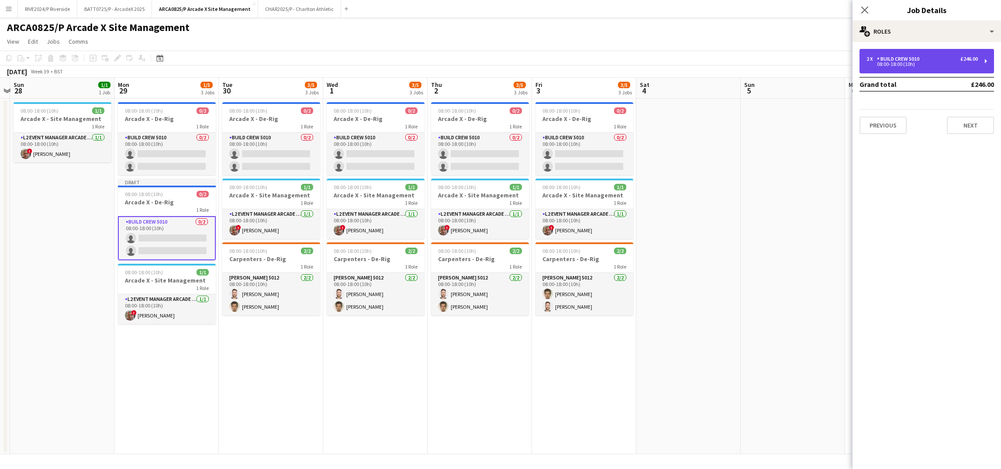
click at [916, 72] on div "2 x Build Crew 5010 £246.00 08:00-18:00 (10h)" at bounding box center [927, 61] width 135 height 24
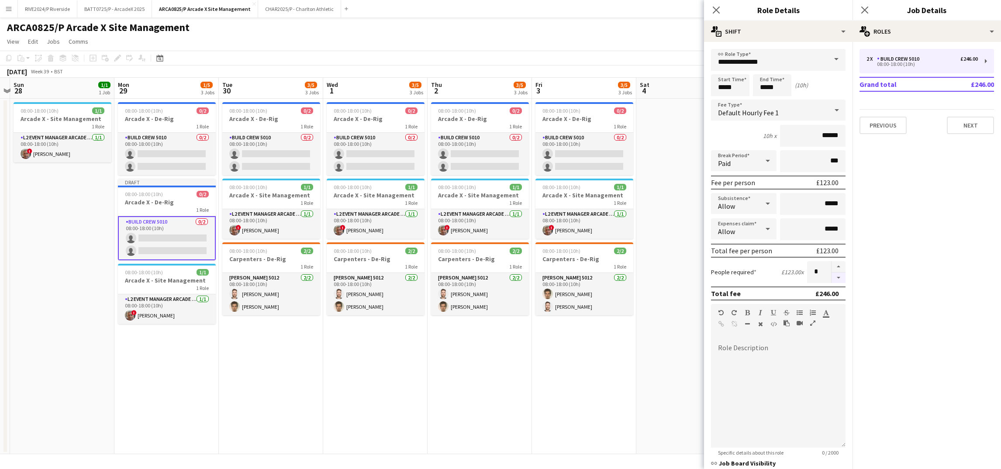
click at [832, 273] on button "button" at bounding box center [839, 278] width 14 height 11
type input "*"
click at [529, 355] on app-date-cell "08:00-18:00 (10h) 0/2 Arcade X - De-Rig 1 Role Build Crew 5010 0/2 08:00-18:00 …" at bounding box center [480, 277] width 104 height 356
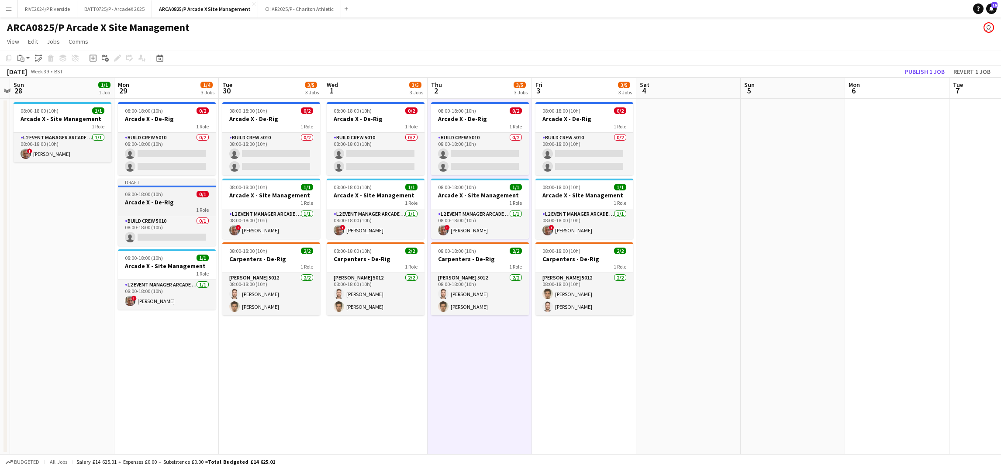
click at [138, 214] on app-job-card "Draft 08:00-18:00 (10h) 0/1 Arcade X - De-Rig 1 Role Build Crew 5010 0/1 08:00-…" at bounding box center [167, 212] width 98 height 67
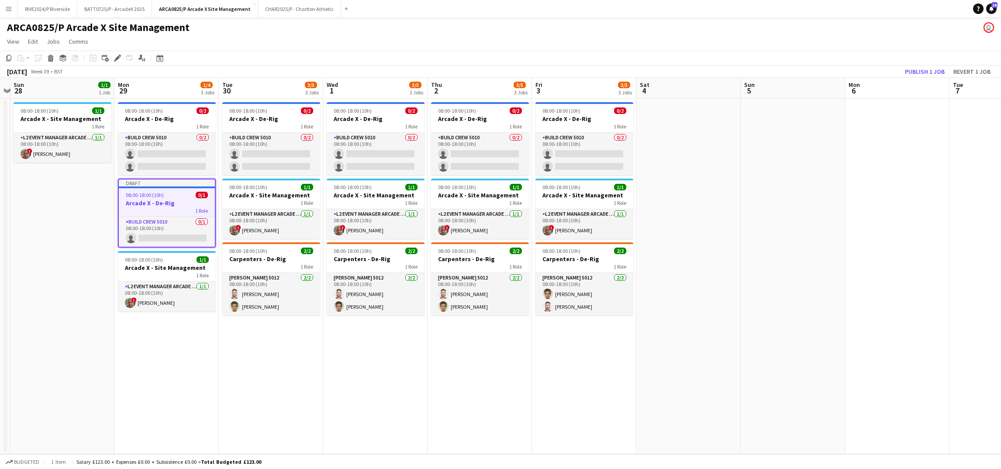
click at [240, 337] on app-date-cell "08:00-18:00 (10h) 0/2 Arcade X - De-Rig 1 Role Build Crew 5010 0/2 08:00-18:00 …" at bounding box center [271, 277] width 104 height 356
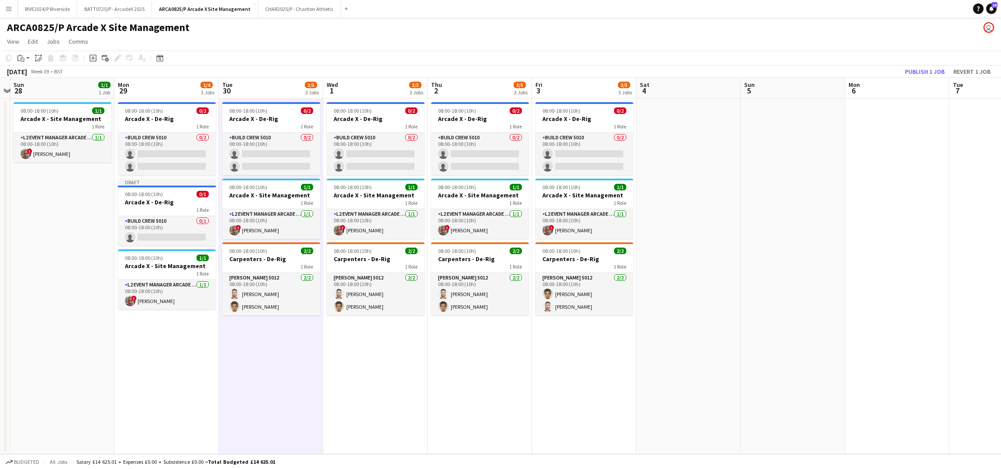
click at [365, 338] on app-date-cell "08:00-18:00 (10h) 0/2 Arcade X - De-Rig 1 Role Build Crew 5010 0/2 08:00-18:00 …" at bounding box center [375, 277] width 104 height 356
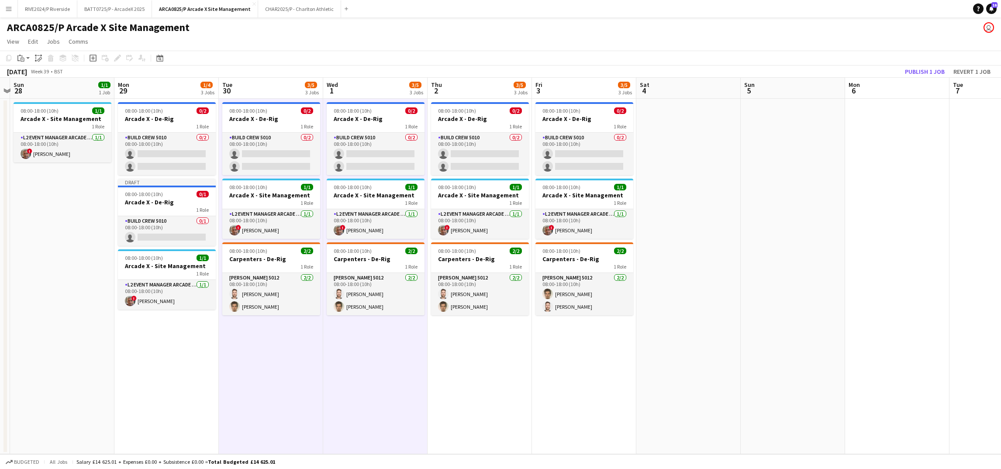
click at [446, 358] on app-date-cell "08:00-18:00 (10h) 0/2 Arcade X - De-Rig 1 Role Build Crew 5010 0/2 08:00-18:00 …" at bounding box center [480, 277] width 104 height 356
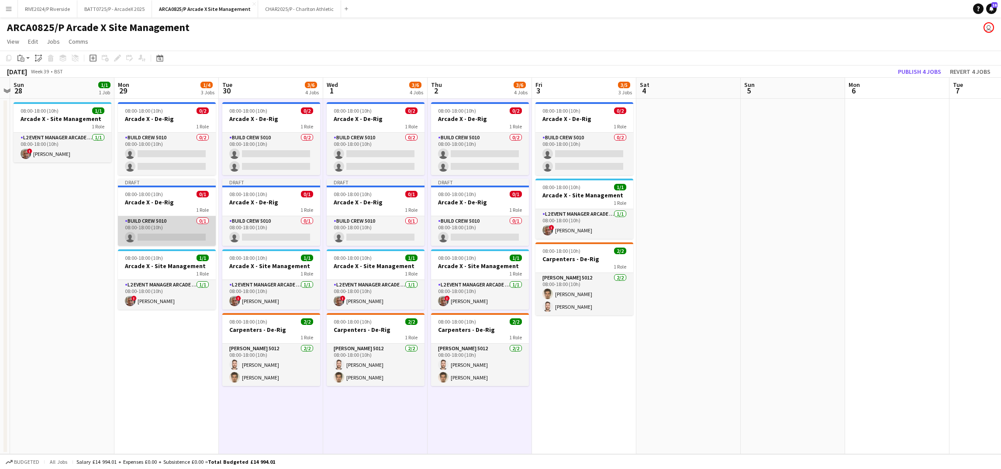
click at [172, 235] on app-card-role "Build Crew 5010 0/1 08:00-18:00 (10h) single-neutral-actions" at bounding box center [167, 231] width 98 height 30
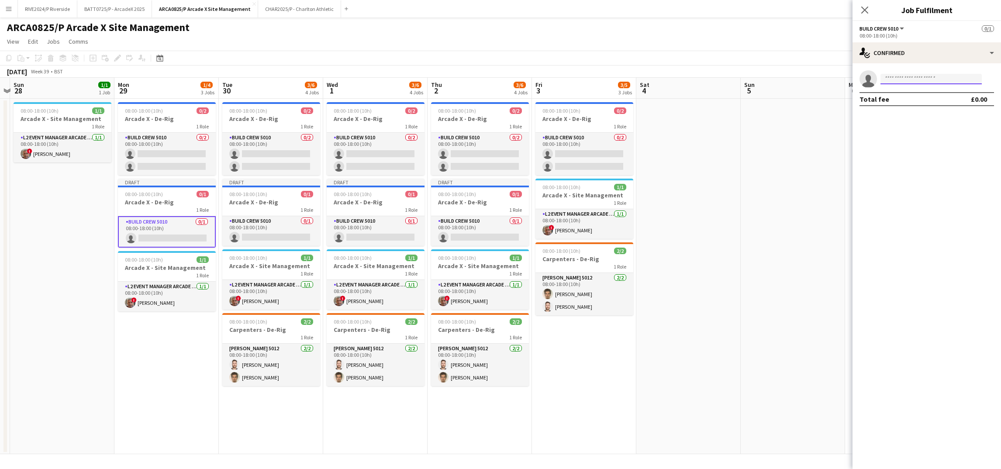
click at [903, 80] on input at bounding box center [931, 79] width 101 height 10
type input "******"
click at [918, 100] on span "[EMAIL_ADDRESS][DOMAIN_NAME]" at bounding box center [931, 98] width 87 height 7
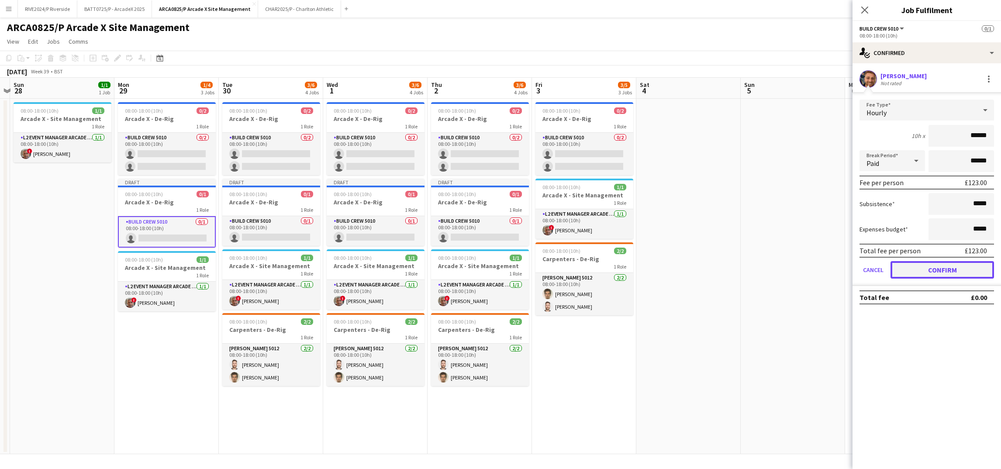
click at [934, 274] on button "Confirm" at bounding box center [943, 269] width 104 height 17
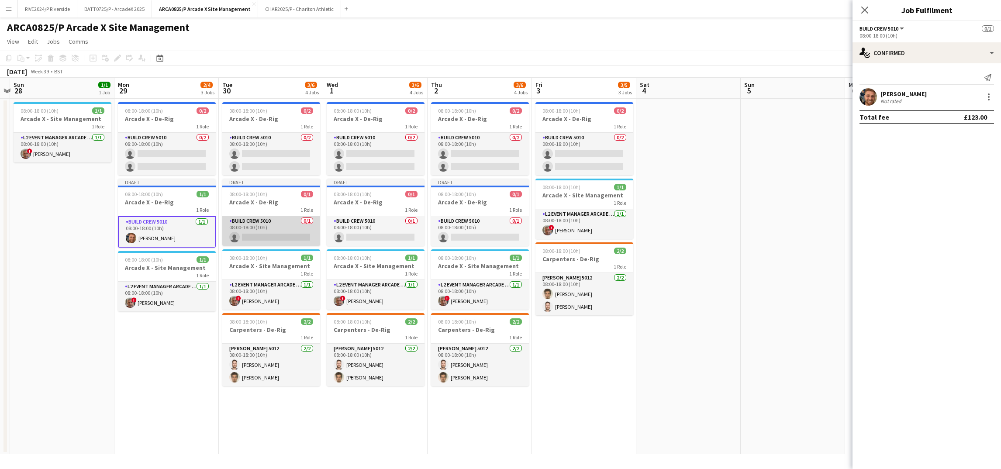
click at [252, 232] on app-card-role "Build Crew 5010 0/1 08:00-18:00 (10h) single-neutral-actions" at bounding box center [271, 231] width 98 height 30
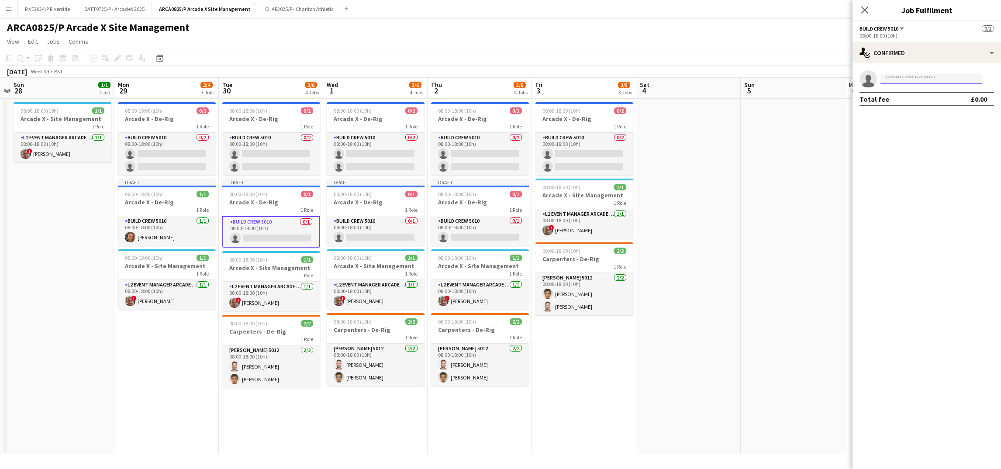
click at [935, 83] on body "Menu Boards Boards Boards All jobs Status Workforce Workforce My Workforce Recr…" at bounding box center [500, 234] width 1001 height 469
type input "******"
click at [926, 108] on span "[PHONE_NUMBER]" at bounding box center [931, 105] width 87 height 7
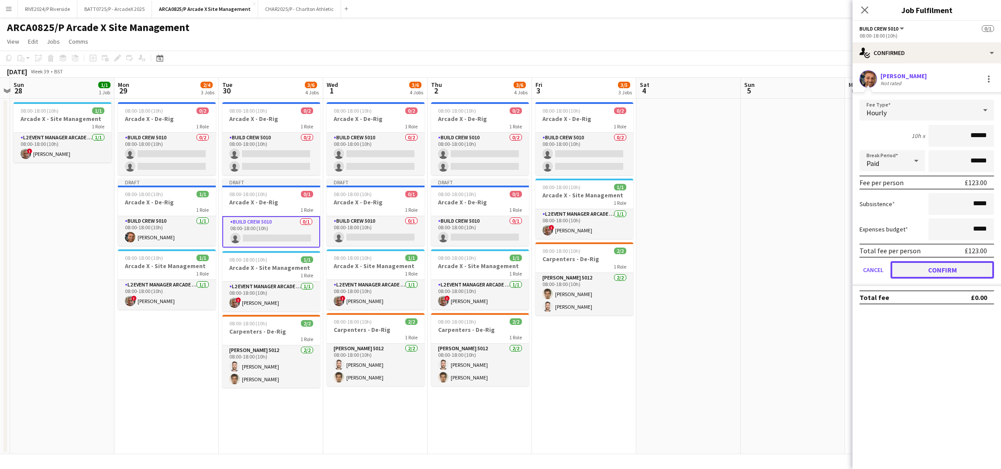
click at [952, 272] on button "Confirm" at bounding box center [943, 269] width 104 height 17
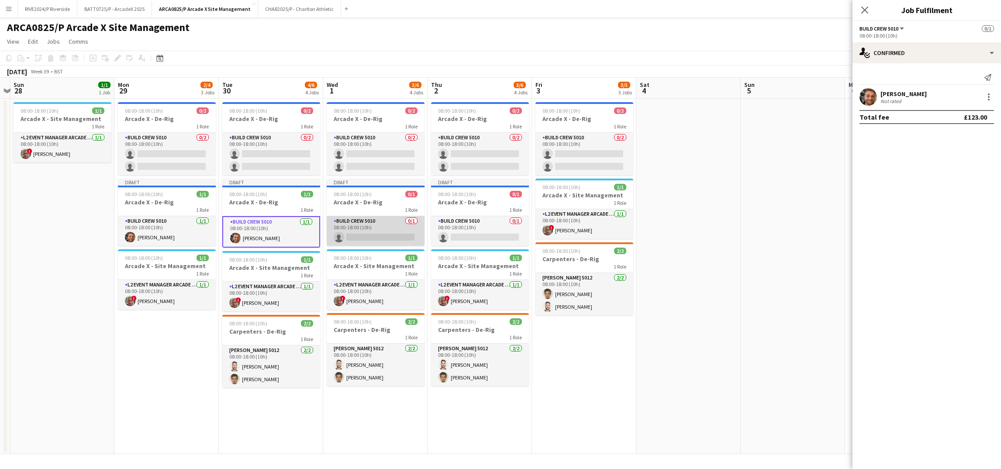
click at [391, 236] on app-card-role "Build Crew 5010 0/1 08:00-18:00 (10h) single-neutral-actions" at bounding box center [376, 231] width 98 height 30
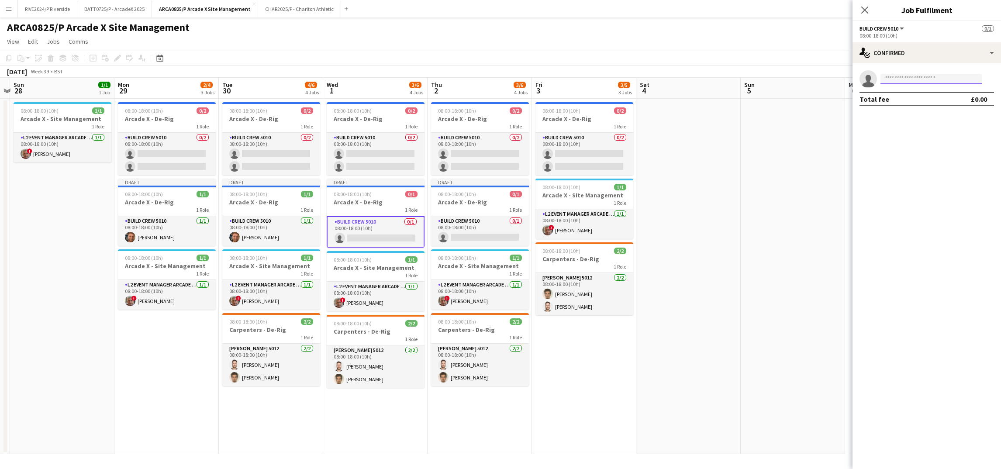
click at [924, 77] on input at bounding box center [931, 79] width 101 height 10
type input "***"
click at [918, 107] on span "[PHONE_NUMBER]" at bounding box center [931, 105] width 87 height 7
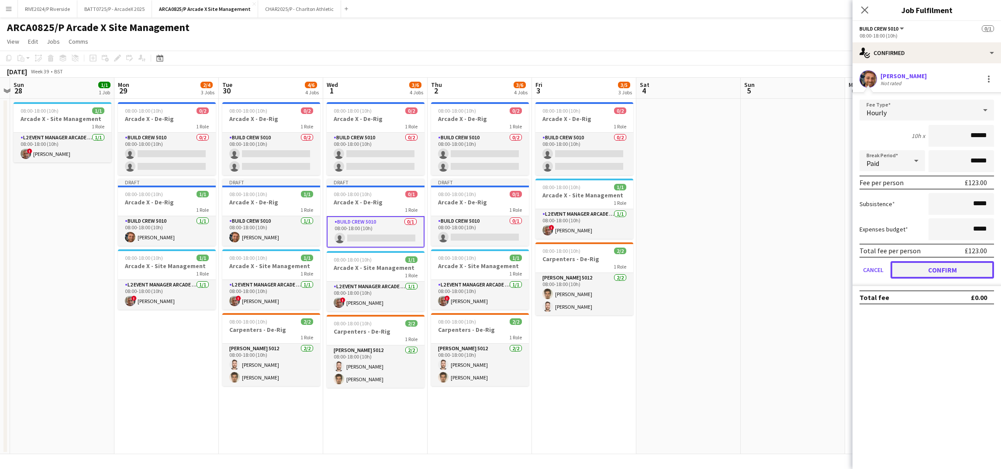
click at [945, 273] on button "Confirm" at bounding box center [943, 269] width 104 height 17
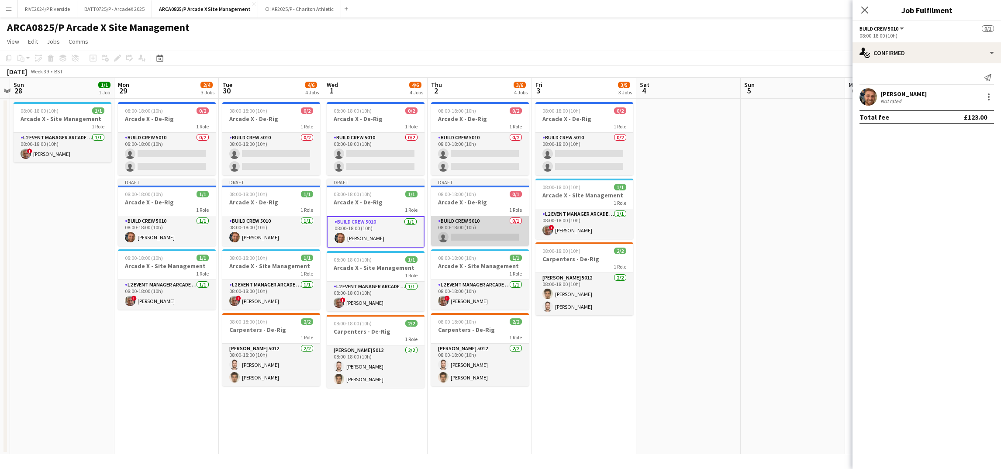
click at [497, 235] on app-card-role "Build Crew 5010 0/1 08:00-18:00 (10h) single-neutral-actions" at bounding box center [480, 231] width 98 height 30
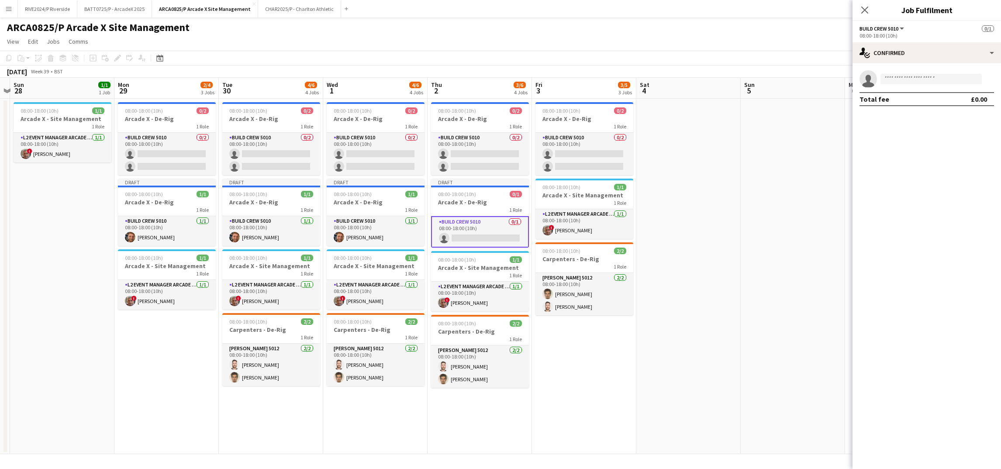
click at [914, 72] on app-invite-slot "single-neutral-actions" at bounding box center [927, 78] width 149 height 17
click at [910, 85] on app-invite-slot "single-neutral-actions" at bounding box center [927, 78] width 149 height 17
click at [910, 80] on input at bounding box center [931, 79] width 101 height 10
type input "***"
drag, startPoint x: 938, startPoint y: 103, endPoint x: 934, endPoint y: 112, distance: 9.8
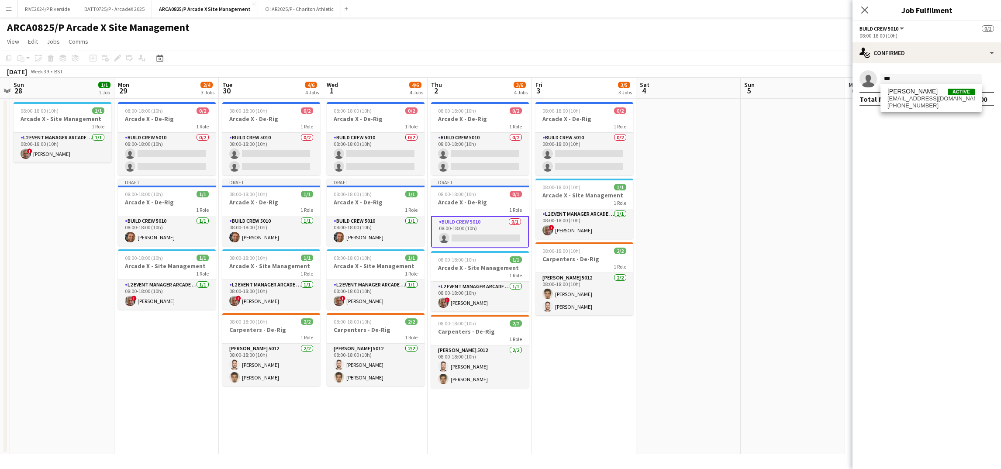
click at [937, 104] on span "[PHONE_NUMBER]" at bounding box center [931, 105] width 87 height 7
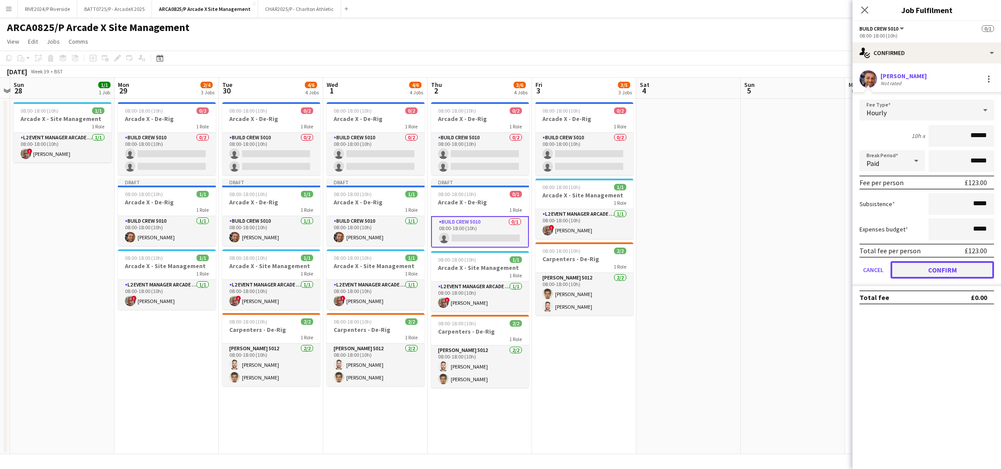
click at [961, 263] on button "Confirm" at bounding box center [943, 269] width 104 height 17
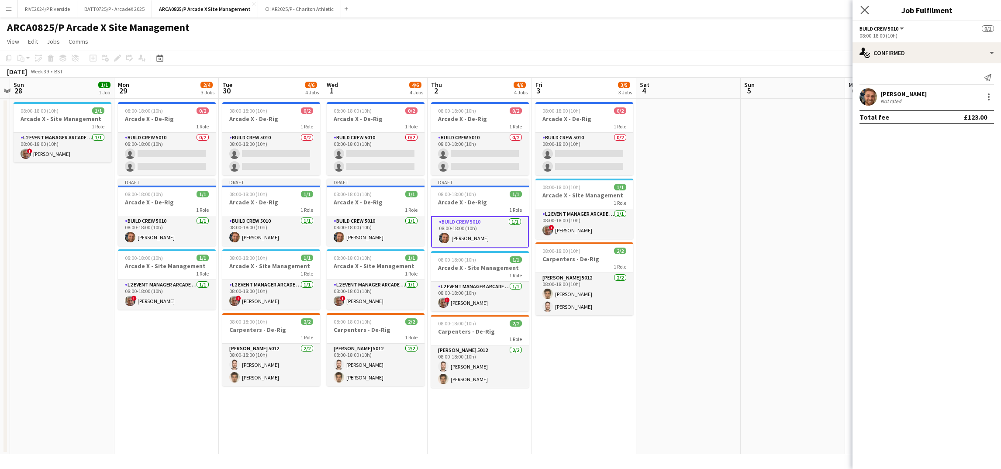
click at [865, 15] on app-icon "Close pop-in" at bounding box center [865, 10] width 13 height 13
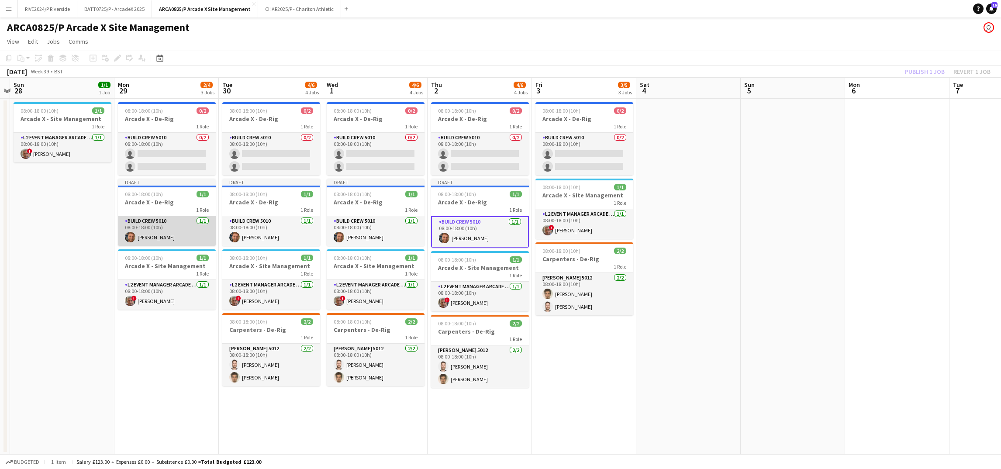
click at [174, 235] on app-card-role "Build Crew 5010 [DATE] 08:00-18:00 (10h) [PERSON_NAME]" at bounding box center [167, 231] width 98 height 30
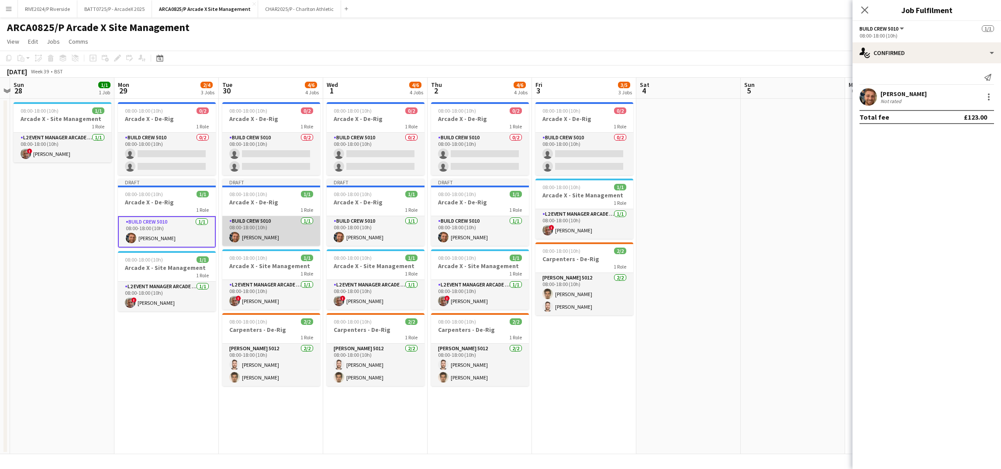
click at [253, 235] on app-card-role "Build Crew 5010 [DATE] 08:00-18:00 (10h) [PERSON_NAME]" at bounding box center [271, 231] width 98 height 30
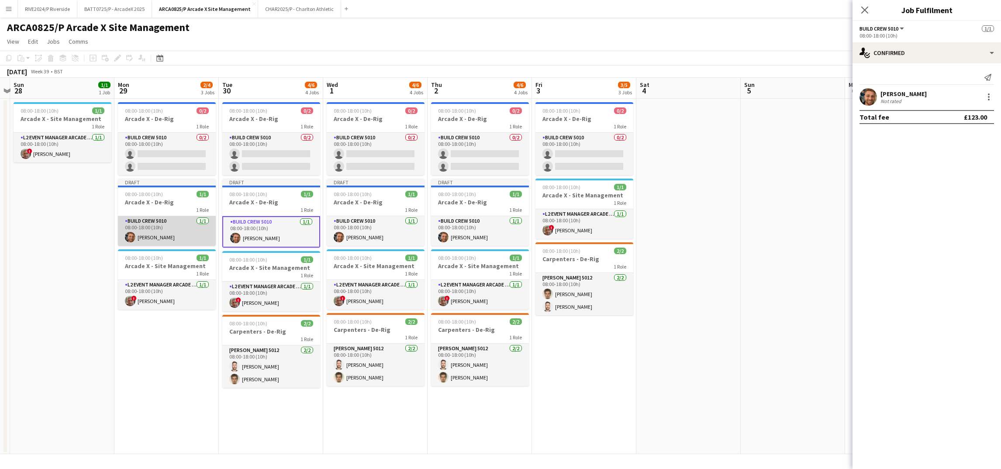
click at [213, 232] on app-card-role "Build Crew 5010 [DATE] 08:00-18:00 (10h) [PERSON_NAME]" at bounding box center [167, 231] width 98 height 30
click at [802, 297] on app-date-cell at bounding box center [793, 277] width 104 height 356
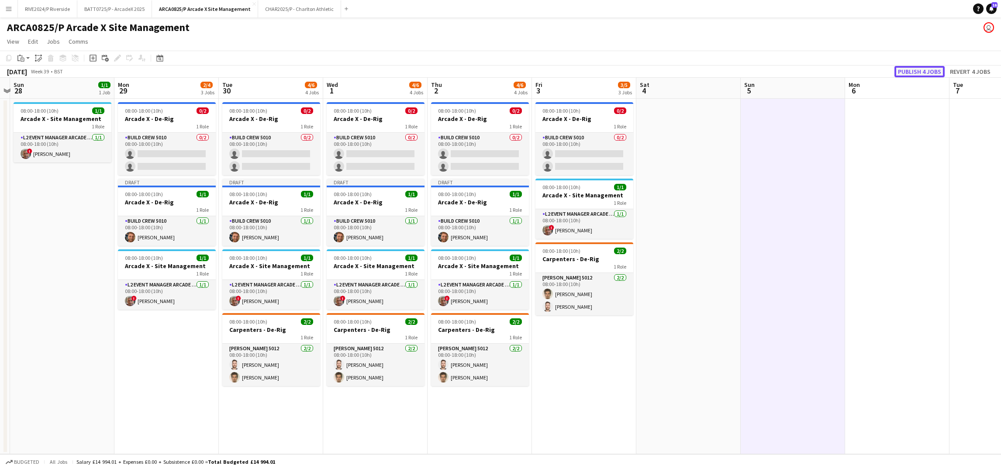
click at [919, 73] on button "Publish 4 jobs" at bounding box center [920, 71] width 50 height 11
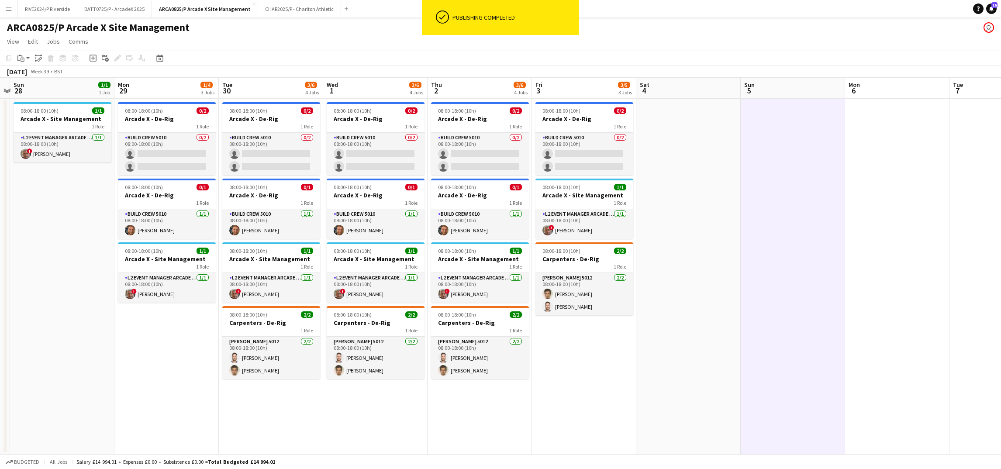
scroll to position [0, 200]
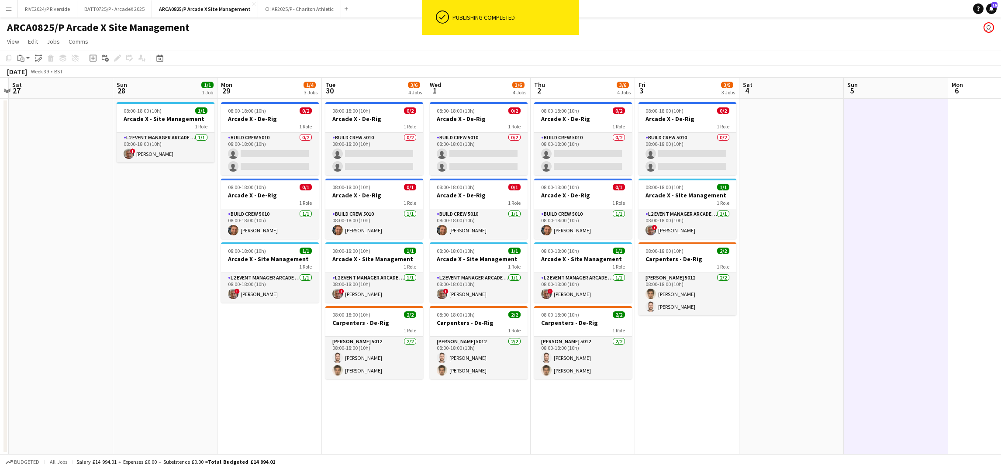
drag, startPoint x: 686, startPoint y: 418, endPoint x: 790, endPoint y: 429, distance: 104.2
click at [790, 429] on app-calendar-viewport "Thu 25 Fri 26 Sat 27 Sun 28 1/1 1 Job Mon 29 1/4 3 Jobs Tue 30 3/6 4 Jobs Wed 1…" at bounding box center [500, 266] width 1001 height 377
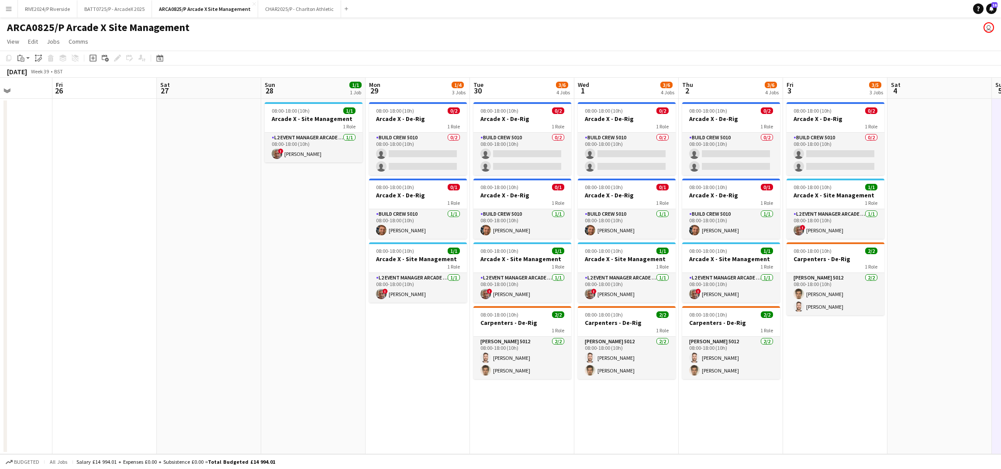
drag, startPoint x: 750, startPoint y: 322, endPoint x: 899, endPoint y: 327, distance: 148.2
click at [899, 327] on app-calendar-viewport "Tue 23 Wed 24 Thu 25 Fri 26 Sat 27 Sun 28 1/1 1 Job Mon 29 1/4 3 Jobs Tue 30 3/…" at bounding box center [500, 266] width 1001 height 377
click at [430, 176] on app-date-cell "08:00-18:00 (10h) 0/2 Arcade X - De-Rig 1 Role Build Crew 5010 0/2 08:00-18:00 …" at bounding box center [418, 277] width 104 height 356
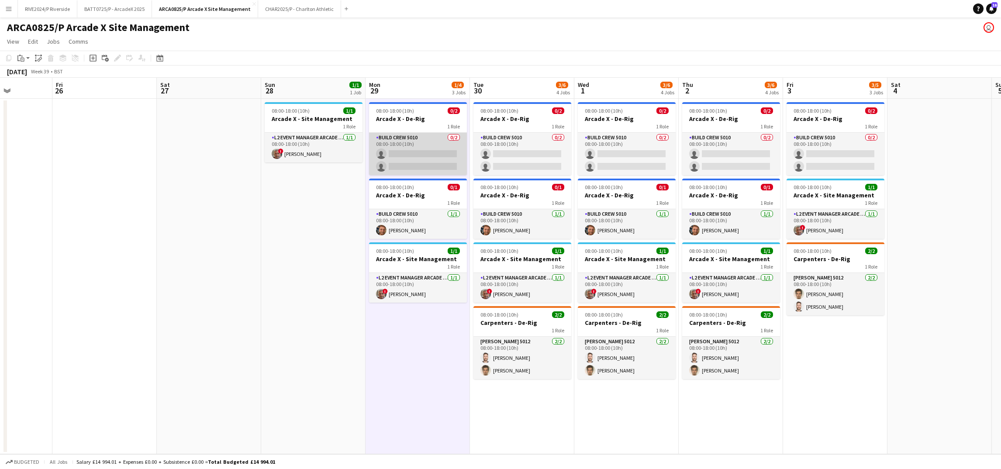
click at [426, 146] on app-card-role "Build Crew 5010 0/2 08:00-18:00 (10h) single-neutral-actions single-neutral-act…" at bounding box center [418, 154] width 98 height 42
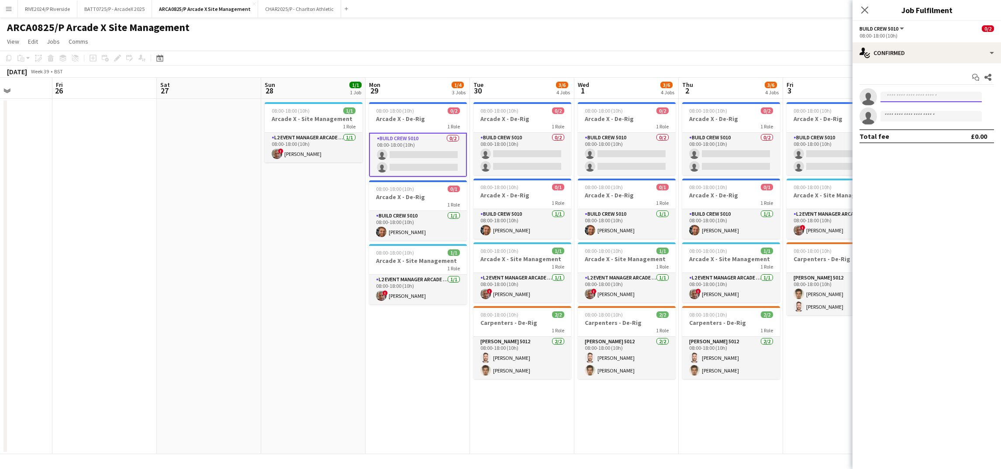
click at [922, 100] on input at bounding box center [931, 97] width 101 height 10
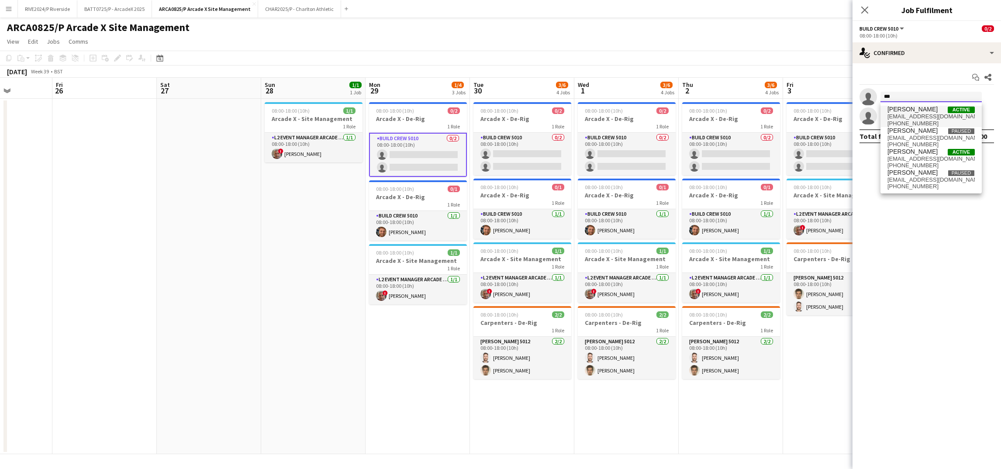
type input "***"
click at [921, 112] on span "[PERSON_NAME] Active" at bounding box center [931, 109] width 87 height 7
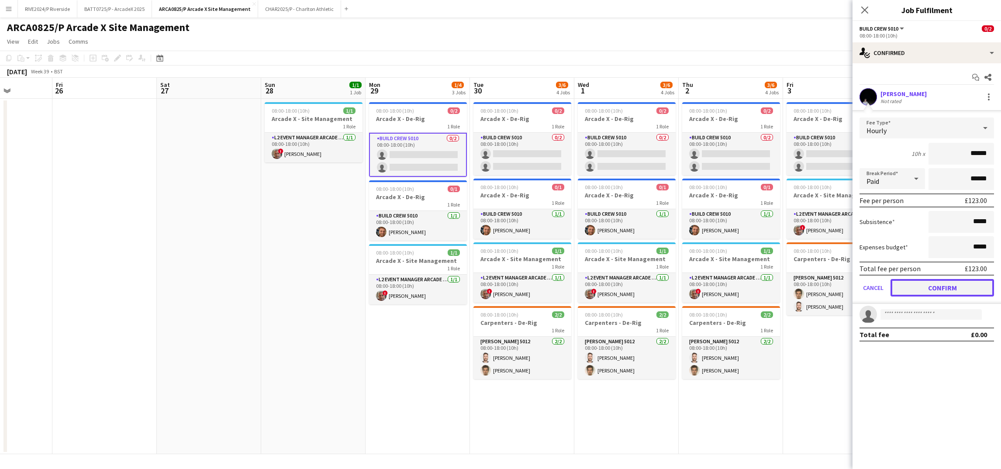
click at [909, 290] on button "Confirm" at bounding box center [943, 287] width 104 height 17
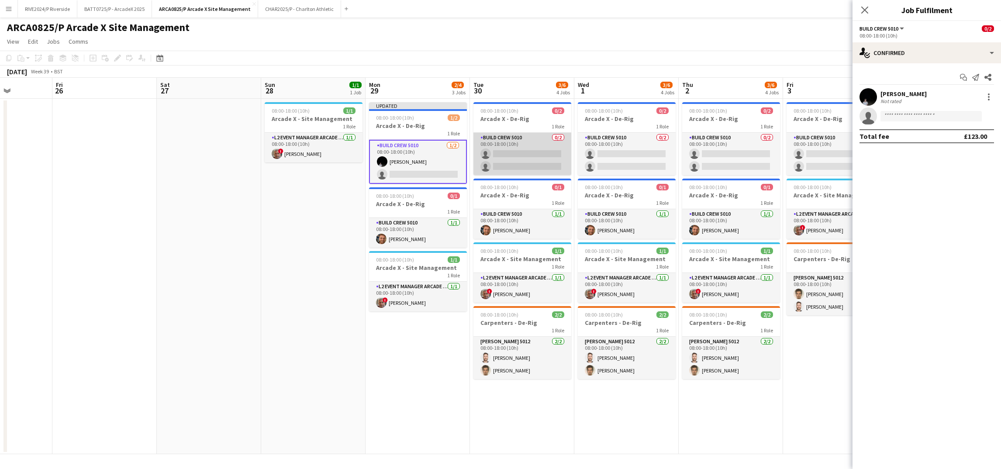
click at [546, 138] on app-card-role "Build Crew 5010 0/2 08:00-18:00 (10h) single-neutral-actions single-neutral-act…" at bounding box center [523, 154] width 98 height 42
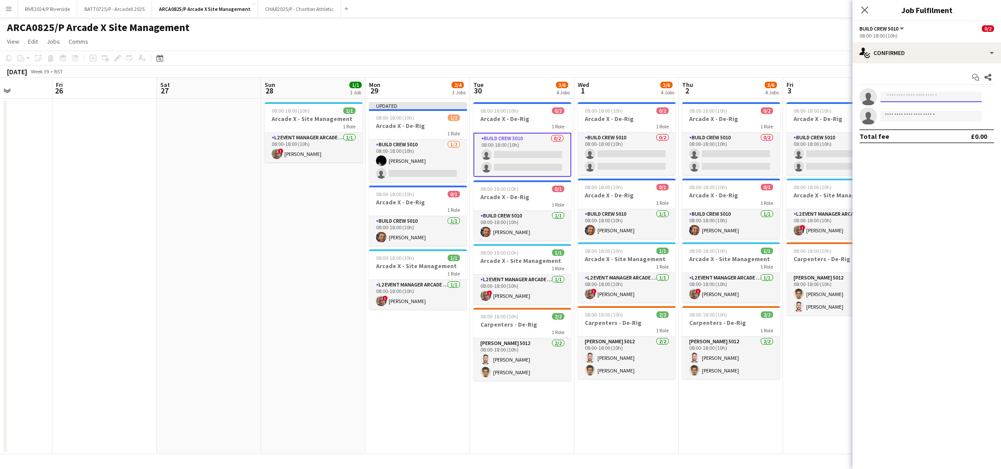
click at [915, 97] on input at bounding box center [931, 97] width 101 height 10
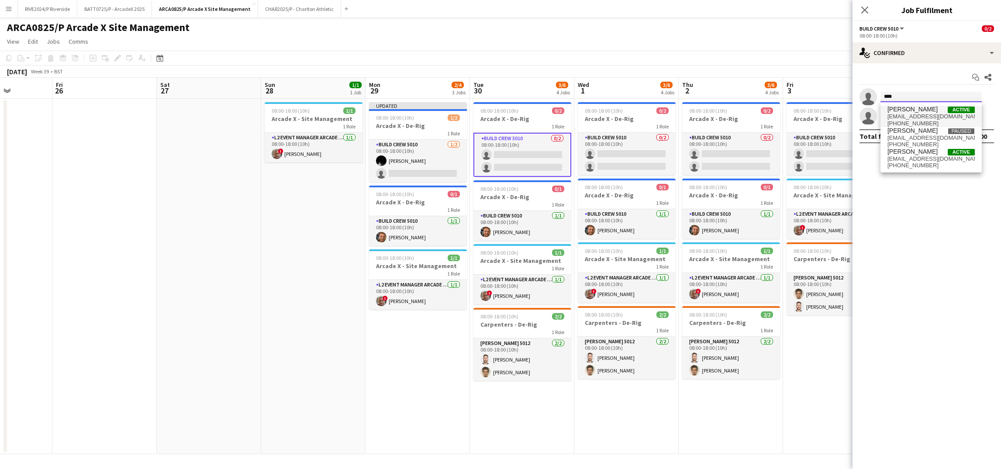
type input "****"
click at [910, 118] on span "[EMAIL_ADDRESS][DOMAIN_NAME]" at bounding box center [931, 116] width 87 height 7
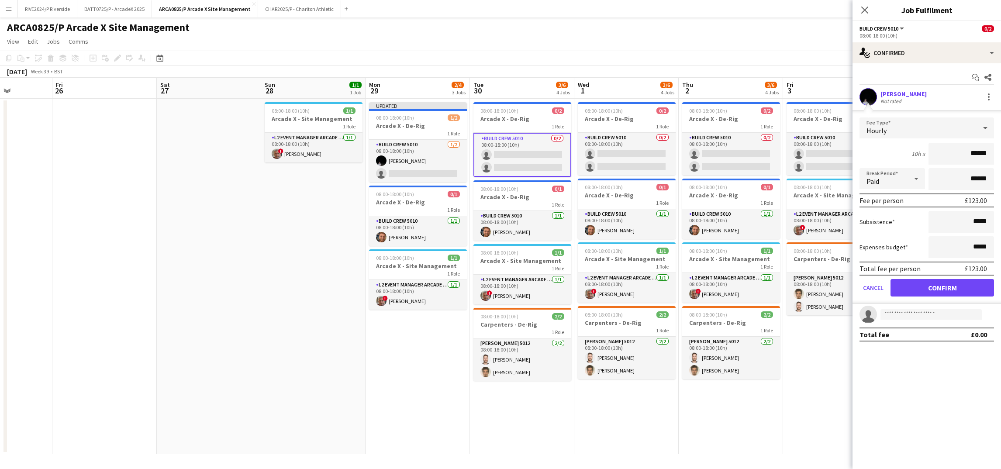
click at [923, 295] on form "Fee Type Hourly 10h x ****** Break Period Paid ****** Fee per person £123.00 Su…" at bounding box center [927, 211] width 149 height 187
click at [913, 285] on button "Confirm" at bounding box center [943, 287] width 104 height 17
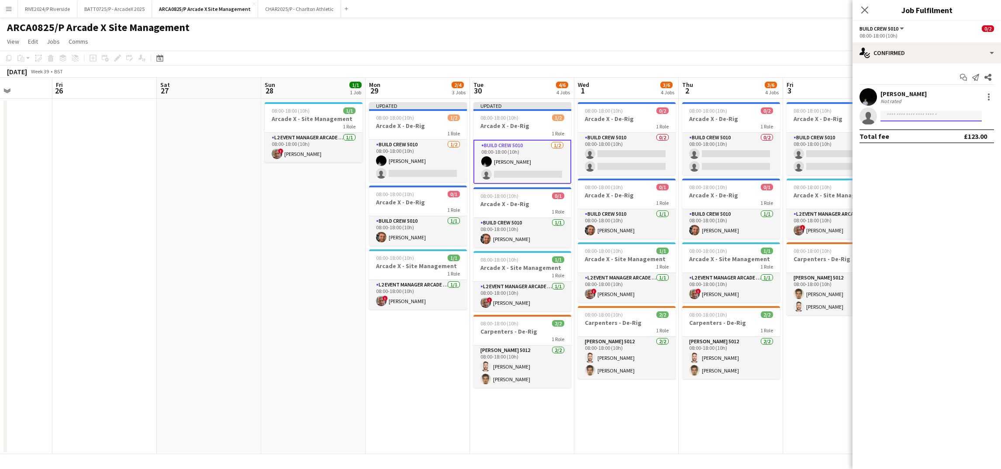
click at [912, 119] on input at bounding box center [931, 116] width 101 height 10
type input "******"
click at [915, 140] on span "[PHONE_NUMBER]" at bounding box center [931, 142] width 87 height 7
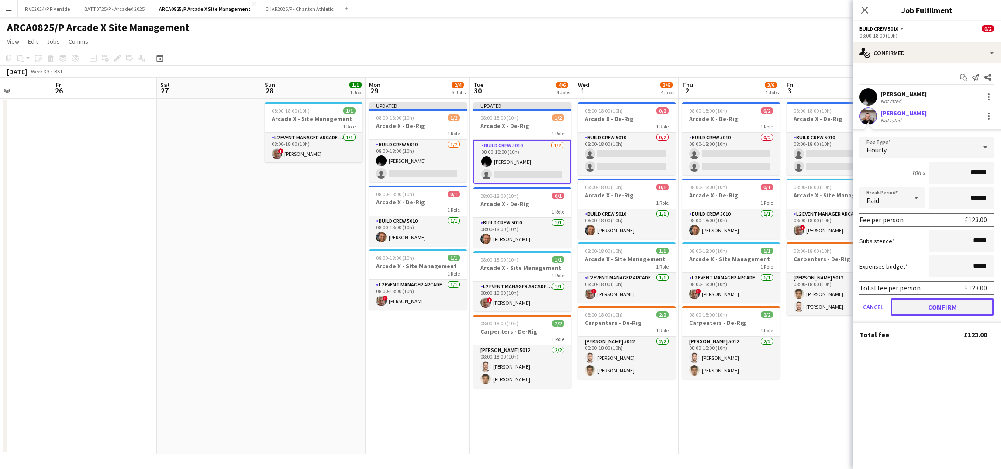
click at [925, 306] on button "Confirm" at bounding box center [943, 306] width 104 height 17
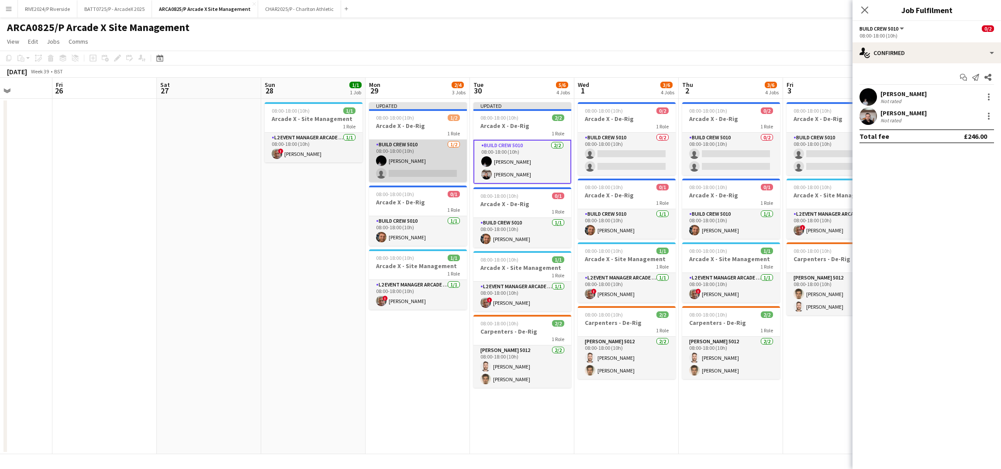
click at [430, 166] on app-card-role "Build Crew 5010 [DATE] 08:00-18:00 (10h) [PERSON_NAME] single-neutral-actions" at bounding box center [418, 161] width 98 height 42
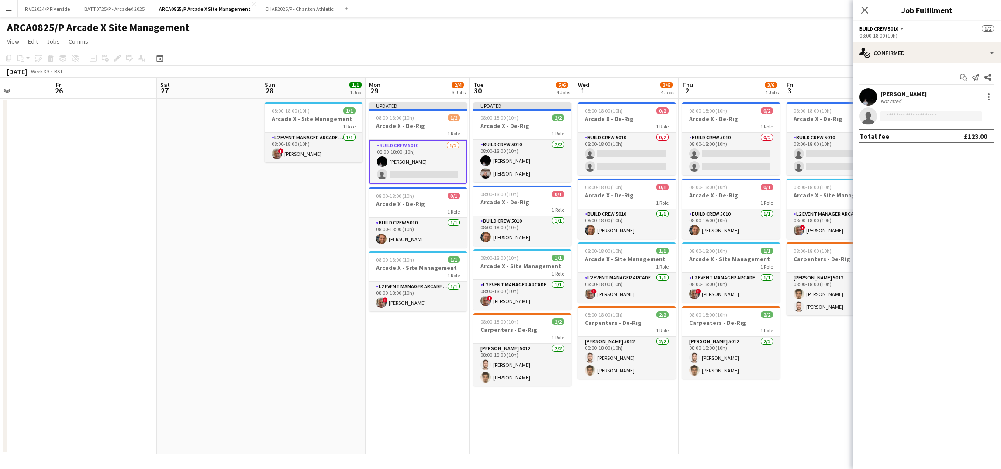
click at [913, 114] on input at bounding box center [931, 116] width 101 height 10
type input "******"
click at [907, 143] on span "[PHONE_NUMBER]" at bounding box center [931, 142] width 87 height 7
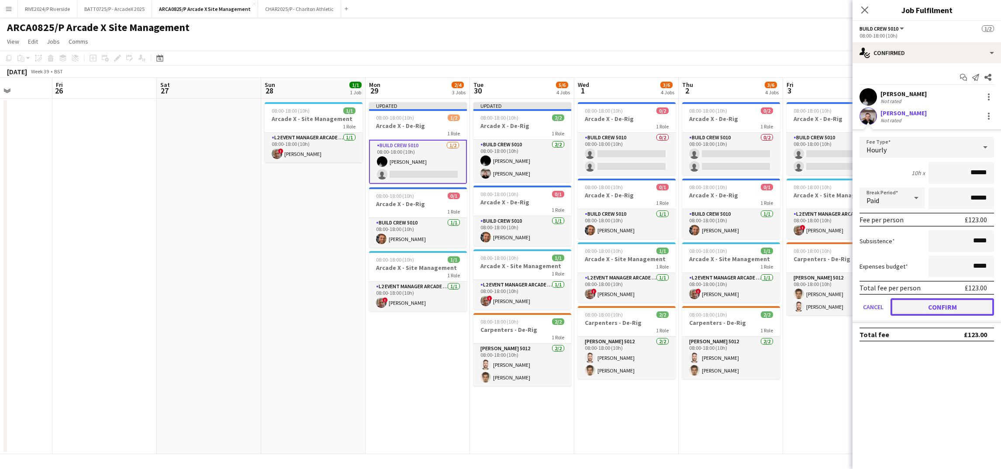
click at [944, 311] on button "Confirm" at bounding box center [943, 306] width 104 height 17
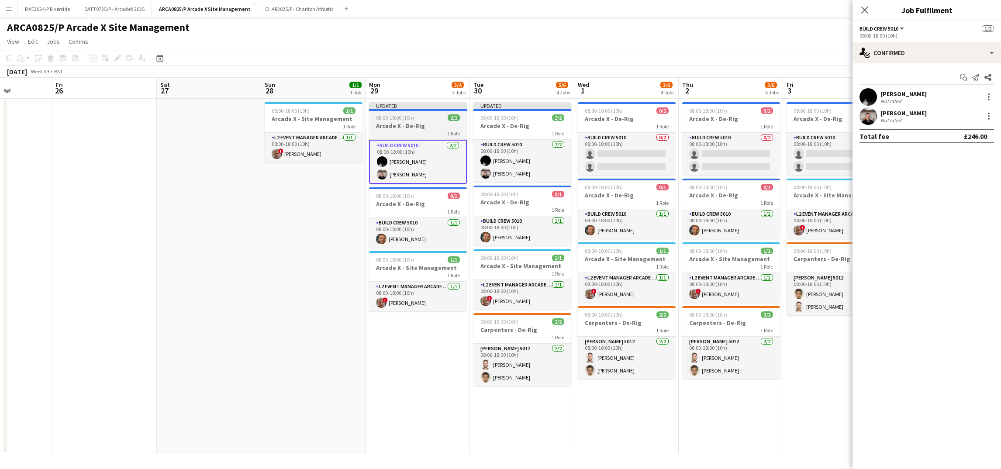
click at [436, 122] on h3 "Arcade X - De-Rig" at bounding box center [418, 126] width 98 height 8
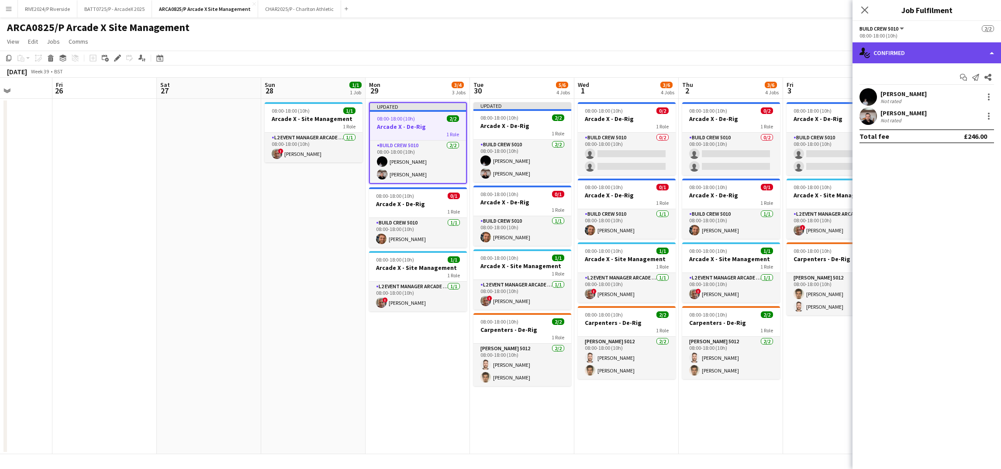
click at [901, 61] on div "single-neutral-actions-check-2 Confirmed" at bounding box center [927, 52] width 149 height 21
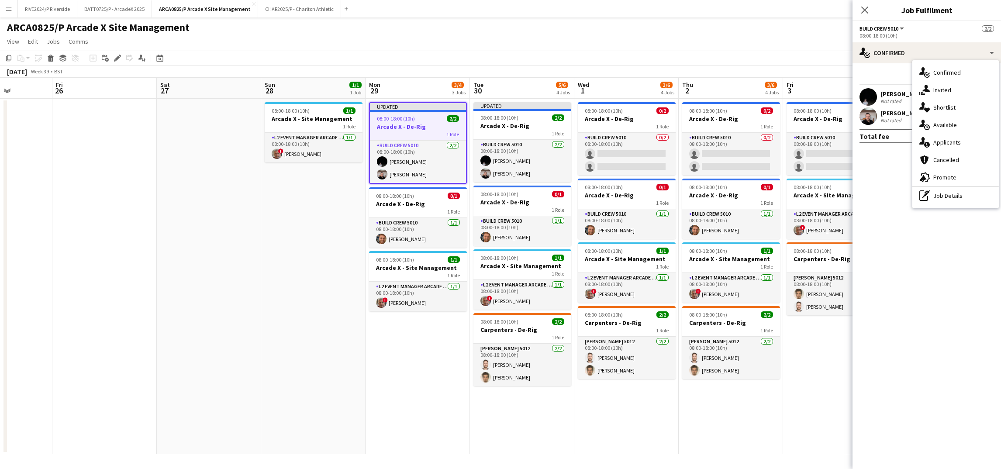
click at [367, 132] on app-date-cell "Updated 08:00-18:00 (10h) 2/2 Arcade X - De-Rig 1 Role Build Crew 5010 [DATE] 0…" at bounding box center [418, 277] width 104 height 356
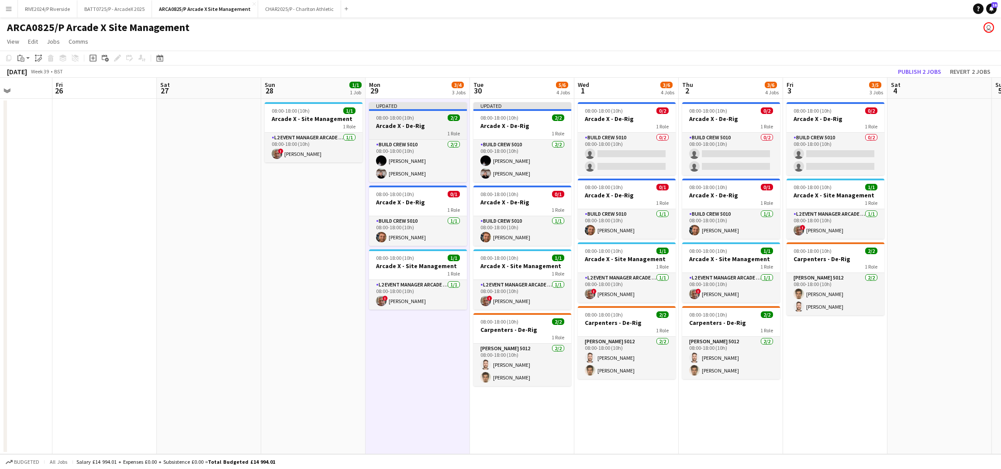
click at [442, 120] on div "08:00-18:00 (10h) 2/2" at bounding box center [418, 117] width 98 height 7
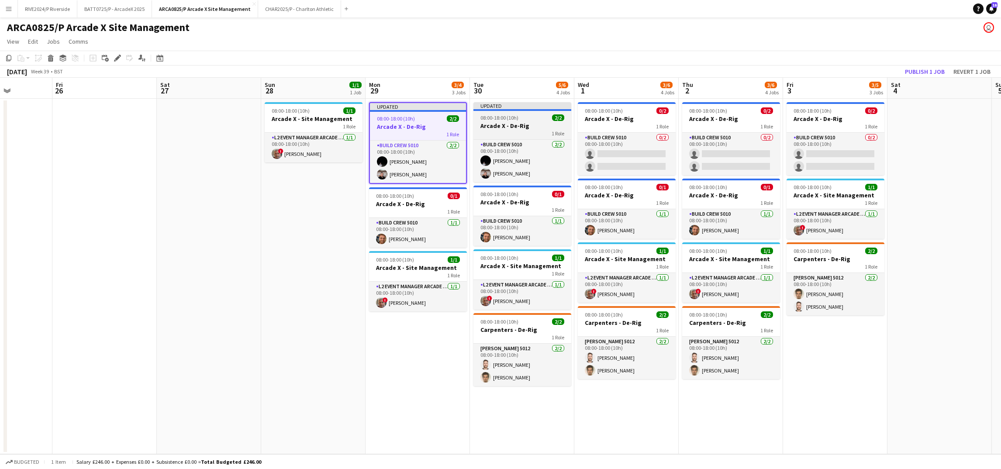
click at [497, 121] on app-job-card "Updated 08:00-18:00 (10h) 2/2 Arcade X - De-Rig 1 Role Build Crew 5010 [DATE] 0…" at bounding box center [523, 142] width 98 height 80
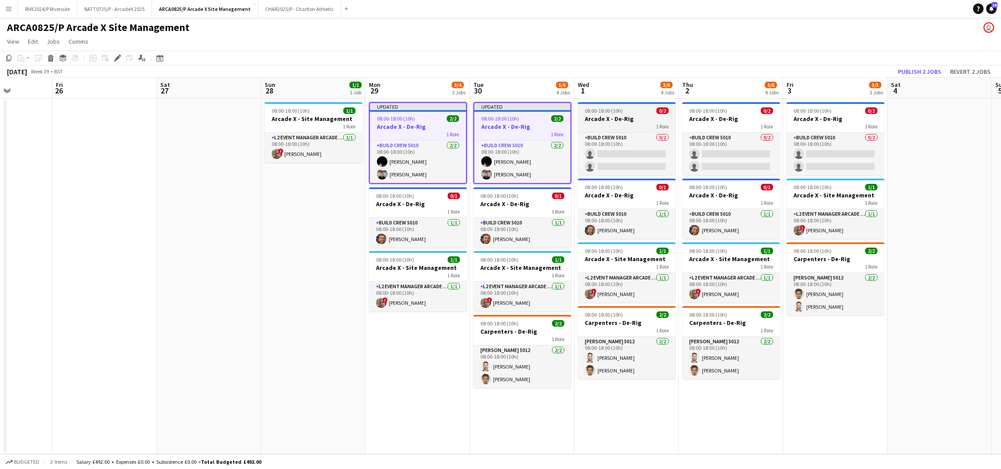
click at [638, 125] on div "1 Role" at bounding box center [627, 126] width 98 height 7
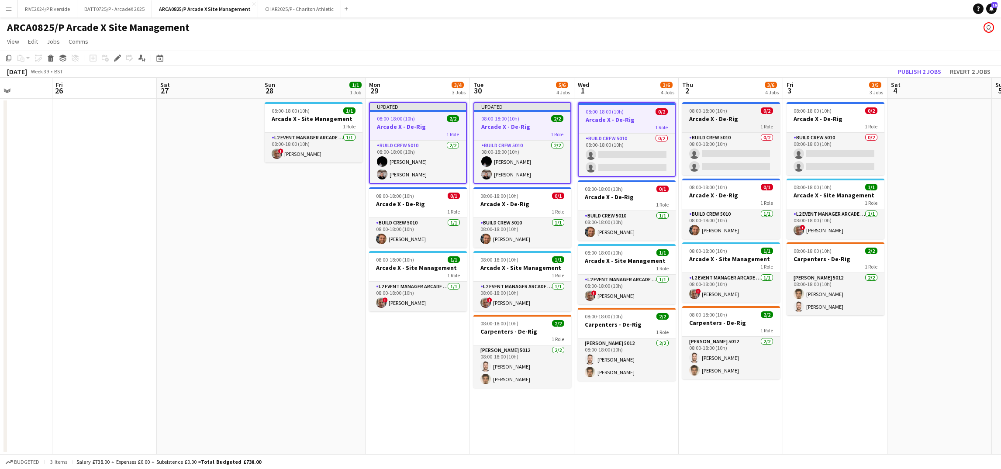
click at [742, 125] on div "1 Role" at bounding box center [731, 126] width 98 height 7
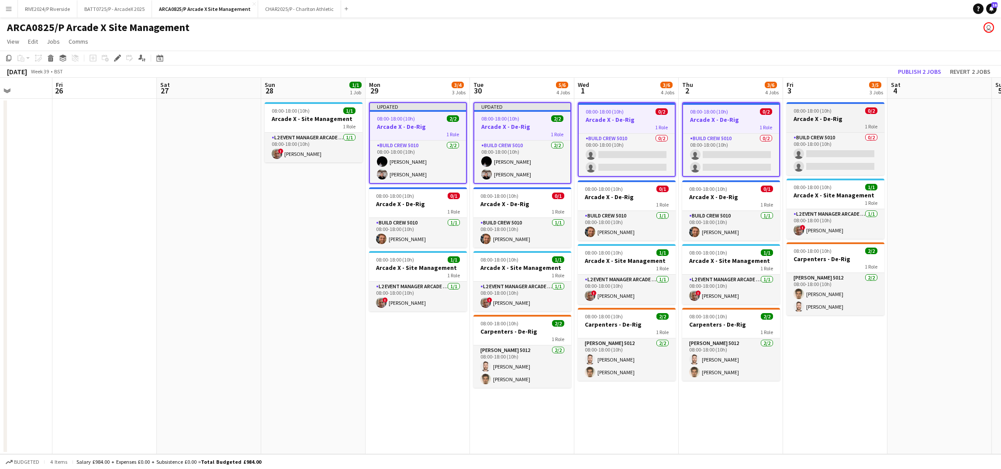
click at [835, 115] on h3 "Arcade X - De-Rig" at bounding box center [836, 119] width 98 height 8
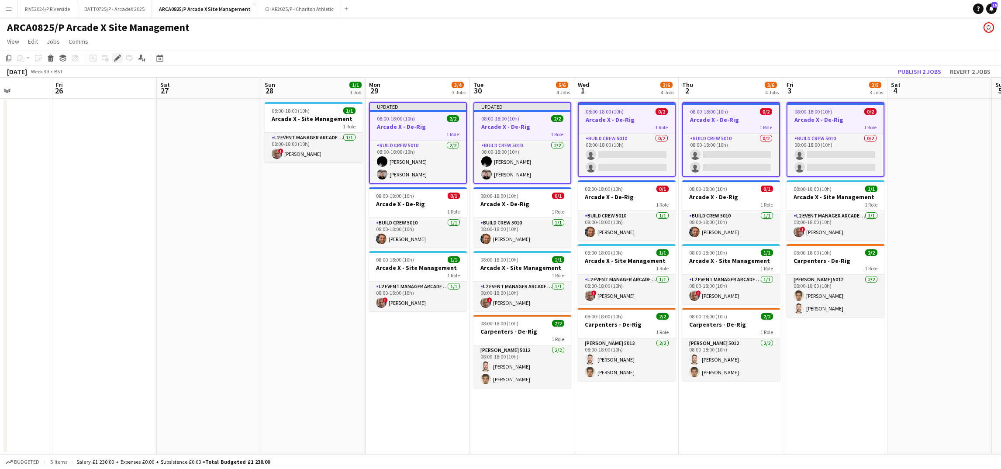
click at [117, 61] on icon "Edit" at bounding box center [117, 58] width 7 height 7
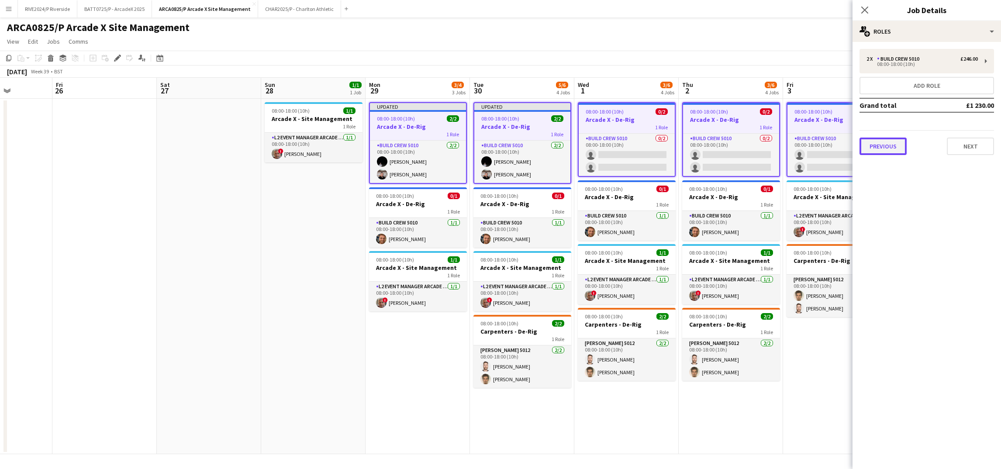
click at [883, 147] on button "Previous" at bounding box center [883, 146] width 47 height 17
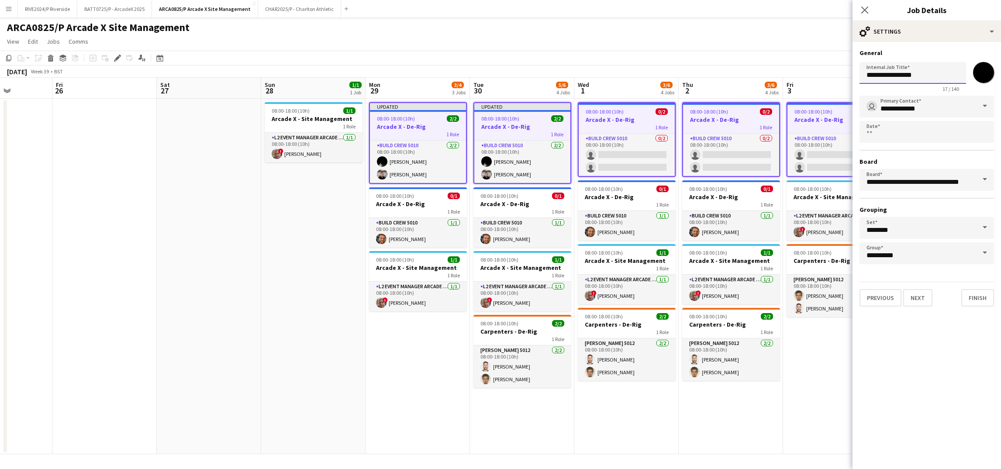
click at [924, 73] on input "**********" at bounding box center [913, 73] width 107 height 22
click at [896, 75] on input "**********" at bounding box center [913, 73] width 107 height 22
type input "**********"
click at [254, 353] on app-date-cell at bounding box center [209, 277] width 104 height 356
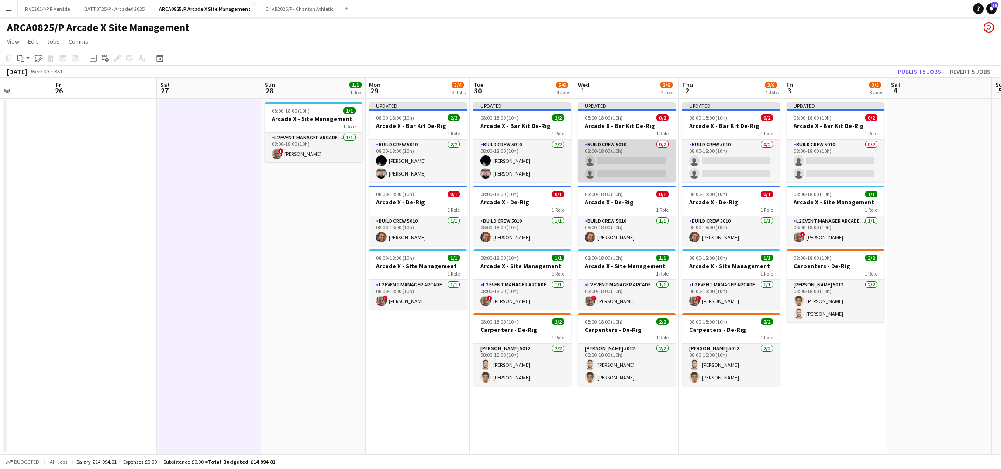
click at [650, 167] on app-card-role "Build Crew 5010 0/2 08:00-18:00 (10h) single-neutral-actions single-neutral-act…" at bounding box center [627, 161] width 98 height 42
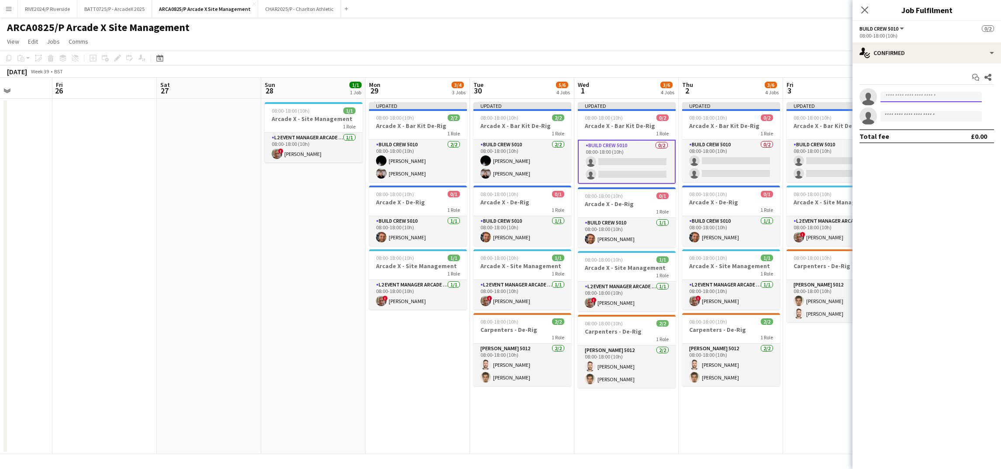
click at [881, 100] on input at bounding box center [931, 97] width 101 height 10
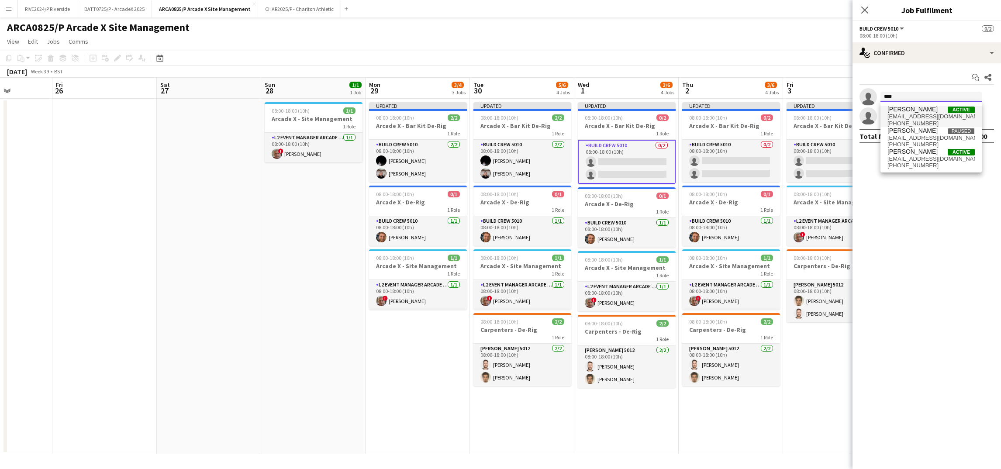
type input "****"
click at [908, 118] on span "[EMAIL_ADDRESS][DOMAIN_NAME]" at bounding box center [931, 116] width 87 height 7
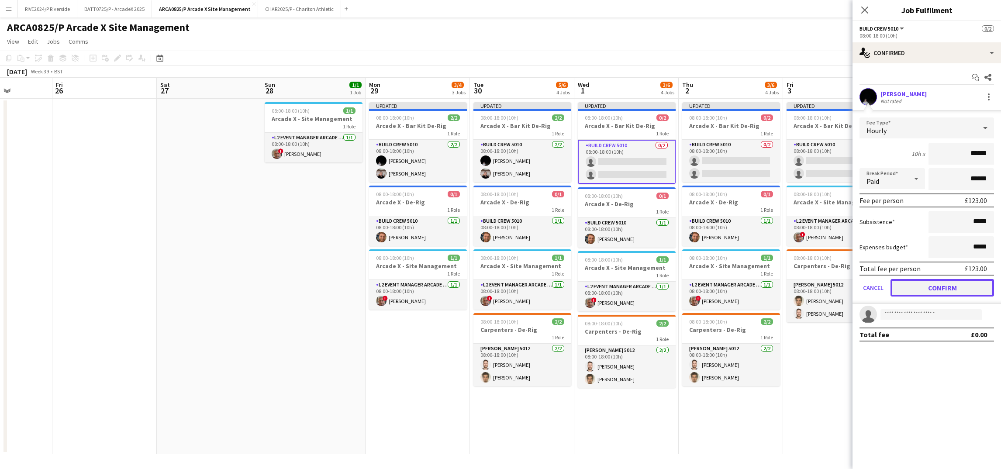
click at [913, 287] on button "Confirm" at bounding box center [943, 287] width 104 height 17
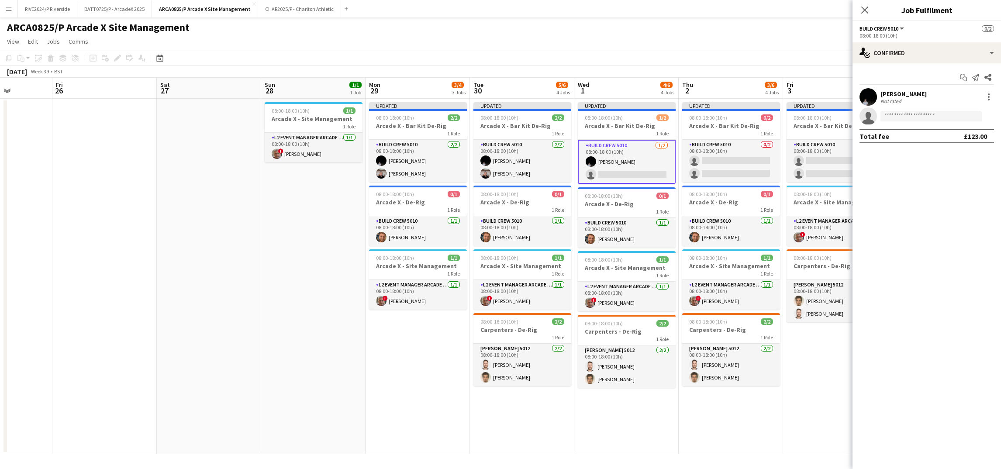
click at [899, 106] on div "[PERSON_NAME] Not rated single-neutral-actions" at bounding box center [927, 106] width 149 height 37
click at [906, 109] on app-invite-slot "single-neutral-actions" at bounding box center [927, 115] width 149 height 17
click at [908, 115] on input at bounding box center [931, 116] width 101 height 10
type input "****"
click at [926, 132] on span "[PERSON_NAME]" at bounding box center [913, 128] width 50 height 7
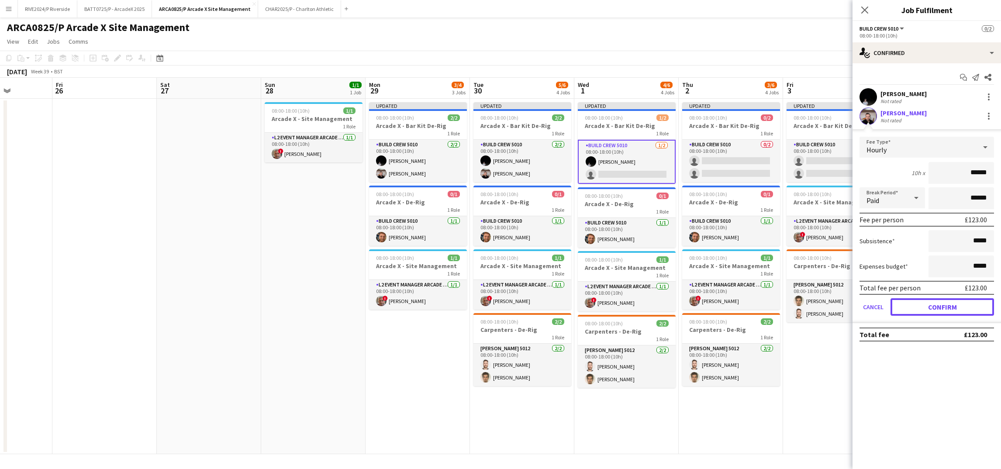
drag, startPoint x: 908, startPoint y: 306, endPoint x: 887, endPoint y: 284, distance: 30.3
click at [908, 308] on button "Confirm" at bounding box center [943, 306] width 104 height 17
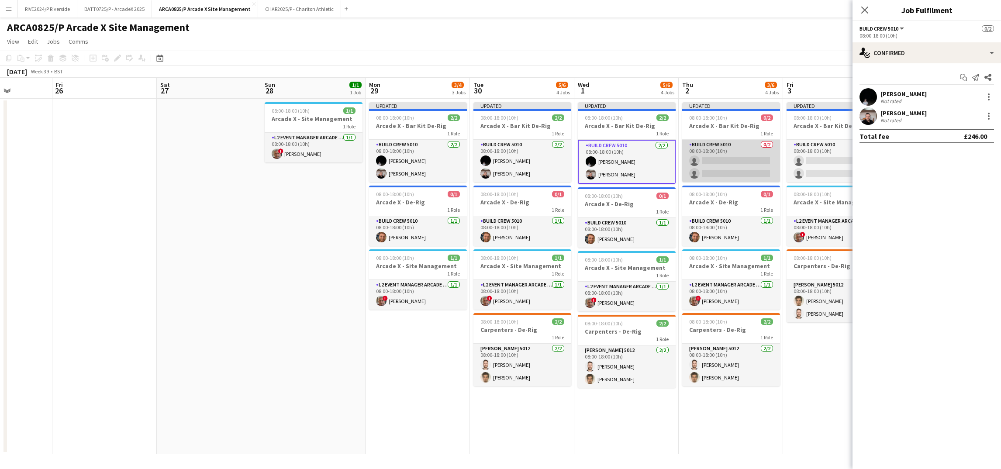
click at [698, 169] on app-card-role "Build Crew 5010 0/2 08:00-18:00 (10h) single-neutral-actions single-neutral-act…" at bounding box center [731, 161] width 98 height 42
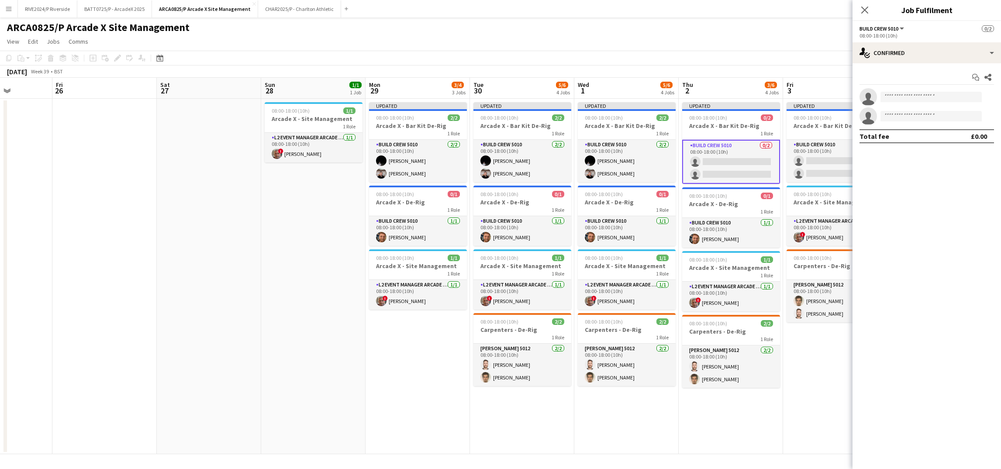
click at [903, 80] on div "Start chat Share" at bounding box center [927, 77] width 135 height 14
click at [903, 101] on input at bounding box center [931, 97] width 101 height 10
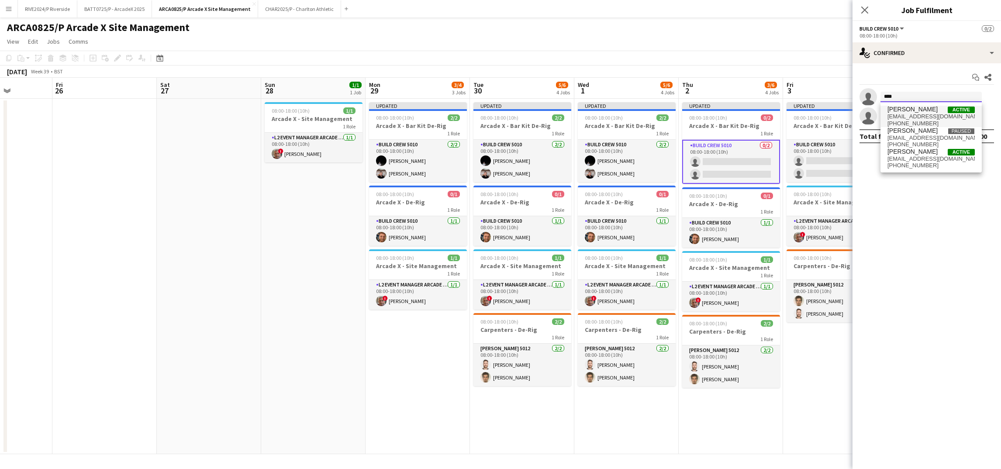
type input "****"
click at [920, 109] on span "[PERSON_NAME]" at bounding box center [913, 109] width 50 height 7
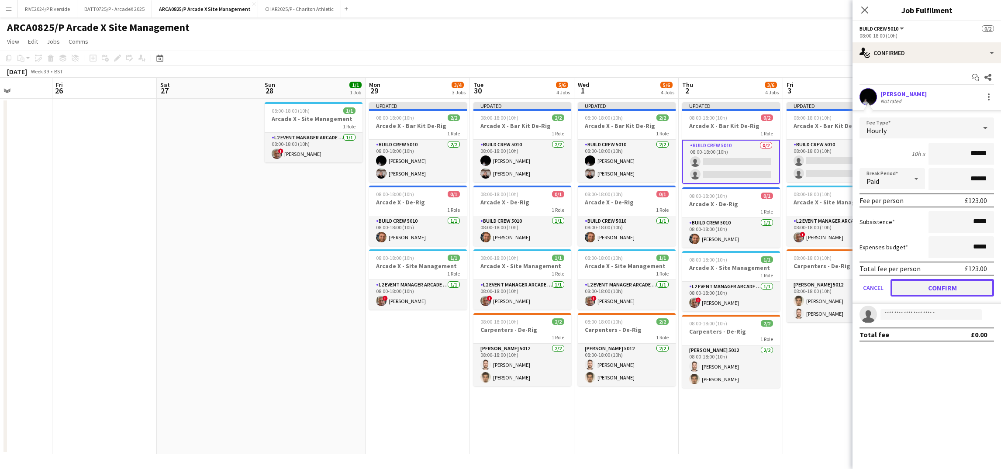
click at [903, 289] on button "Confirm" at bounding box center [943, 287] width 104 height 17
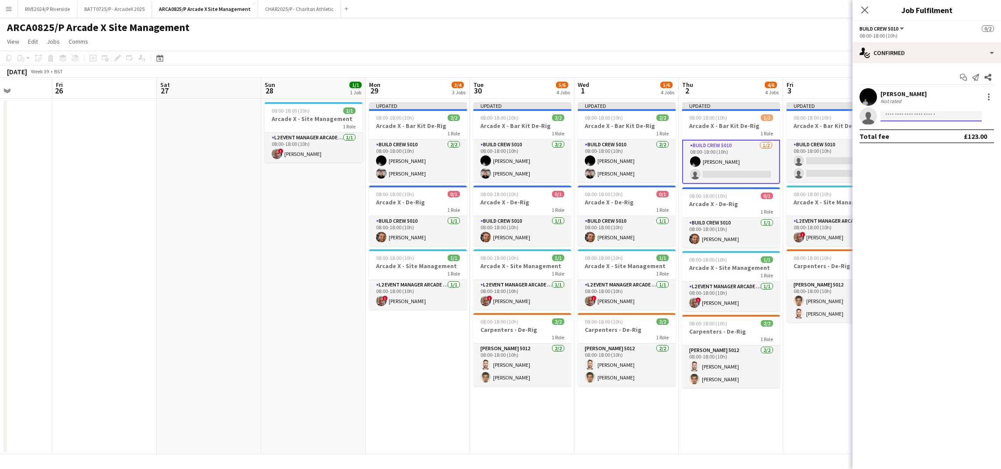
click at [902, 113] on input at bounding box center [931, 116] width 101 height 10
type input "*******"
click at [910, 127] on span "[PERSON_NAME]" at bounding box center [913, 128] width 50 height 7
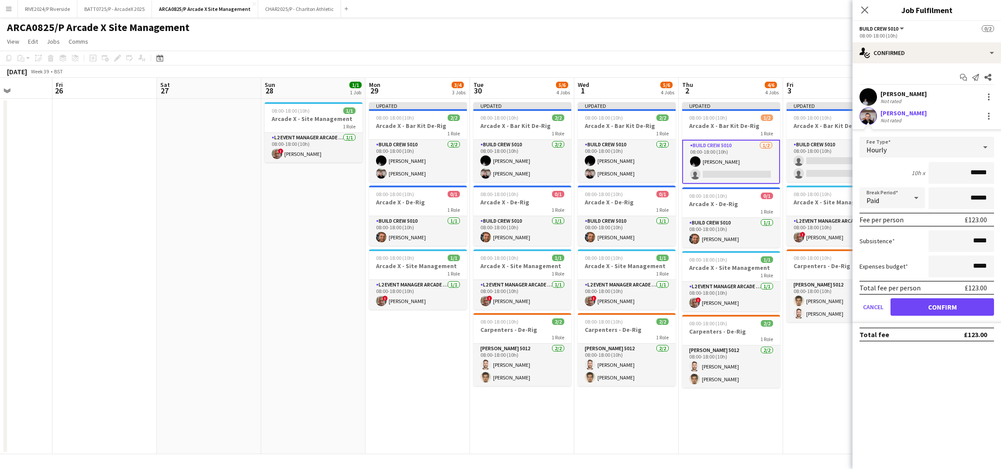
click at [914, 318] on form "Fee Type Hourly 10h x ****** Break Period Paid ****** Fee per person £123.00 Su…" at bounding box center [927, 230] width 149 height 187
click at [923, 317] on form "Fee Type Hourly 10h x ****** Break Period Paid ****** Fee per person £123.00 Su…" at bounding box center [927, 230] width 149 height 187
click at [923, 313] on button "Confirm" at bounding box center [943, 306] width 104 height 17
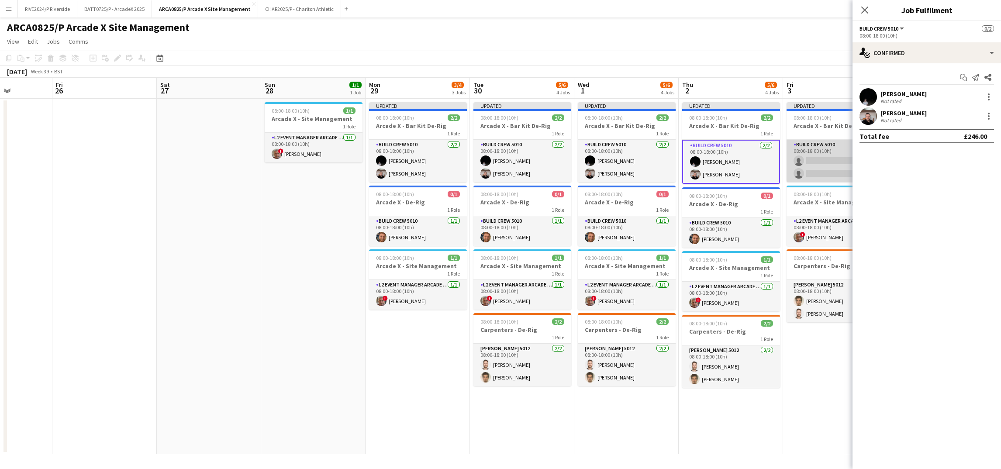
click at [832, 148] on app-card-role "Build Crew 5010 0/2 08:00-18:00 (10h) single-neutral-actions single-neutral-act…" at bounding box center [836, 161] width 98 height 42
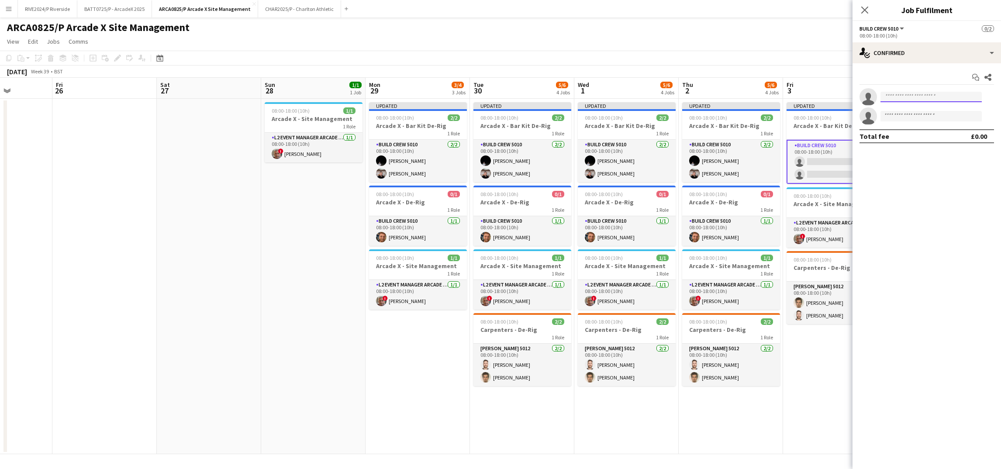
click at [917, 96] on input at bounding box center [931, 97] width 101 height 10
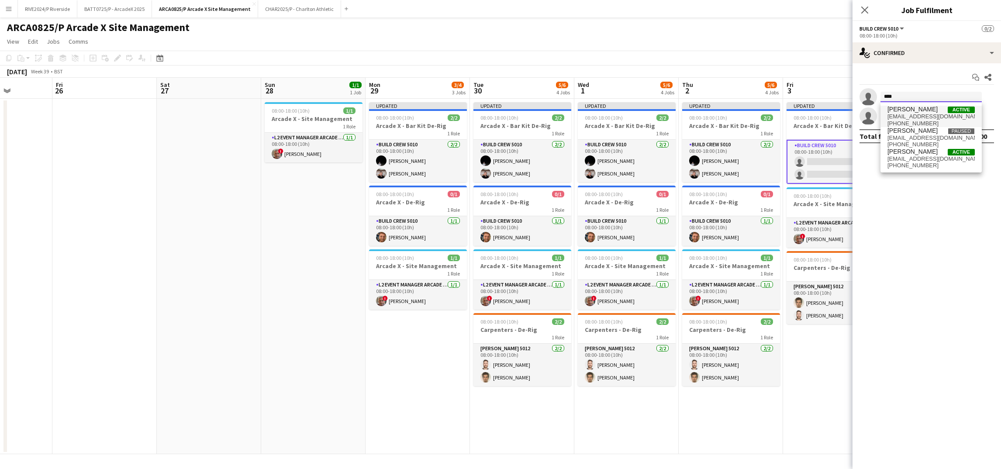
type input "****"
drag, startPoint x: 922, startPoint y: 111, endPoint x: 922, endPoint y: 119, distance: 8.7
click at [922, 111] on span "[PERSON_NAME] Active" at bounding box center [931, 109] width 87 height 7
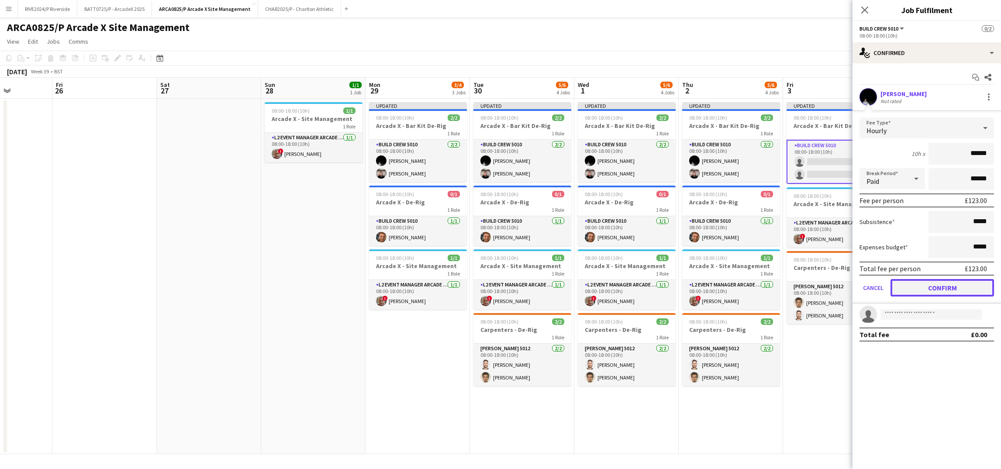
click at [934, 285] on button "Confirm" at bounding box center [943, 287] width 104 height 17
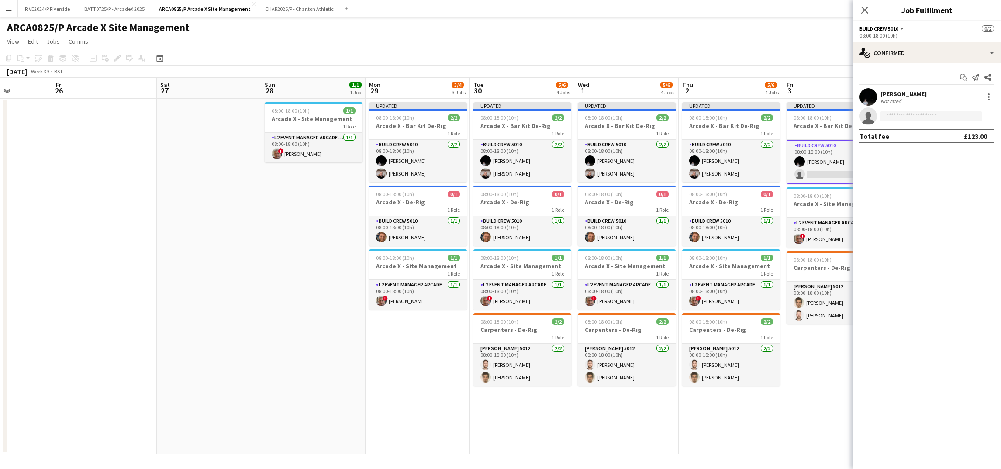
click at [916, 119] on input at bounding box center [931, 116] width 101 height 10
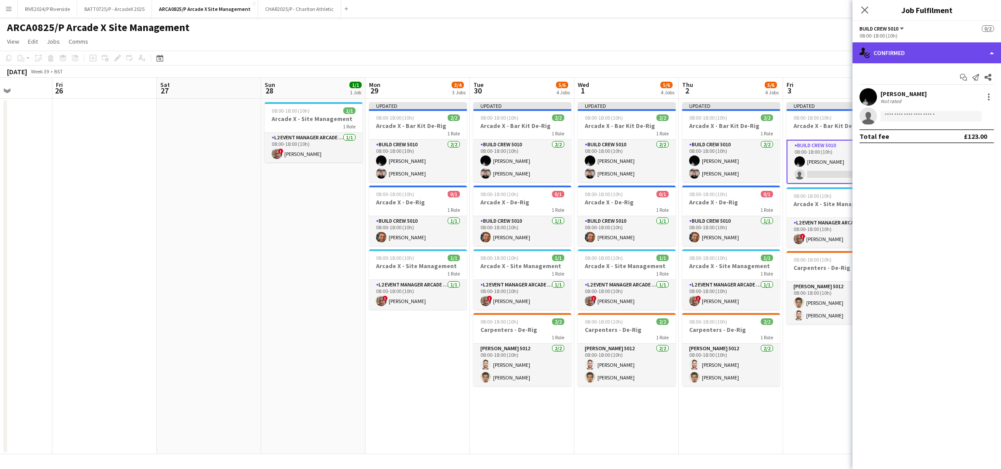
click at [933, 53] on div "single-neutral-actions-check-2 Confirmed" at bounding box center [927, 52] width 149 height 21
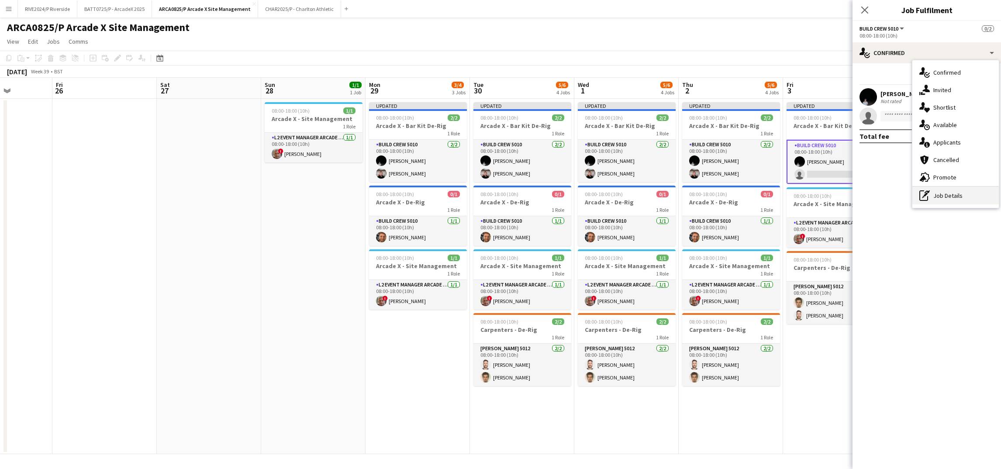
click at [941, 188] on div "pen-write Job Details" at bounding box center [956, 195] width 86 height 17
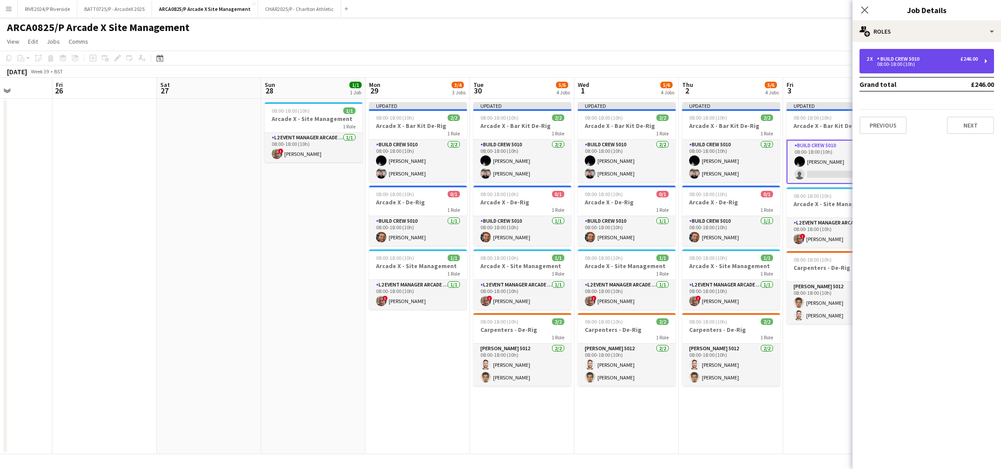
click at [958, 53] on div "2 x Build Crew 5010 £246.00 08:00-18:00 (10h)" at bounding box center [927, 61] width 135 height 24
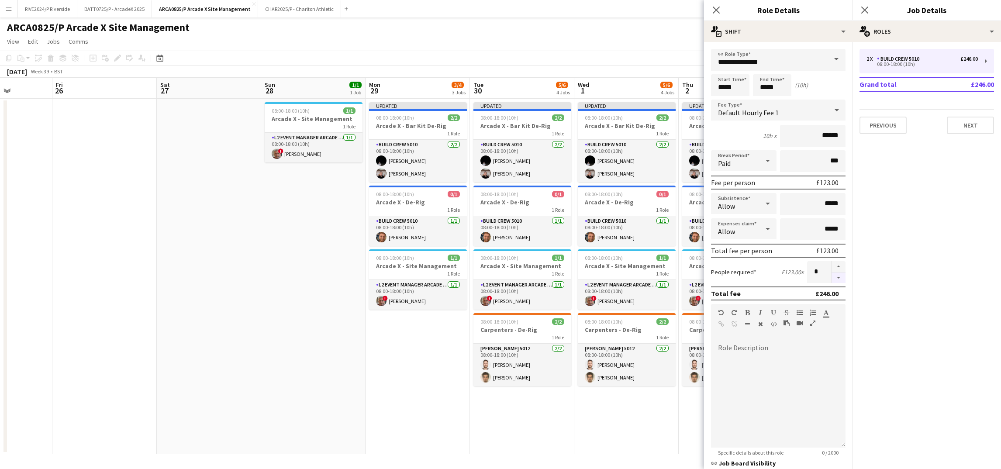
click at [833, 274] on button "button" at bounding box center [839, 278] width 14 height 11
type input "*"
click at [712, 11] on icon "Close pop-in" at bounding box center [716, 10] width 8 height 8
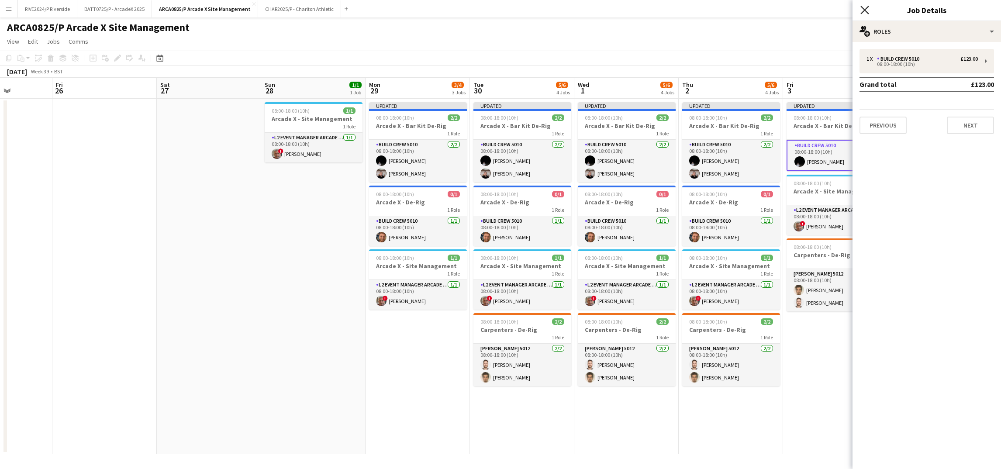
click at [861, 11] on icon "Close pop-in" at bounding box center [865, 10] width 8 height 8
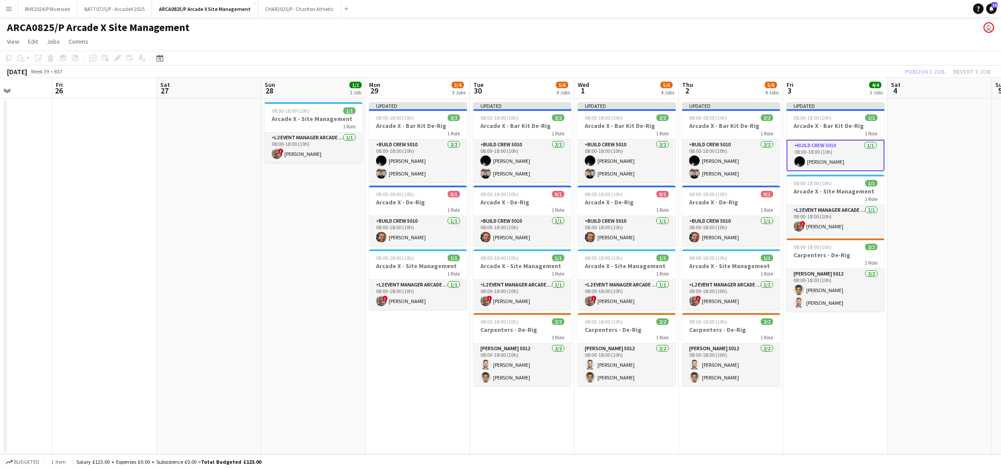
click at [946, 232] on app-date-cell at bounding box center [940, 277] width 104 height 356
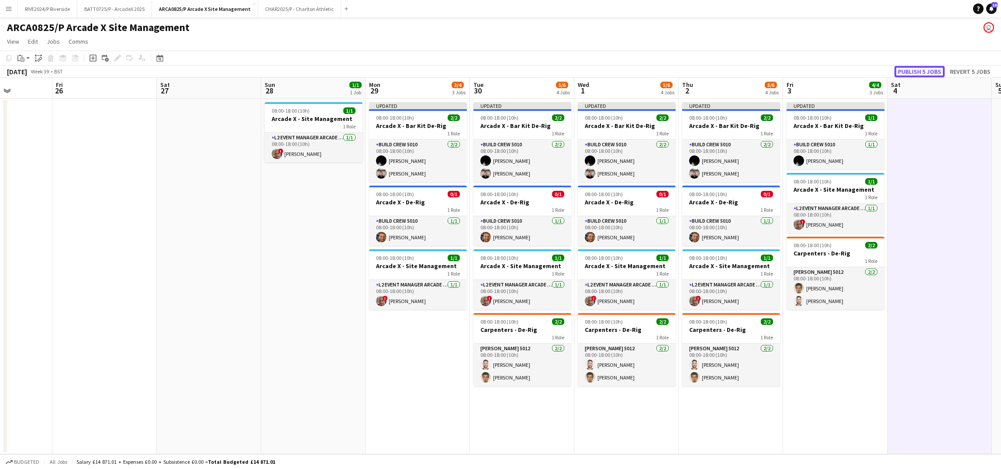
click at [919, 72] on button "Publish 5 jobs" at bounding box center [920, 71] width 50 height 11
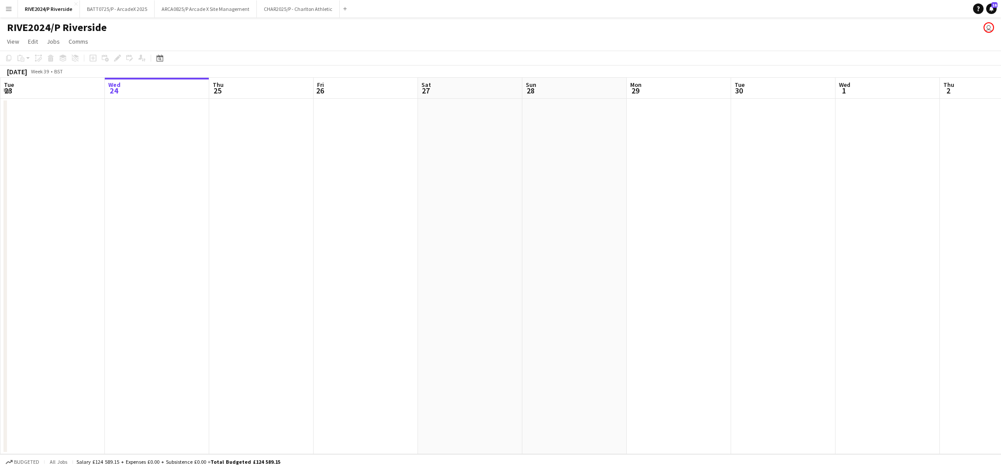
click at [2, 5] on button "Menu" at bounding box center [8, 8] width 17 height 17
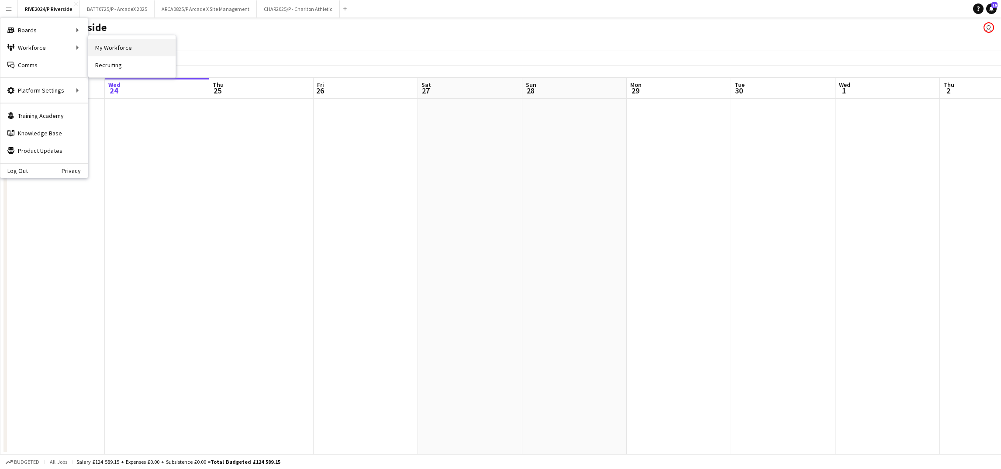
click at [135, 49] on link "My Workforce" at bounding box center [131, 47] width 87 height 17
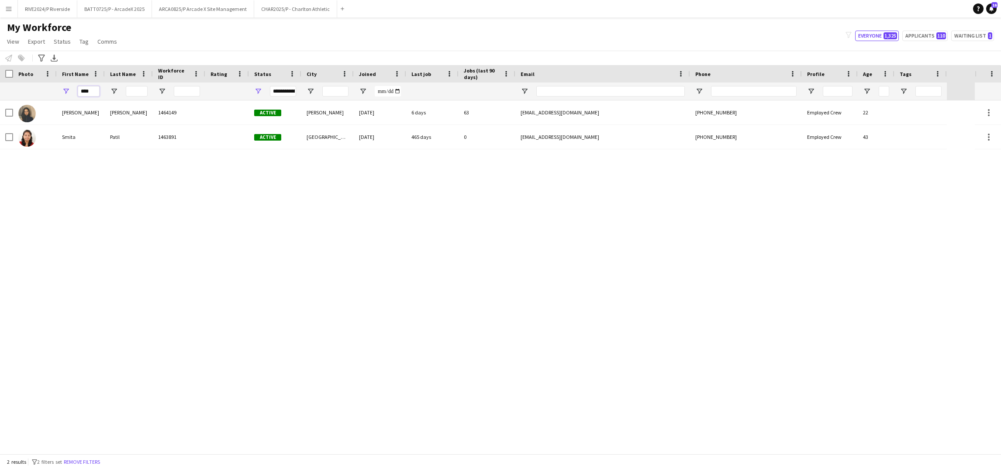
click at [94, 94] on input "****" at bounding box center [89, 91] width 22 height 10
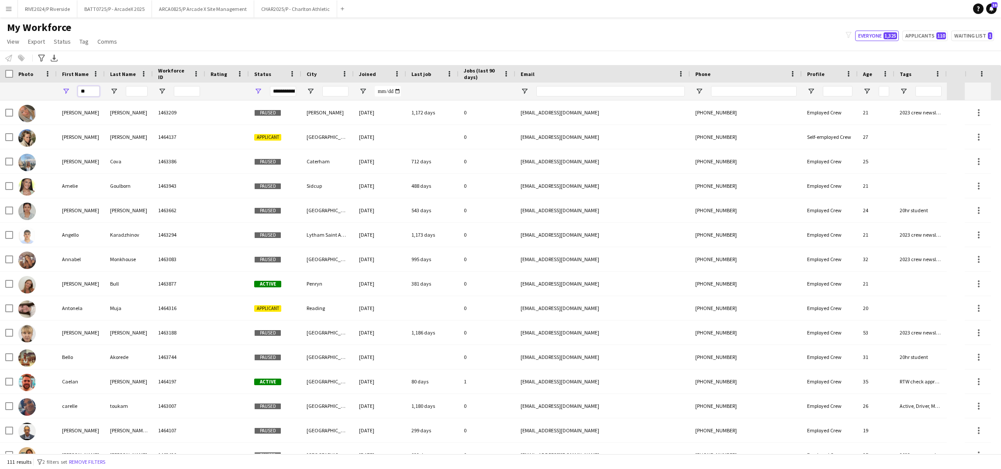
type input "**"
click at [137, 83] on div at bounding box center [137, 91] width 22 height 17
click at [137, 87] on input "Last Name Filter Input" at bounding box center [137, 91] width 22 height 10
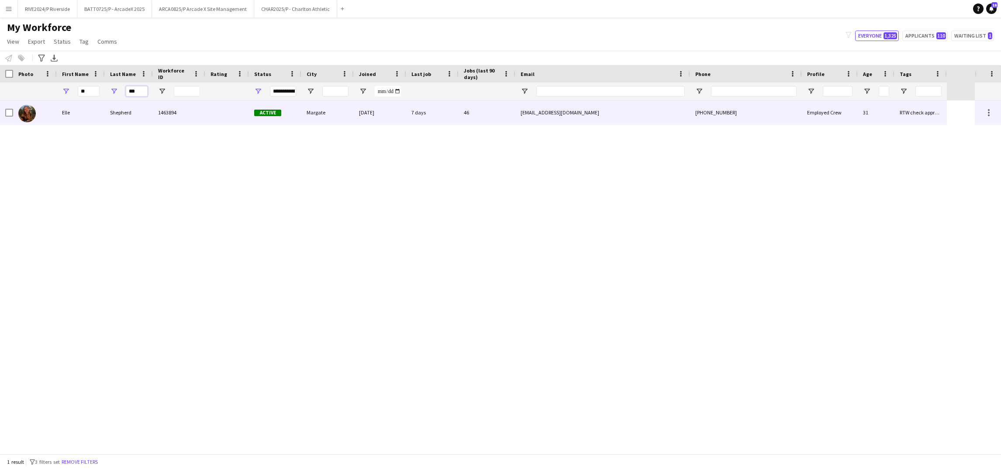
type input "***"
click at [125, 120] on div "Shepherd" at bounding box center [129, 112] width 48 height 24
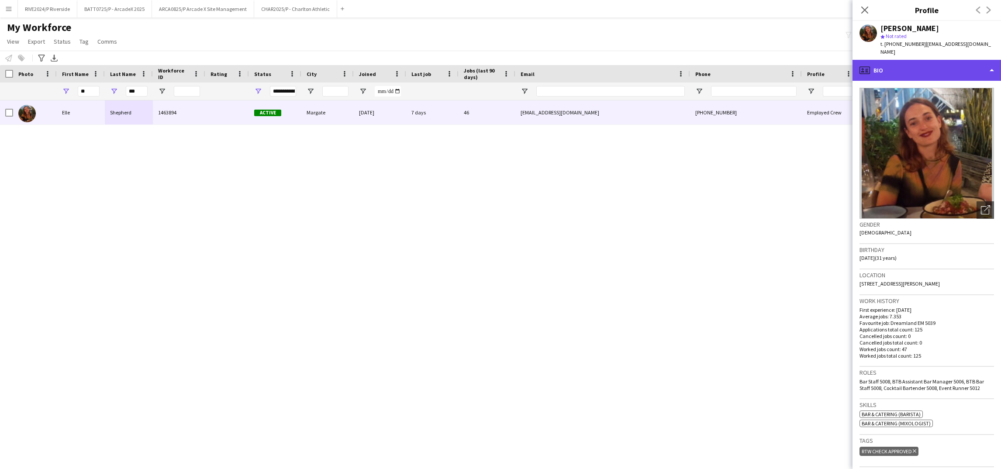
click at [929, 71] on div "profile Bio" at bounding box center [927, 70] width 149 height 21
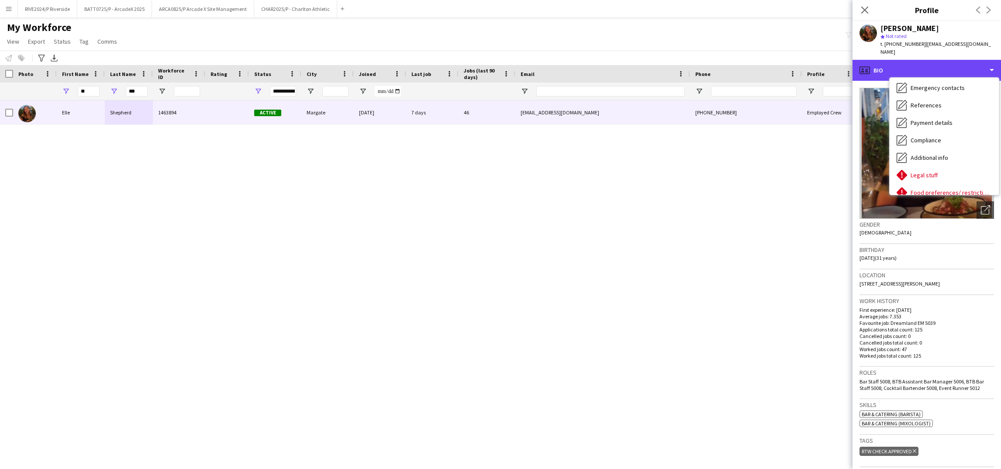
scroll to position [117, 0]
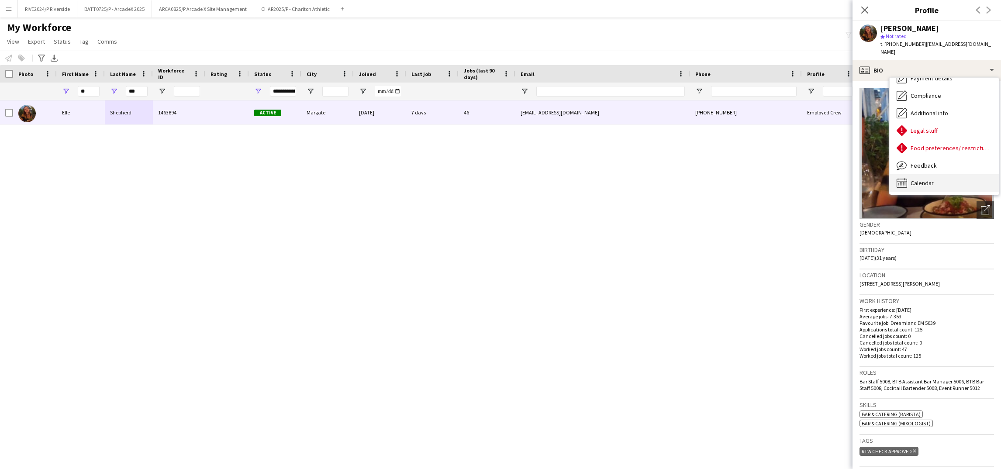
click at [940, 176] on div "Calendar Calendar" at bounding box center [944, 182] width 109 height 17
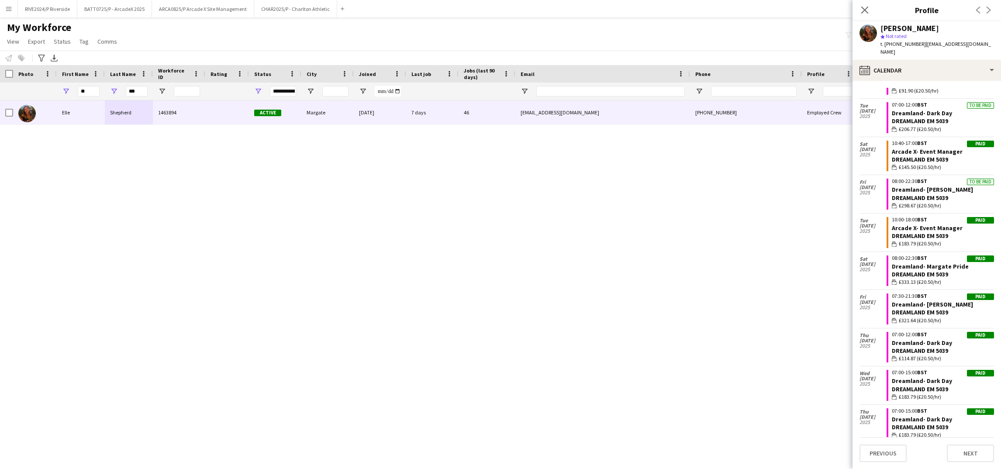
scroll to position [769, 0]
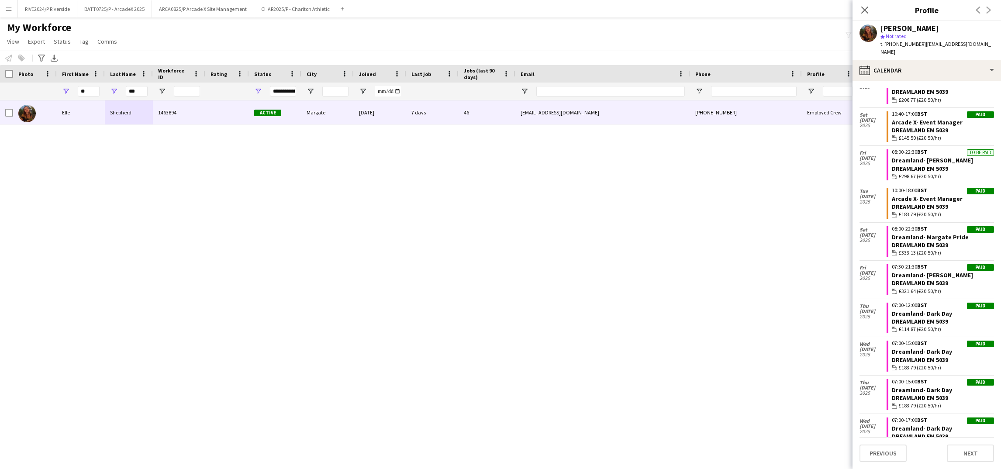
click at [958, 203] on div "Dreamland EM 5039" at bounding box center [943, 207] width 102 height 8
click at [925, 203] on div "Dreamland EM 5039" at bounding box center [943, 207] width 102 height 8
click at [871, 199] on span "2025" at bounding box center [873, 201] width 27 height 5
click at [935, 195] on link "Arcade X- Event Manager" at bounding box center [927, 199] width 71 height 8
click at [863, 11] on icon "Close pop-in" at bounding box center [865, 10] width 8 height 8
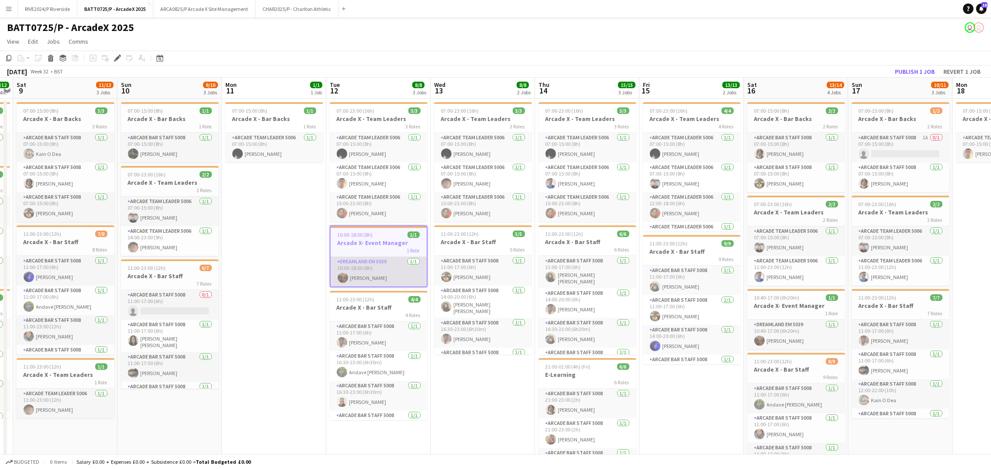
click at [385, 276] on app-card-role "Dreamland EM 5039 1/1 10:00-18:00 (8h) Elle Shepherd" at bounding box center [379, 272] width 96 height 30
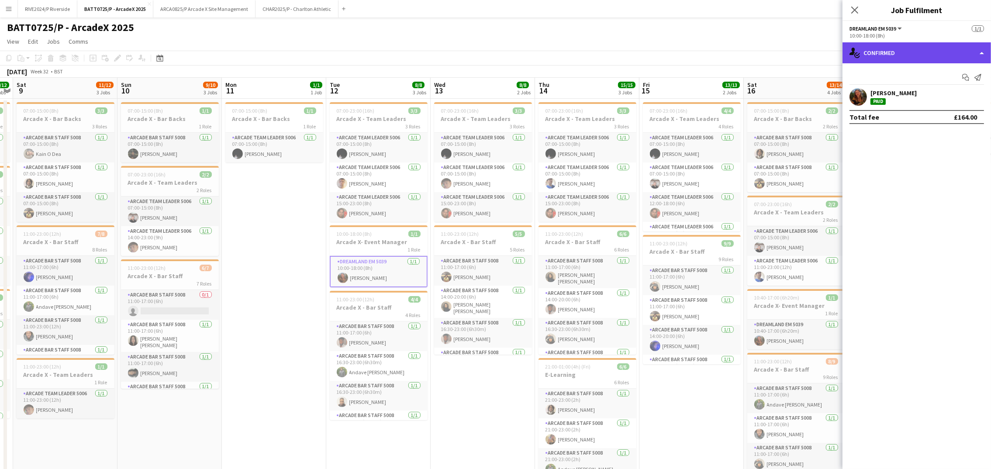
click at [903, 54] on div "single-neutral-actions-check-2 Confirmed" at bounding box center [917, 52] width 149 height 21
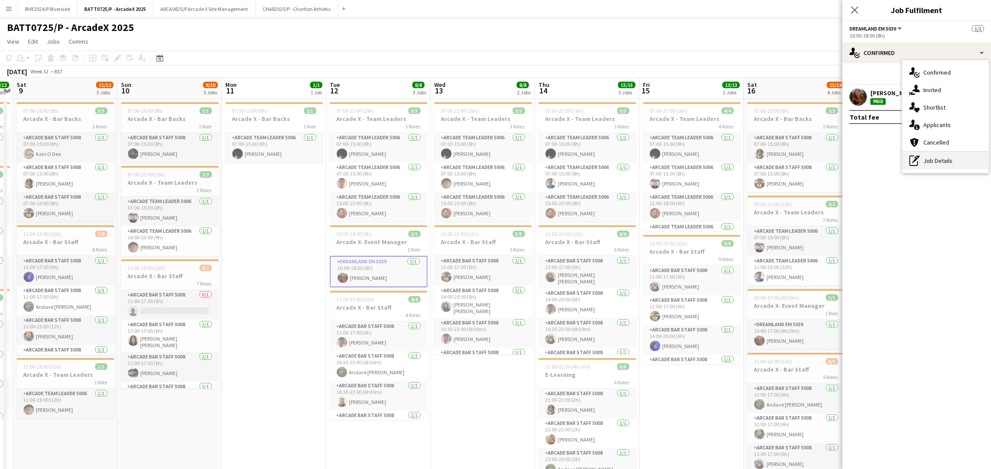
click at [954, 156] on div "pen-write Job Details" at bounding box center [946, 160] width 86 height 17
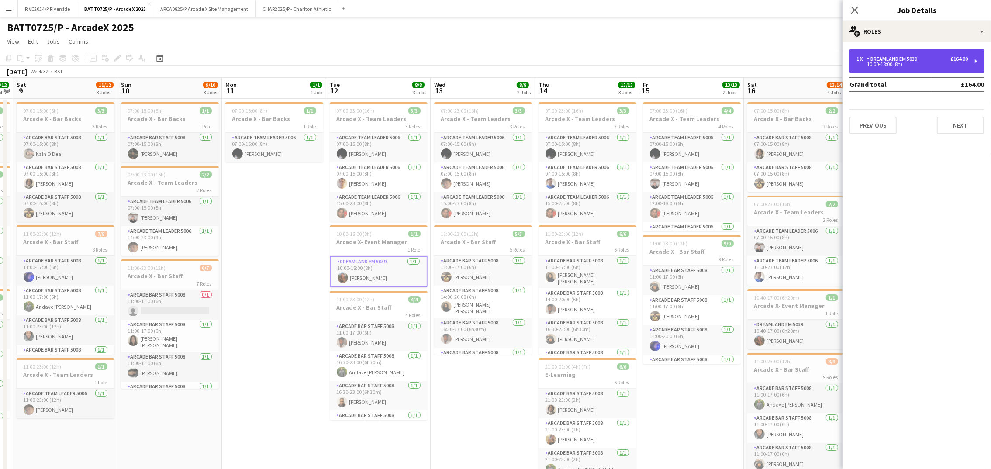
click at [920, 65] on div "10:00-18:00 (8h)" at bounding box center [912, 64] width 111 height 4
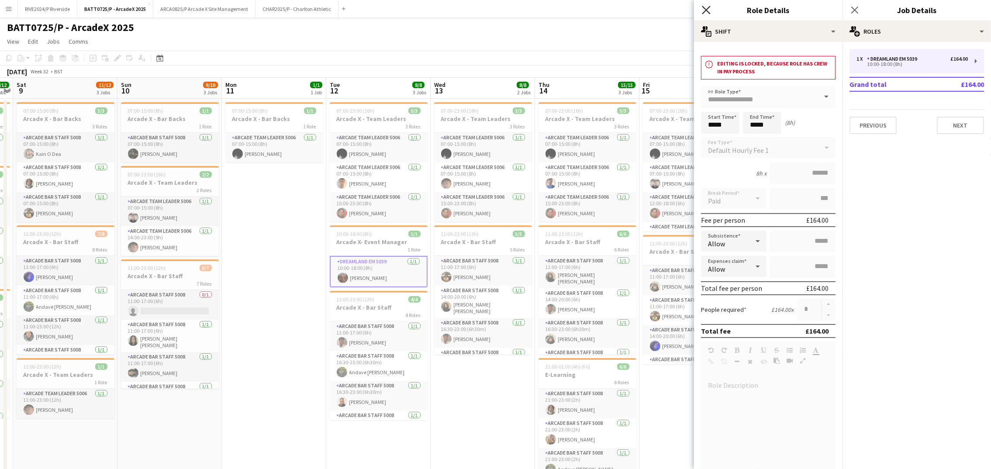
click at [703, 14] on icon at bounding box center [706, 10] width 8 height 8
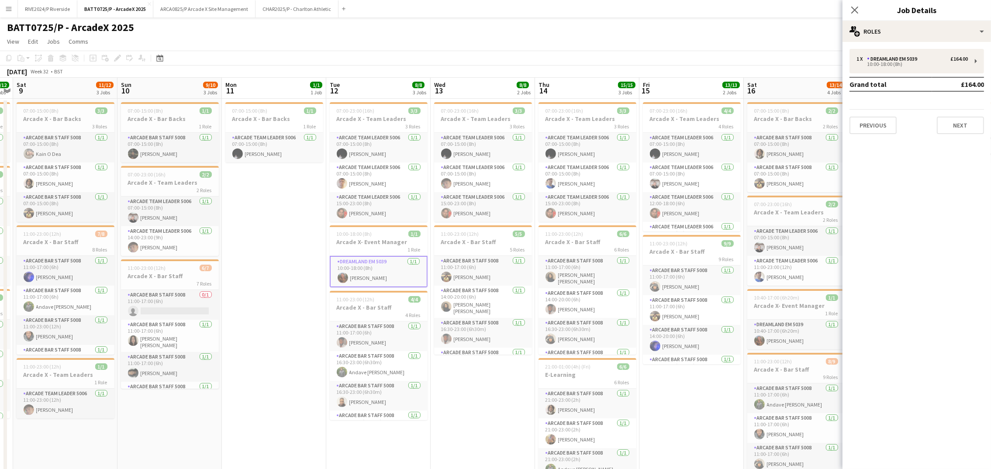
click at [863, 8] on div "Close pop-in" at bounding box center [855, 10] width 24 height 20
click at [850, 8] on app-icon "Close pop-in" at bounding box center [855, 10] width 13 height 13
